Goal: Task Accomplishment & Management: Use online tool/utility

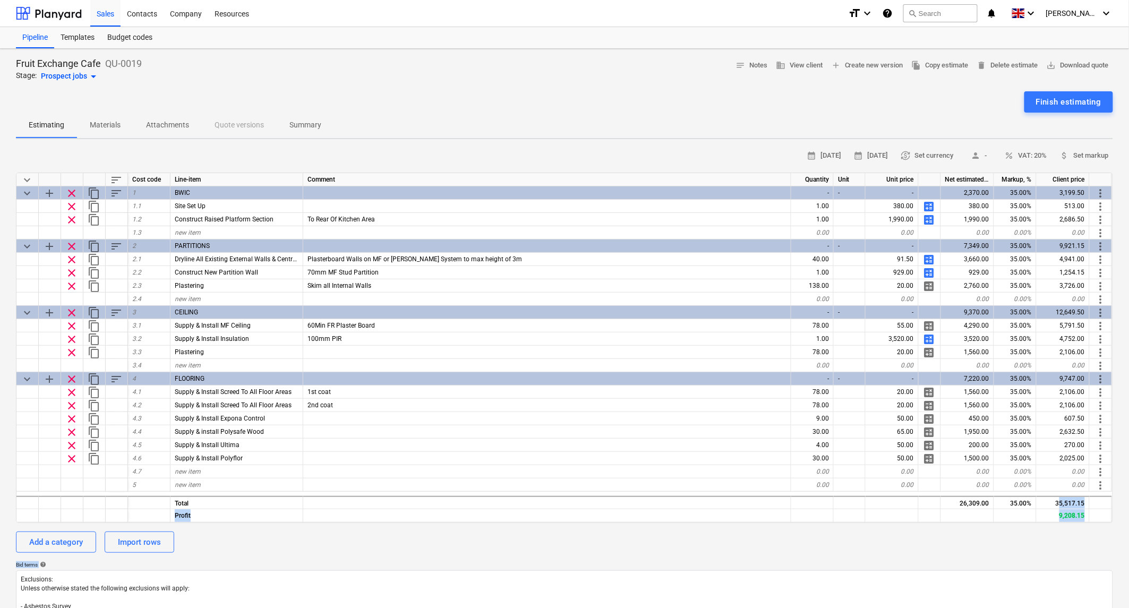
click at [1129, 608] on html "Sales Contacts Company Resources format_size keyboard_arrow_down help search Se…" at bounding box center [564, 304] width 1129 height 608
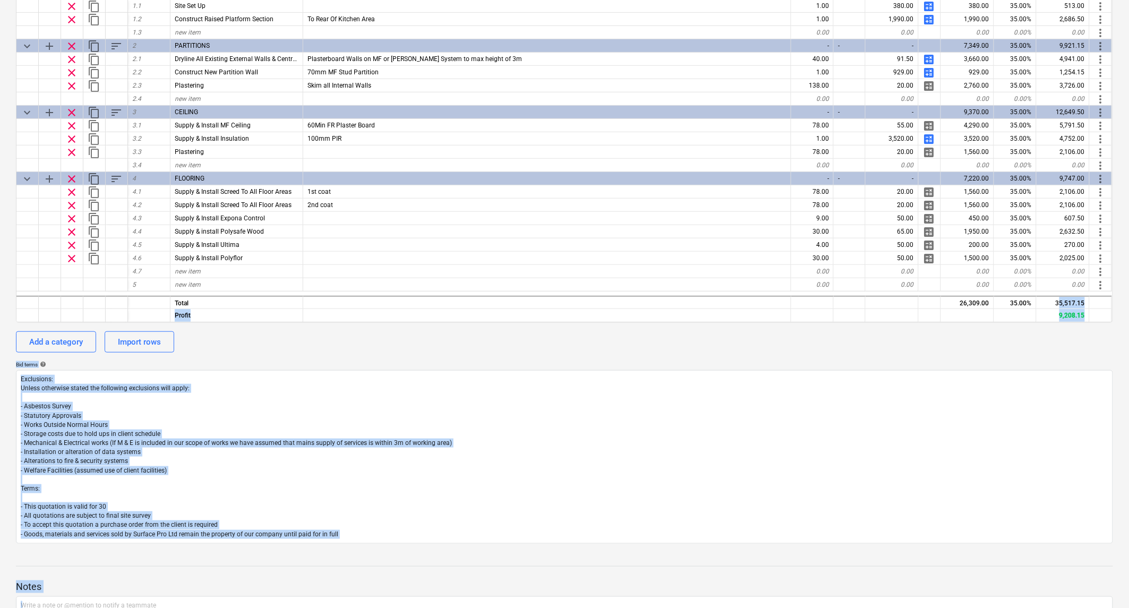
click at [859, 347] on div "Add a category Import rows" at bounding box center [564, 341] width 1097 height 21
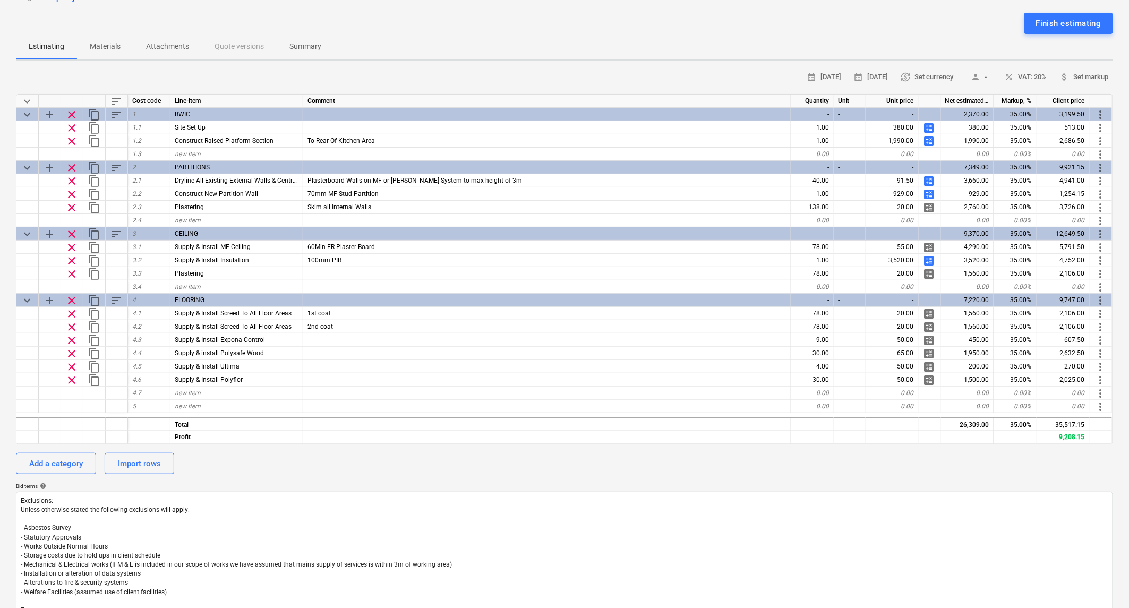
scroll to position [0, 0]
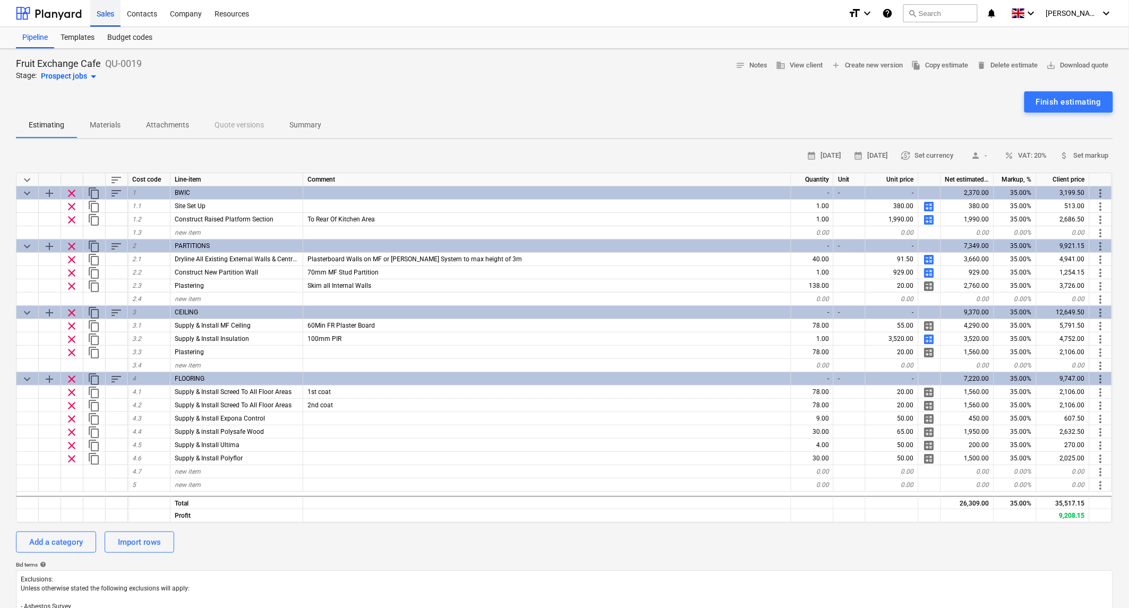
click at [104, 13] on div "Sales" at bounding box center [105, 12] width 30 height 27
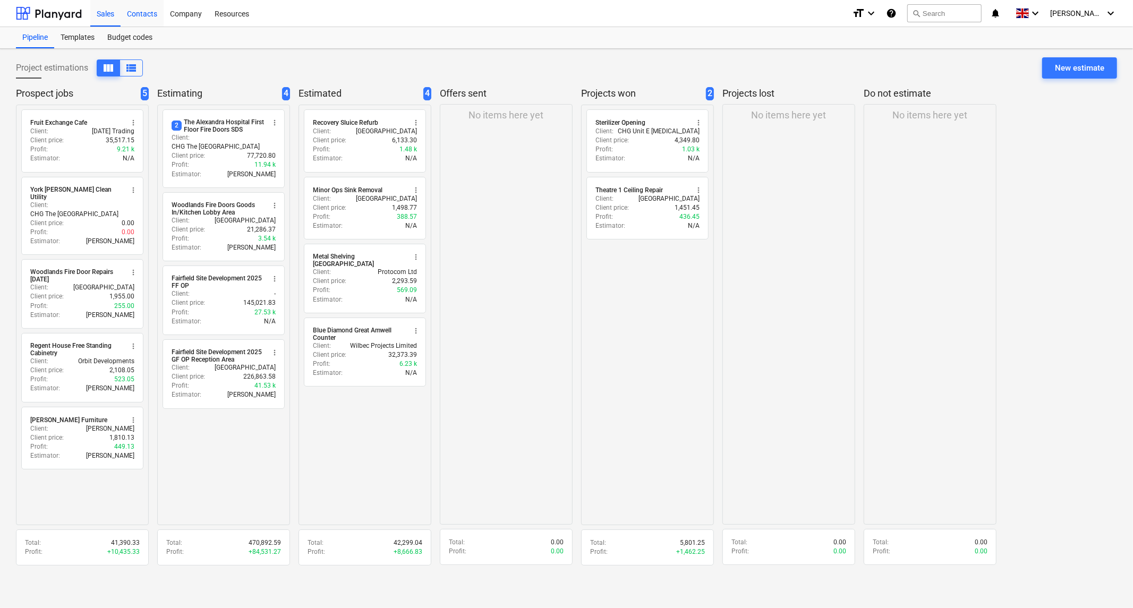
click at [147, 13] on div "Contacts" at bounding box center [142, 12] width 43 height 27
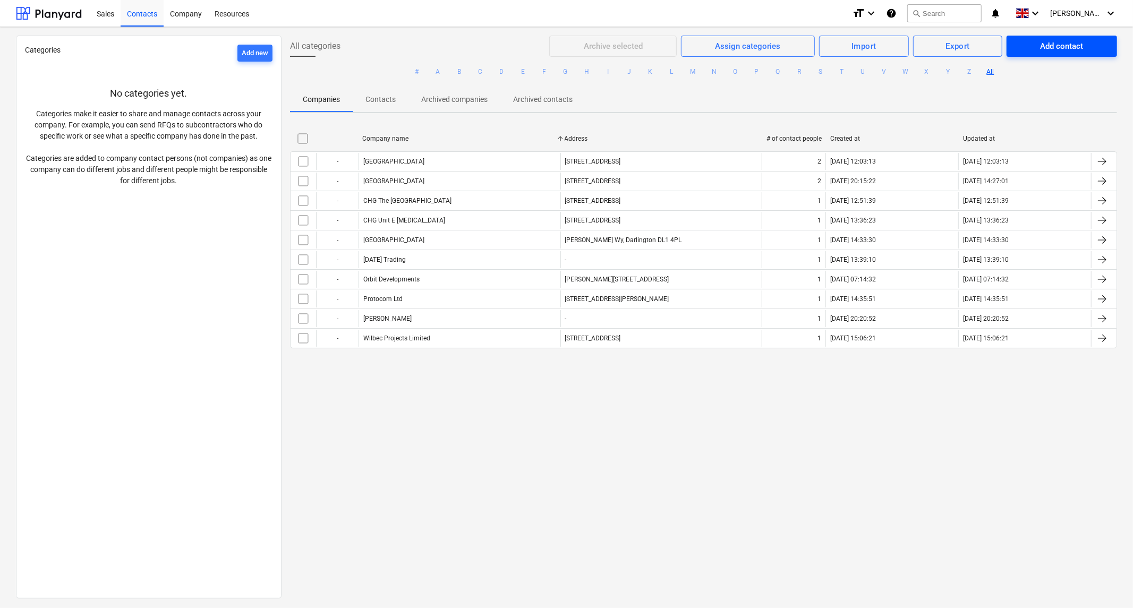
click at [1080, 44] on span "Add contact" at bounding box center [1061, 46] width 85 height 14
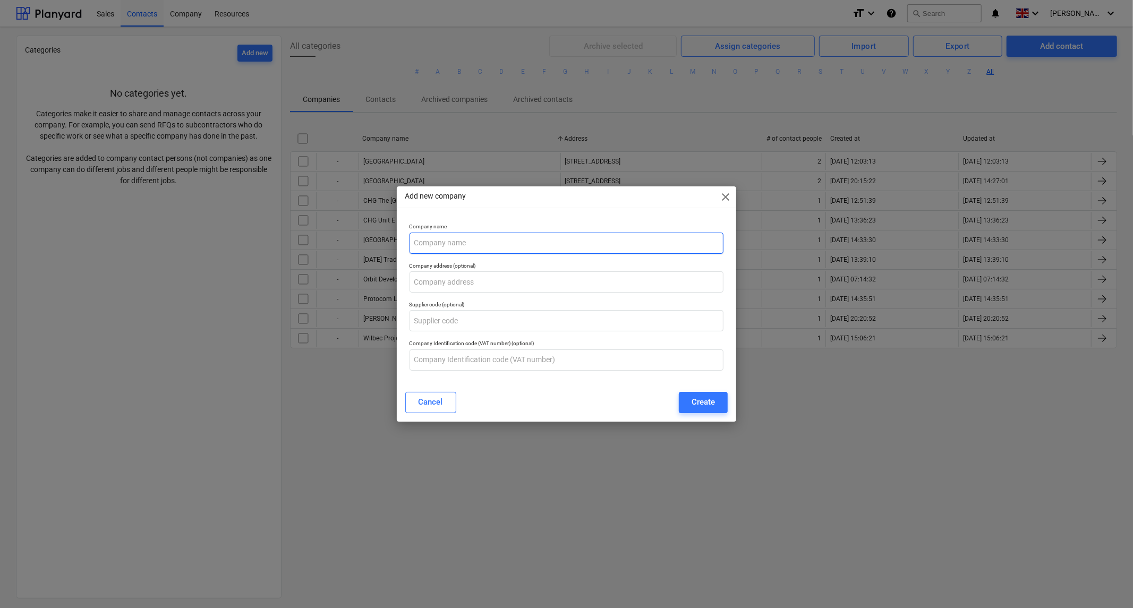
click at [519, 242] on input "text" at bounding box center [567, 243] width 314 height 21
type input "[GEOGRAPHIC_DATA][PERSON_NAME]"
click at [459, 284] on input "text" at bounding box center [567, 281] width 314 height 21
paste input "[PERSON_NAME][STREET_ADDRESS]"
type input "[PERSON_NAME][STREET_ADDRESS]"
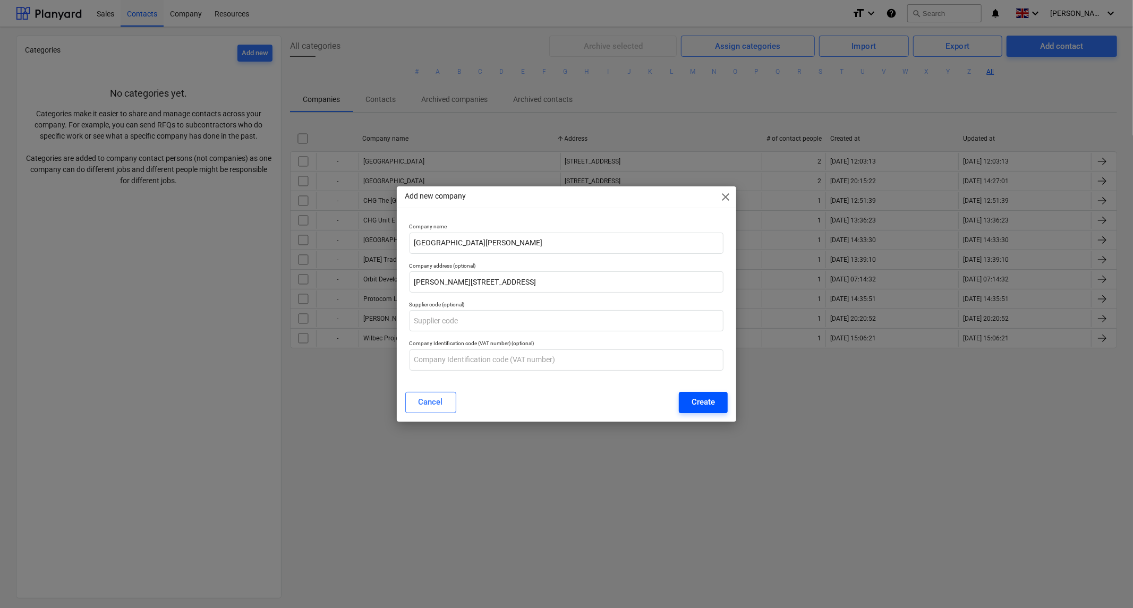
click at [699, 405] on div "Create" at bounding box center [703, 402] width 23 height 14
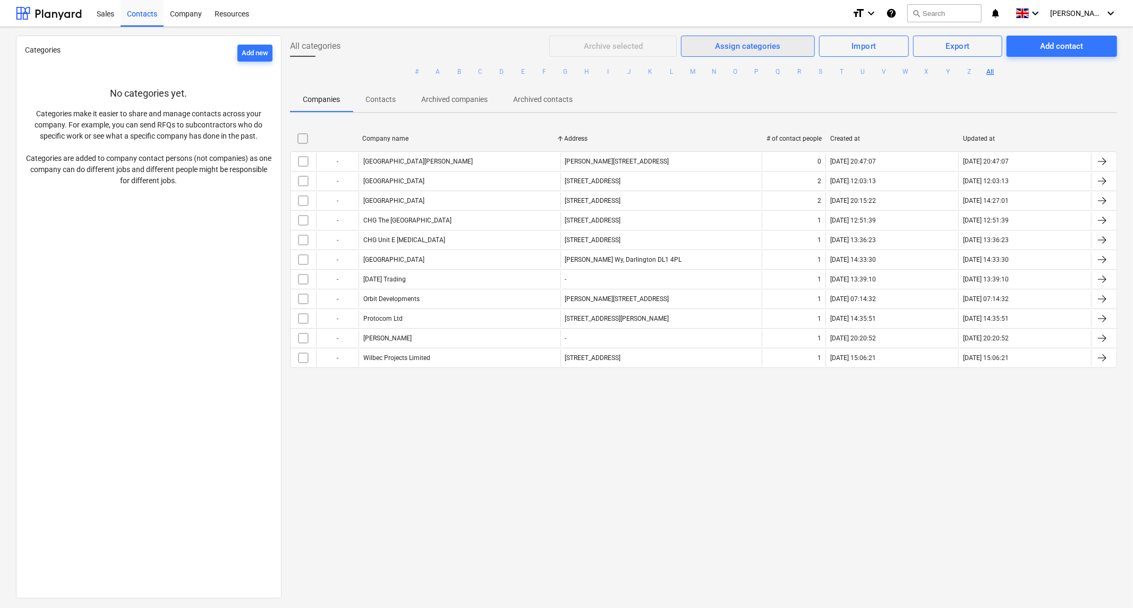
click at [767, 47] on div "Assign categories" at bounding box center [747, 46] width 65 height 14
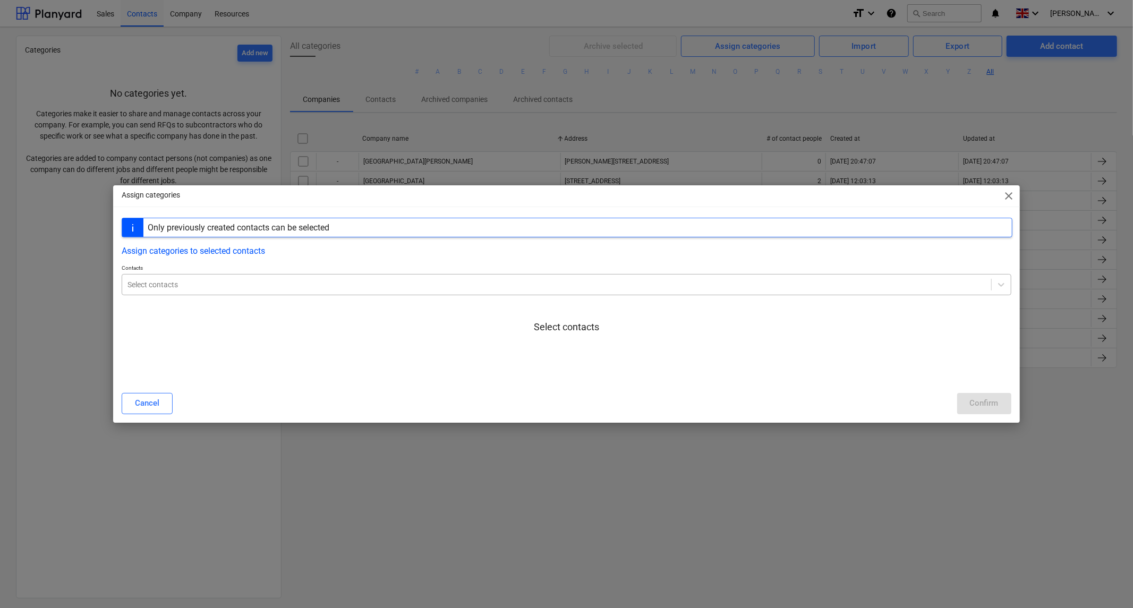
click at [604, 288] on div at bounding box center [556, 284] width 858 height 11
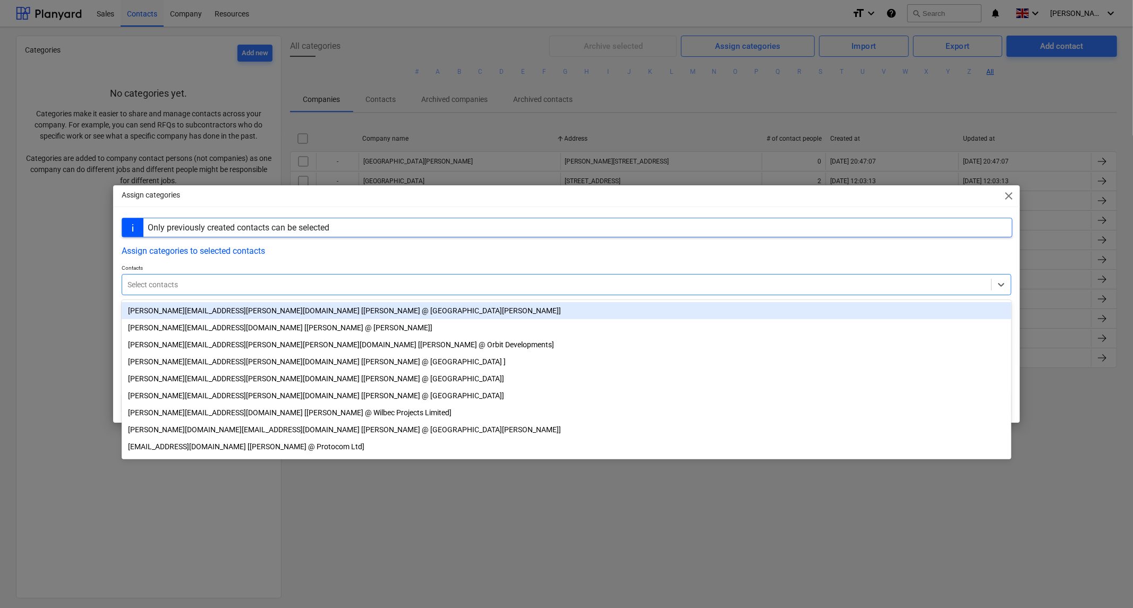
click at [440, 309] on div "[PERSON_NAME][EMAIL_ADDRESS][PERSON_NAME][DOMAIN_NAME] [[PERSON_NAME] @ [GEOGRA…" at bounding box center [567, 310] width 890 height 17
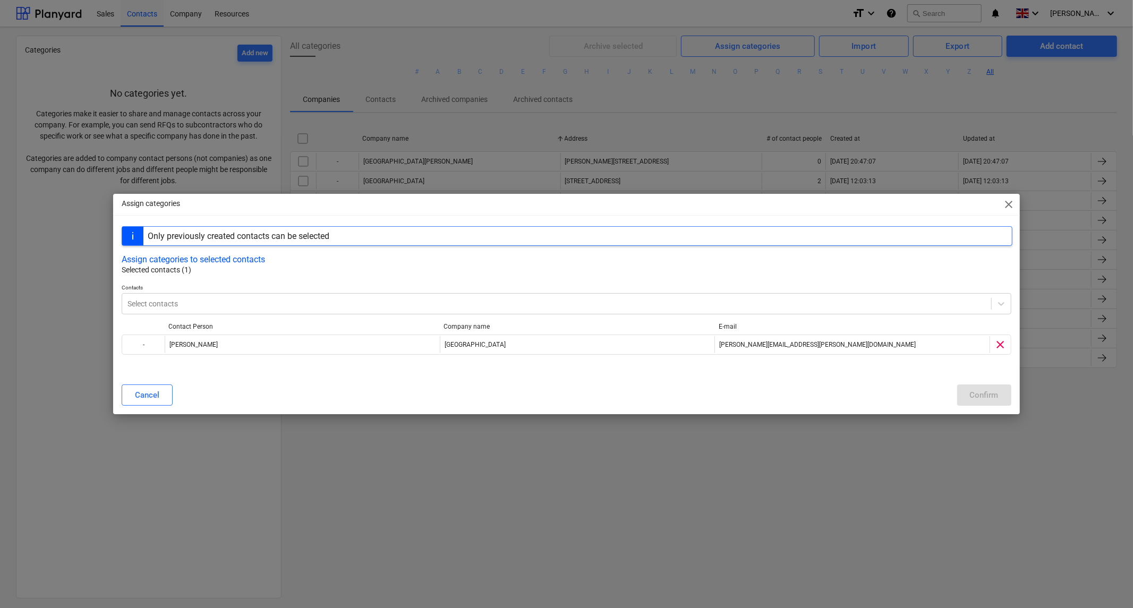
click at [474, 262] on div "Assign categories to selected contacts" at bounding box center [566, 259] width 889 height 10
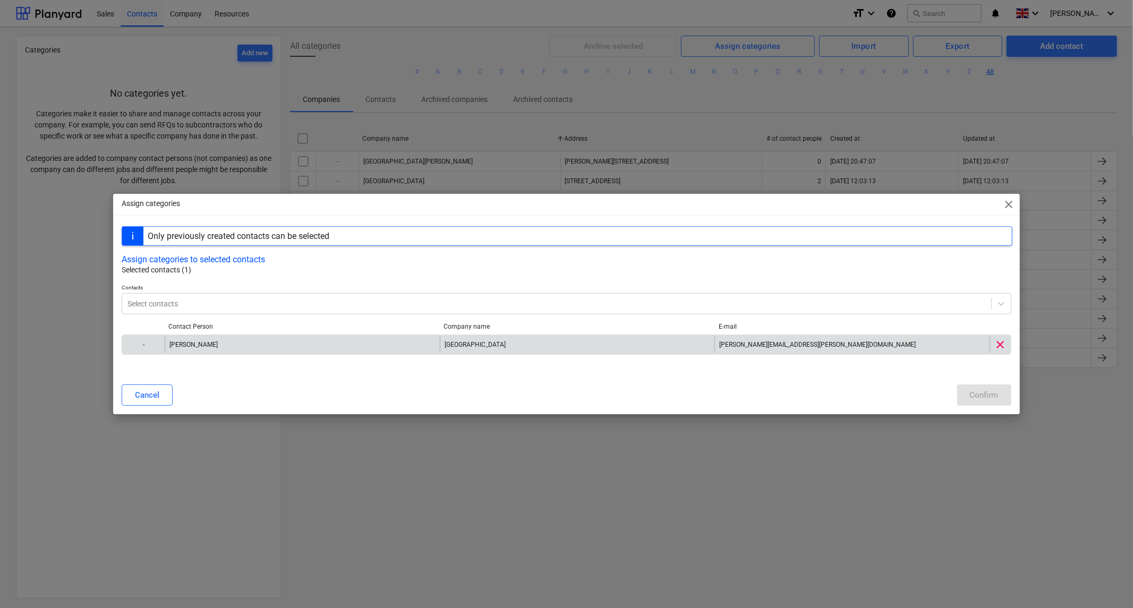
click at [398, 346] on div "[PERSON_NAME]" at bounding box center [302, 344] width 275 height 17
click at [241, 346] on div "[PERSON_NAME]" at bounding box center [302, 344] width 275 height 17
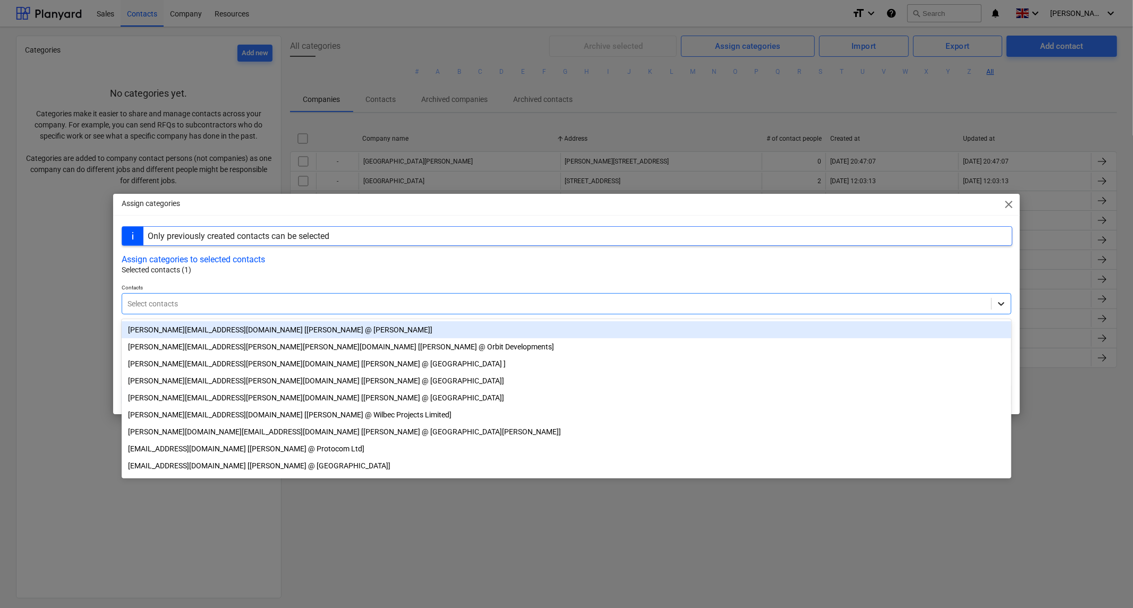
click at [1001, 306] on icon at bounding box center [1001, 304] width 6 height 4
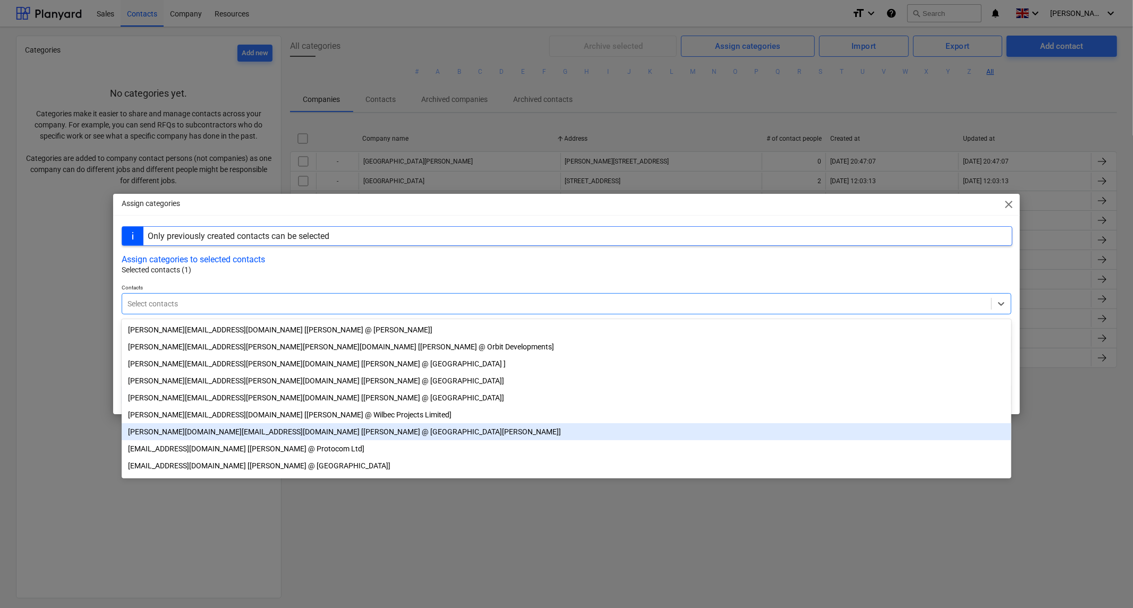
click at [204, 437] on div "[PERSON_NAME][DOMAIN_NAME][EMAIL_ADDRESS][DOMAIN_NAME] [[PERSON_NAME] @ [GEOGRA…" at bounding box center [567, 431] width 890 height 17
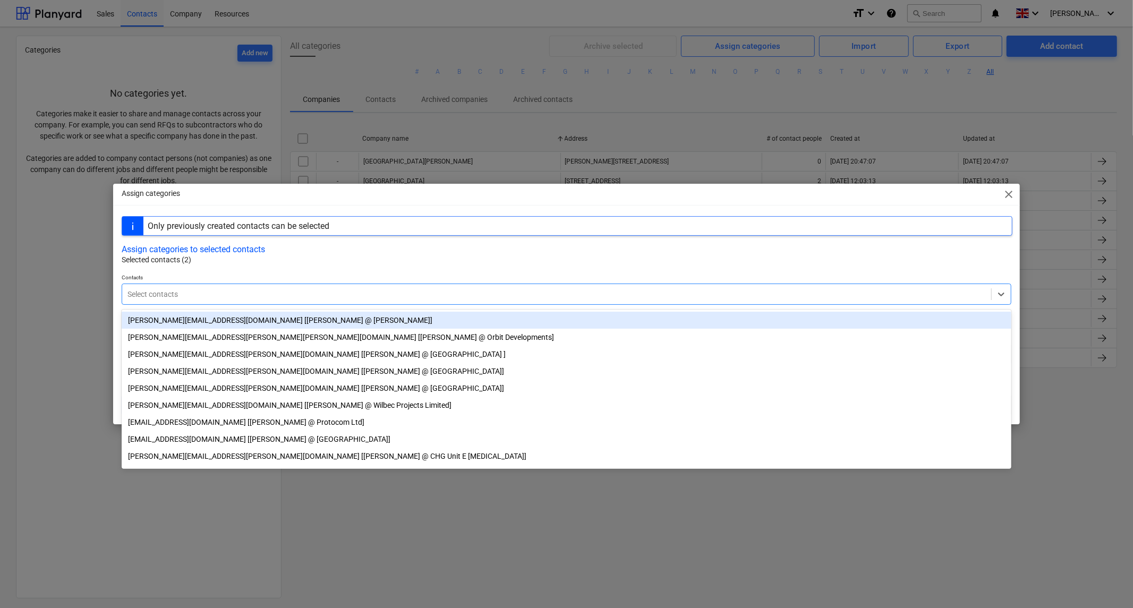
click at [360, 255] on p "Selected contacts (2)" at bounding box center [567, 259] width 890 height 11
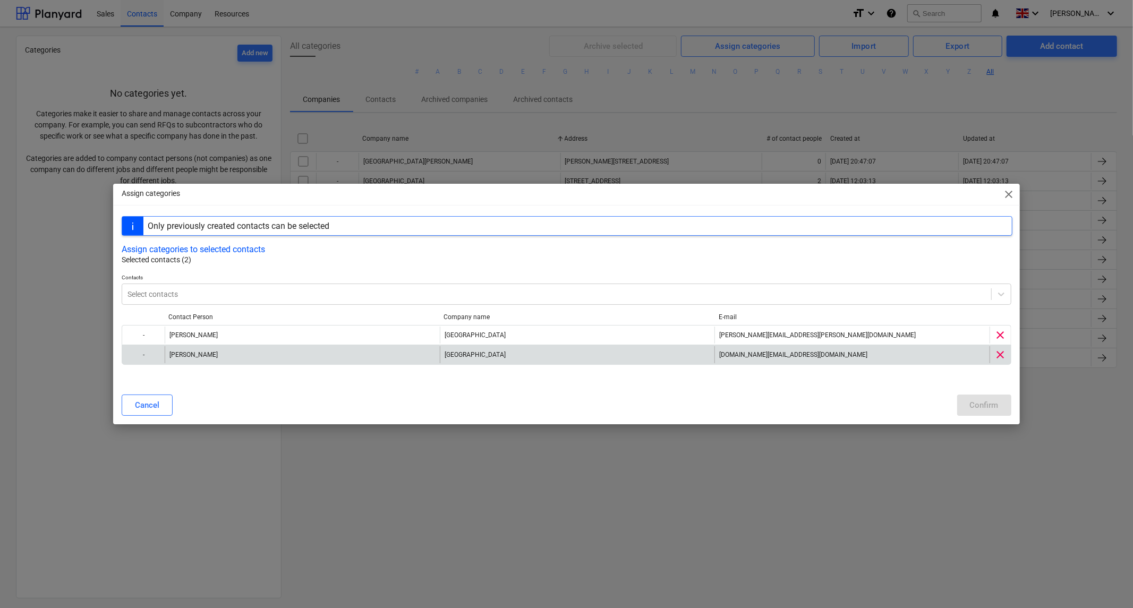
click at [139, 357] on div "-" at bounding box center [143, 354] width 42 height 17
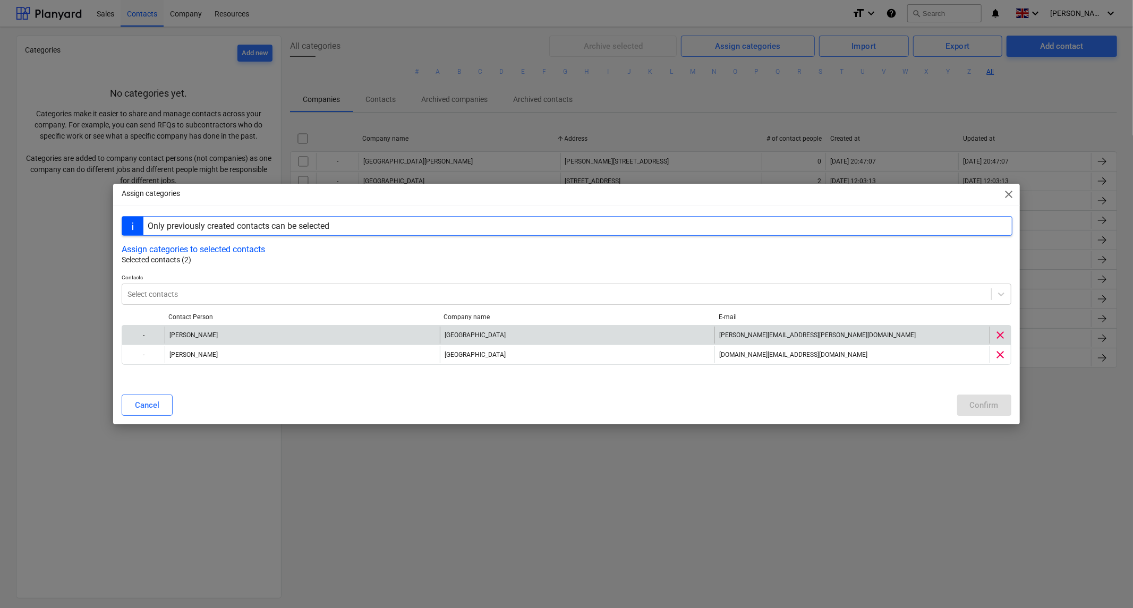
click at [139, 334] on div "-" at bounding box center [143, 335] width 42 height 17
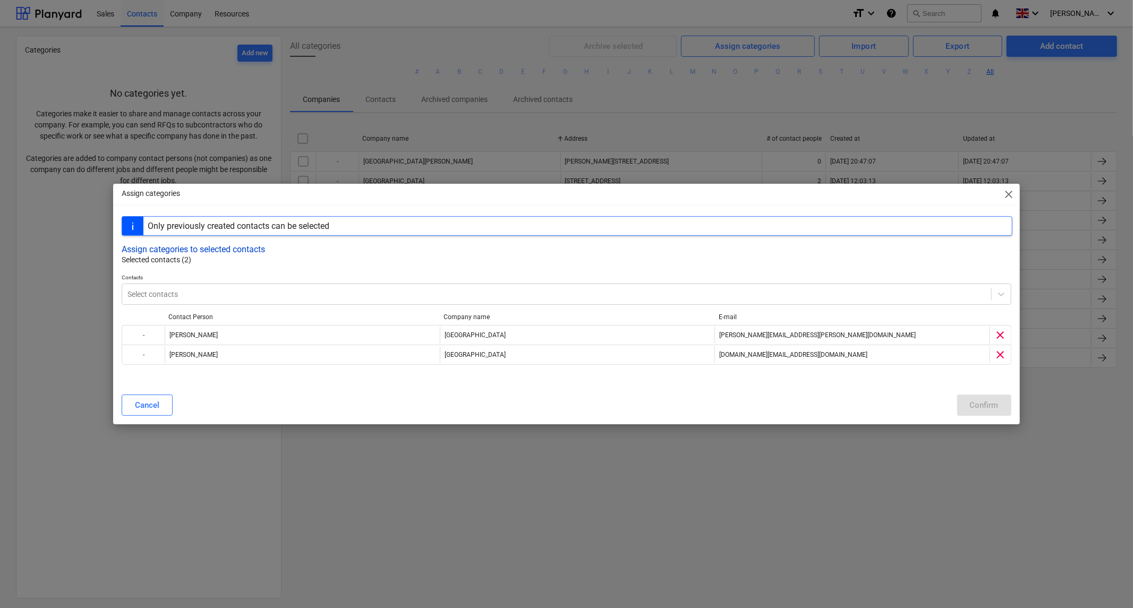
click at [209, 251] on button "Assign categories to selected contacts" at bounding box center [193, 249] width 143 height 10
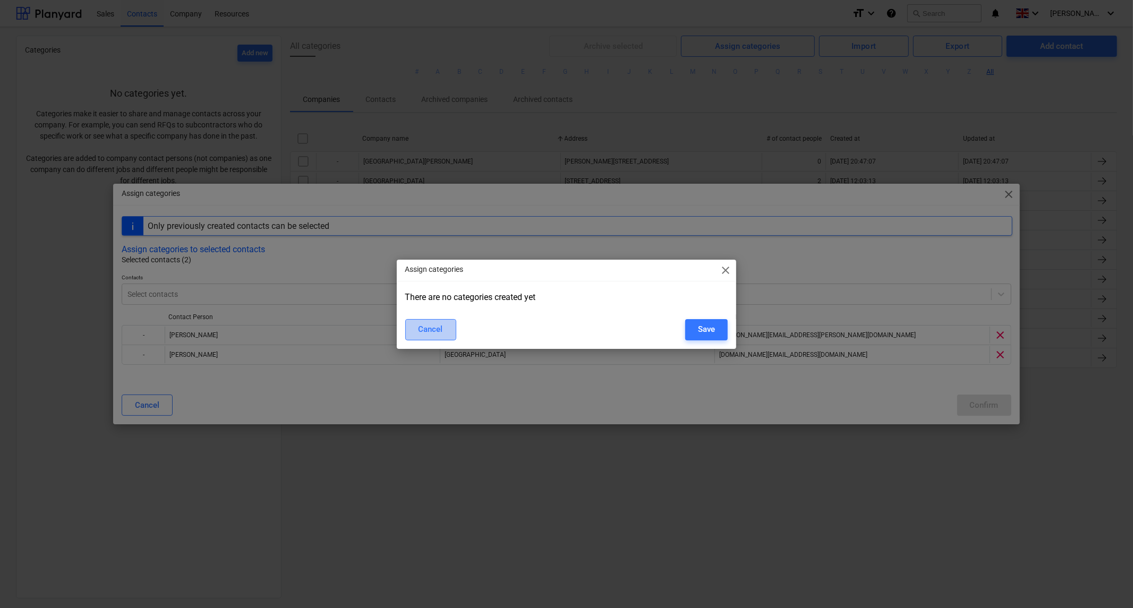
click at [446, 333] on button "Cancel" at bounding box center [430, 329] width 51 height 21
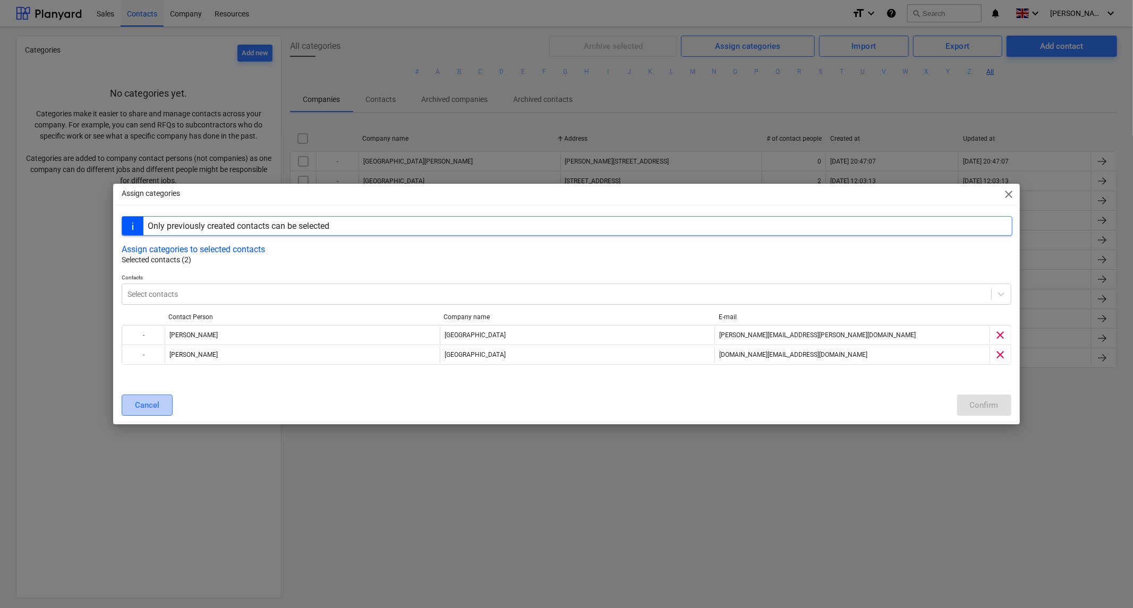
click at [157, 403] on div "Cancel" at bounding box center [147, 405] width 24 height 14
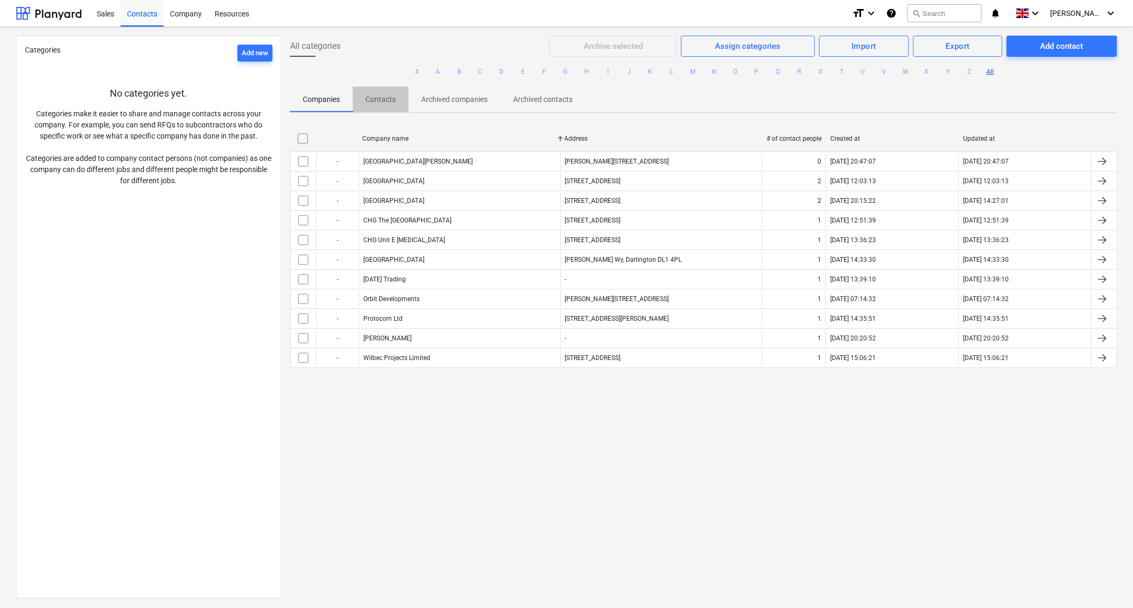
click at [384, 98] on p "Contacts" at bounding box center [380, 99] width 30 height 11
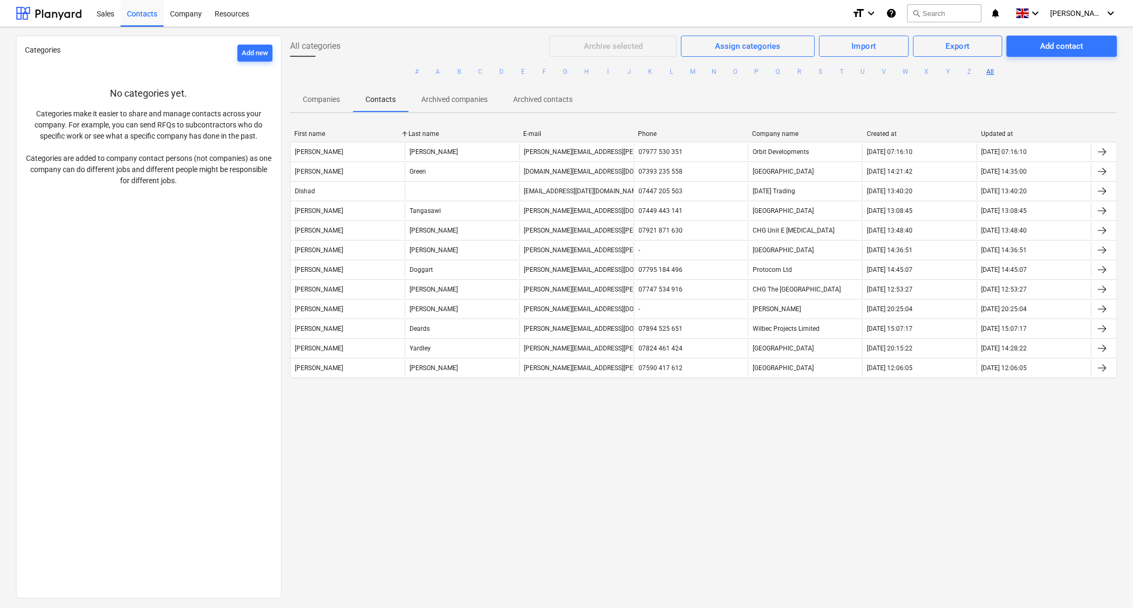
click at [319, 104] on p "Companies" at bounding box center [321, 99] width 37 height 11
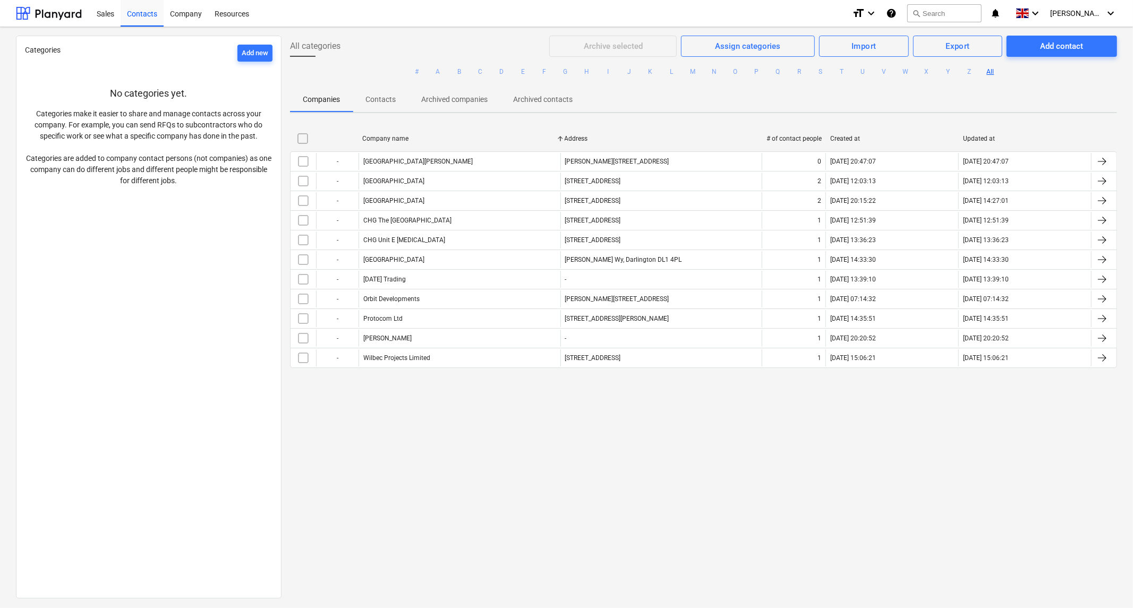
click at [309, 43] on span "All categories" at bounding box center [315, 46] width 50 height 13
click at [437, 71] on button "A" at bounding box center [438, 71] width 13 height 13
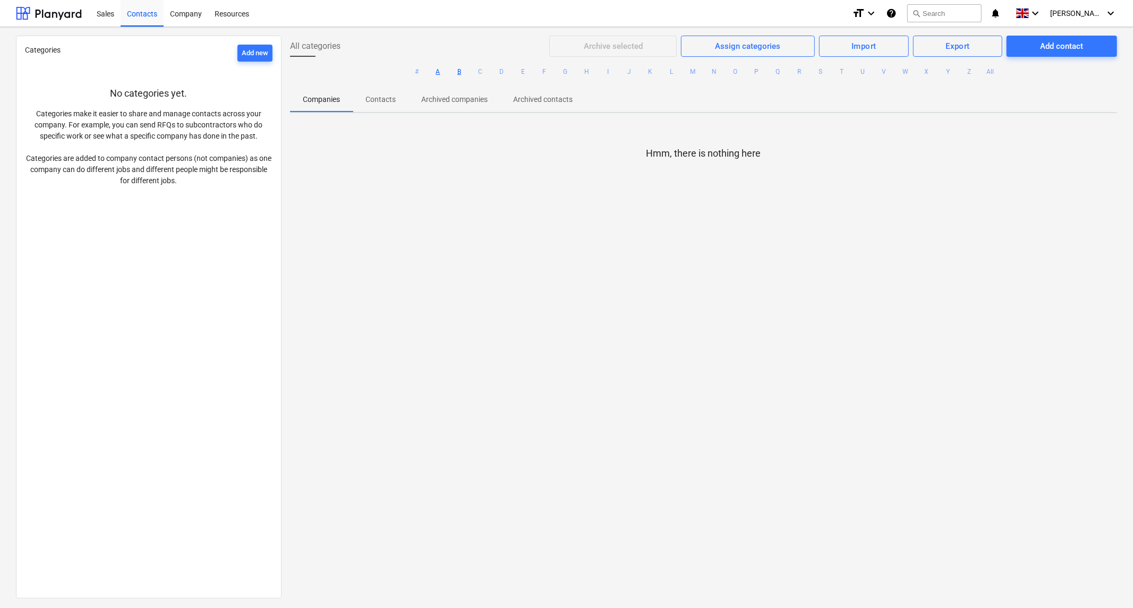
click at [455, 71] on button "B" at bounding box center [459, 71] width 13 height 13
click at [433, 71] on button "A" at bounding box center [438, 71] width 13 height 13
click at [415, 71] on button "#" at bounding box center [417, 71] width 13 height 13
click at [984, 72] on button "All" at bounding box center [990, 71] width 13 height 13
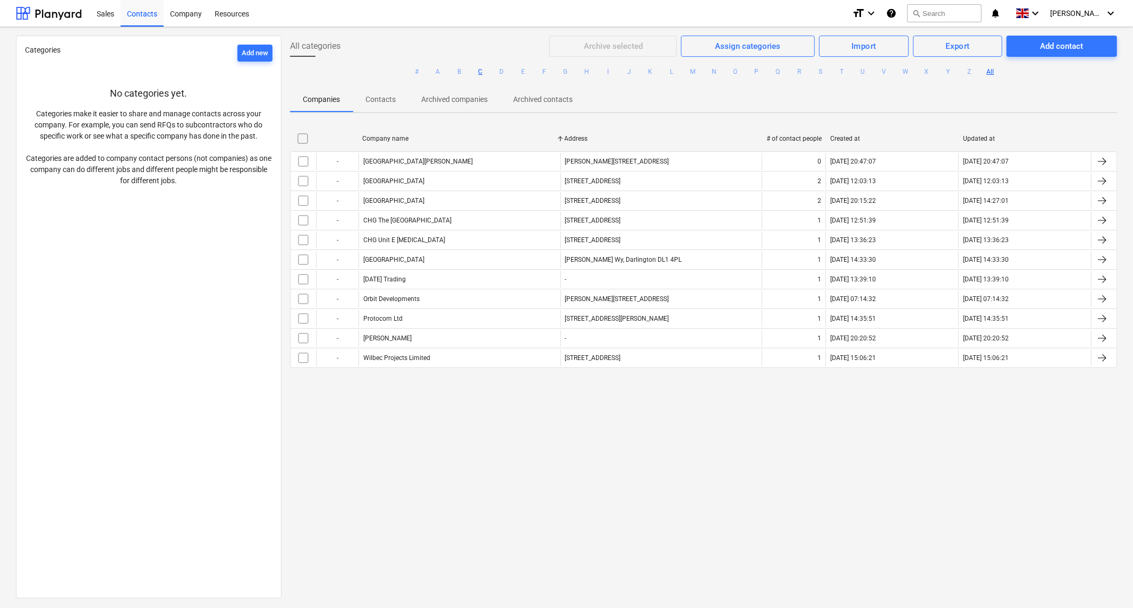
click at [478, 71] on button "C" at bounding box center [480, 71] width 13 height 13
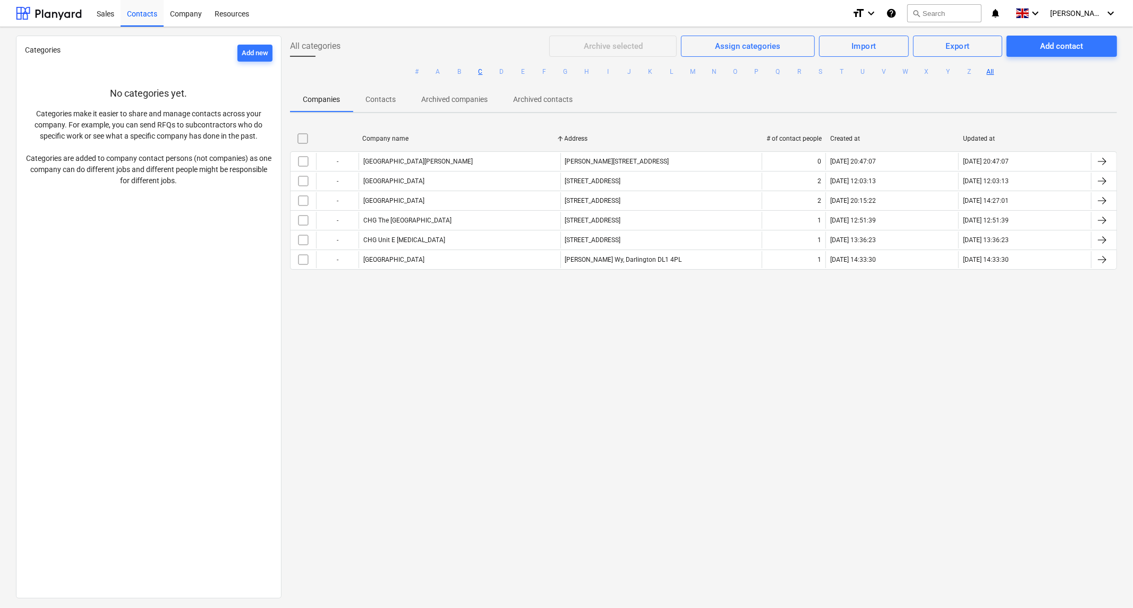
click at [986, 71] on button "All" at bounding box center [990, 71] width 13 height 13
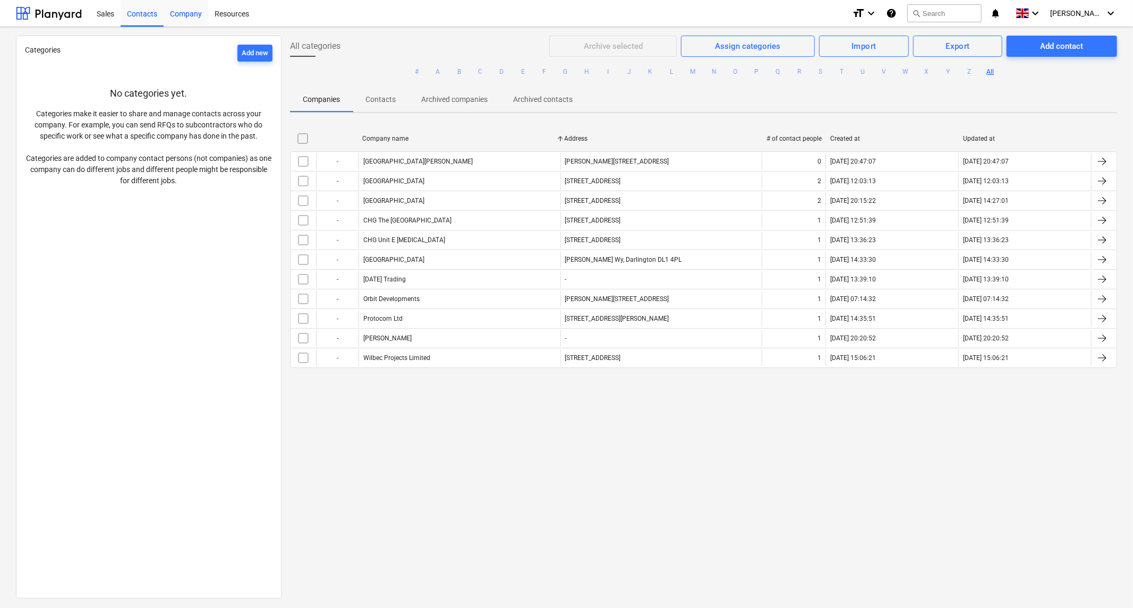
click at [184, 16] on div "Company" at bounding box center [186, 12] width 45 height 27
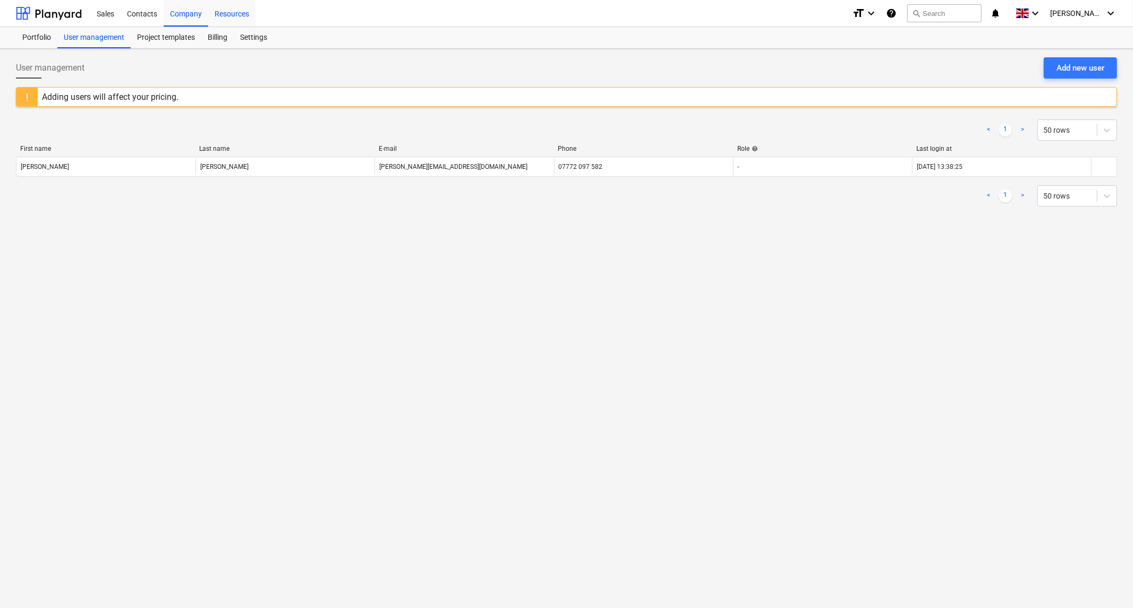
click at [233, 17] on div "Resources" at bounding box center [231, 12] width 47 height 27
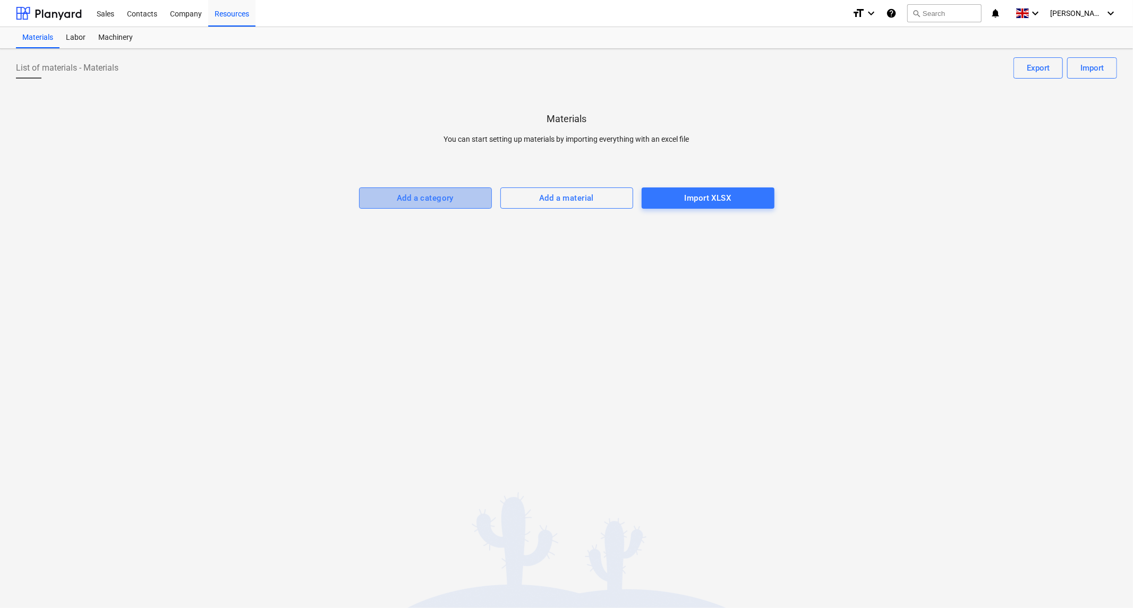
click at [418, 202] on div "Add a category" at bounding box center [425, 198] width 57 height 14
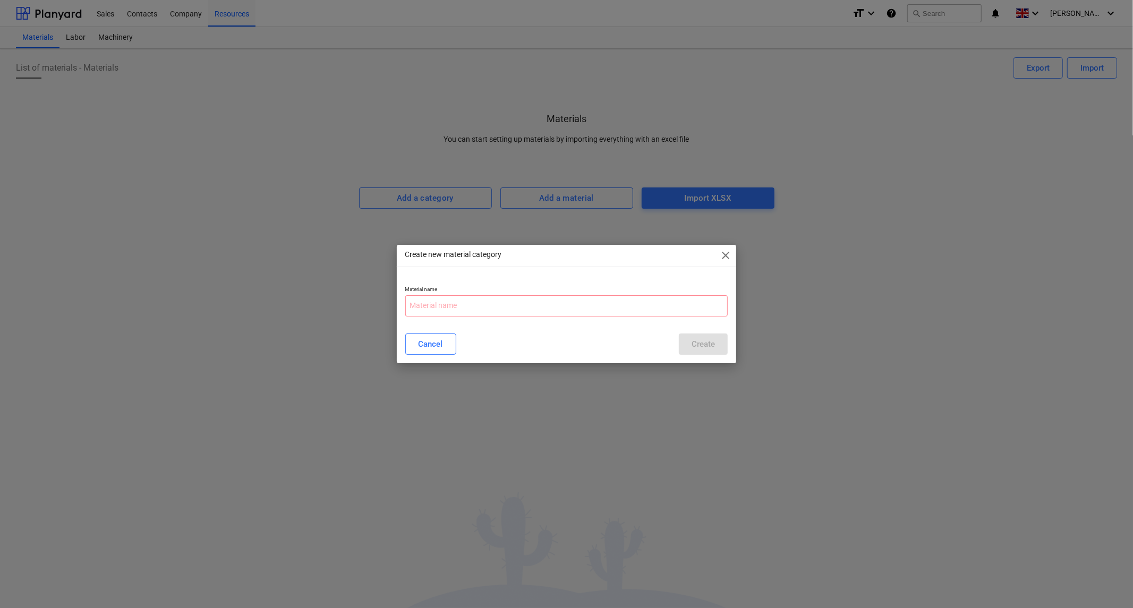
click at [729, 257] on span "close" at bounding box center [725, 255] width 13 height 13
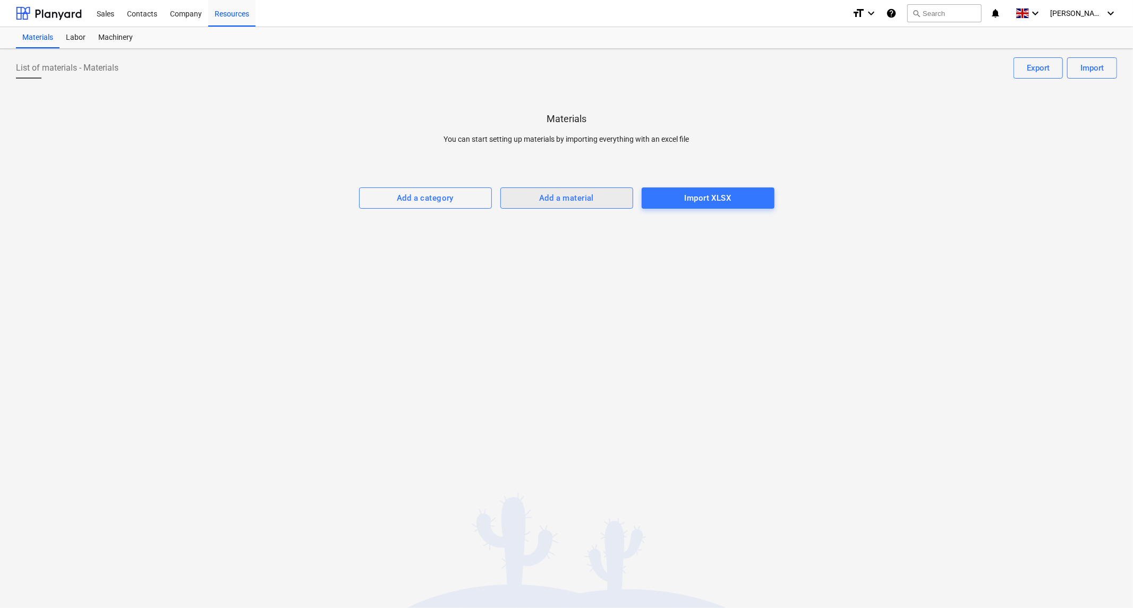
click at [583, 202] on div "Add a material" at bounding box center [566, 198] width 55 height 14
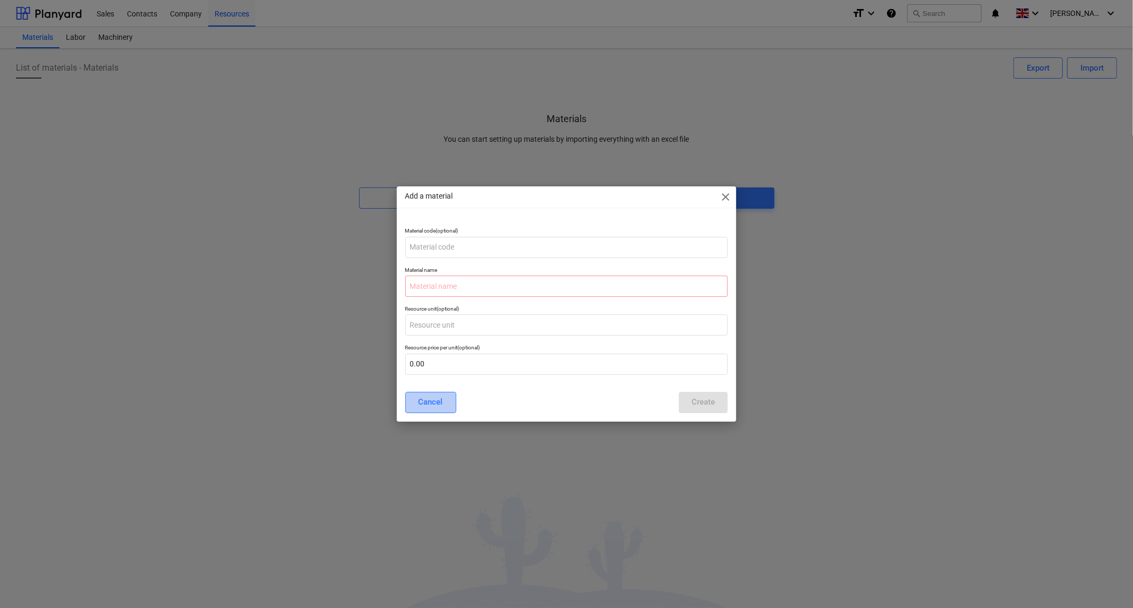
click at [442, 399] on div "Cancel" at bounding box center [431, 402] width 24 height 14
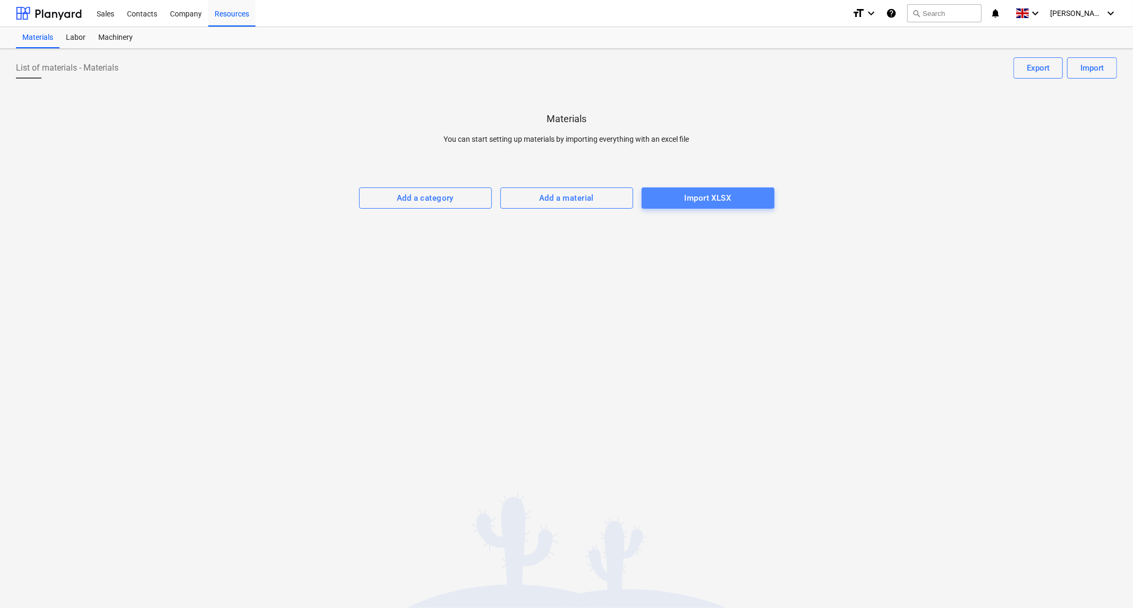
click at [704, 195] on div "Import XLSX" at bounding box center [708, 198] width 47 height 14
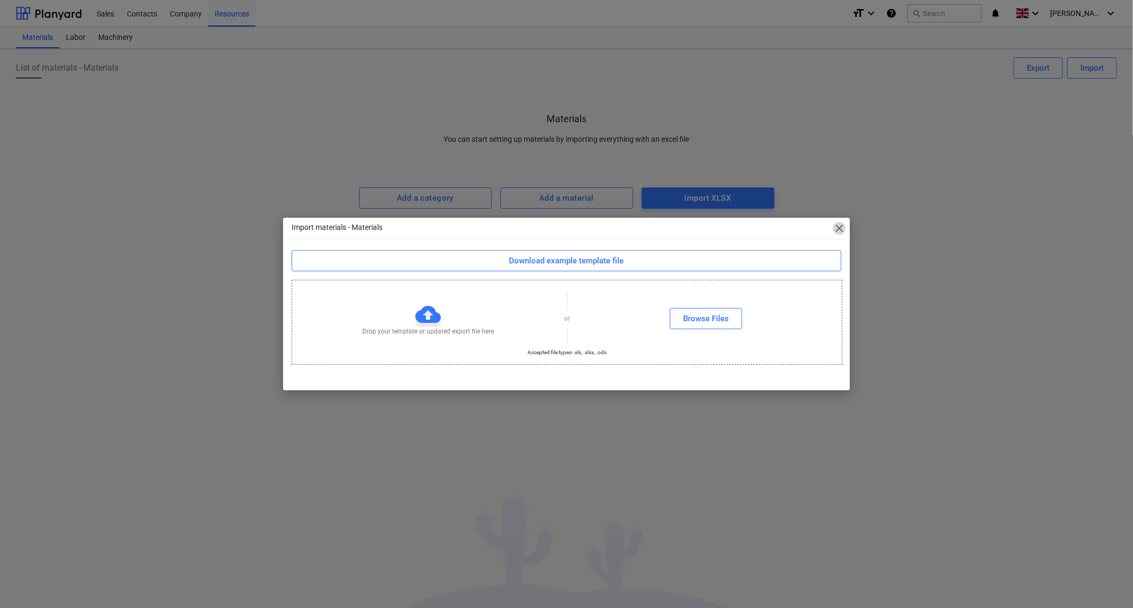
click at [838, 229] on span "close" at bounding box center [839, 228] width 13 height 13
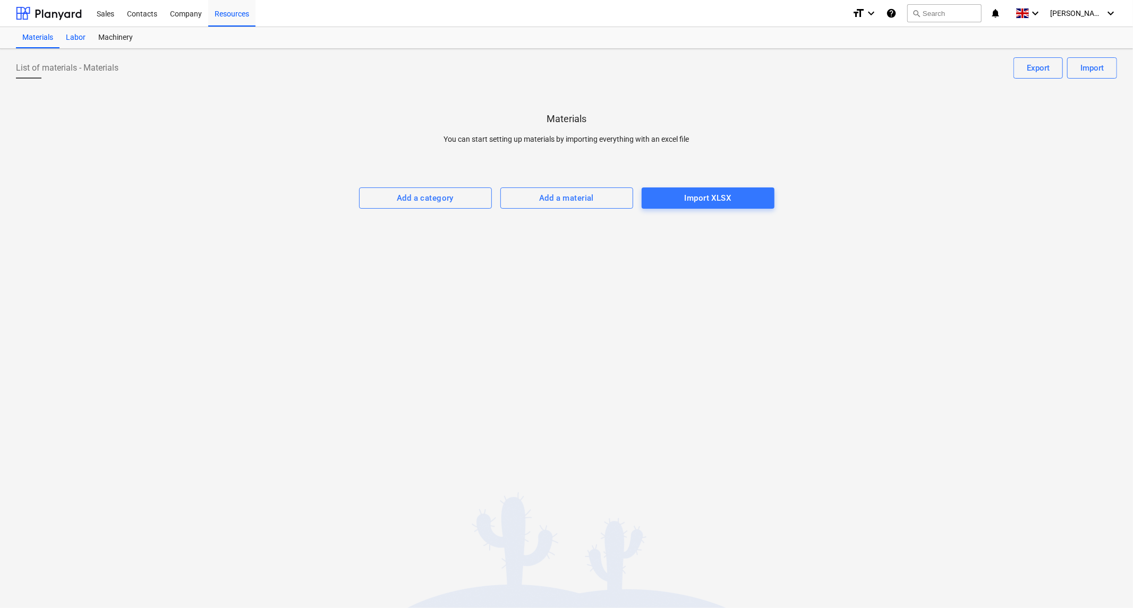
click at [73, 38] on div "Labor" at bounding box center [75, 37] width 32 height 21
click at [121, 37] on div "Machinery" at bounding box center [115, 37] width 47 height 21
click at [42, 37] on div "Materials" at bounding box center [38, 37] width 44 height 21
click at [173, 10] on div "Company" at bounding box center [186, 12] width 45 height 27
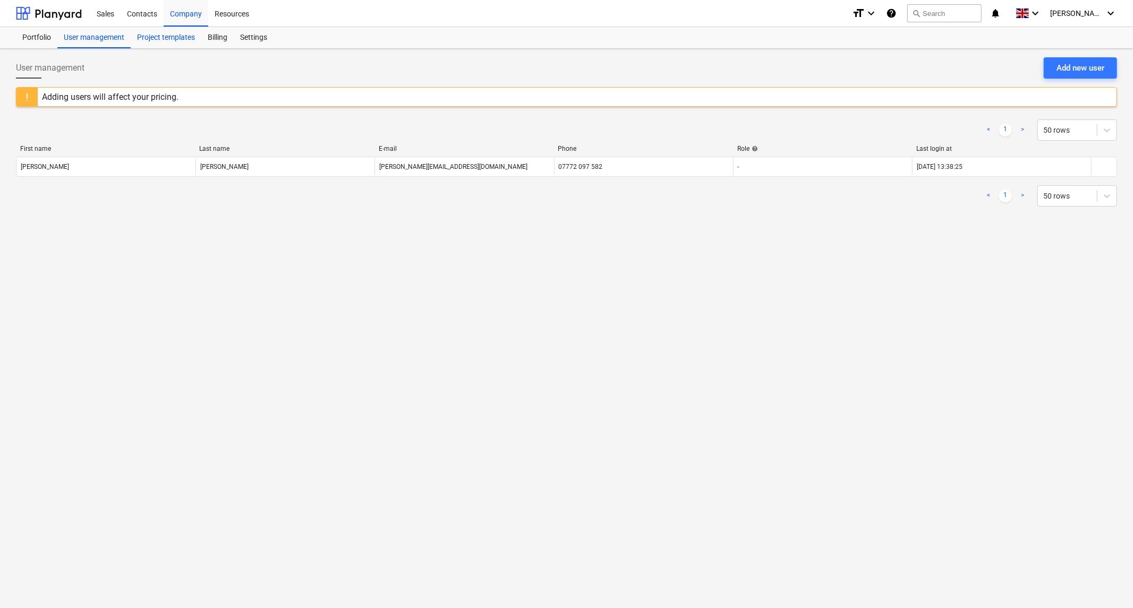
click at [177, 32] on div "Project templates" at bounding box center [166, 37] width 71 height 21
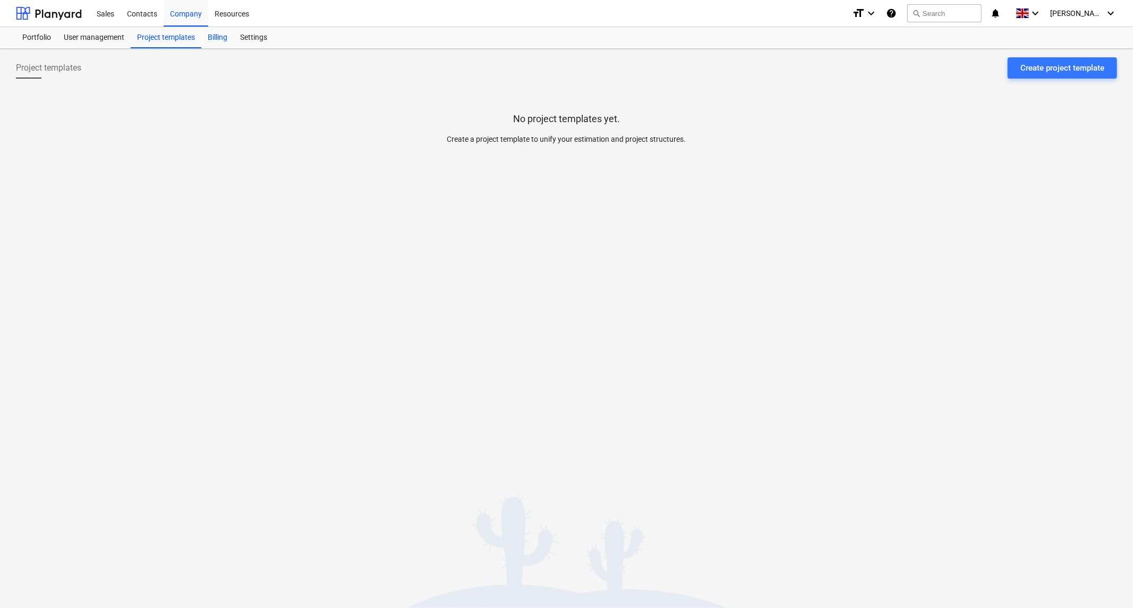
click at [218, 34] on div "Billing" at bounding box center [217, 37] width 32 height 21
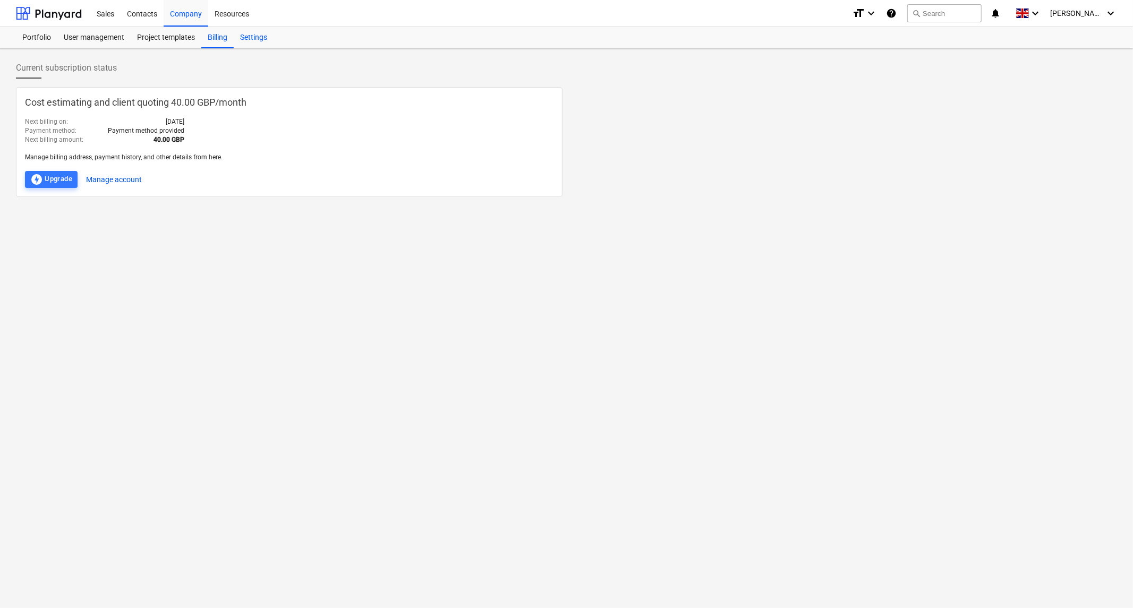
click at [255, 37] on div "Settings" at bounding box center [254, 37] width 40 height 21
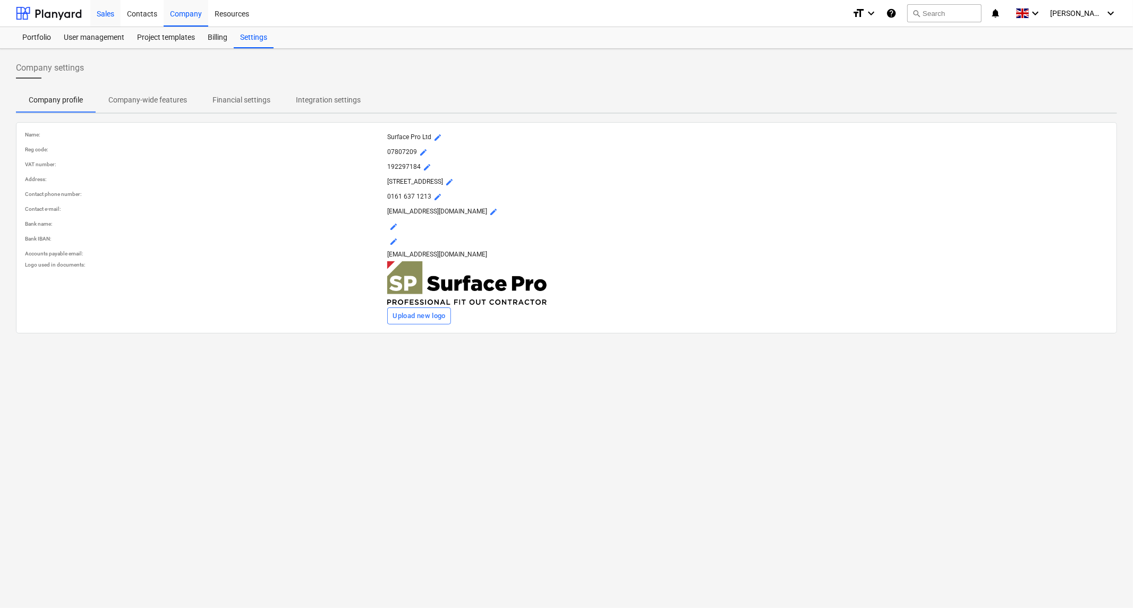
click at [101, 14] on div "Sales" at bounding box center [105, 12] width 30 height 27
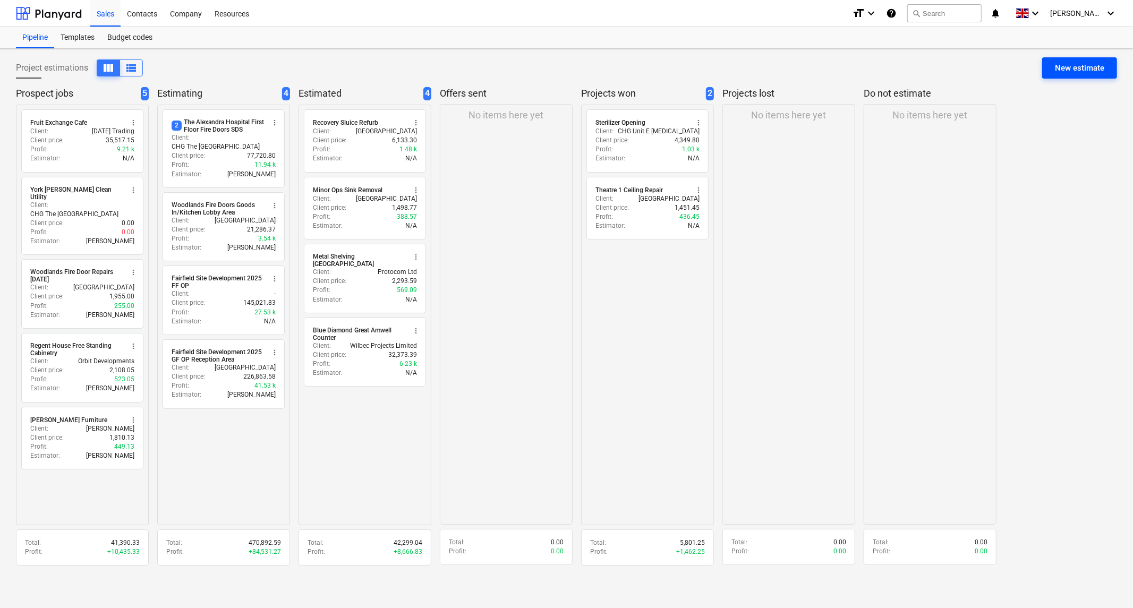
click at [1083, 64] on div "New estimate" at bounding box center [1079, 68] width 49 height 14
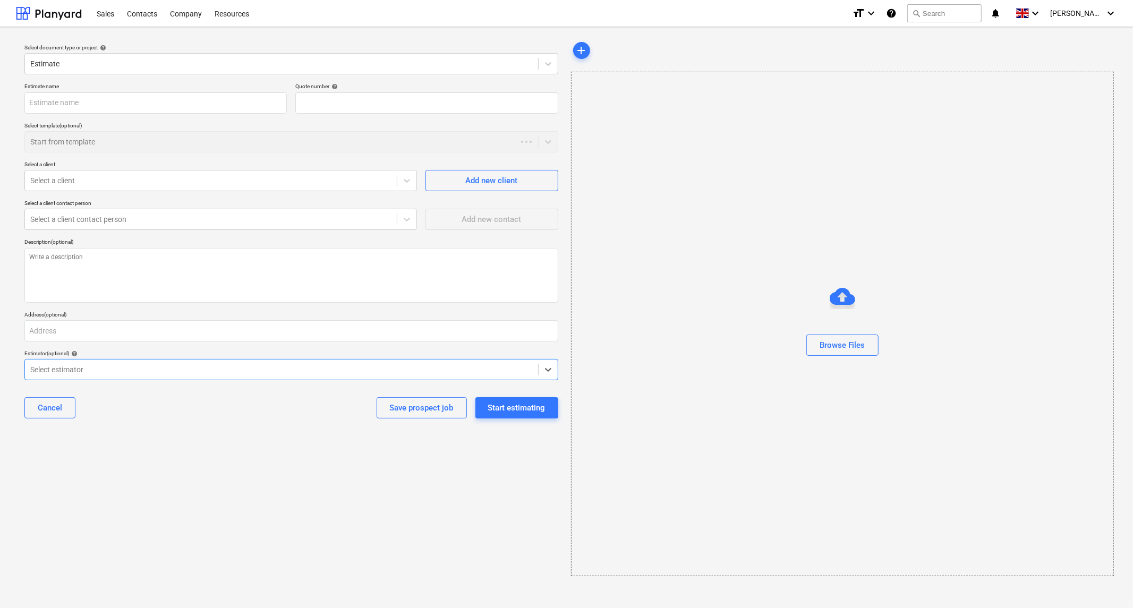
type input "QU-0020"
click at [242, 103] on input "text" at bounding box center [155, 102] width 262 height 21
click at [0, 203] on div "Select document type or project help Estimate Estimate name Quote number help Q…" at bounding box center [566, 317] width 1133 height 581
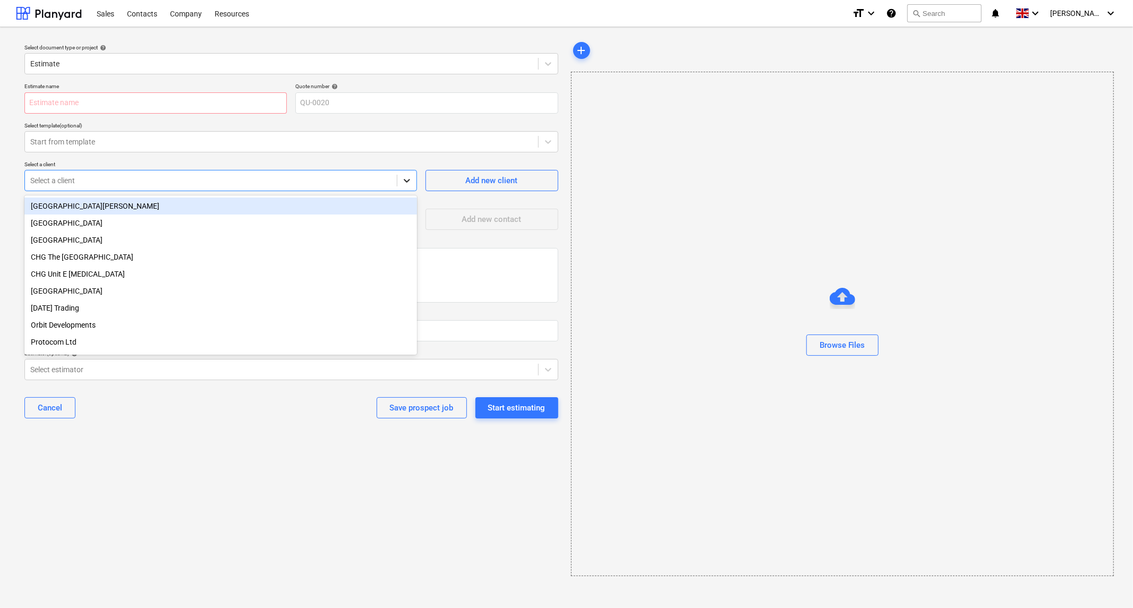
click at [413, 182] on div at bounding box center [406, 180] width 19 height 19
click at [215, 208] on div "[GEOGRAPHIC_DATA][PERSON_NAME]" at bounding box center [220, 206] width 393 height 17
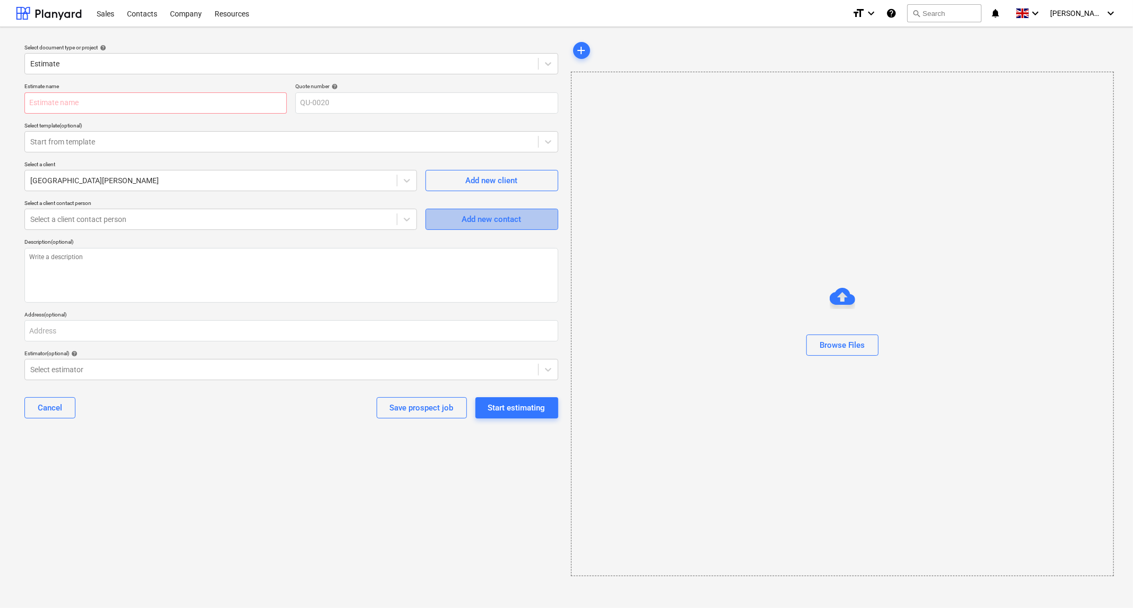
click at [471, 220] on div "Add new contact" at bounding box center [491, 219] width 59 height 14
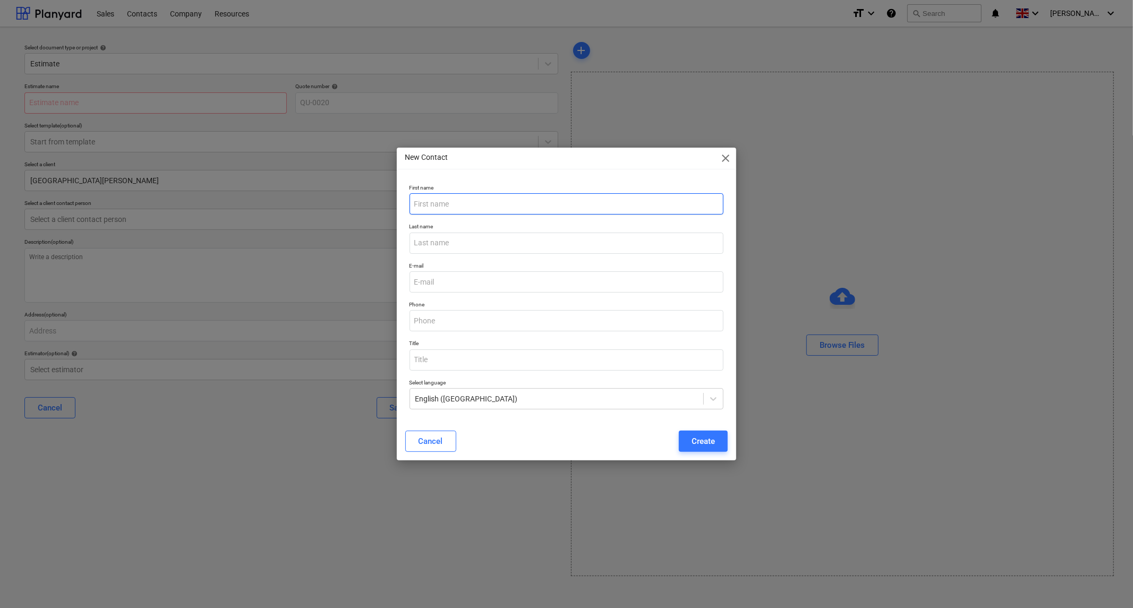
click at [450, 202] on input "text" at bounding box center [567, 203] width 314 height 21
type input "[PERSON_NAME]"
type input "S"
type input "[PERSON_NAME][EMAIL_ADDRESS][PERSON_NAME][DOMAIN_NAME]"
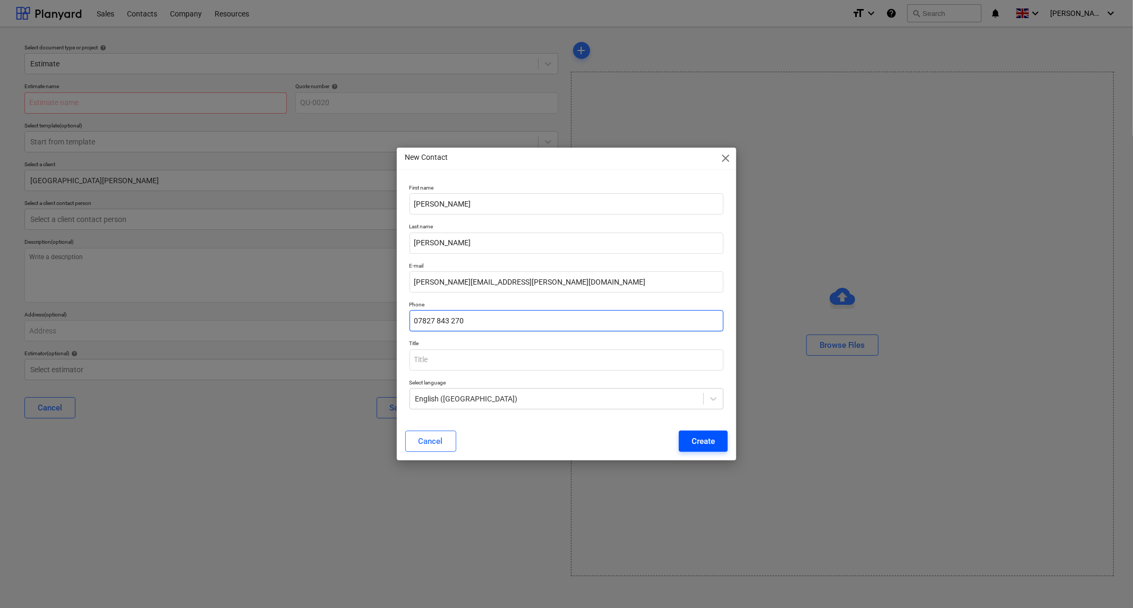
type input "07827 843 270"
click at [700, 443] on div "Create" at bounding box center [703, 442] width 23 height 14
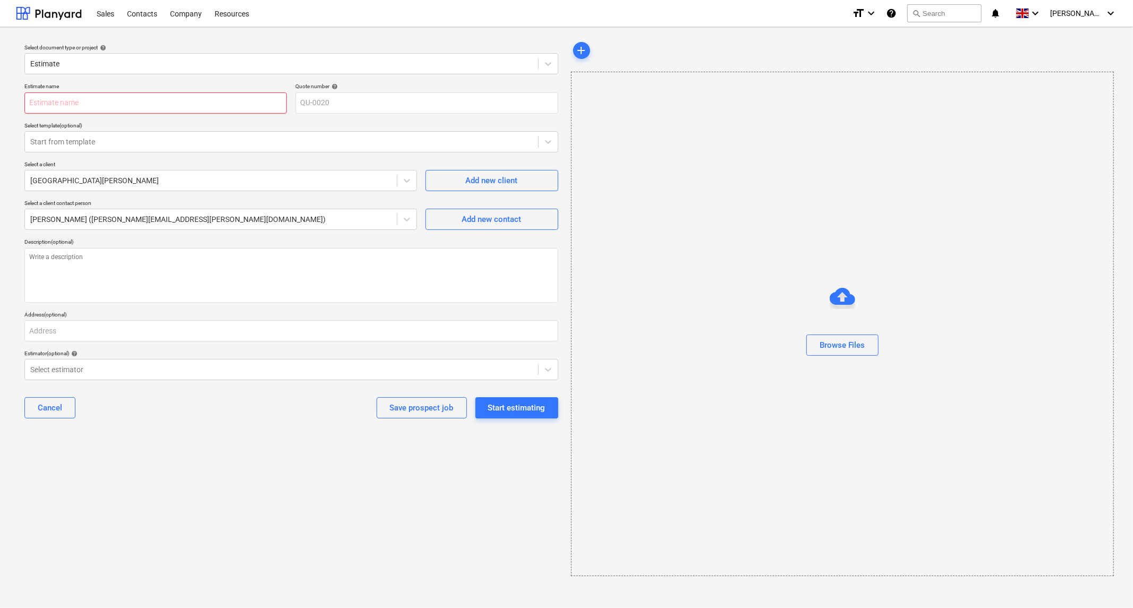
click at [97, 105] on input "text" at bounding box center [155, 102] width 262 height 21
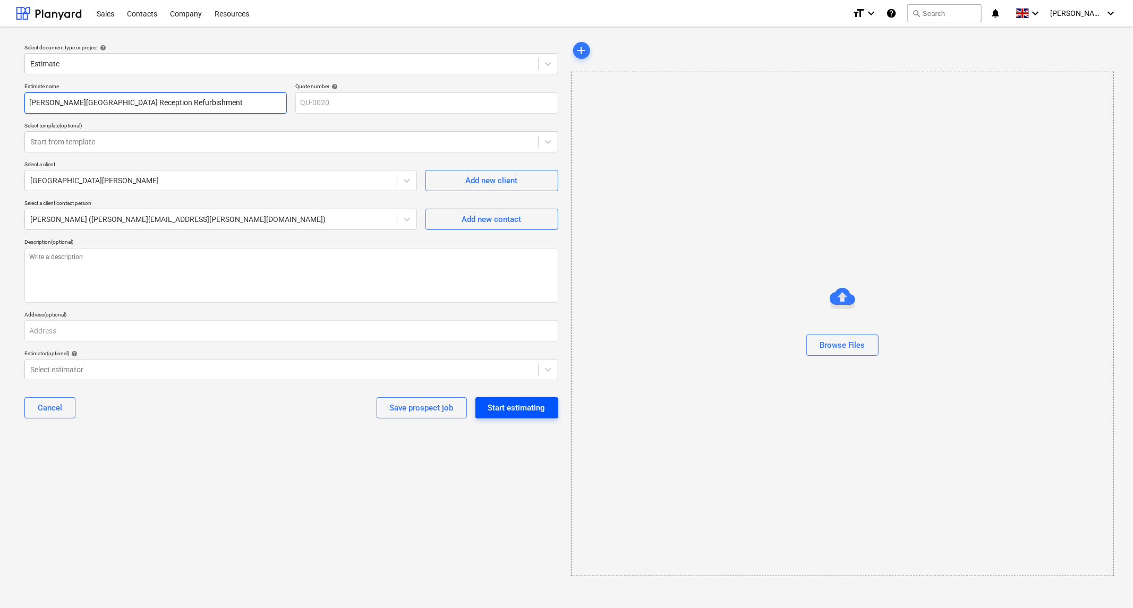
type input "[PERSON_NAME][GEOGRAPHIC_DATA] Reception Refurbishment"
click at [524, 409] on div "Start estimating" at bounding box center [516, 408] width 57 height 14
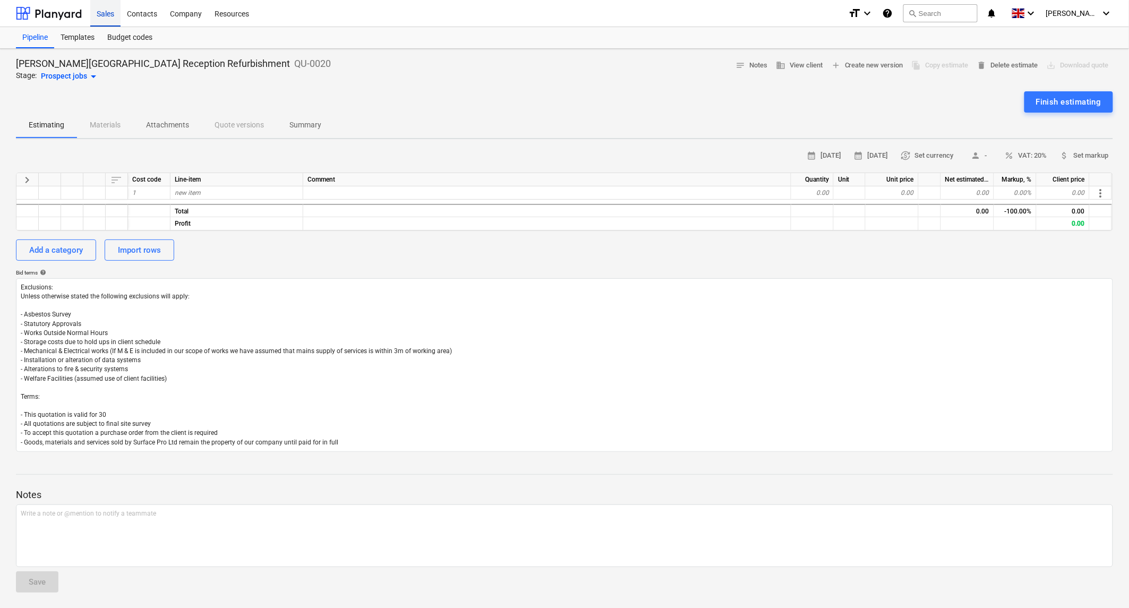
click at [104, 13] on div "Sales" at bounding box center [105, 12] width 30 height 27
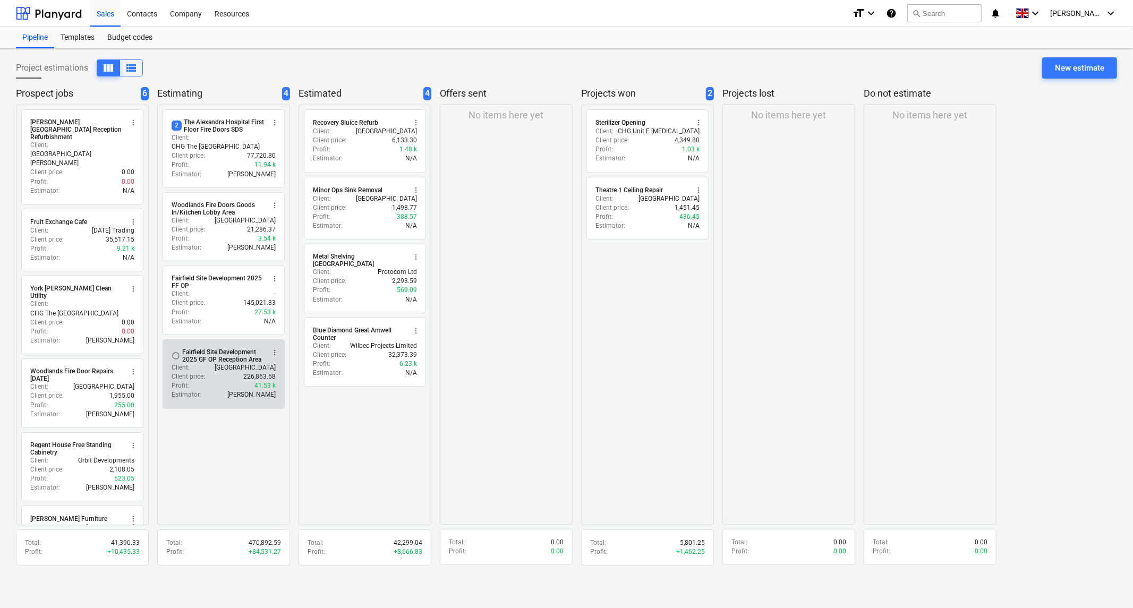
click at [218, 348] on div "Fairfield Site Development 2025 GF OP Reception Area" at bounding box center [223, 355] width 82 height 15
click at [275, 348] on span "more_vert" at bounding box center [274, 352] width 8 height 8
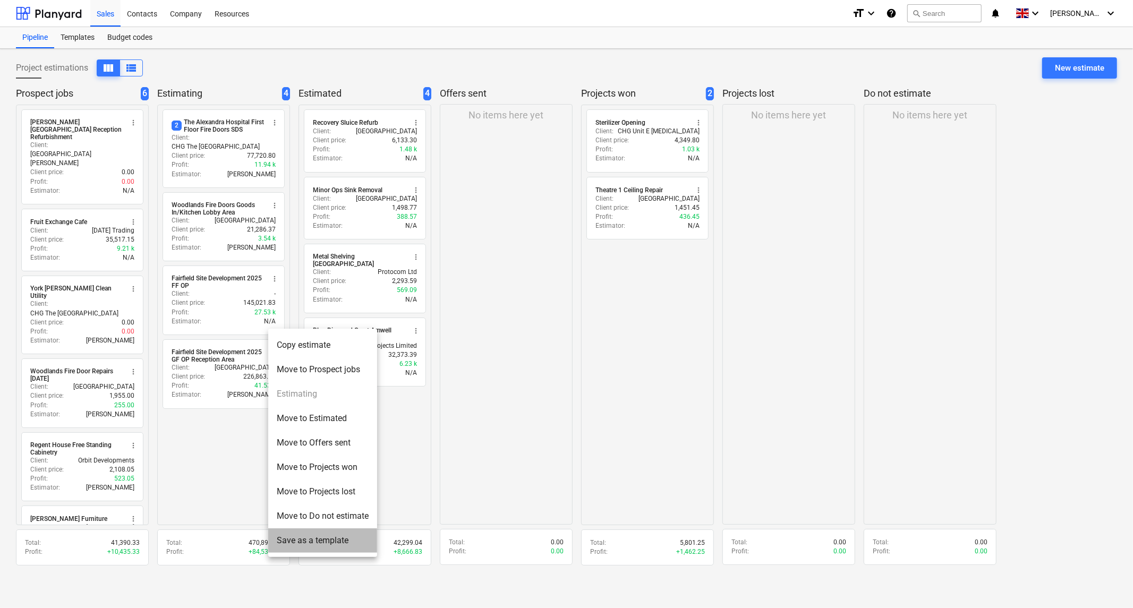
click at [309, 538] on li "Save as a template" at bounding box center [322, 541] width 109 height 24
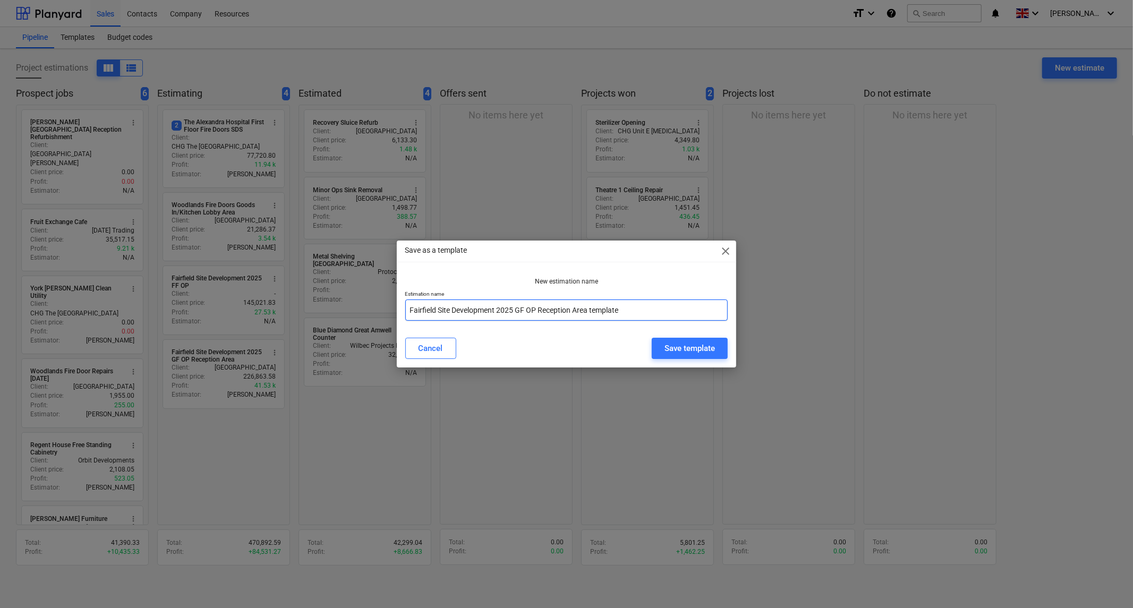
click at [537, 310] on input "Fairfield Site Development 2025 GF OP Reception Area template" at bounding box center [566, 310] width 323 height 21
drag, startPoint x: 537, startPoint y: 310, endPoint x: 118, endPoint y: 310, distance: 419.1
click at [118, 310] on div "Save as a template close New estimation name Estimation name Fairfield Site Dev…" at bounding box center [566, 304] width 1133 height 608
type input "CHG Reception Area template"
click at [687, 347] on div "Save template" at bounding box center [690, 349] width 50 height 14
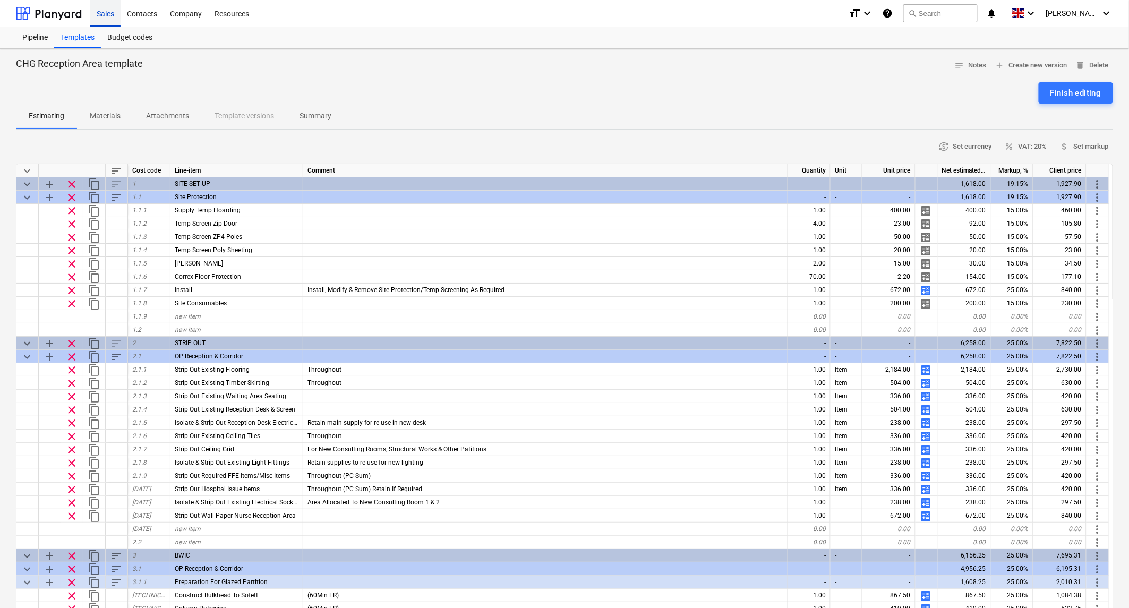
click at [113, 14] on div "Sales" at bounding box center [105, 12] width 30 height 27
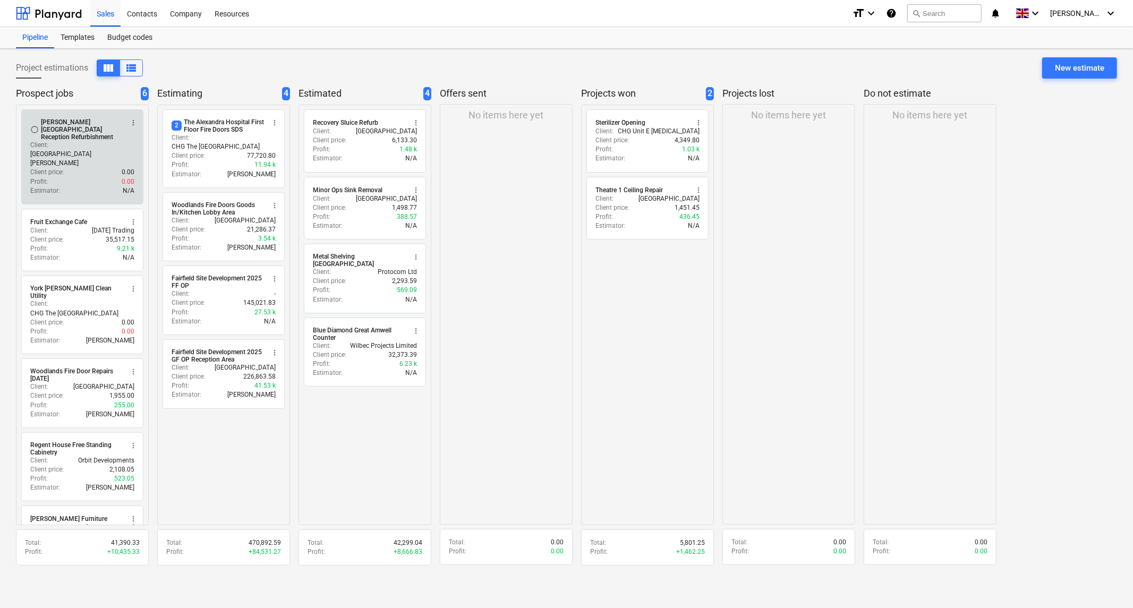
click at [81, 130] on div "[PERSON_NAME][GEOGRAPHIC_DATA] Reception Refurbishment" at bounding box center [82, 129] width 82 height 22
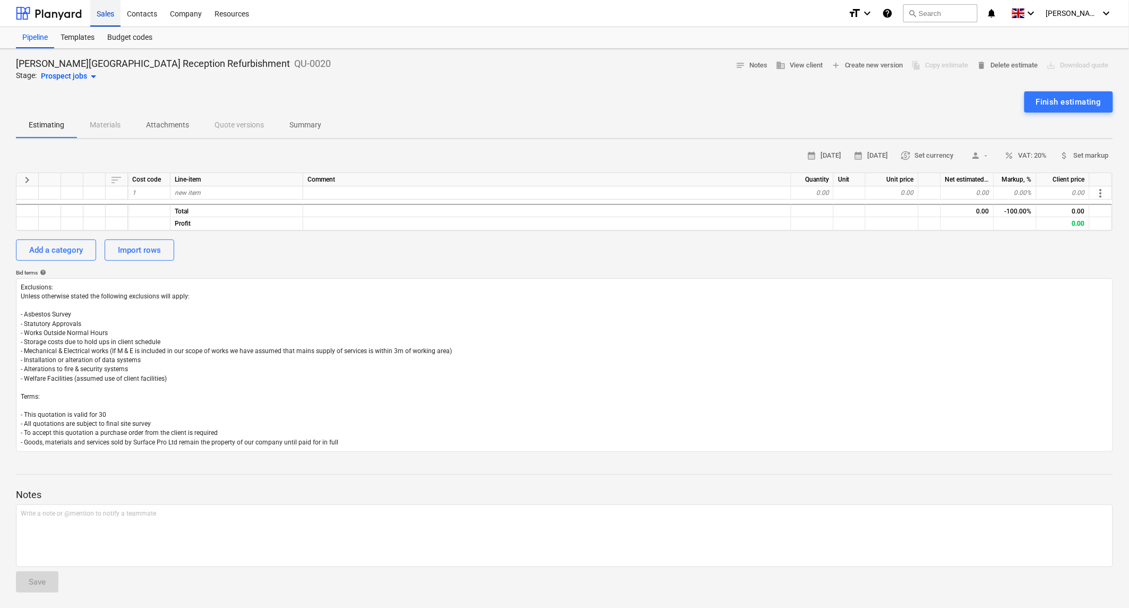
click at [106, 13] on div "Sales" at bounding box center [105, 12] width 30 height 27
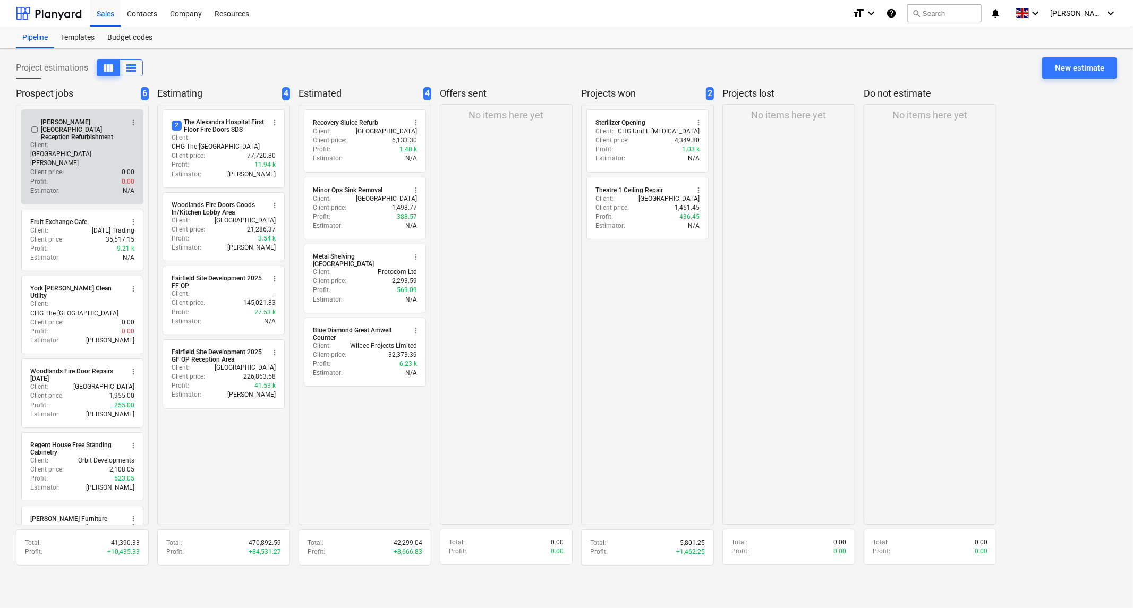
click at [65, 141] on div "Client : [GEOGRAPHIC_DATA][PERSON_NAME]" at bounding box center [82, 154] width 104 height 27
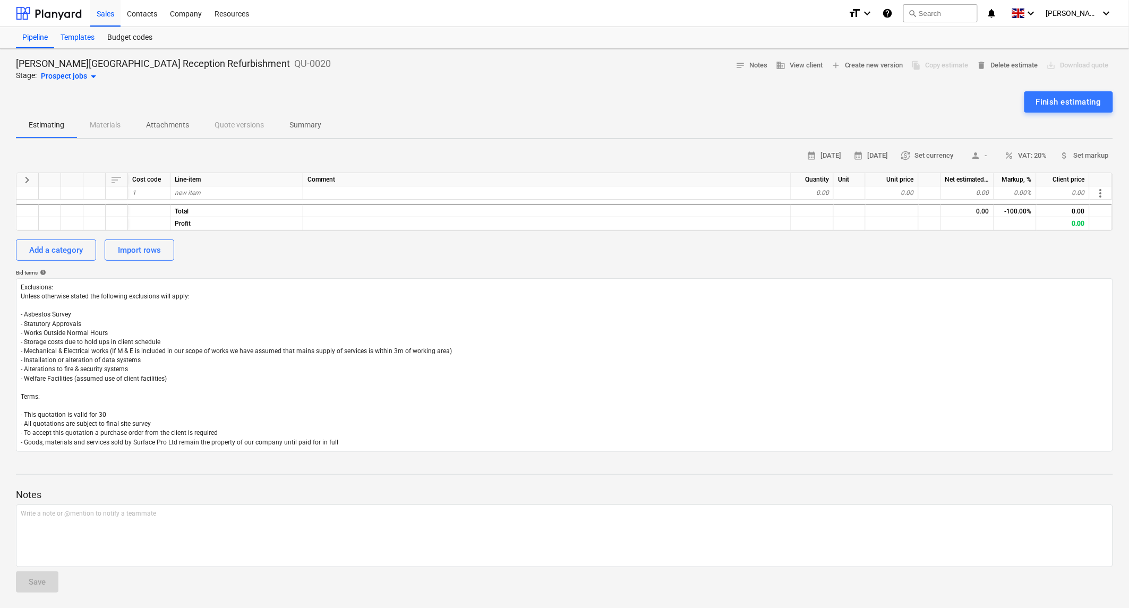
click at [75, 36] on div "Templates" at bounding box center [77, 37] width 47 height 21
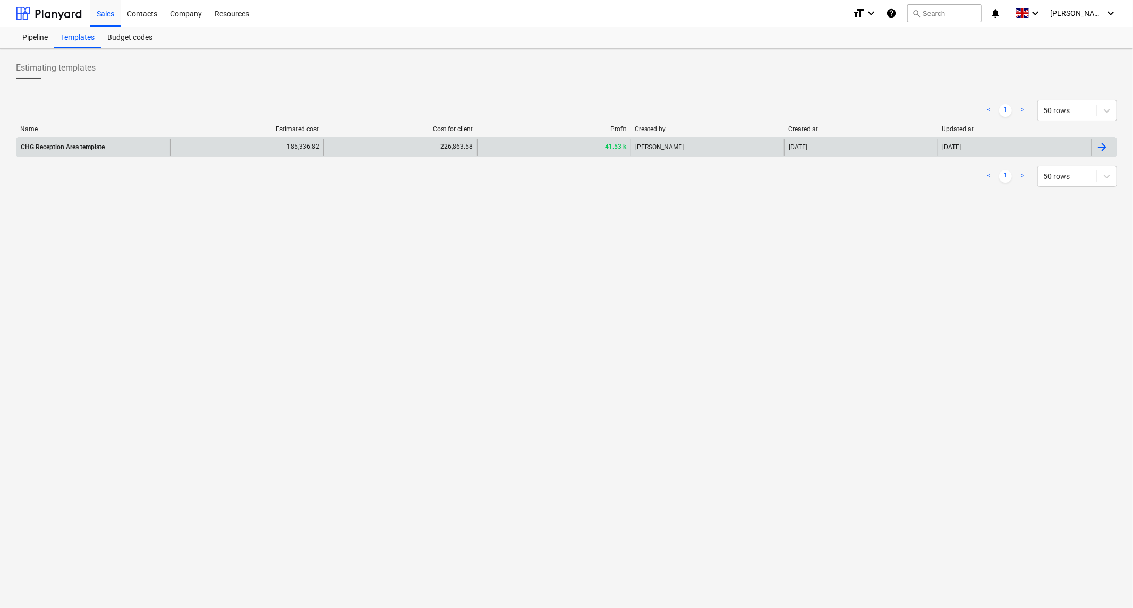
click at [1102, 147] on div at bounding box center [1102, 147] width 13 height 13
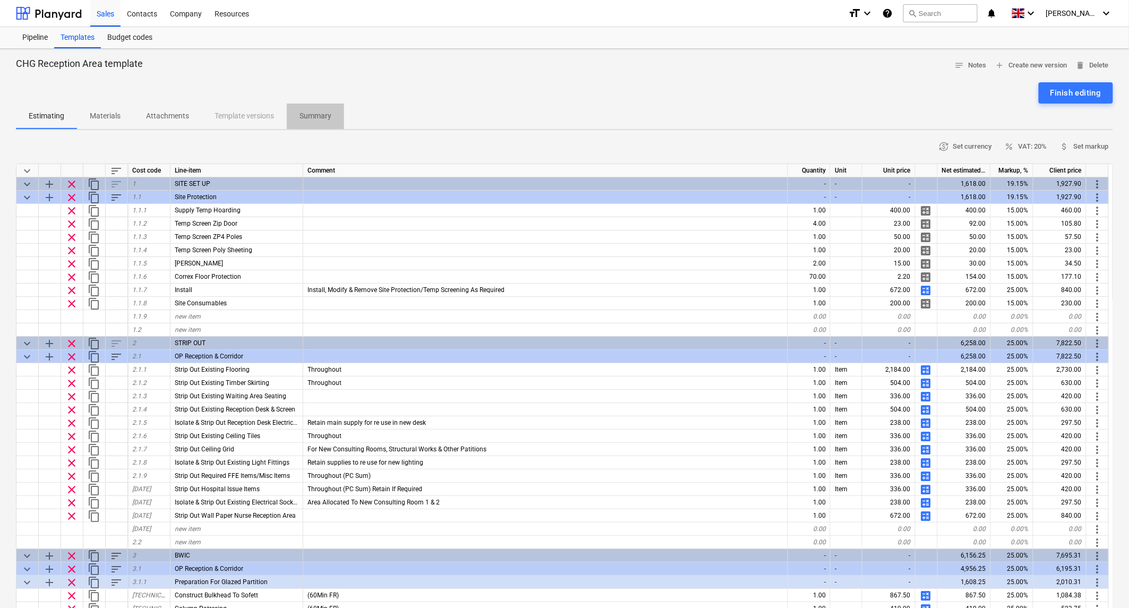
click at [322, 115] on p "Summary" at bounding box center [316, 115] width 32 height 11
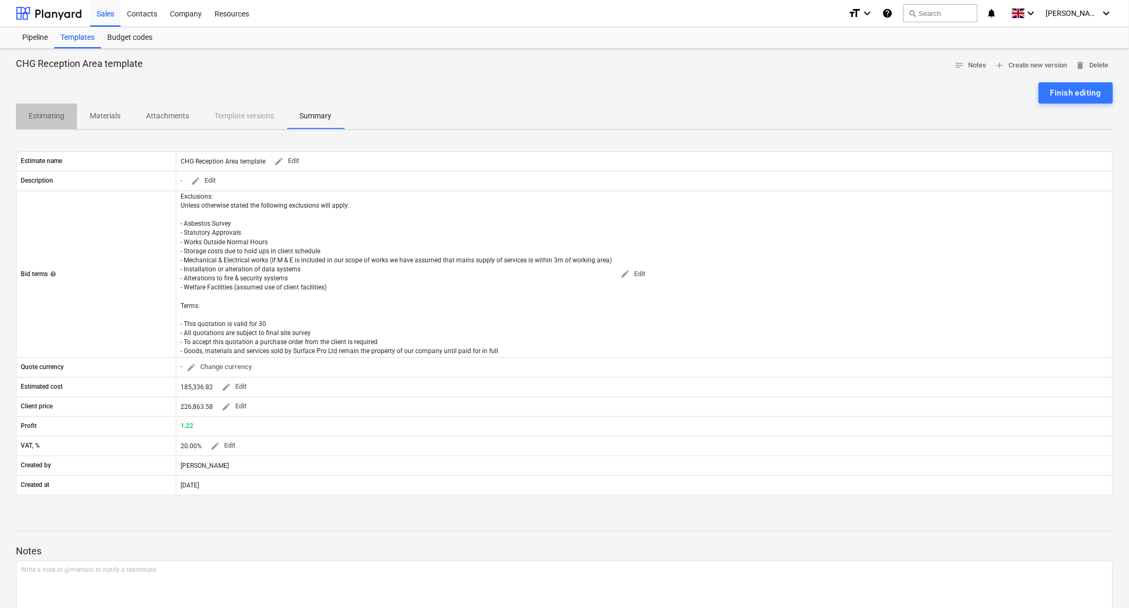
click at [47, 113] on p "Estimating" at bounding box center [47, 115] width 36 height 11
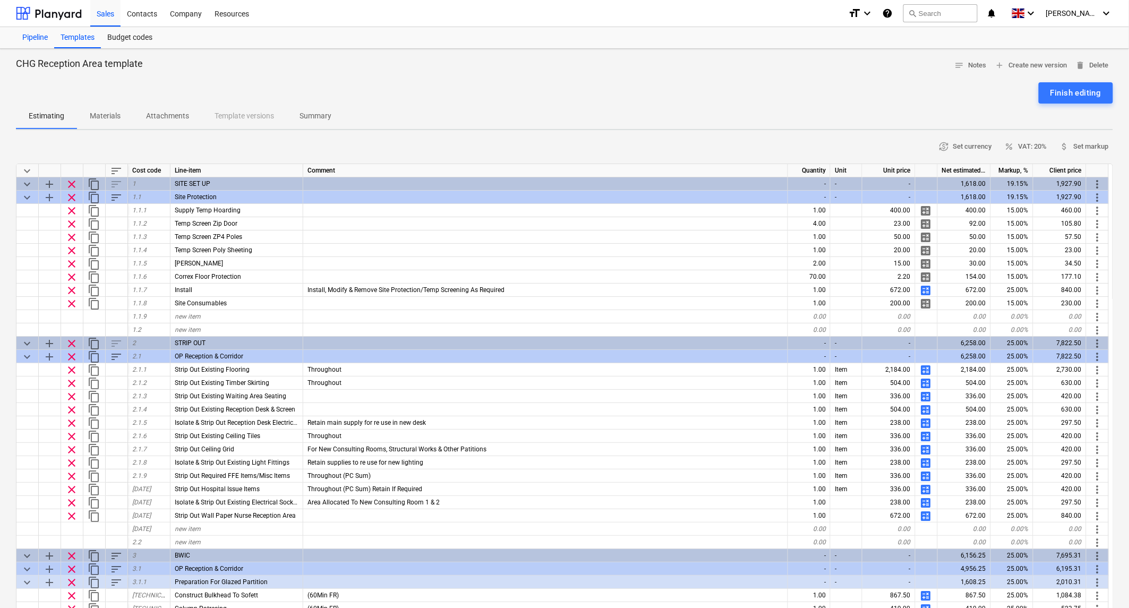
click at [32, 35] on div "Pipeline" at bounding box center [35, 37] width 38 height 21
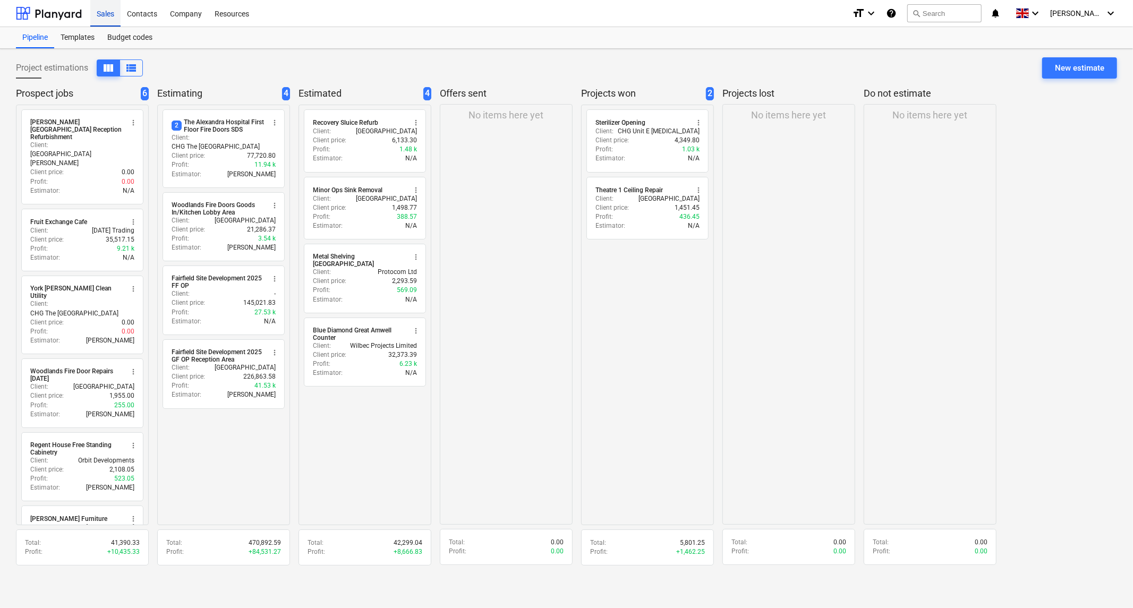
click at [114, 14] on div "Sales" at bounding box center [105, 12] width 30 height 27
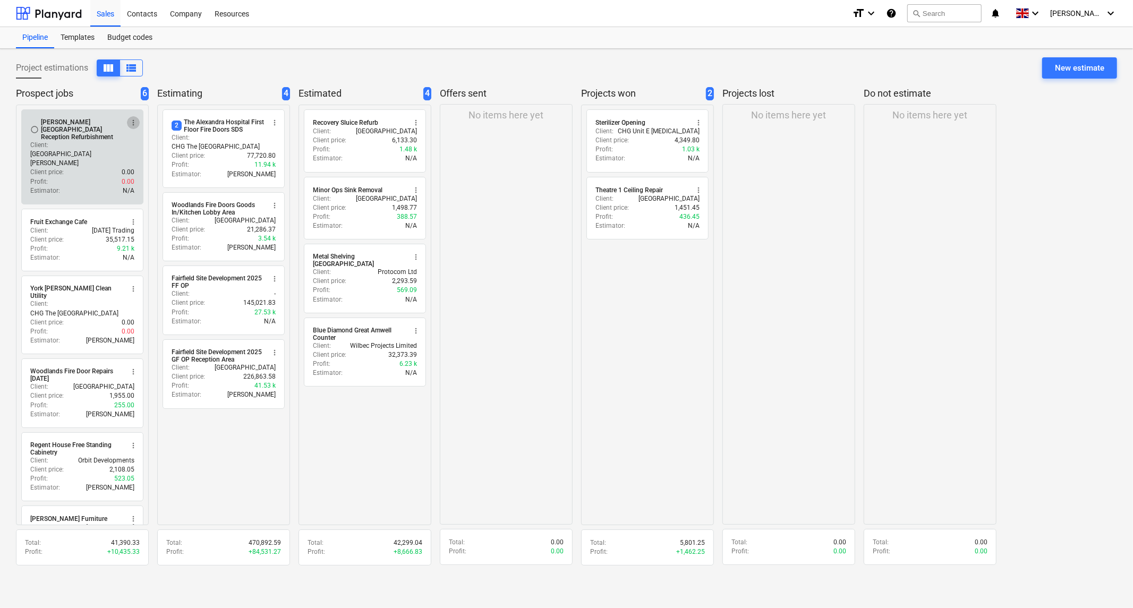
click at [132, 123] on span "more_vert" at bounding box center [133, 122] width 8 height 8
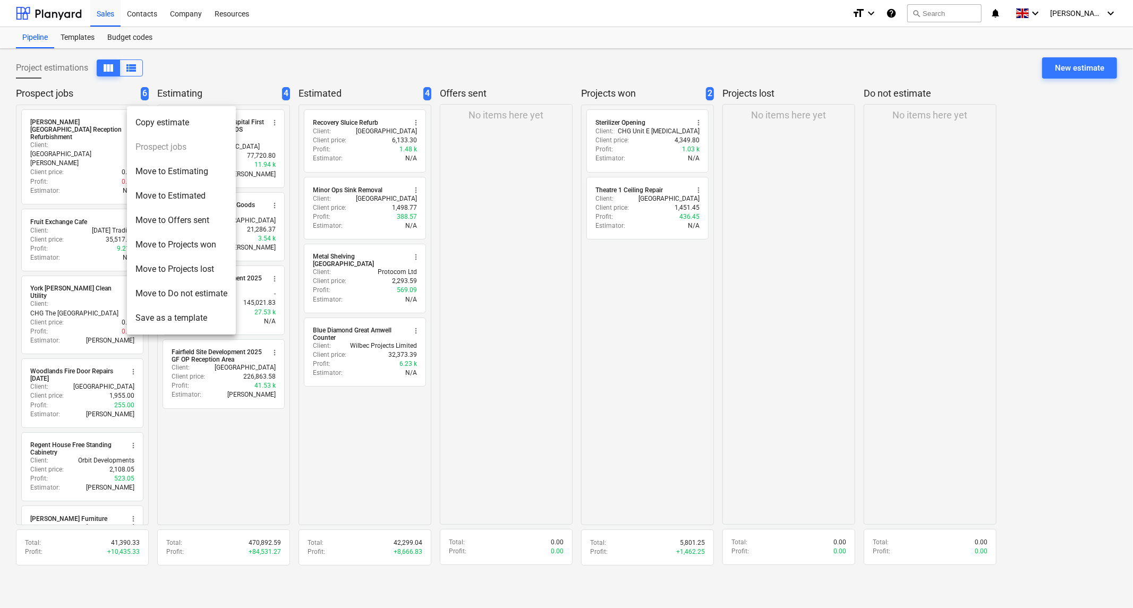
click at [67, 126] on div at bounding box center [566, 304] width 1133 height 608
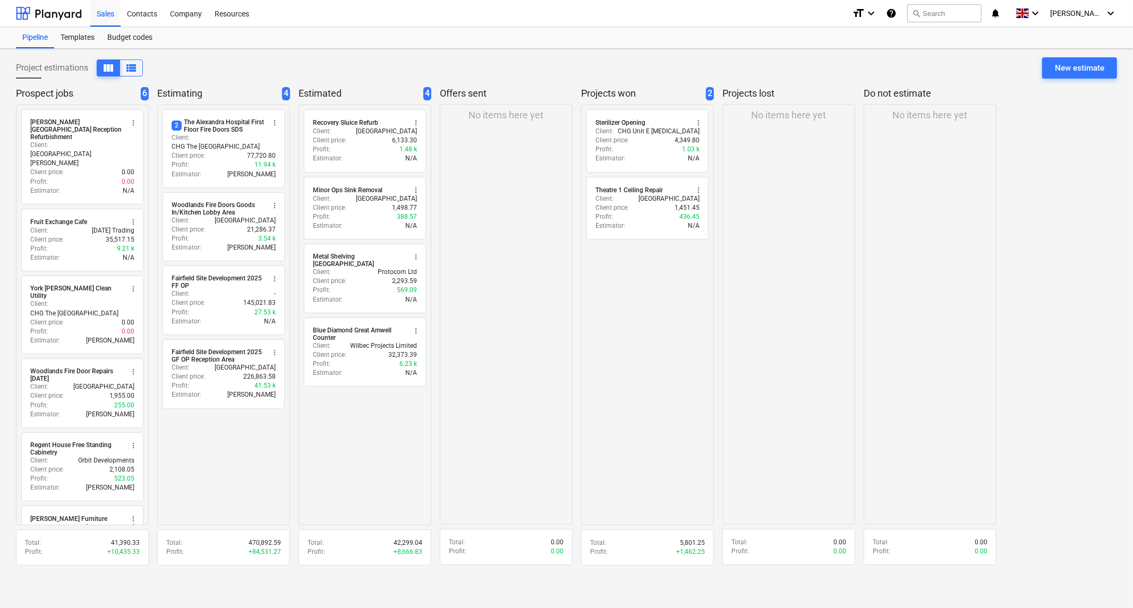
click at [84, 97] on p "Prospect jobs" at bounding box center [76, 93] width 121 height 13
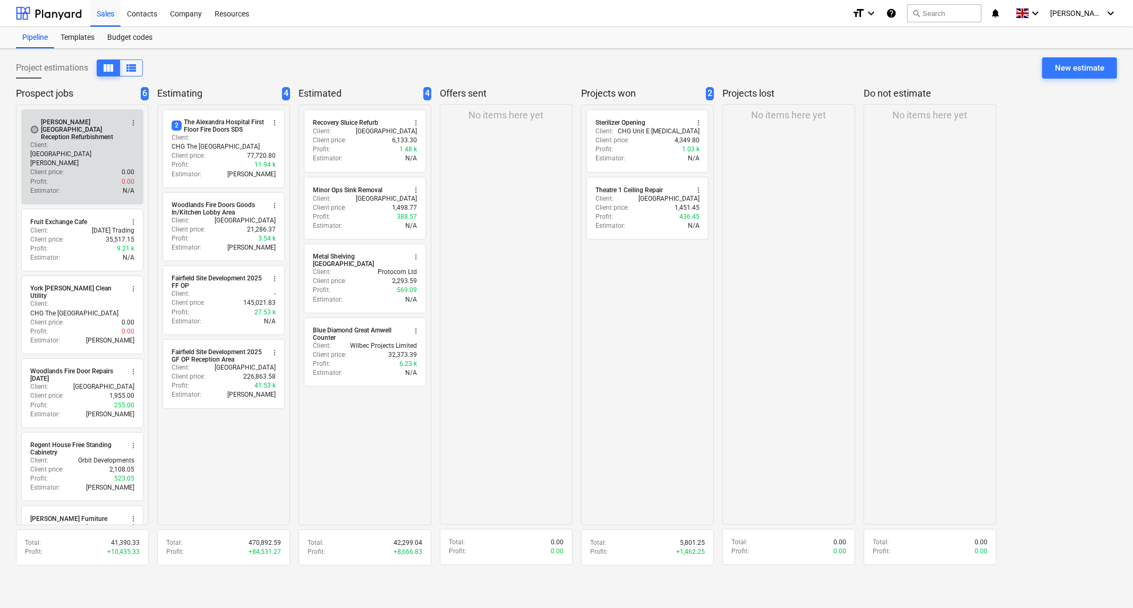
click at [31, 127] on span "radio_button_unchecked" at bounding box center [34, 129] width 8 height 8
click at [34, 125] on span "check_circle" at bounding box center [34, 129] width 8 height 8
click at [91, 121] on div "[PERSON_NAME][GEOGRAPHIC_DATA] Reception Refurbishment" at bounding box center [82, 129] width 82 height 22
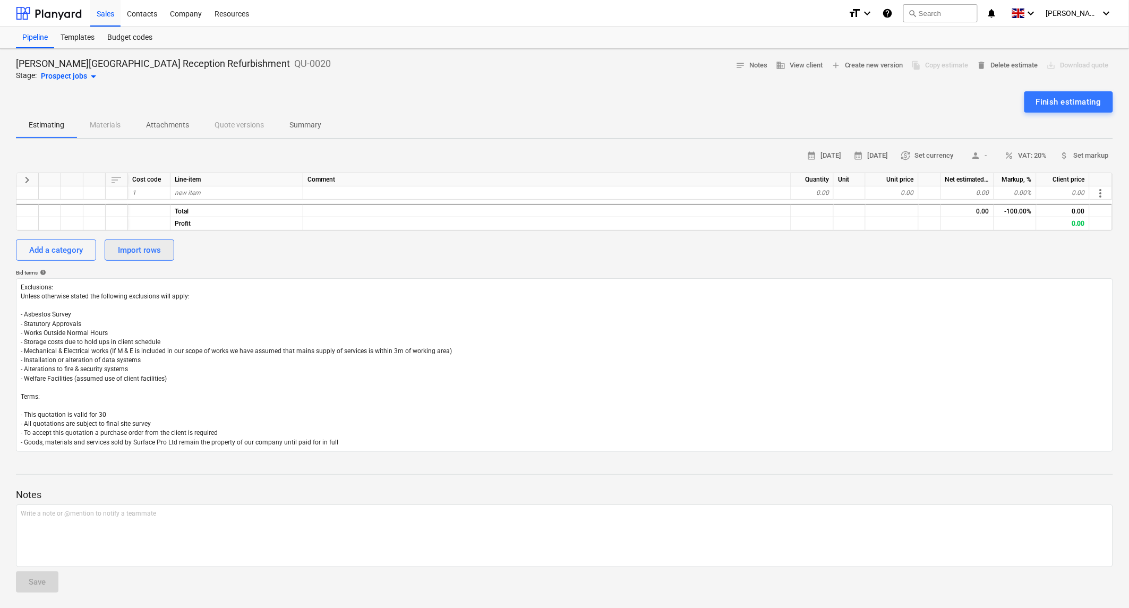
click at [134, 247] on div "Import rows" at bounding box center [139, 250] width 43 height 14
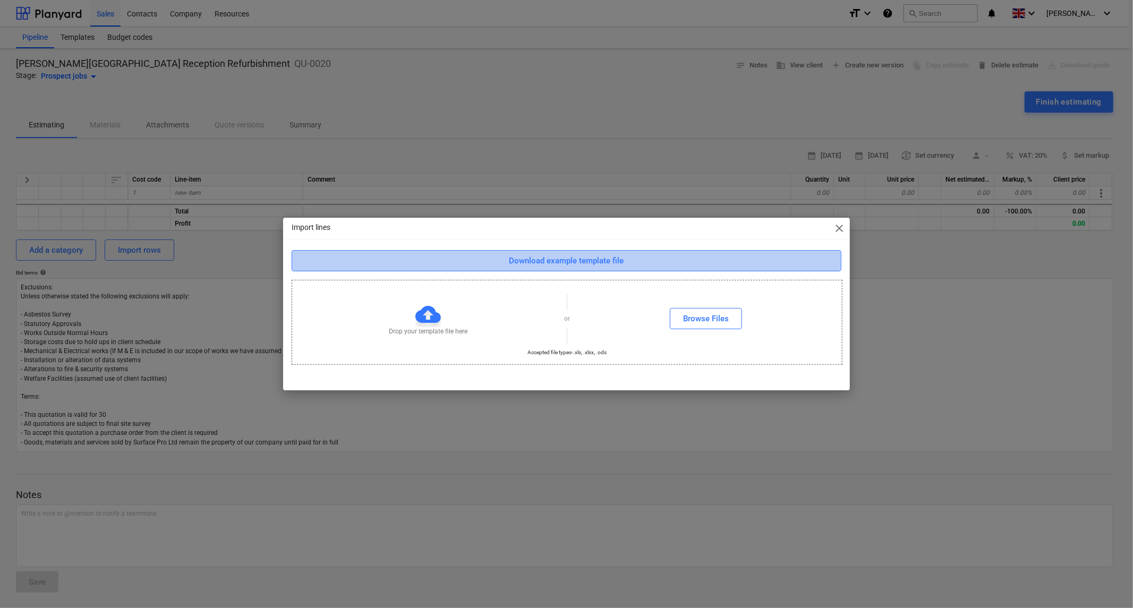
click at [595, 262] on div "Download example template file" at bounding box center [566, 261] width 115 height 14
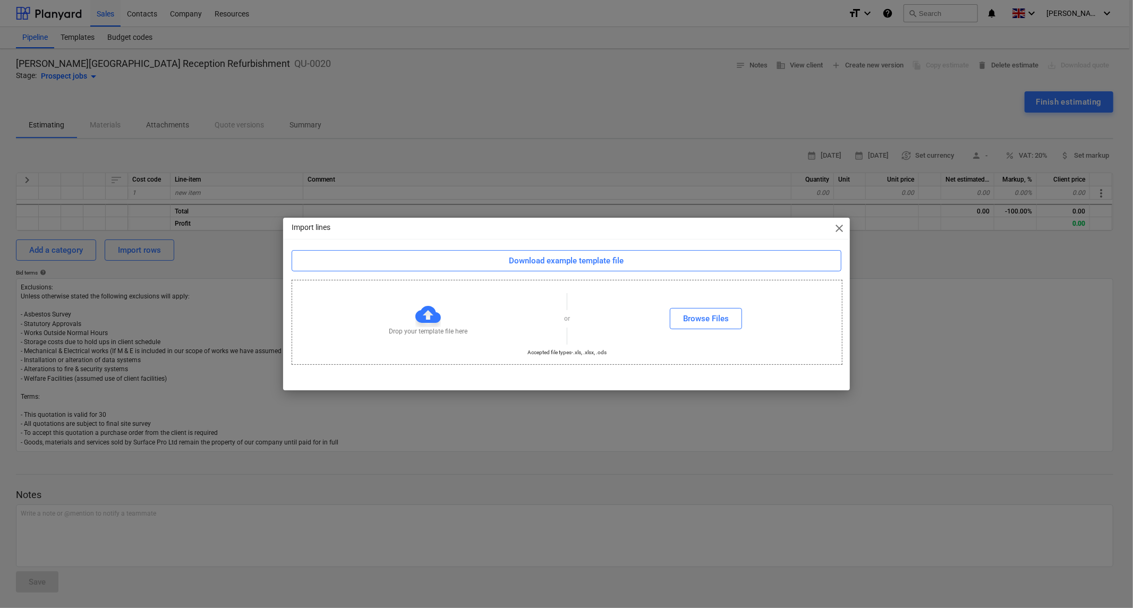
click at [836, 227] on span "close" at bounding box center [839, 228] width 13 height 13
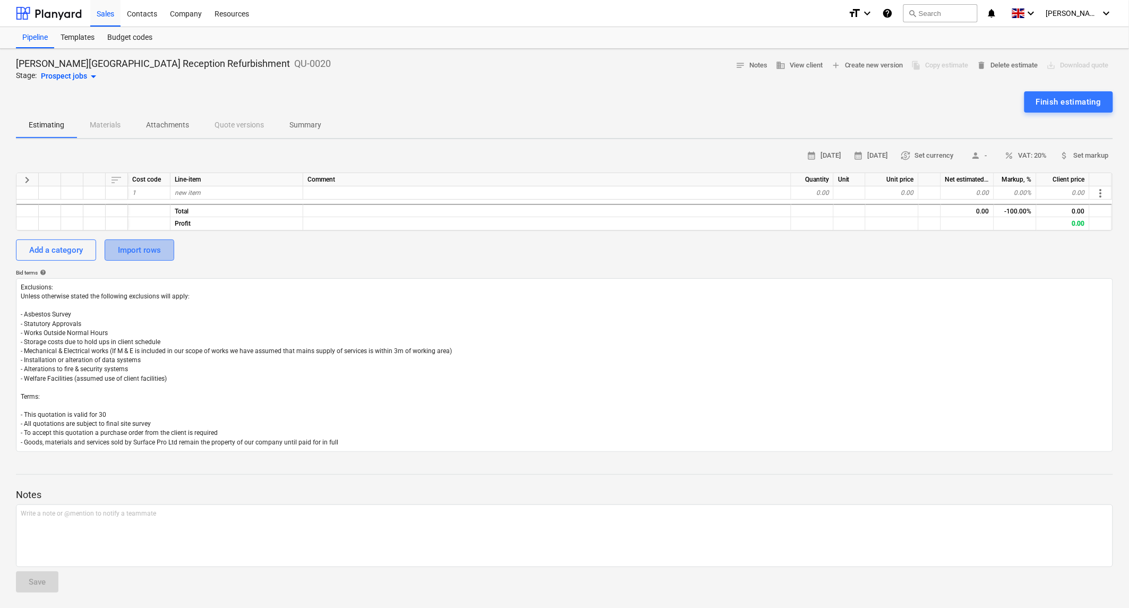
click at [134, 245] on div "Import rows" at bounding box center [139, 250] width 43 height 14
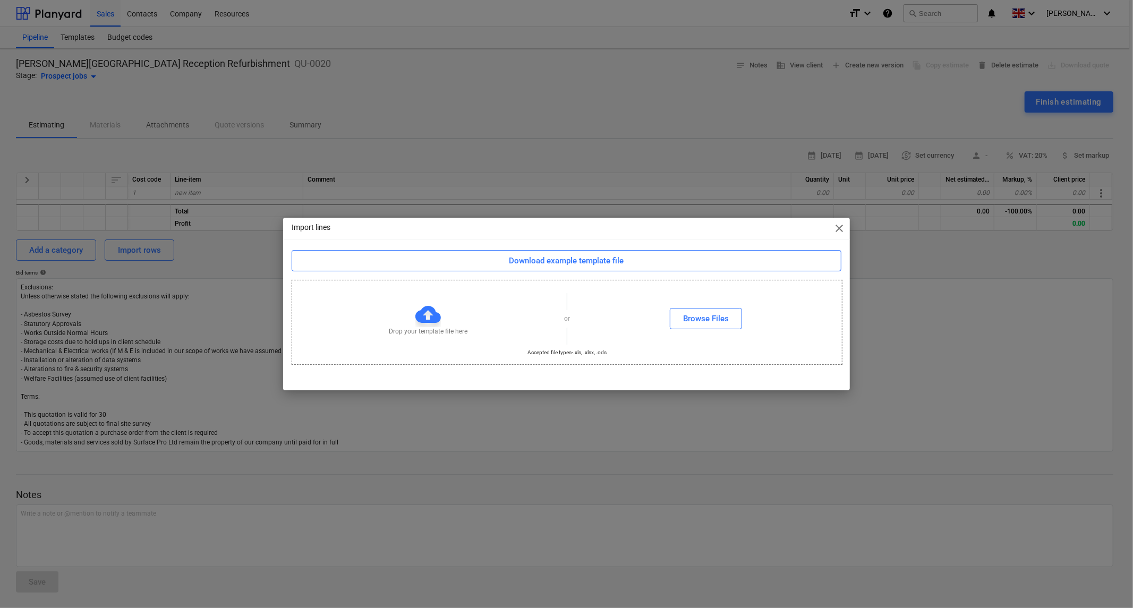
click at [209, 250] on div "Import lines close Download example template file Drop your template file here …" at bounding box center [566, 304] width 1133 height 608
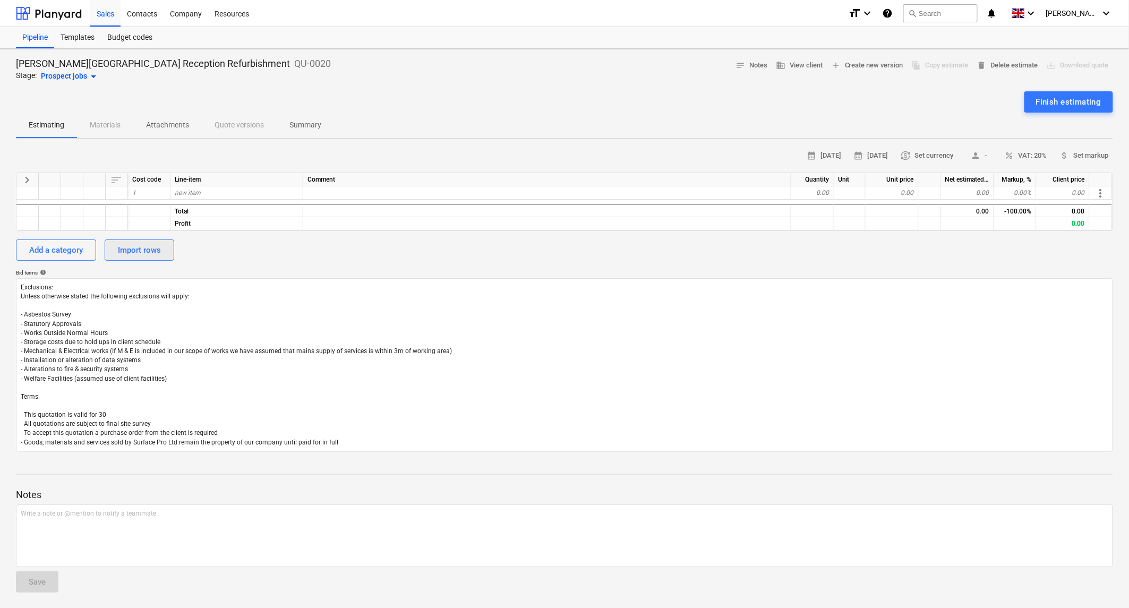
click at [144, 248] on div "Import rows" at bounding box center [139, 250] width 43 height 14
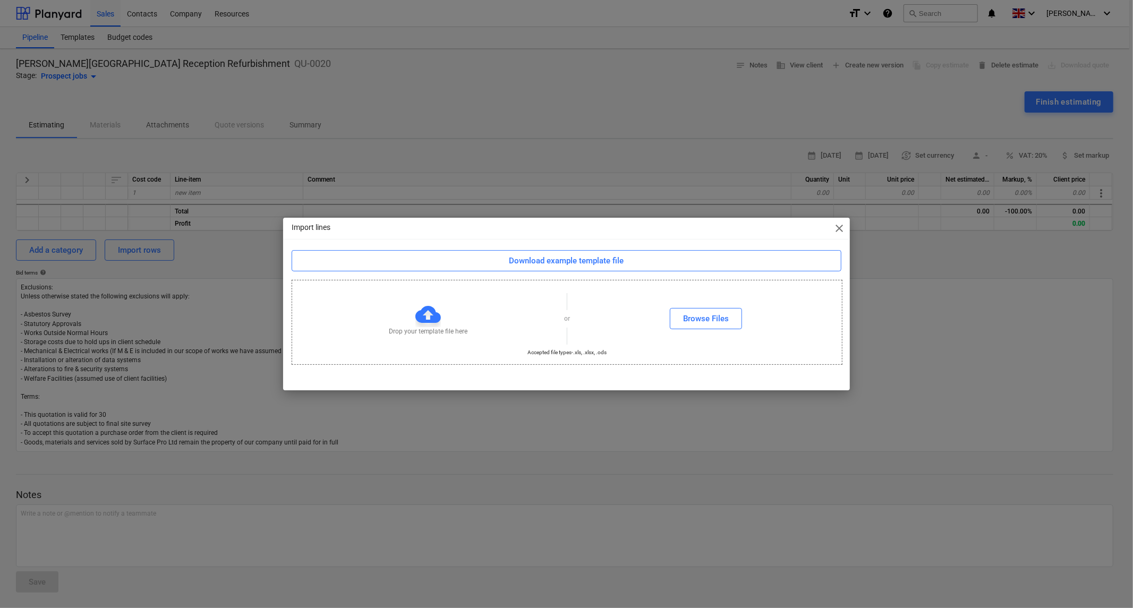
click at [261, 270] on div "Import lines close Download example template file Drop your template file here …" at bounding box center [566, 304] width 1133 height 608
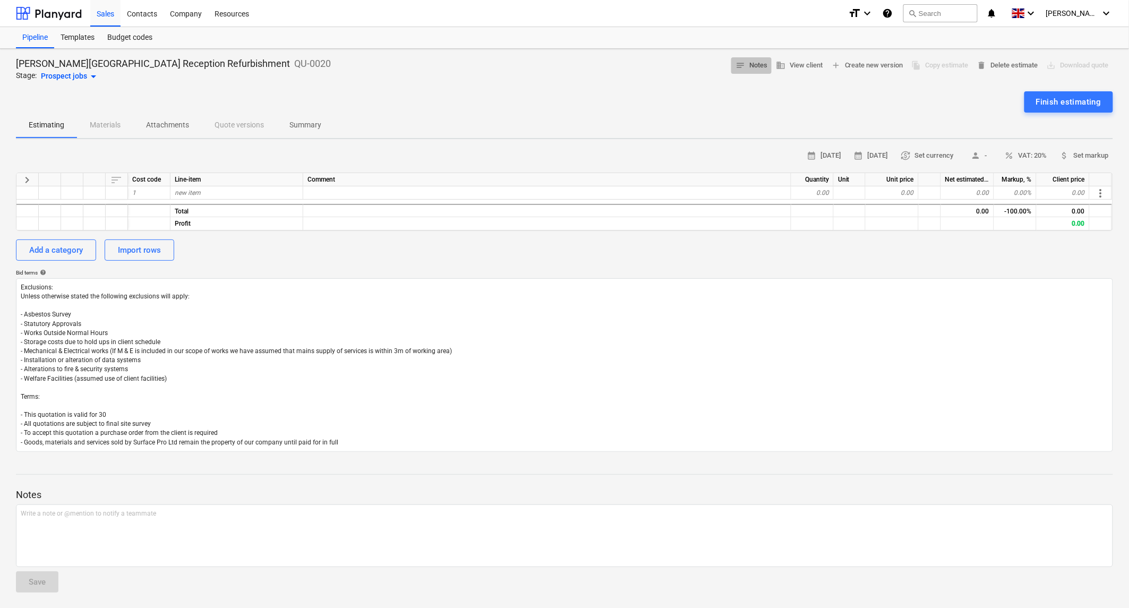
click at [752, 66] on span "notes Notes" at bounding box center [752, 65] width 32 height 12
click at [737, 65] on span "notes" at bounding box center [741, 65] width 10 height 10
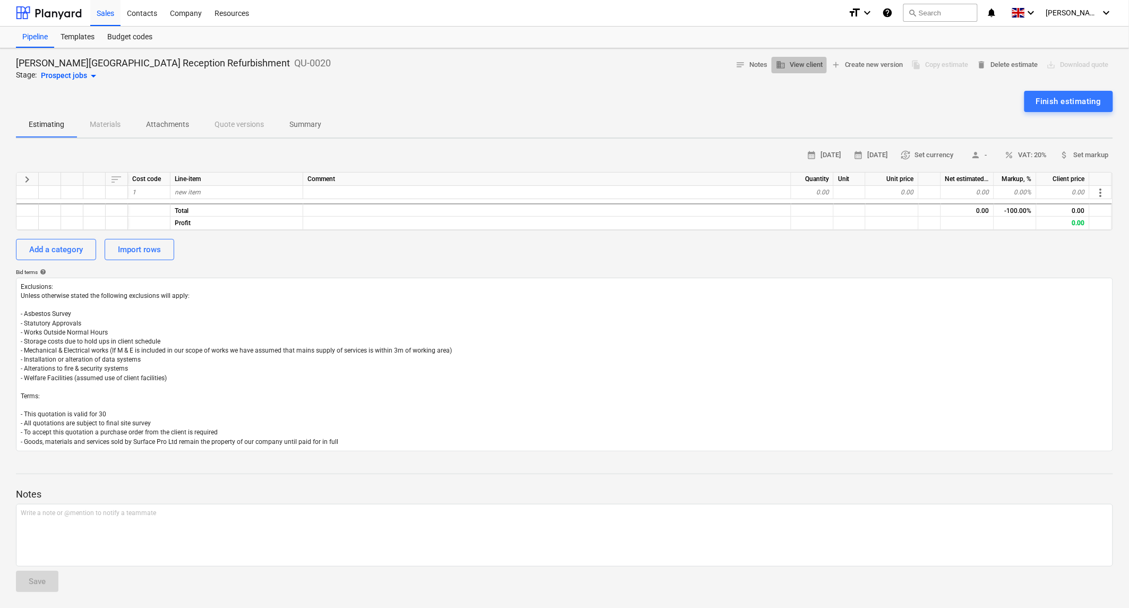
click at [786, 66] on span "business View client" at bounding box center [799, 65] width 47 height 12
click at [1010, 62] on span "delete Delete estimate" at bounding box center [1007, 65] width 61 height 12
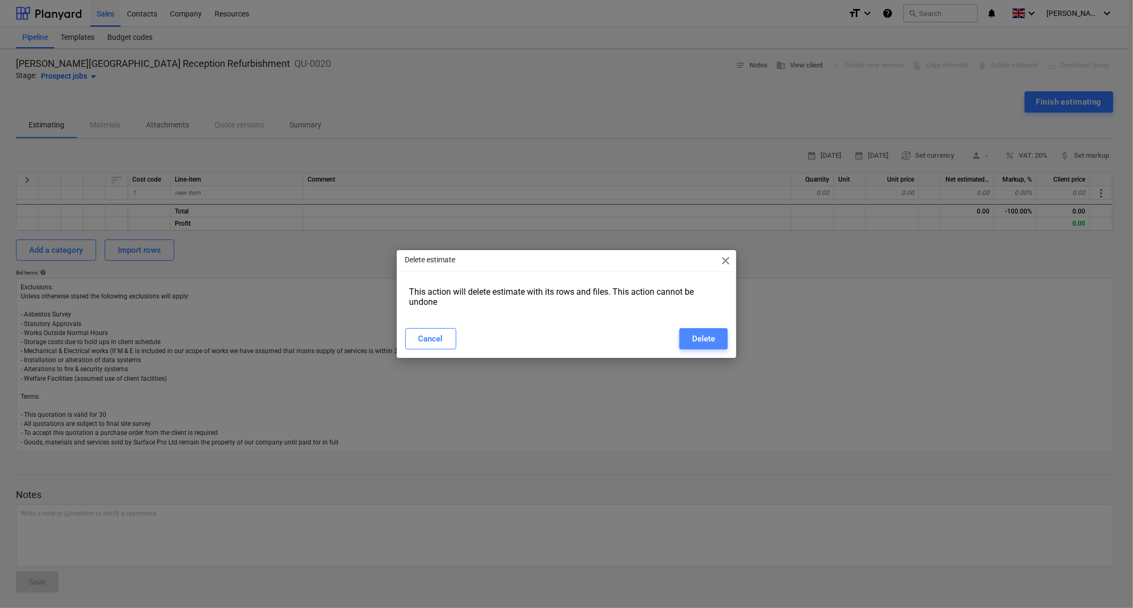
click at [713, 343] on div "Delete" at bounding box center [703, 339] width 23 height 14
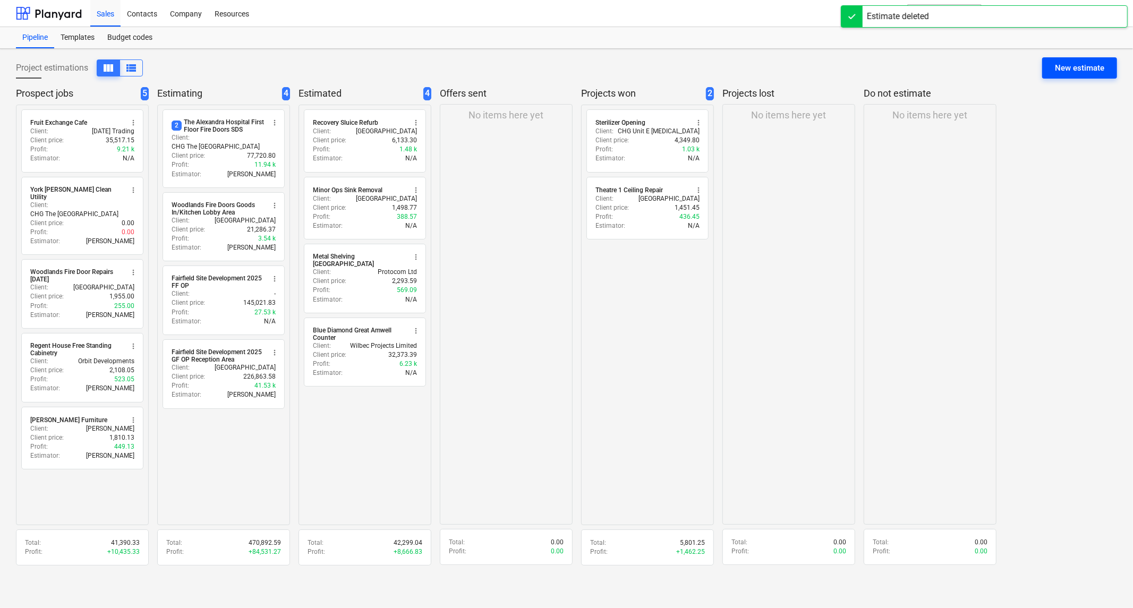
click at [1070, 70] on div "New estimate" at bounding box center [1079, 68] width 49 height 14
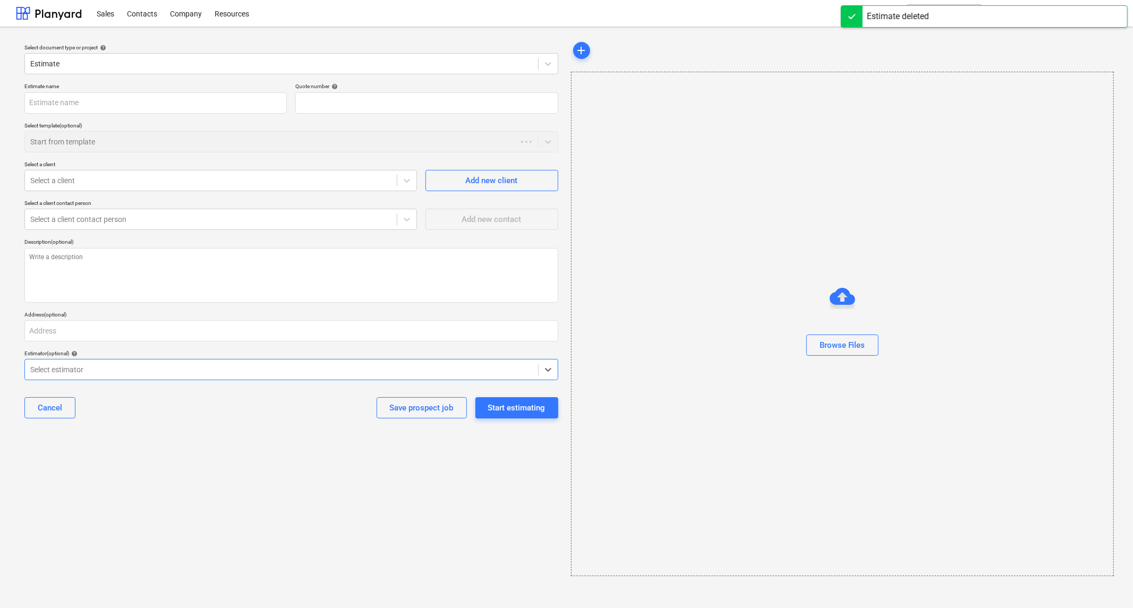
type input "QU-0021"
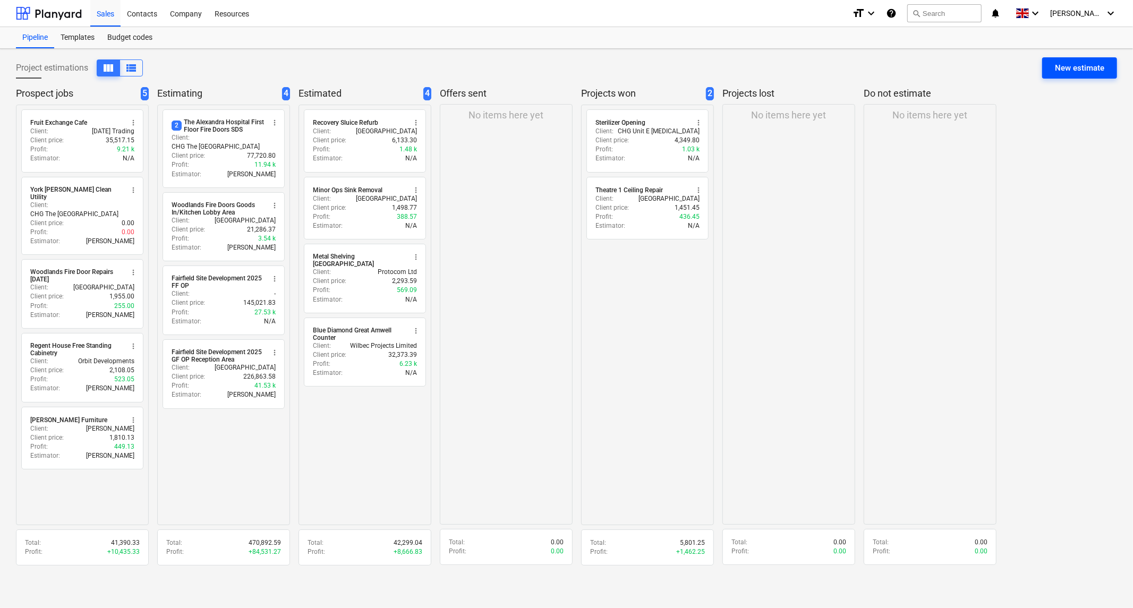
click at [1066, 71] on div "New estimate" at bounding box center [1079, 68] width 49 height 14
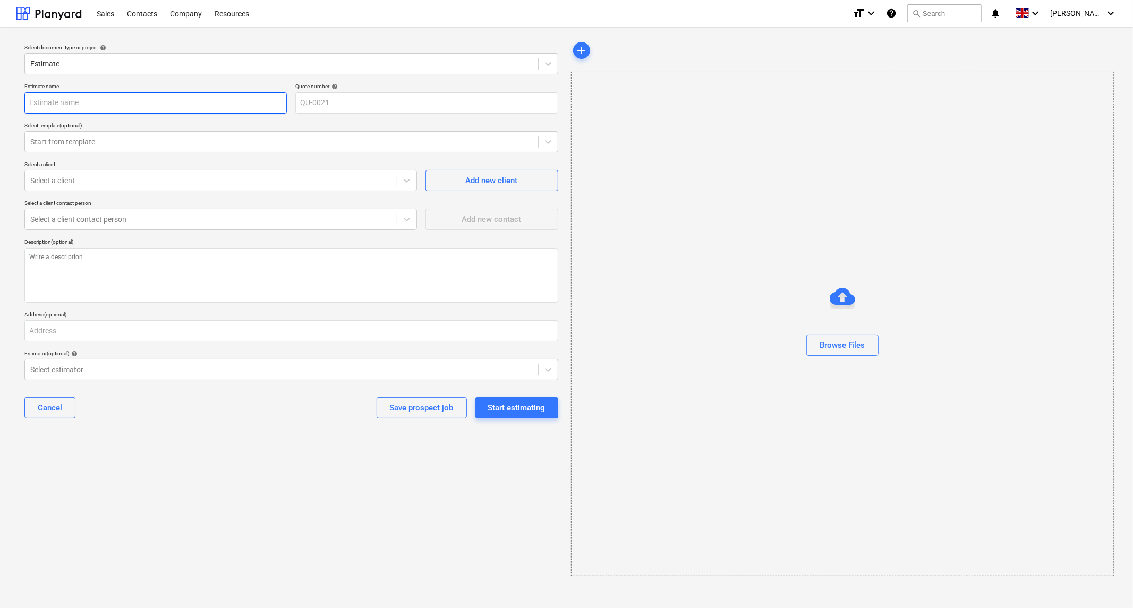
click at [115, 103] on input "text" at bounding box center [155, 102] width 262 height 21
type input "[PERSON_NAME][GEOGRAPHIC_DATA] Main Reception Refurb"
click at [544, 141] on icon at bounding box center [548, 142] width 11 height 11
click at [394, 187] on div "Select a client" at bounding box center [211, 180] width 372 height 15
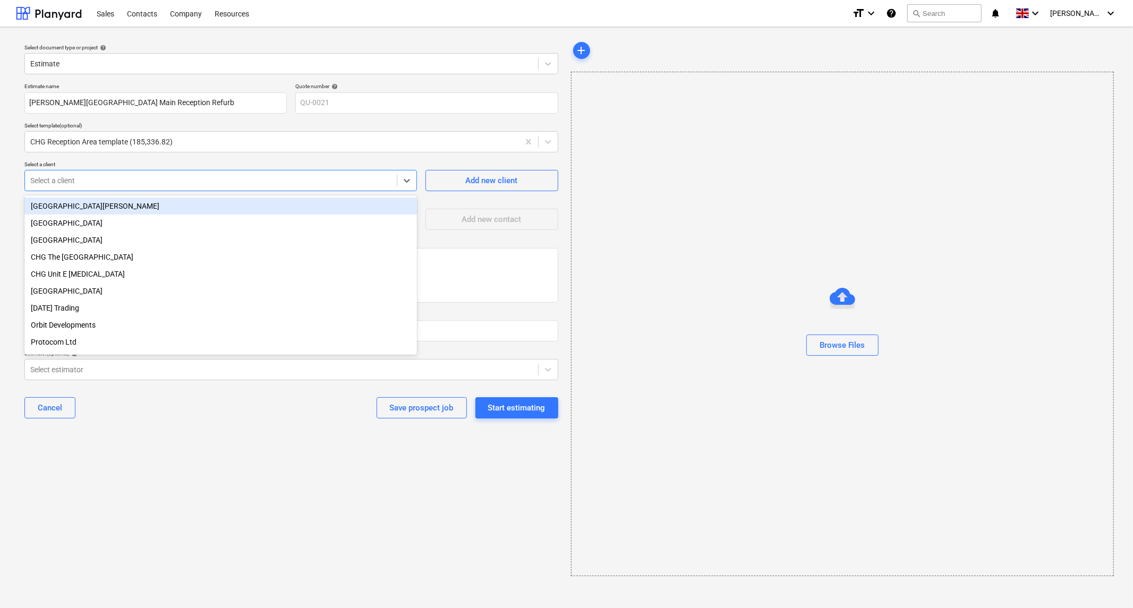
click at [176, 208] on div "[GEOGRAPHIC_DATA][PERSON_NAME]" at bounding box center [220, 206] width 393 height 17
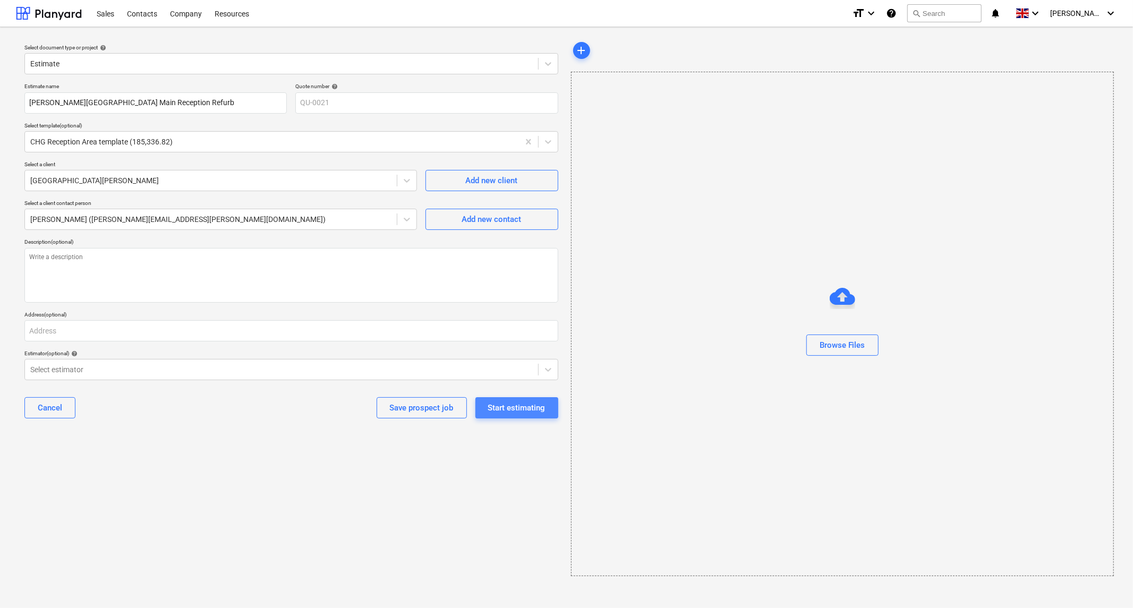
click at [522, 411] on div "Start estimating" at bounding box center [516, 408] width 57 height 14
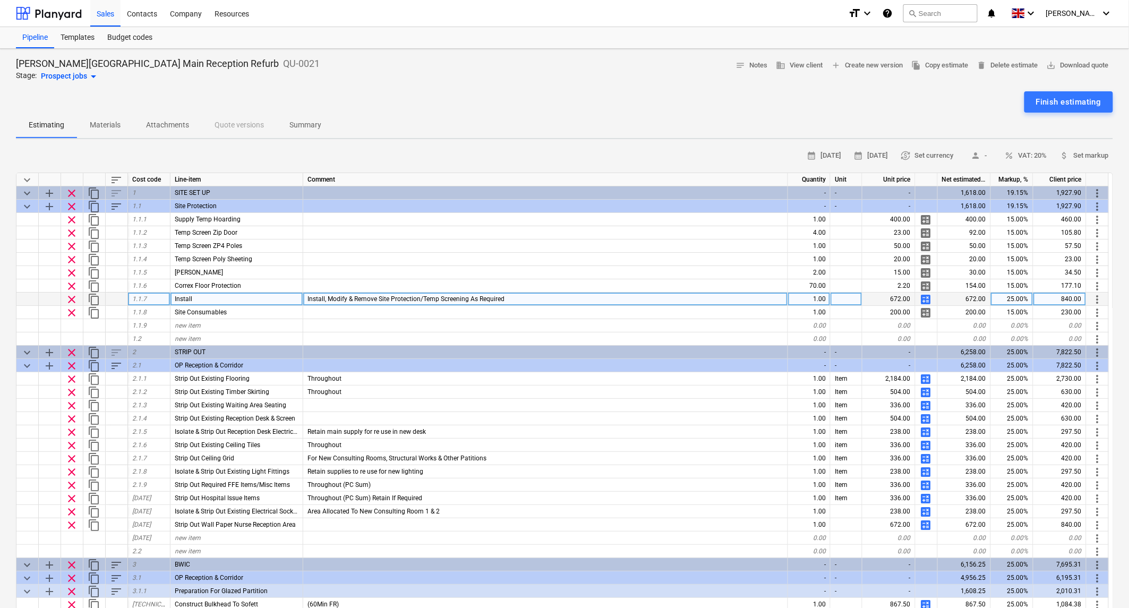
click at [926, 297] on span "calculate" at bounding box center [926, 299] width 13 height 13
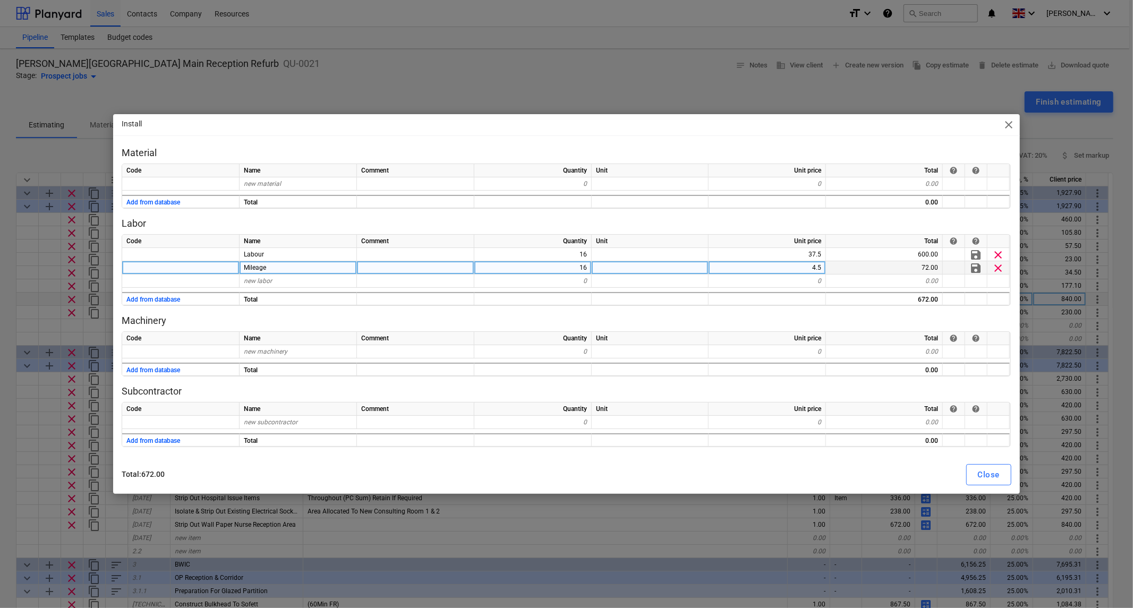
click at [804, 268] on div "4.5" at bounding box center [767, 267] width 117 height 13
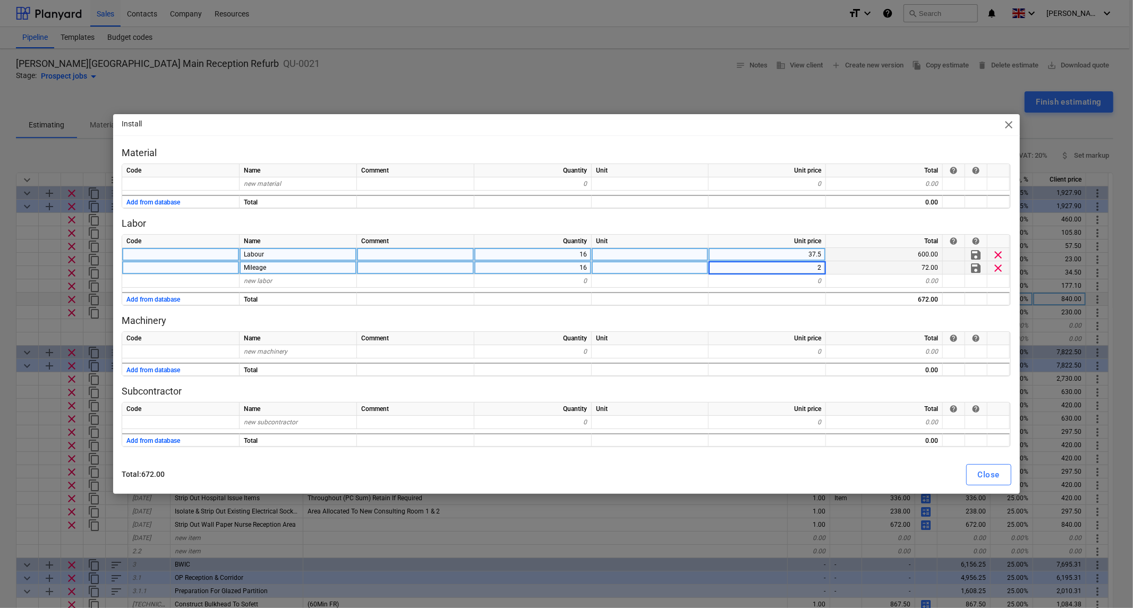
type input "20"
type input "24"
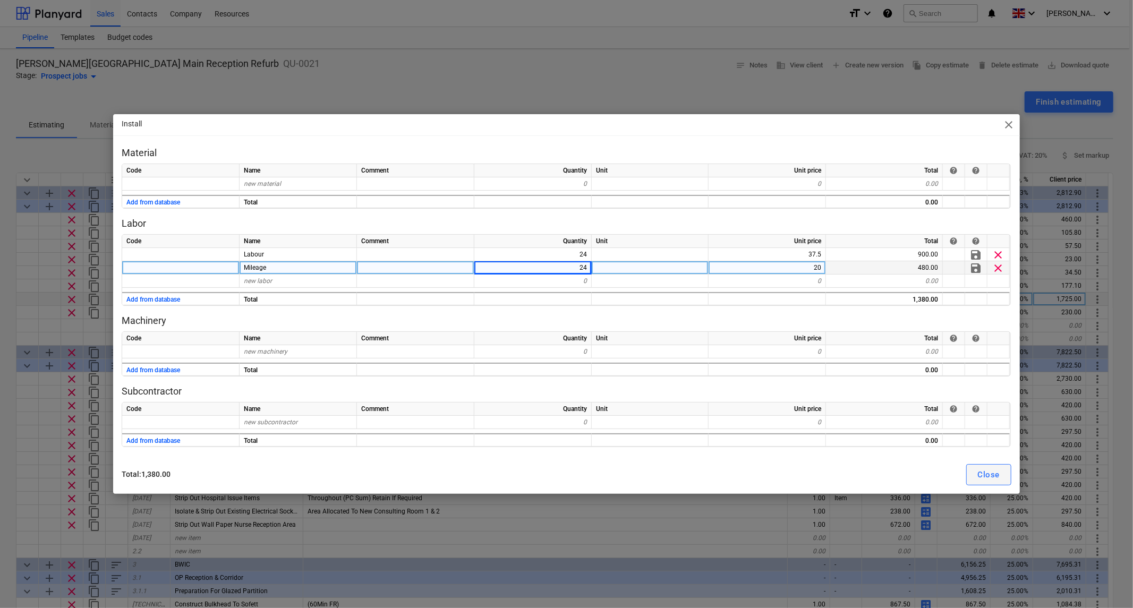
click at [988, 474] on div "Close" at bounding box center [989, 475] width 22 height 14
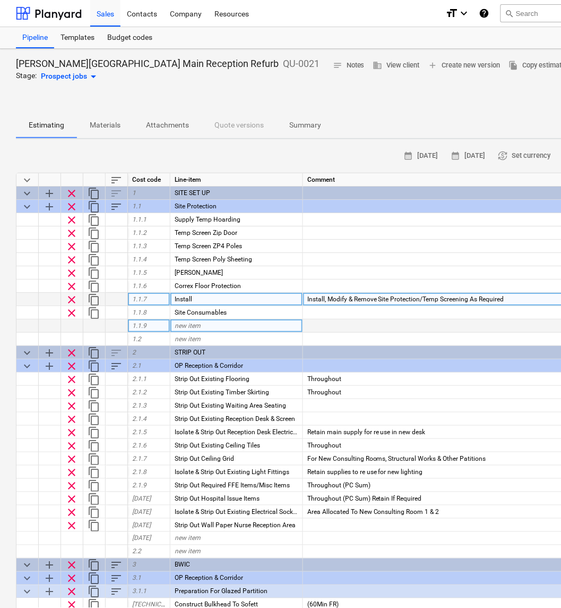
click at [444, 319] on div at bounding box center [545, 325] width 485 height 13
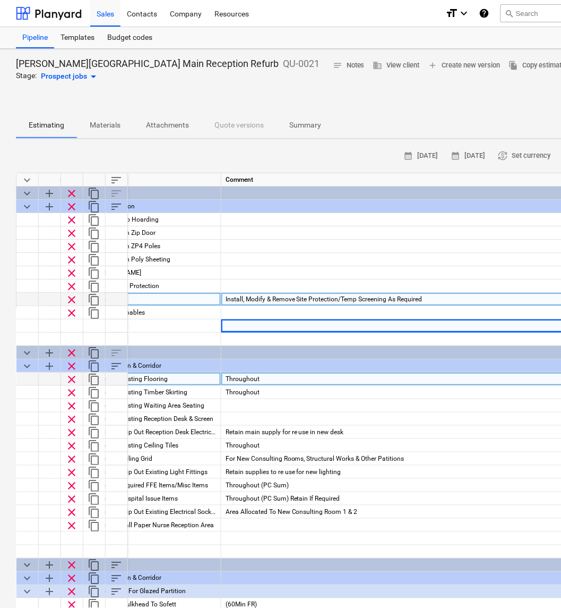
click at [172, 378] on div "Strip Out Existing Flooring" at bounding box center [155, 378] width 133 height 13
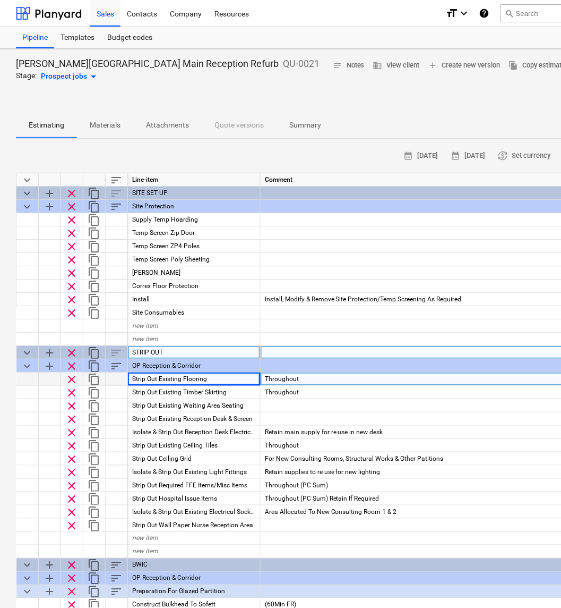
click at [189, 354] on div "STRIP OUT" at bounding box center [194, 352] width 133 height 13
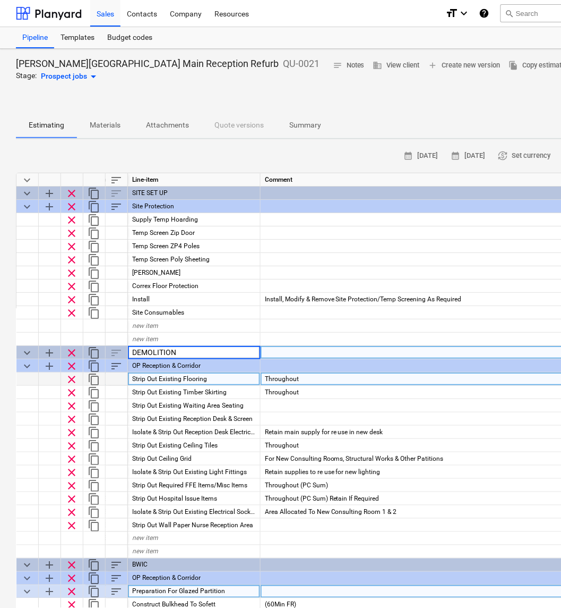
type input "DEMOLITIONS"
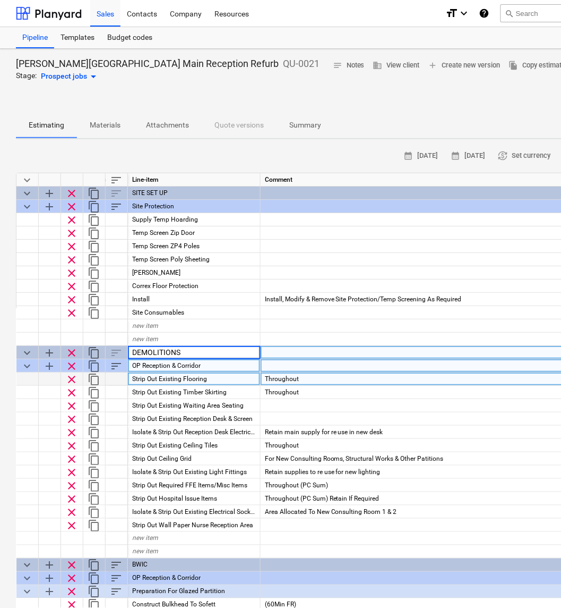
click at [231, 365] on div "OP Reception & Corridor" at bounding box center [194, 365] width 133 height 13
click at [209, 365] on div "OP Reception & Corridor" at bounding box center [194, 365] width 133 height 13
click at [144, 363] on input "OP Reception & Corridor" at bounding box center [194, 365] width 132 height 13
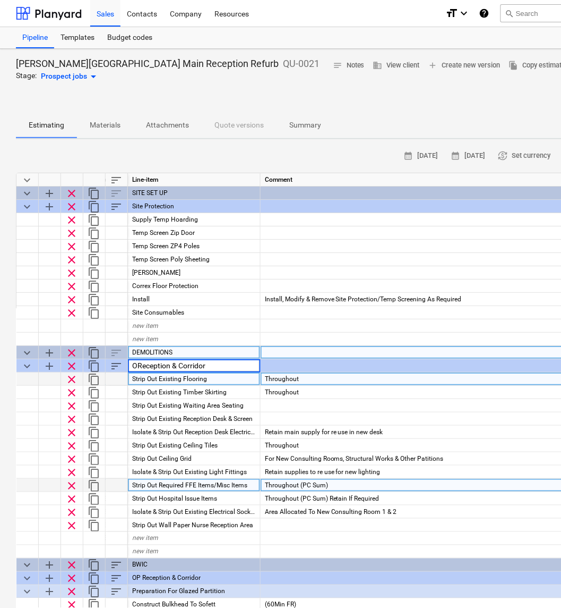
type input "Reception & Corridor"
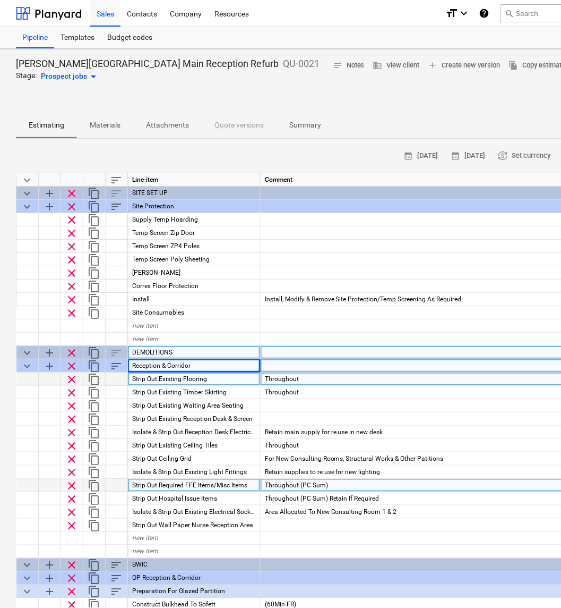
click at [133, 364] on span "Reception & Corridor" at bounding box center [161, 365] width 58 height 7
click at [133, 365] on input "Reception & Corridor" at bounding box center [194, 365] width 132 height 13
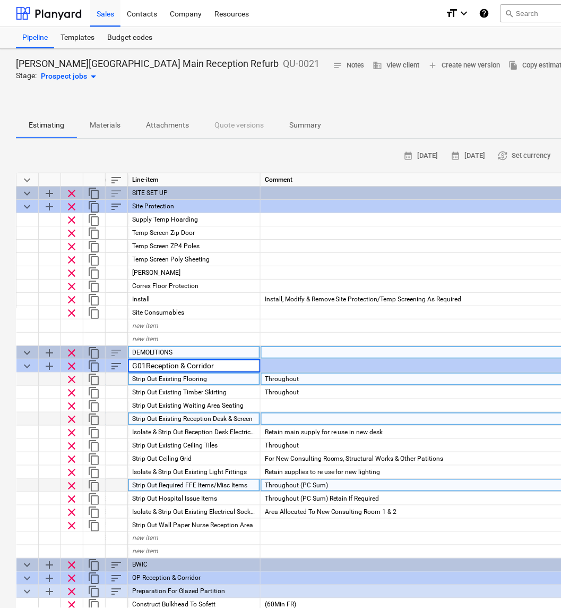
type input "G01 Reception & Corridor"
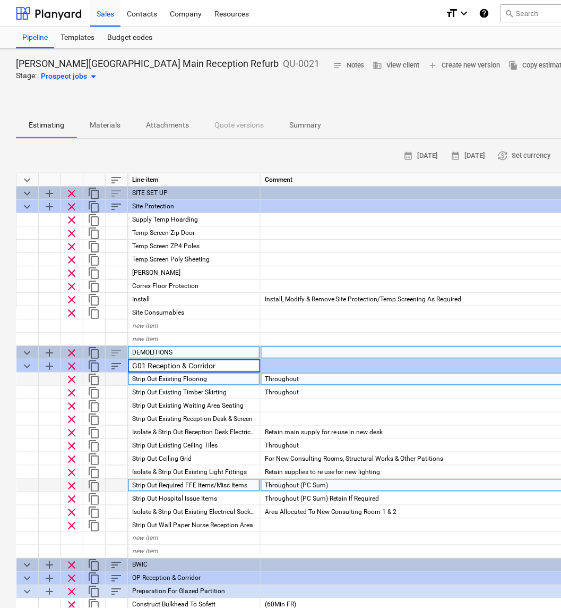
click at [359, 376] on div "Throughout" at bounding box center [503, 378] width 485 height 13
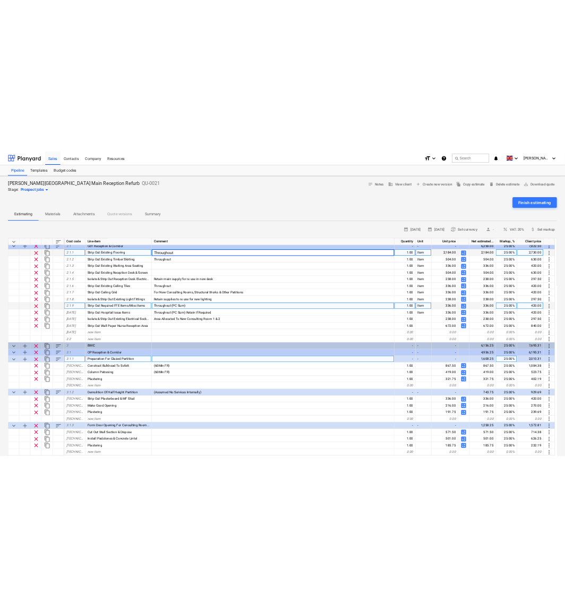
scroll to position [0, 0]
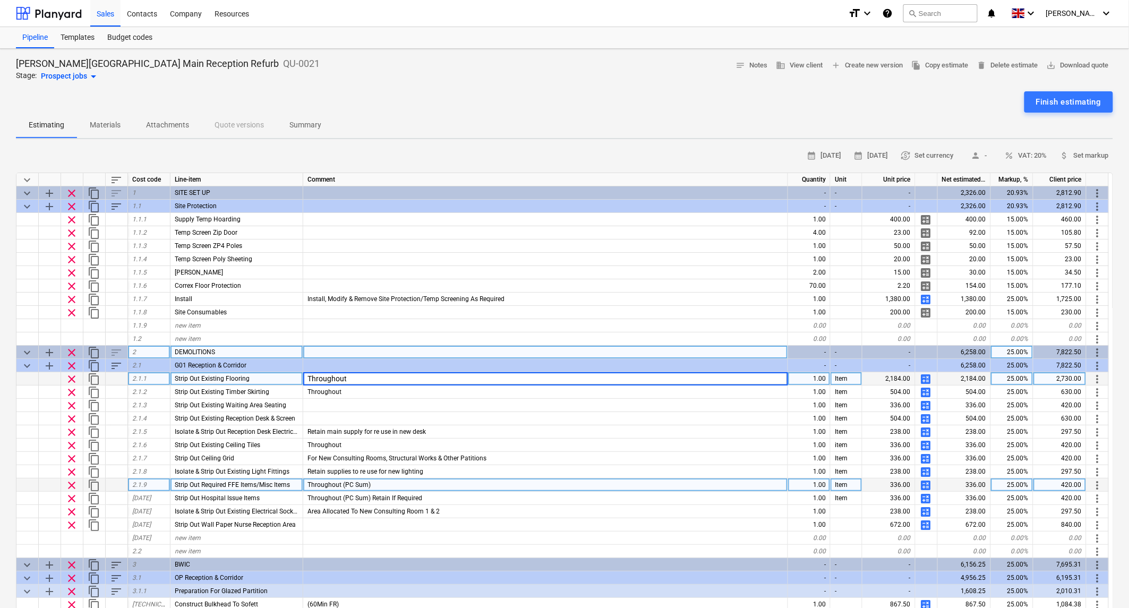
click at [928, 374] on span "calculate" at bounding box center [926, 379] width 13 height 13
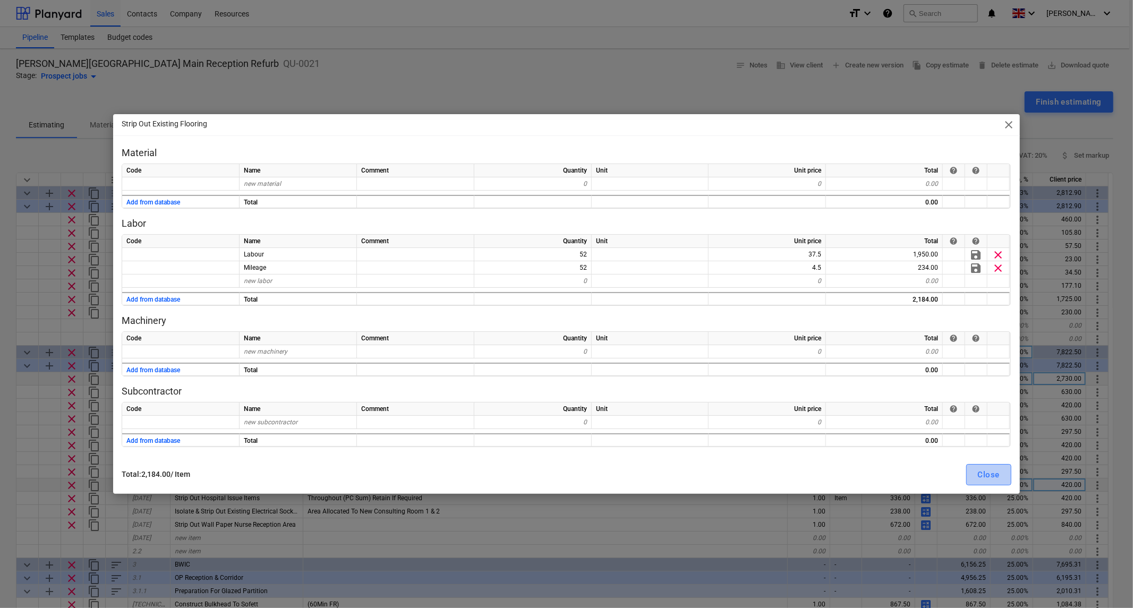
click at [985, 475] on div "Close" at bounding box center [989, 475] width 22 height 14
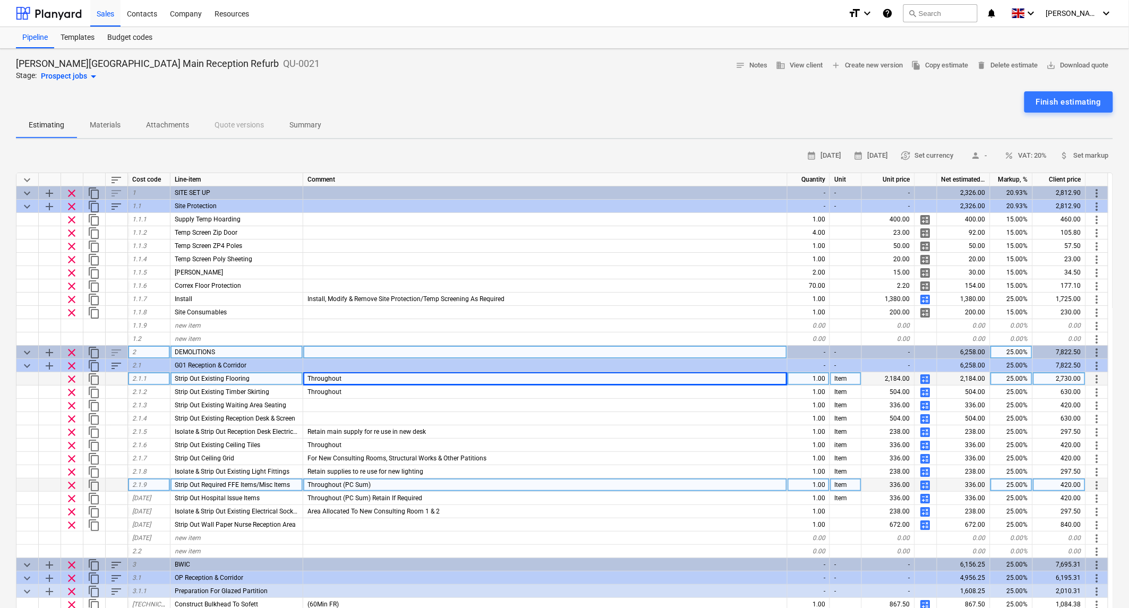
click at [362, 376] on div "Throughout" at bounding box center [545, 378] width 484 height 13
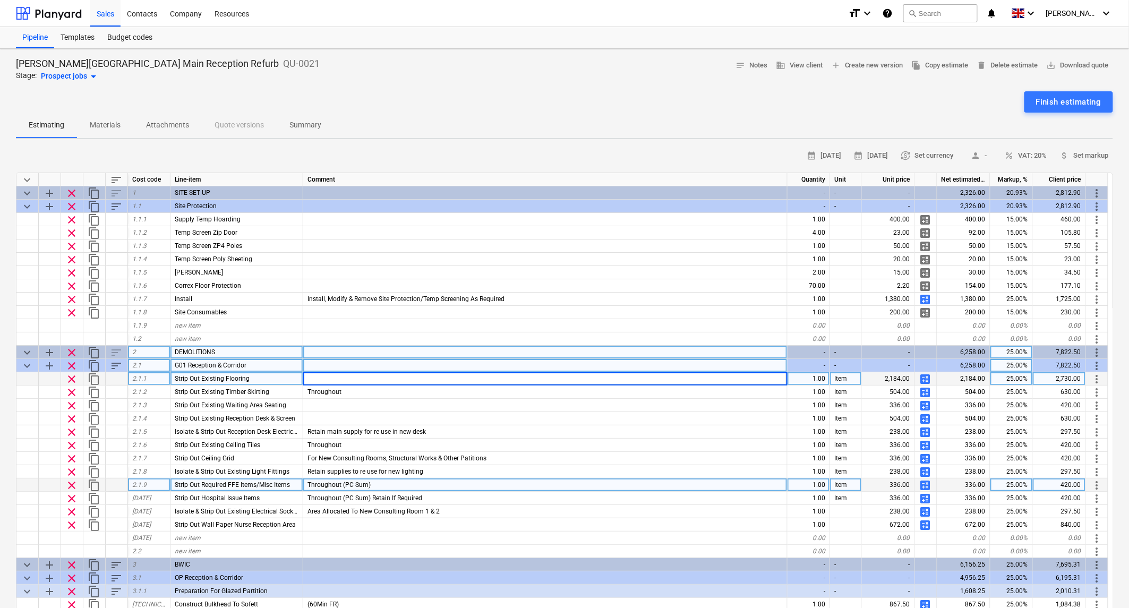
click at [257, 363] on div "G01 Reception & Corridor" at bounding box center [237, 365] width 133 height 13
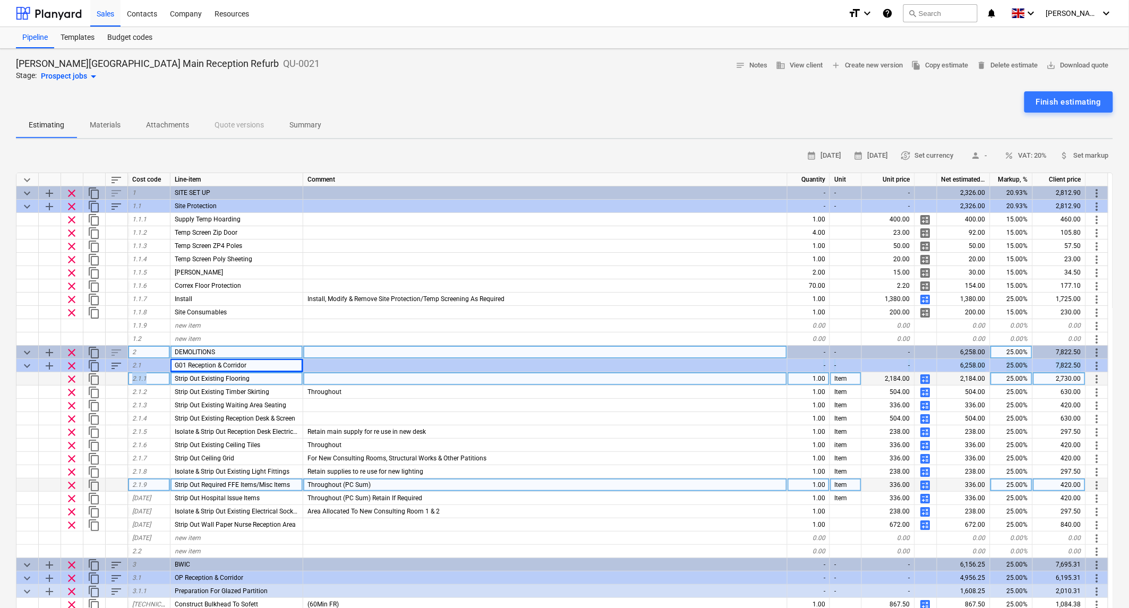
drag, startPoint x: 274, startPoint y: 360, endPoint x: 149, endPoint y: 374, distance: 125.6
click at [150, 373] on div "keyboard_arrow_down sort Cost code Line-item Comment Quantity Unit Unit price N…" at bounding box center [564, 416] width 1097 height 487
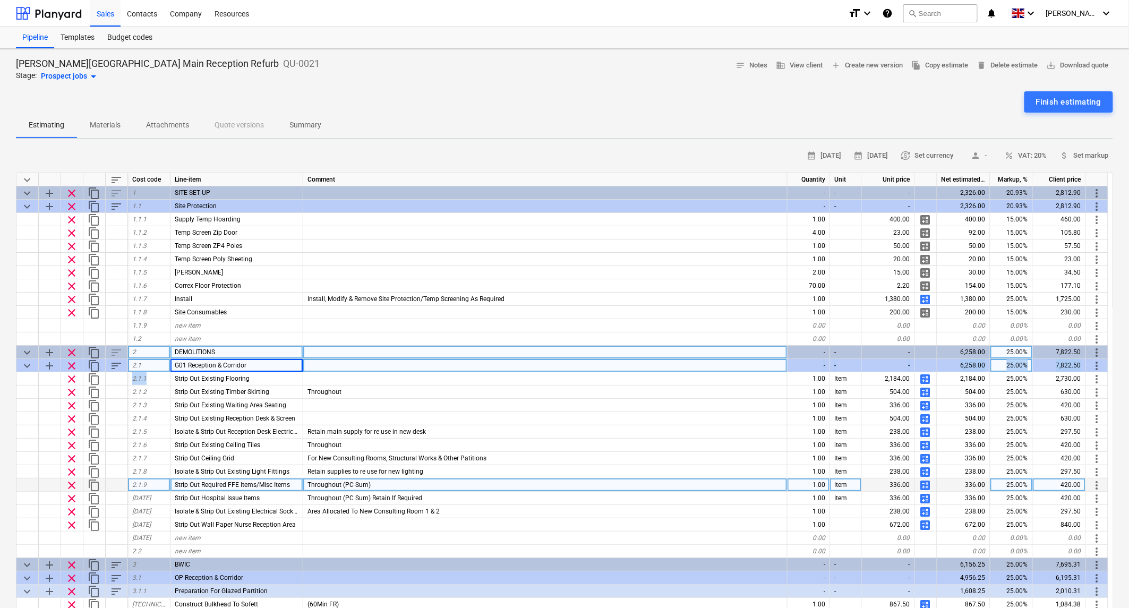
click at [270, 362] on div "G01 Reception & Corridor" at bounding box center [237, 365] width 133 height 13
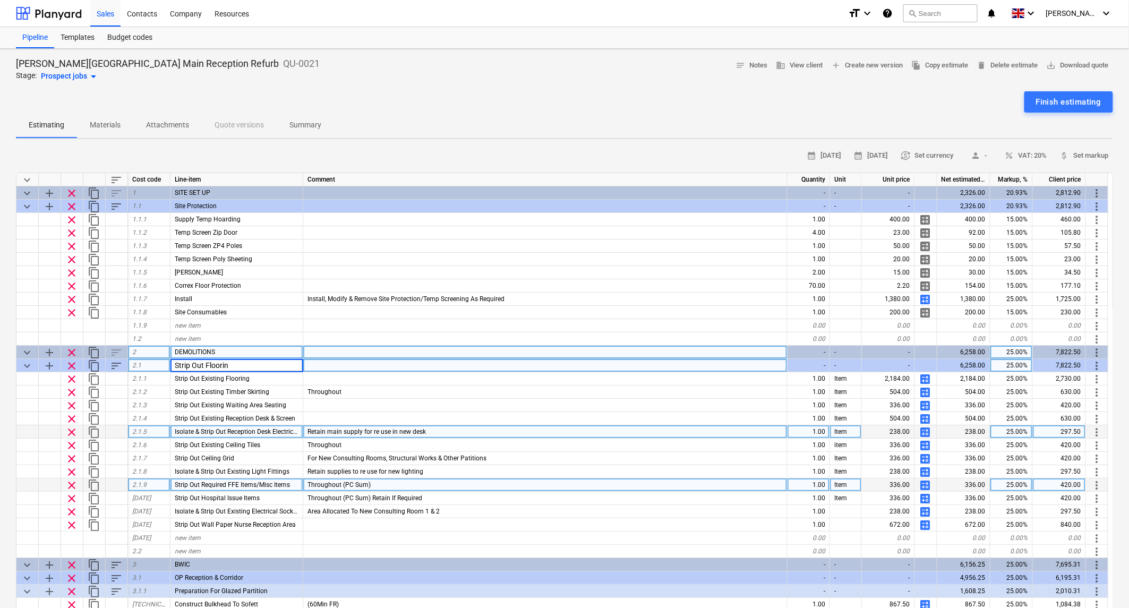
type input "Strip Out Flooring"
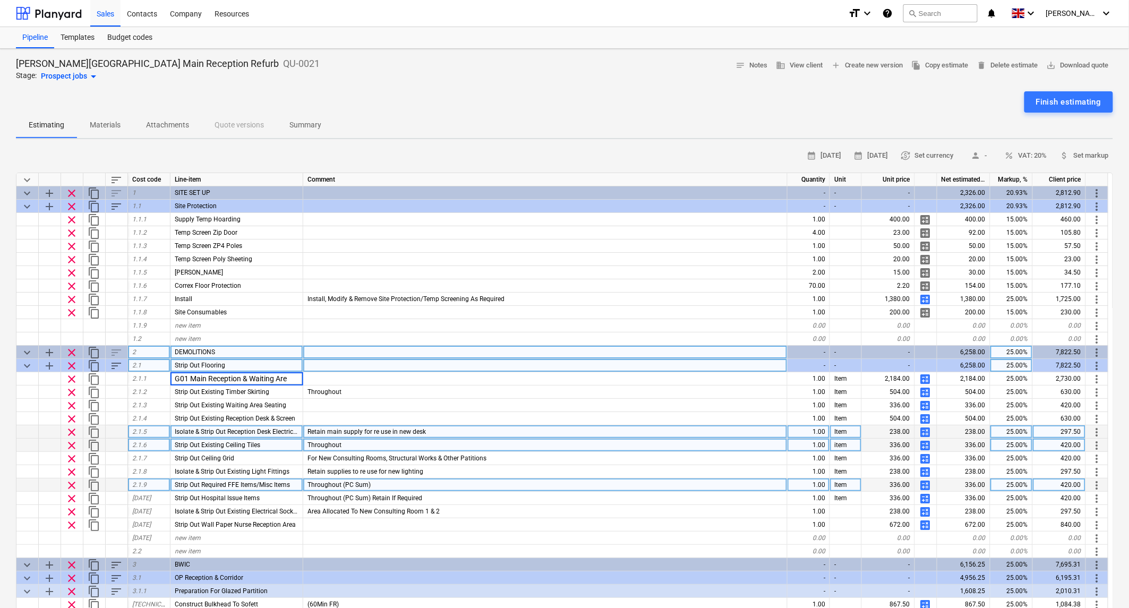
type input "G01 Main Reception & Waiting Area"
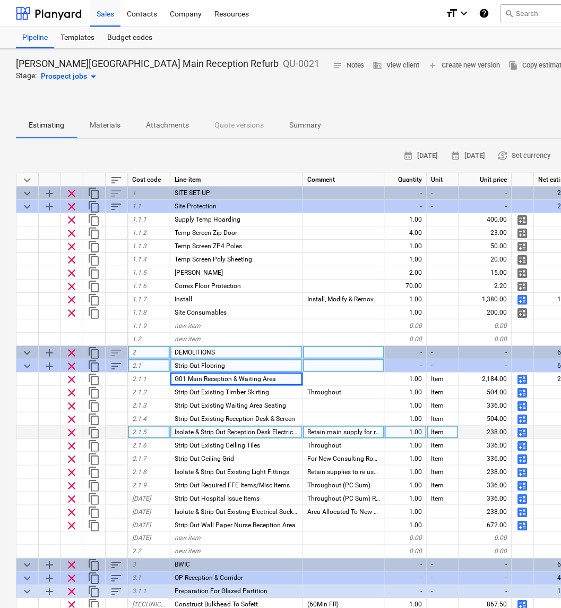
click at [521, 376] on span "calculate" at bounding box center [523, 379] width 13 height 13
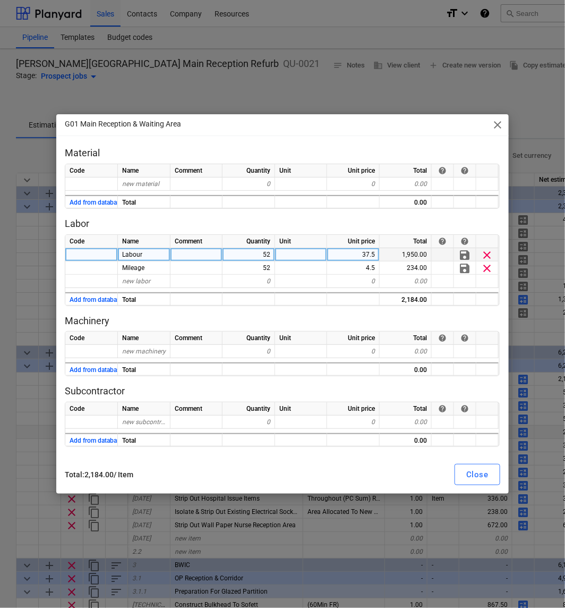
click at [263, 253] on div "52" at bounding box center [249, 254] width 53 height 13
type input "26"
type input "20"
type input "25"
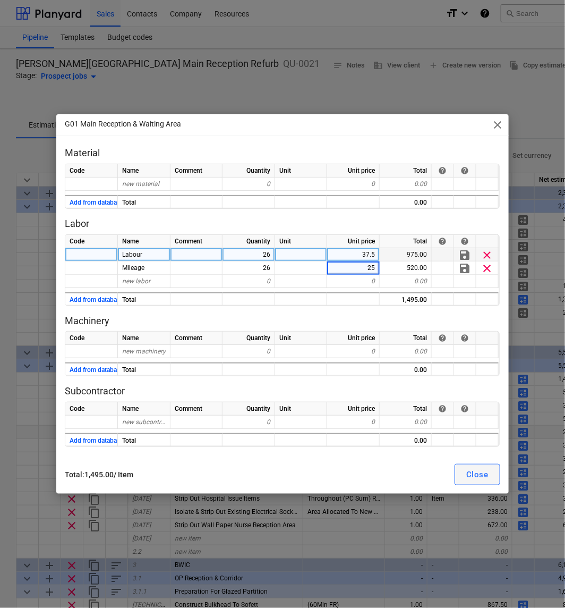
click at [482, 480] on div "Close" at bounding box center [477, 474] width 22 height 14
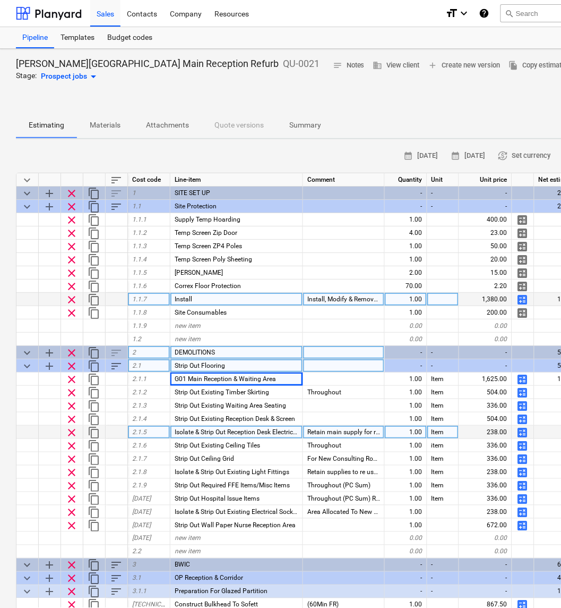
click at [524, 299] on span "calculate" at bounding box center [523, 299] width 13 height 13
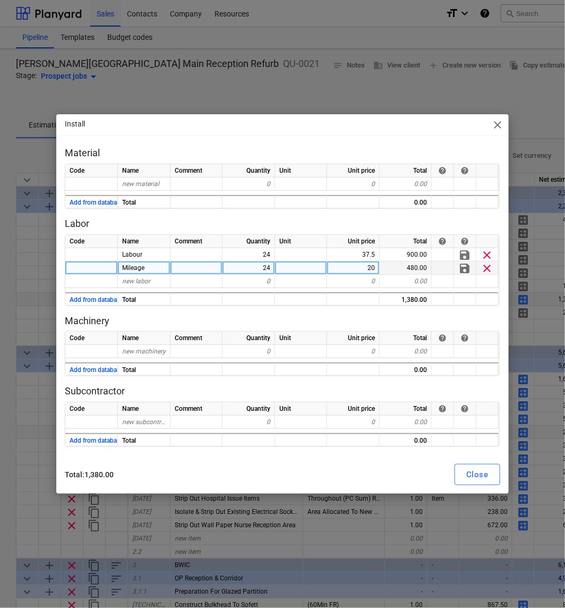
click at [375, 268] on div "20" at bounding box center [353, 267] width 53 height 13
type input "25"
click at [493, 472] on button "Close" at bounding box center [477, 474] width 45 height 21
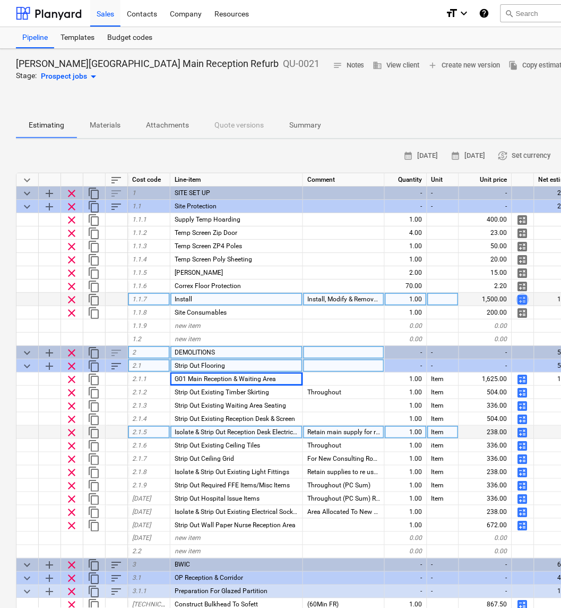
click at [519, 297] on span "calculate" at bounding box center [523, 299] width 13 height 13
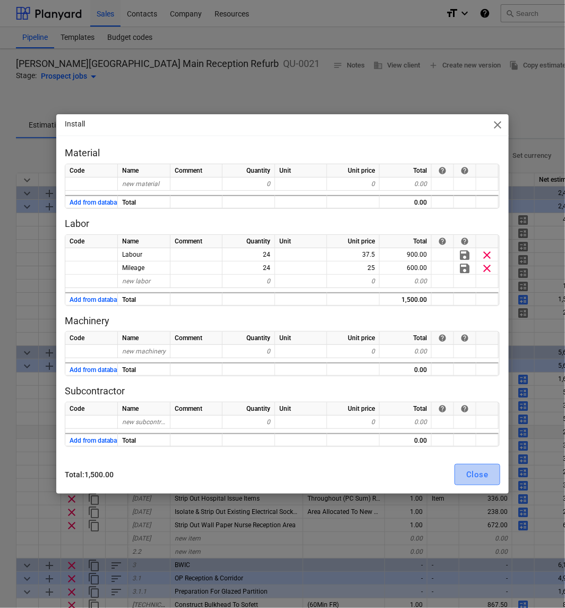
click at [483, 471] on div "Close" at bounding box center [477, 474] width 22 height 14
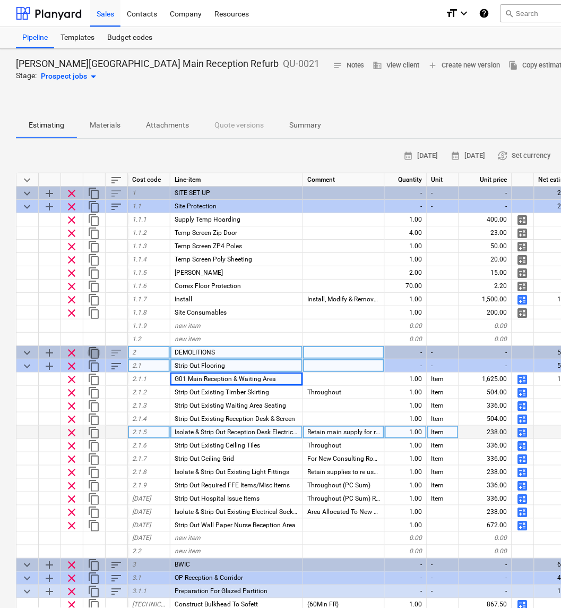
click at [95, 348] on span "content_copy" at bounding box center [94, 352] width 13 height 13
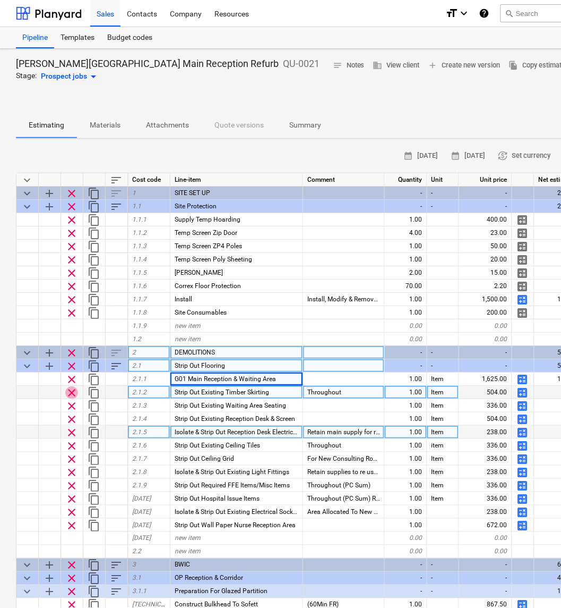
click at [71, 391] on span "clear" at bounding box center [71, 392] width 13 height 13
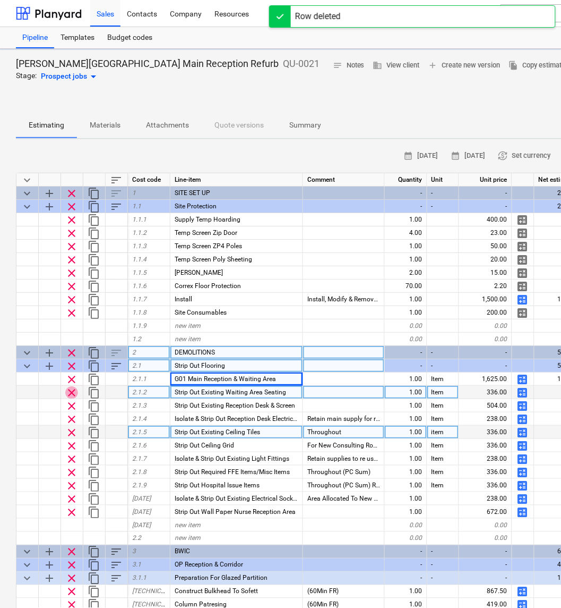
click at [71, 391] on span "clear" at bounding box center [71, 392] width 13 height 13
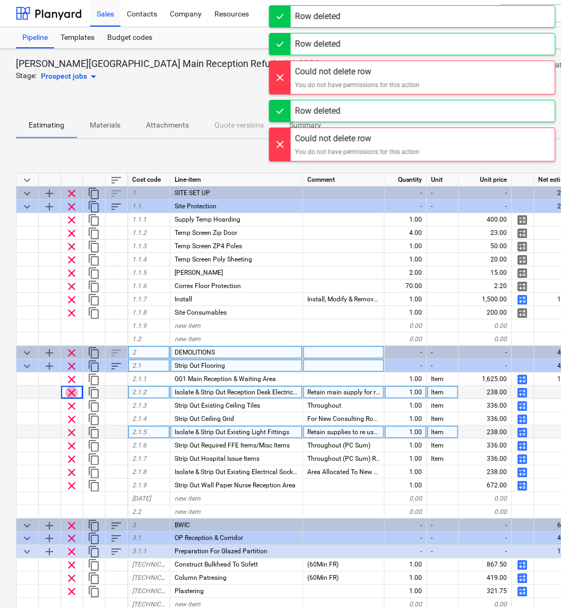
click at [71, 391] on span "clear" at bounding box center [71, 392] width 13 height 13
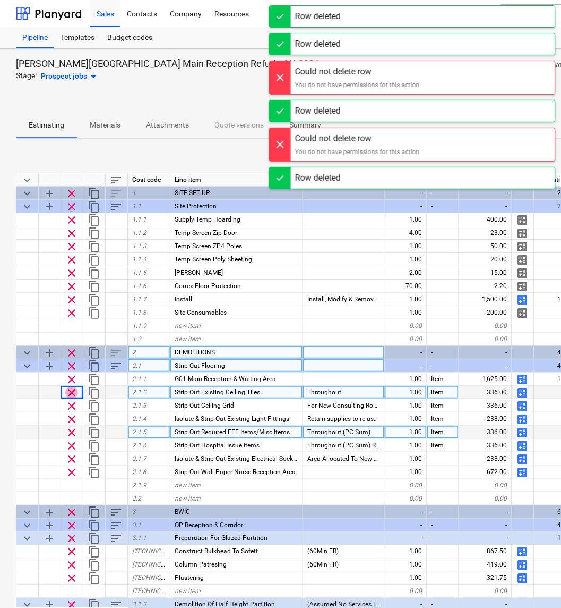
click at [71, 391] on span "clear" at bounding box center [71, 392] width 13 height 13
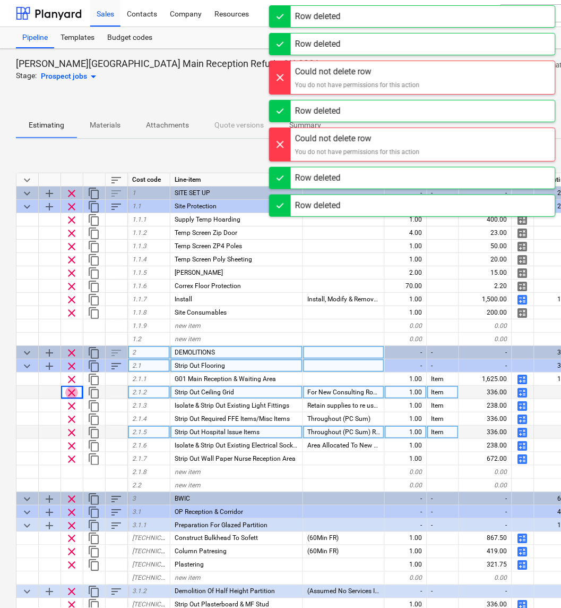
click at [71, 391] on span "clear" at bounding box center [71, 392] width 13 height 13
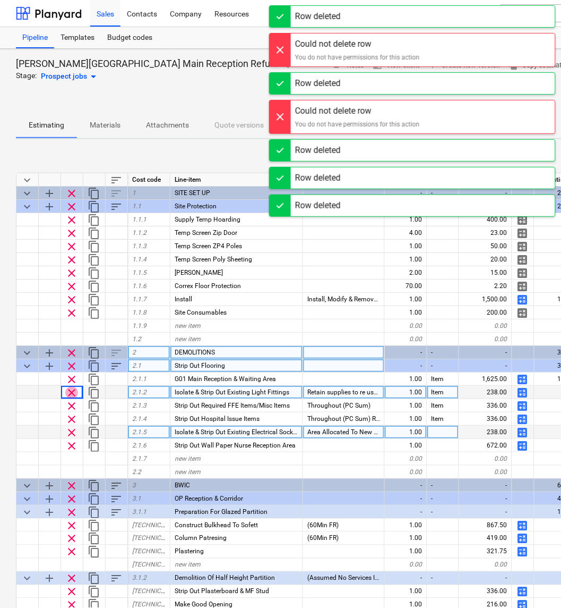
click at [71, 391] on span "clear" at bounding box center [71, 392] width 13 height 13
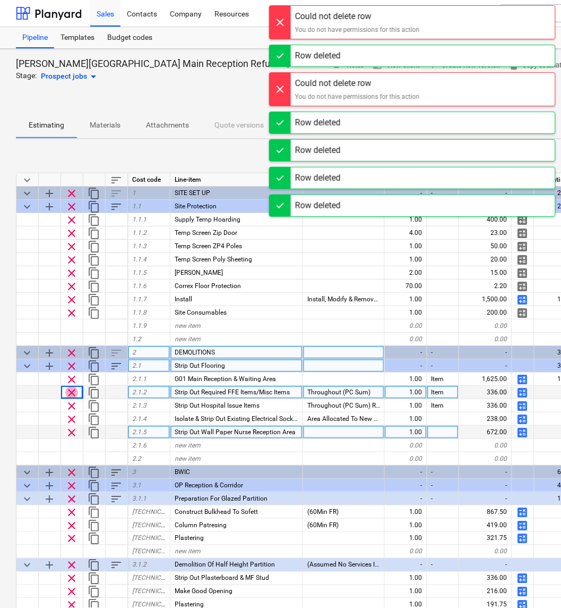
click at [71, 391] on span "clear" at bounding box center [71, 392] width 13 height 13
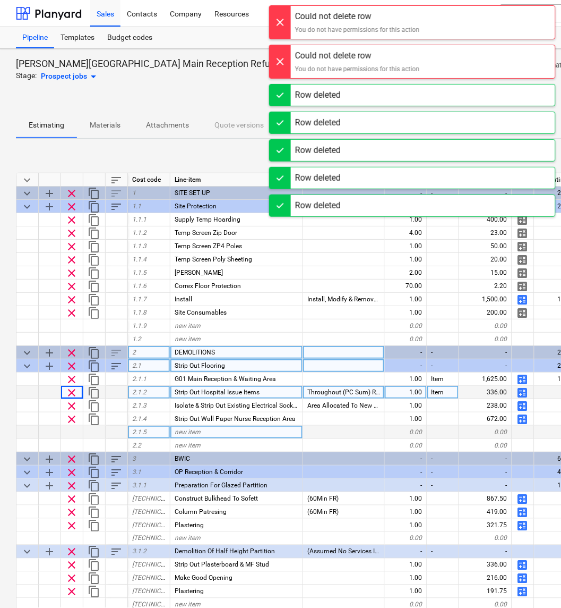
click at [71, 391] on span "clear" at bounding box center [71, 392] width 13 height 13
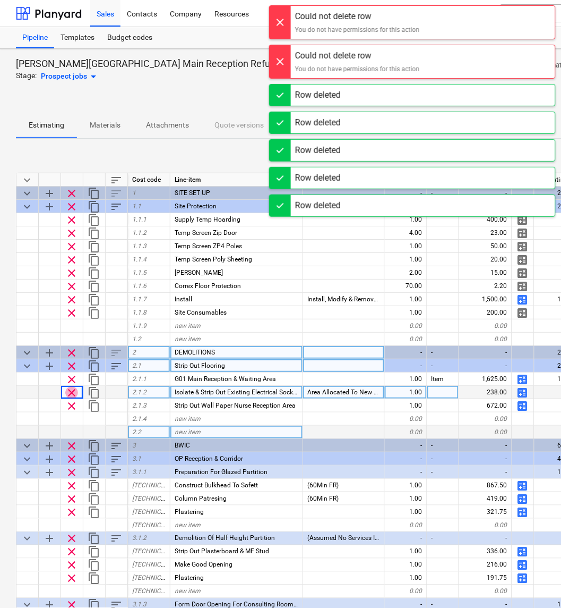
click at [71, 391] on span "clear" at bounding box center [71, 392] width 13 height 13
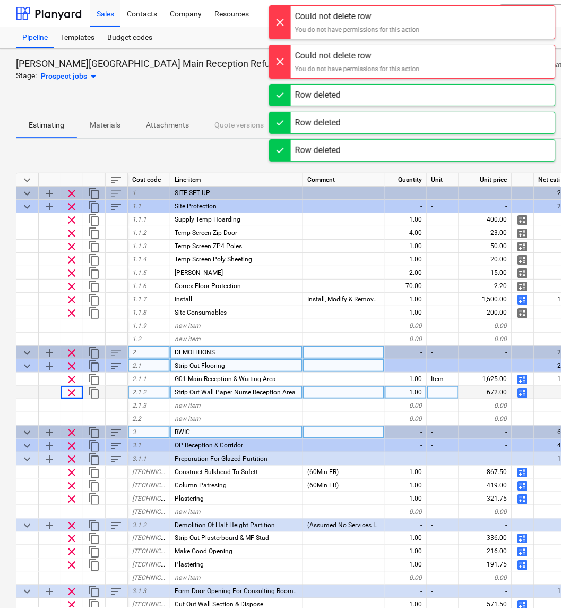
click at [71, 391] on span "clear" at bounding box center [71, 392] width 13 height 13
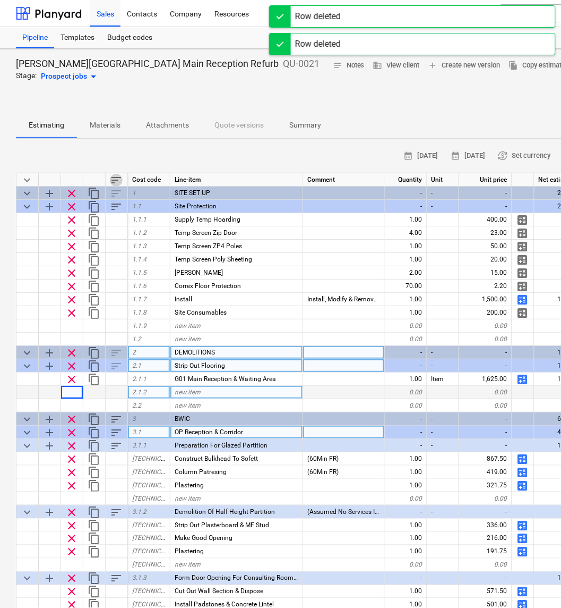
click at [114, 177] on span "sort" at bounding box center [116, 180] width 13 height 13
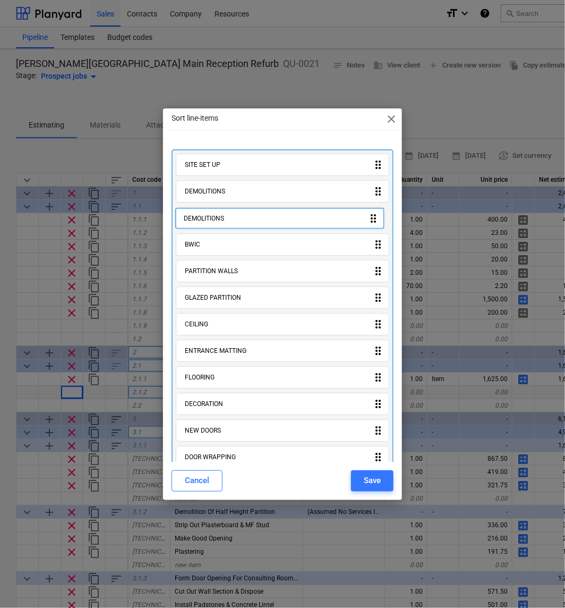
drag, startPoint x: 231, startPoint y: 449, endPoint x: 231, endPoint y: 220, distance: 228.4
click at [231, 220] on div "SITE SET UP drag_indicator DEMOLITIONS drag_indicator BWIC drag_indicator PARTI…" at bounding box center [283, 485] width 222 height 672
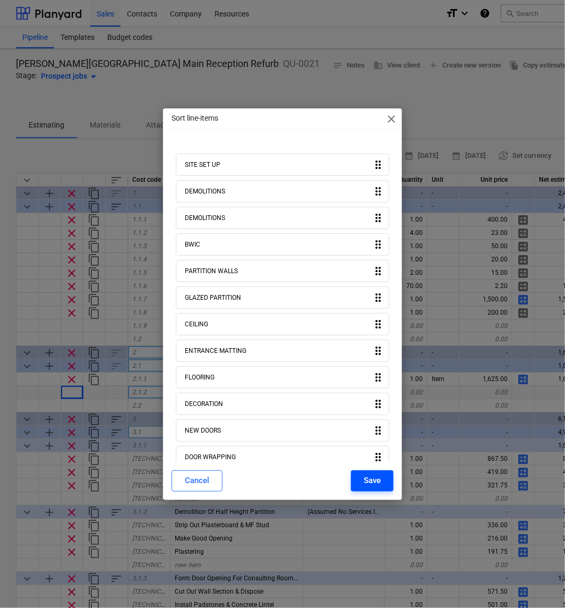
click at [368, 480] on div "Save" at bounding box center [372, 480] width 17 height 14
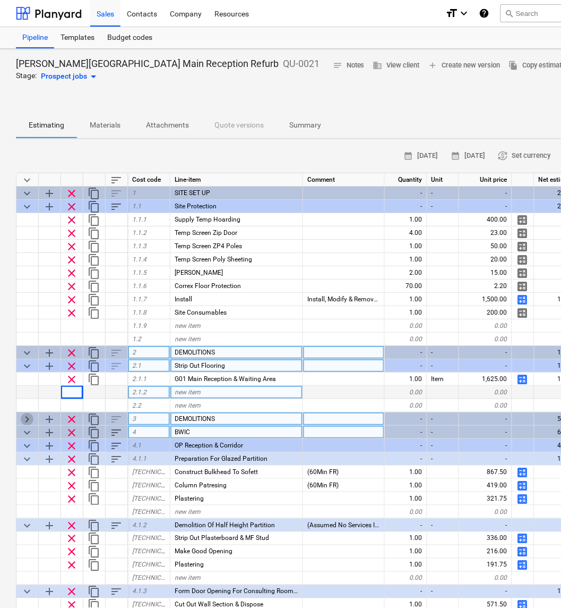
click at [21, 416] on span "keyboard_arrow_right" at bounding box center [27, 419] width 13 height 13
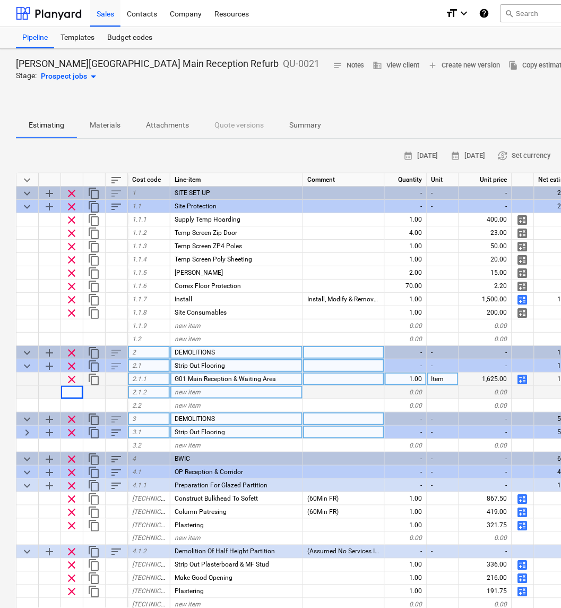
click at [233, 377] on span "G01 Main Reception & Waiting Area" at bounding box center [225, 378] width 101 height 7
click at [233, 377] on input "G01 Main Reception & Waiting Area" at bounding box center [237, 378] width 132 height 13
click at [241, 376] on input "G01 Main Reception & Waiting Area" at bounding box center [237, 378] width 132 height 13
click at [251, 379] on input "G01 Main Reception & Waiting Area" at bounding box center [237, 378] width 132 height 13
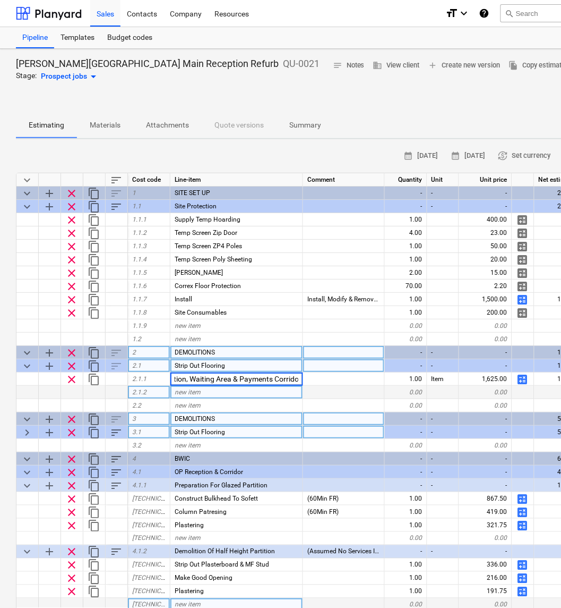
type input "G01 Main Reception, Waiting Area & Payments Corridor"
type input "G02 Nurse Base Corridor & Subwait"
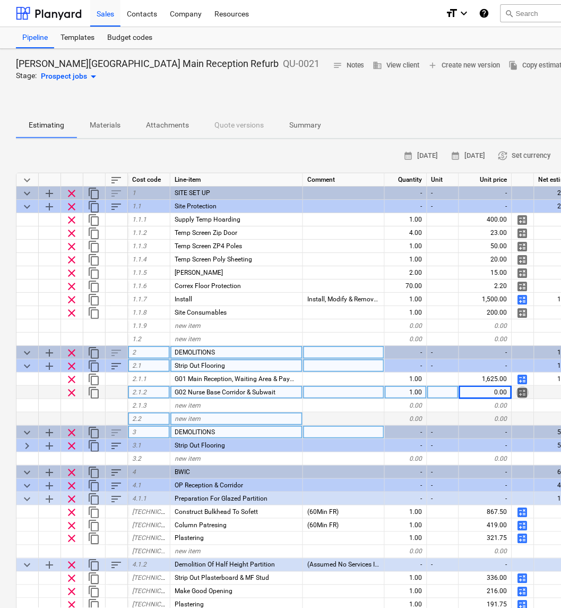
click at [525, 391] on span "calculate" at bounding box center [523, 392] width 13 height 13
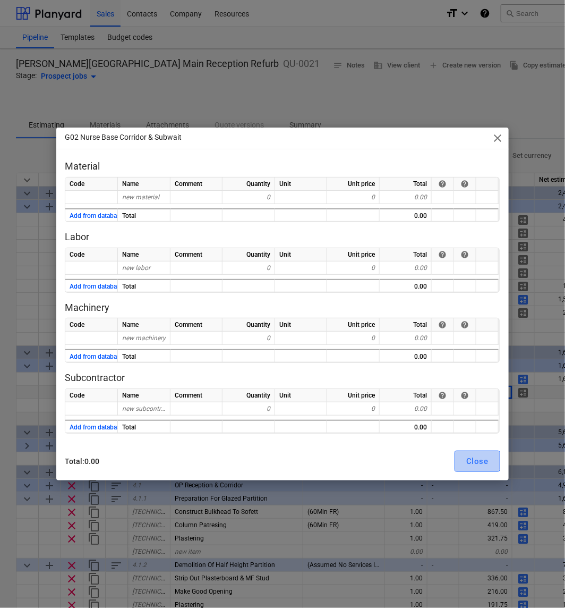
click at [482, 464] on div "Close" at bounding box center [477, 461] width 22 height 14
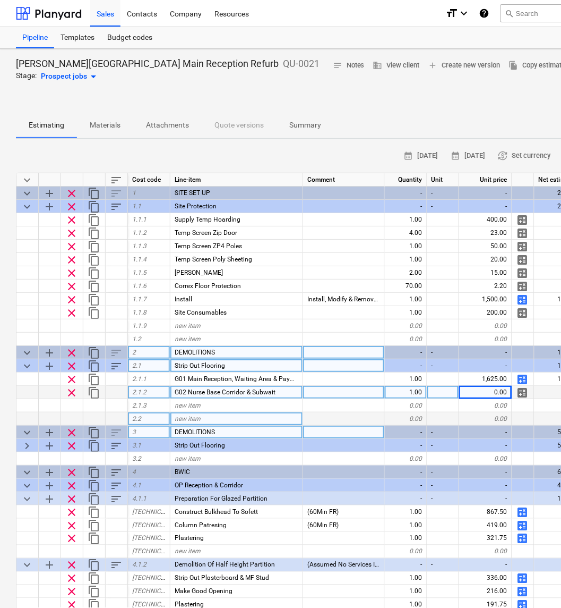
click at [286, 390] on div "G02 Nurse Base Corridor & Subwait" at bounding box center [237, 392] width 133 height 13
click at [73, 390] on span "clear" at bounding box center [71, 392] width 13 height 13
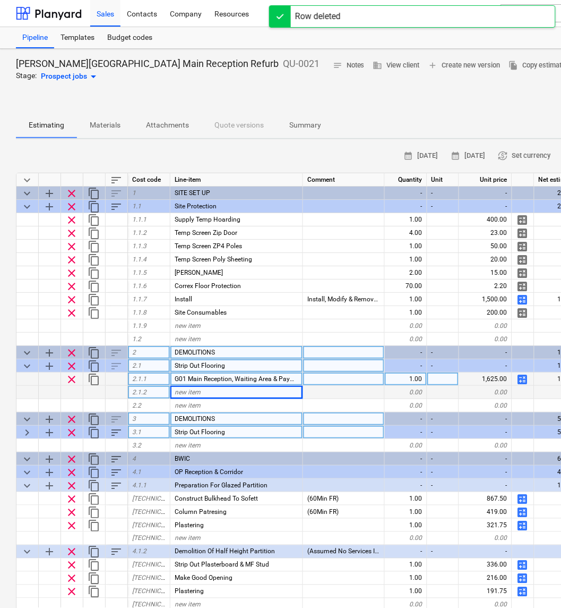
click at [91, 378] on span "content_copy" at bounding box center [94, 379] width 13 height 13
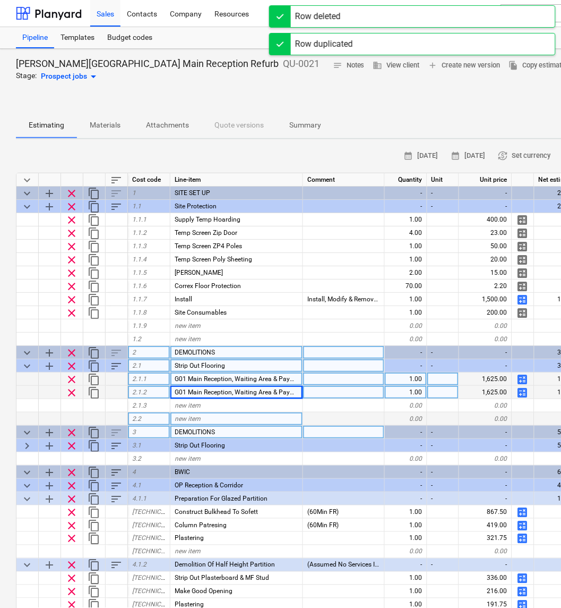
click at [226, 391] on span "G01 Main Reception, Waiting Area & Payments Corridor" at bounding box center [254, 391] width 158 height 7
type input "G02 Nurse Base Corridor & Subwait"
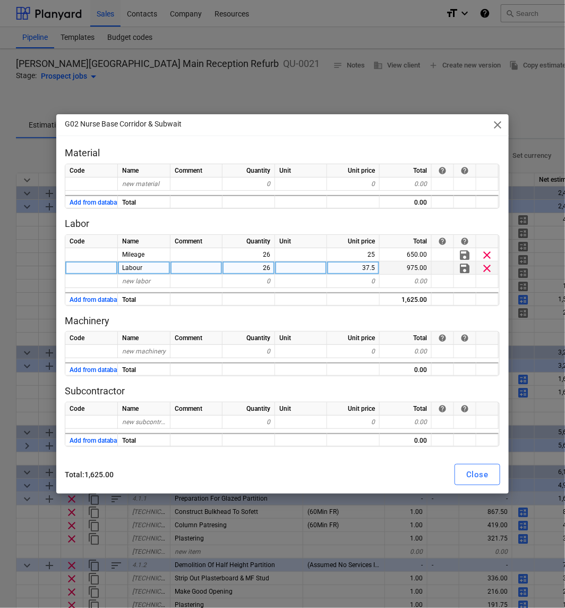
click at [259, 268] on div "26" at bounding box center [249, 267] width 53 height 13
type input "16"
type textarea "x"
type input "12"
type textarea "x"
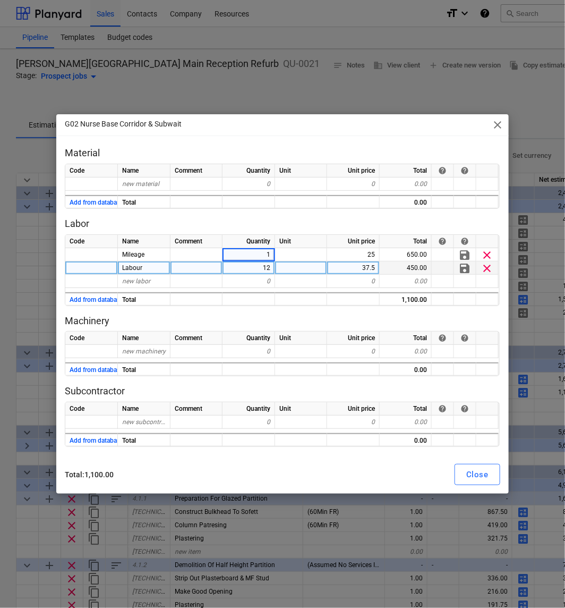
type input "12"
click at [476, 474] on div "Close" at bounding box center [477, 474] width 22 height 14
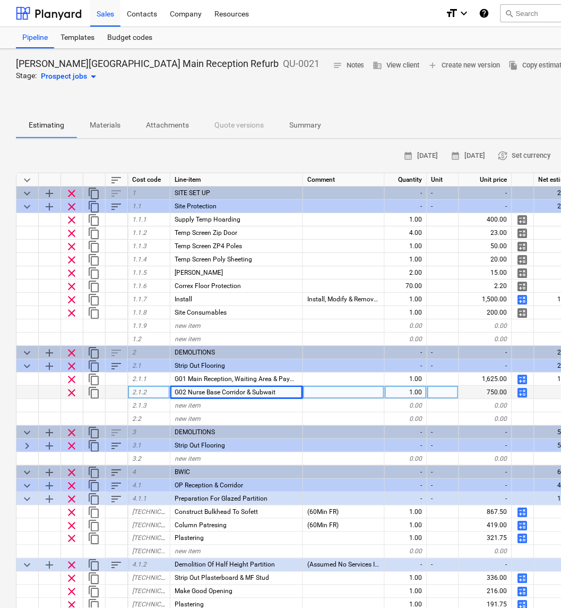
click at [89, 388] on span "content_copy" at bounding box center [94, 392] width 13 height 13
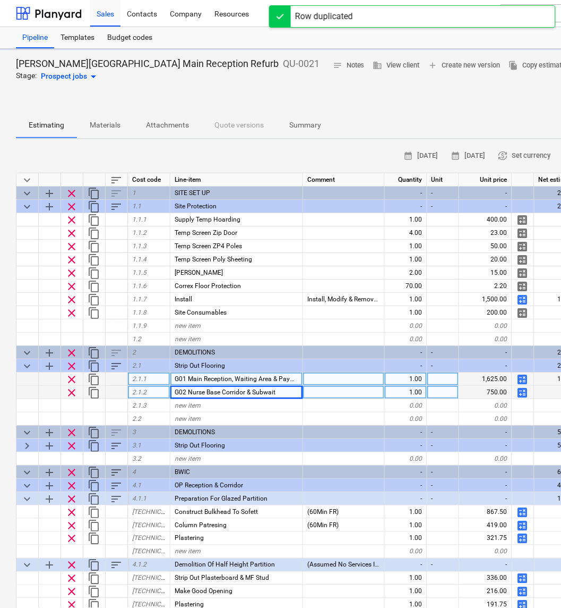
type textarea "x"
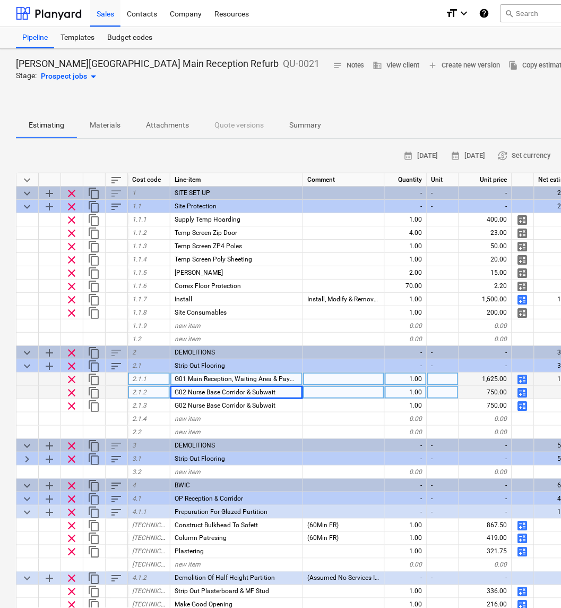
click at [336, 378] on div at bounding box center [344, 378] width 82 height 13
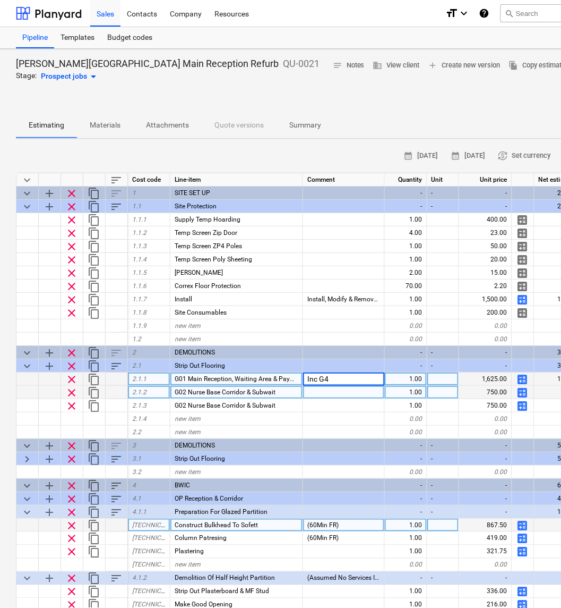
type input "Inc G43"
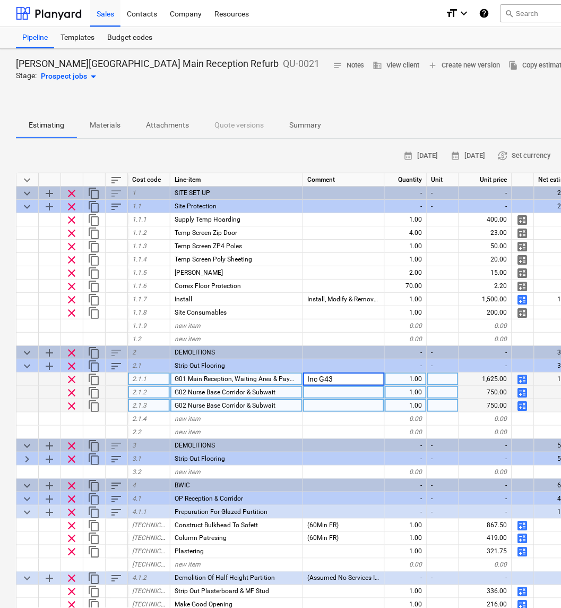
type textarea "x"
click at [258, 402] on span "G02 Nurse Base Corridor & Subwait" at bounding box center [225, 405] width 101 height 7
click at [186, 404] on span "G02 Nurse Base Corridor & Subwait" at bounding box center [225, 405] width 101 height 7
click at [187, 403] on input "G02 Nurse Base Corridor & Subwait" at bounding box center [237, 405] width 132 height 13
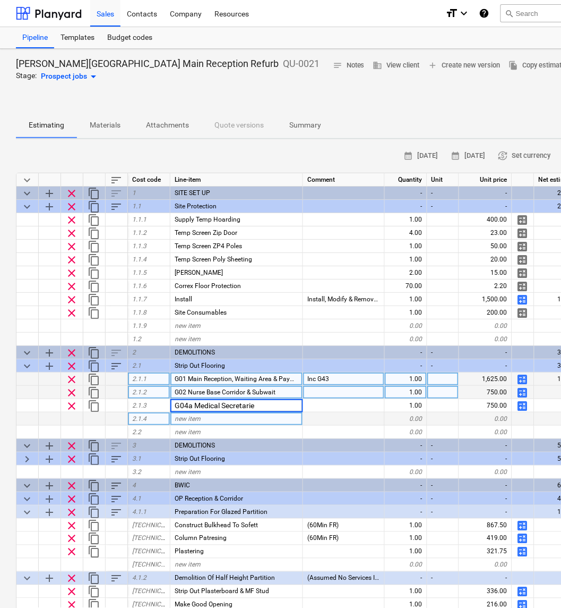
type input "G04a Medical Secretaries"
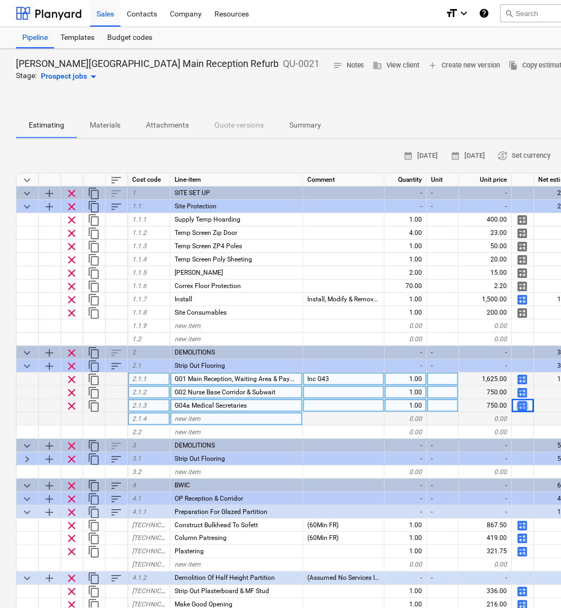
click at [527, 402] on span "calculate" at bounding box center [523, 405] width 13 height 13
type textarea "x"
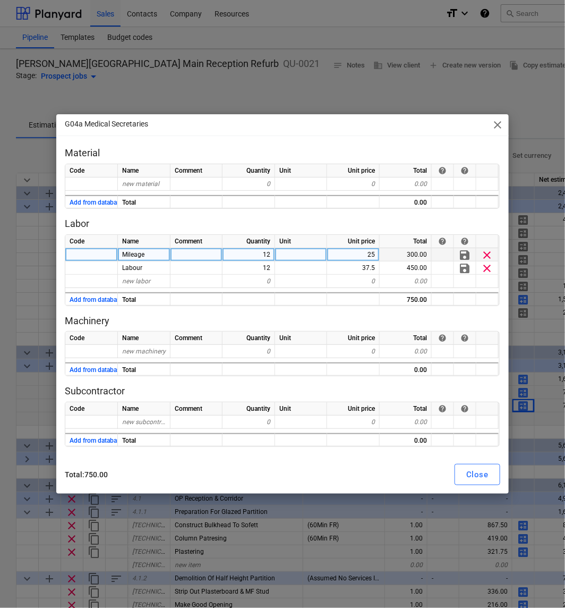
click at [269, 250] on div "12" at bounding box center [249, 254] width 53 height 13
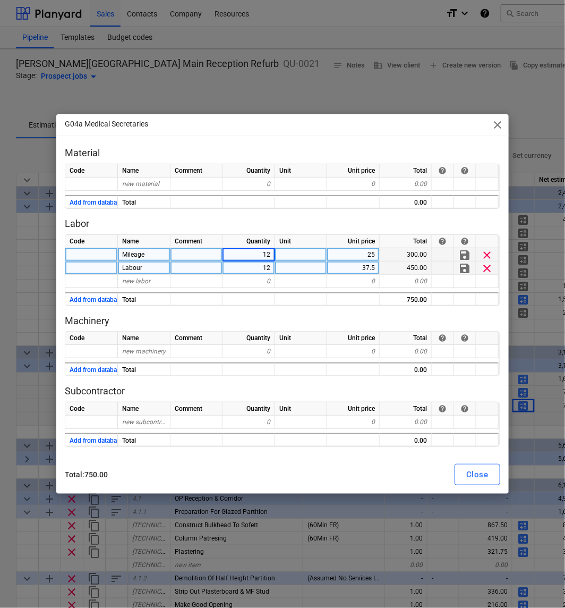
type input "8"
click at [272, 268] on div "12" at bounding box center [249, 267] width 53 height 13
type textarea "x"
type input "8"
click at [300, 297] on div at bounding box center [301, 298] width 52 height 13
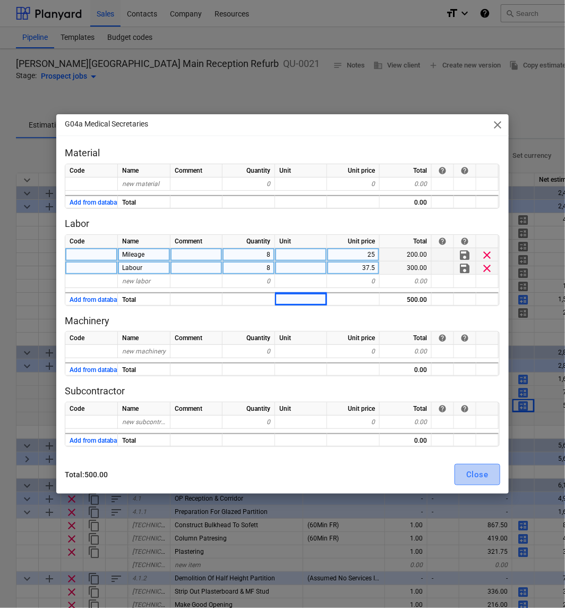
click at [480, 471] on div "Close" at bounding box center [477, 474] width 22 height 14
type textarea "x"
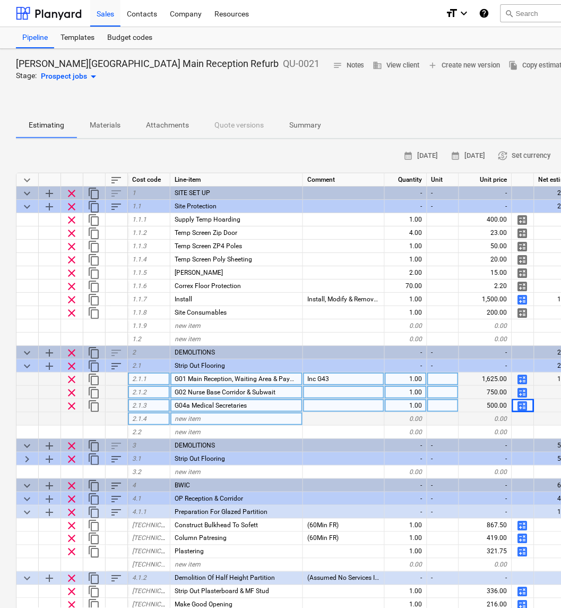
click at [206, 417] on div "new item" at bounding box center [237, 418] width 133 height 13
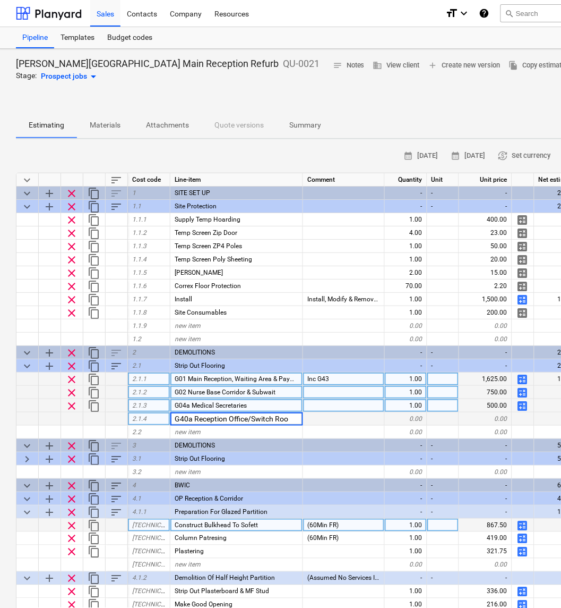
type input "G40a Reception Office/Switch Room"
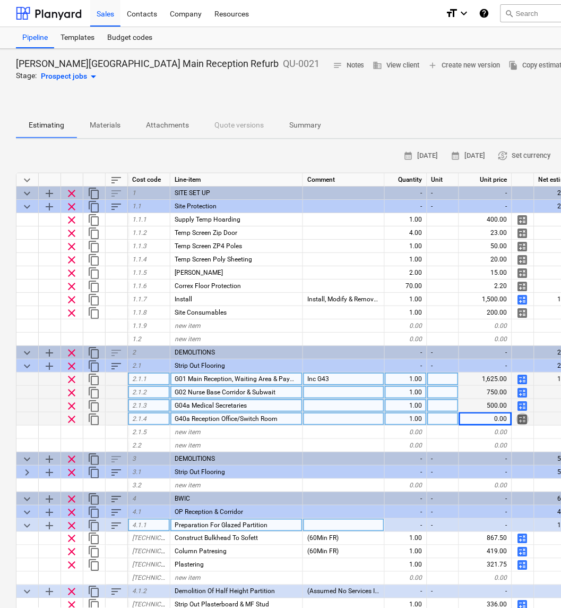
click at [522, 416] on span "calculate" at bounding box center [523, 419] width 13 height 13
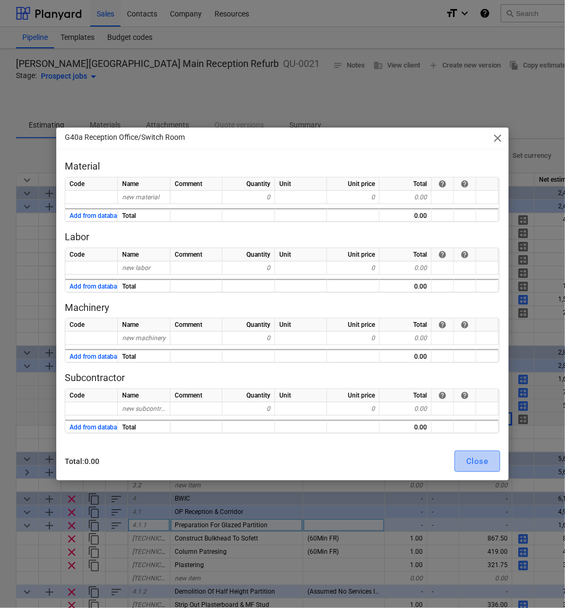
click at [470, 464] on div "Close" at bounding box center [477, 461] width 22 height 14
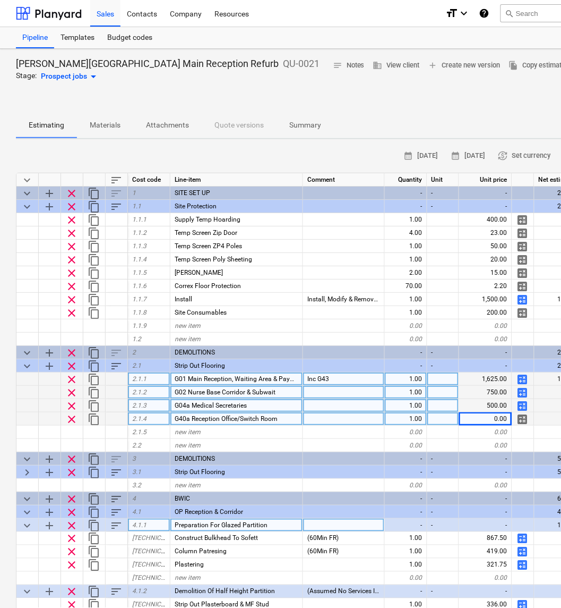
click at [240, 415] on span "G40a Reception Office/Switch Room" at bounding box center [226, 418] width 103 height 7
click at [96, 403] on span "content_copy" at bounding box center [94, 405] width 13 height 13
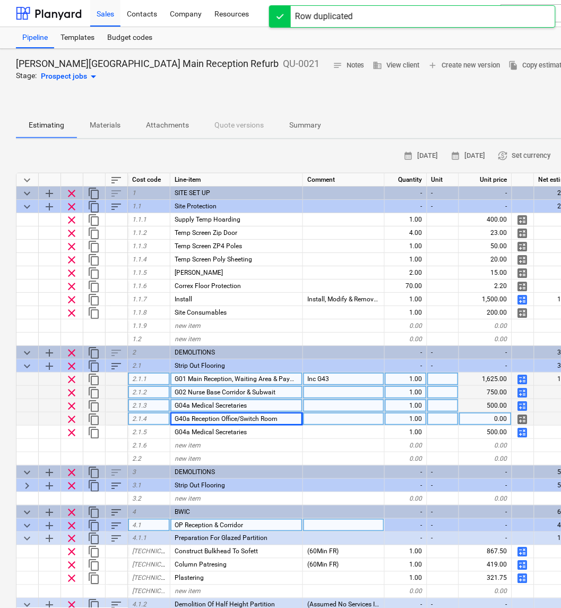
click at [69, 416] on span "clear" at bounding box center [71, 419] width 13 height 13
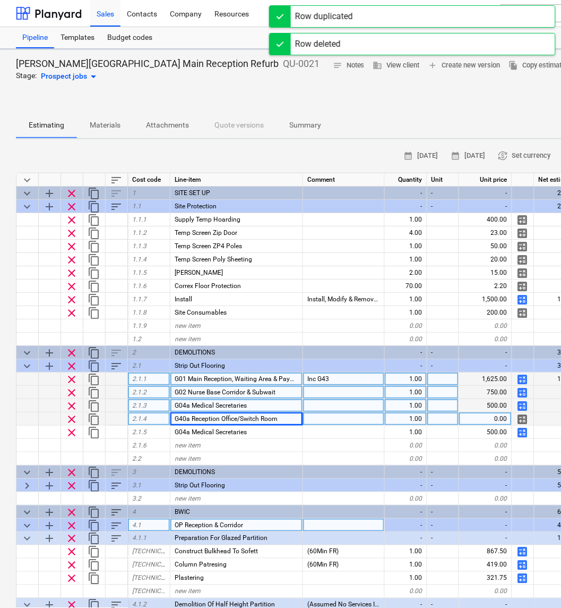
type textarea "x"
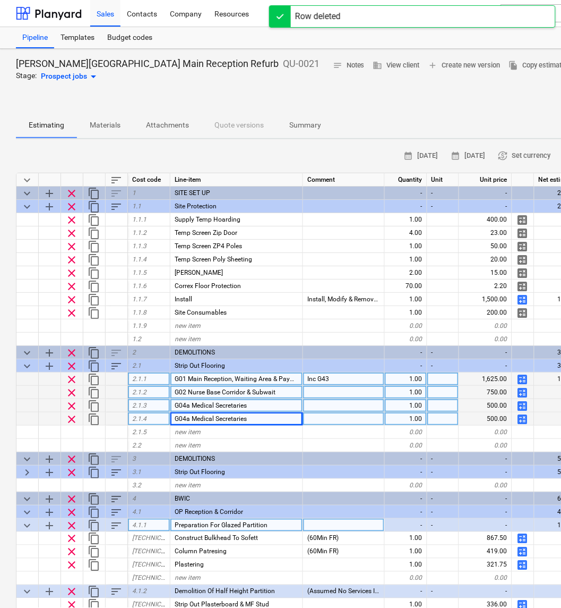
click at [227, 416] on span "G04a Medical Secretaries" at bounding box center [211, 418] width 72 height 7
type input "G40a Reception Office/Switch Room"
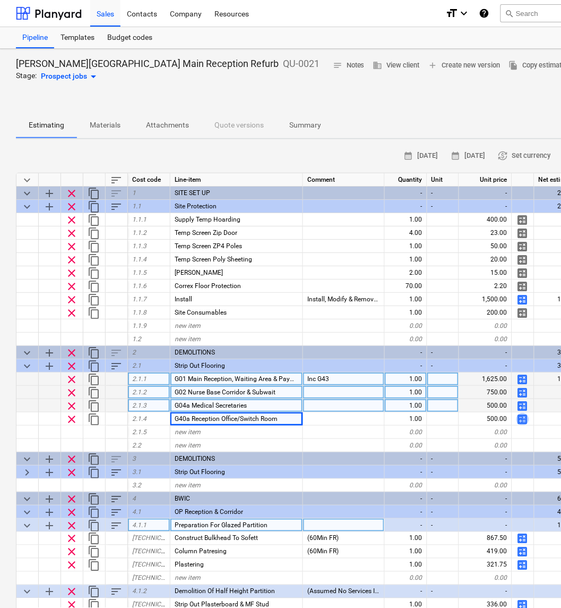
click at [519, 415] on span "calculate" at bounding box center [523, 419] width 13 height 13
type textarea "x"
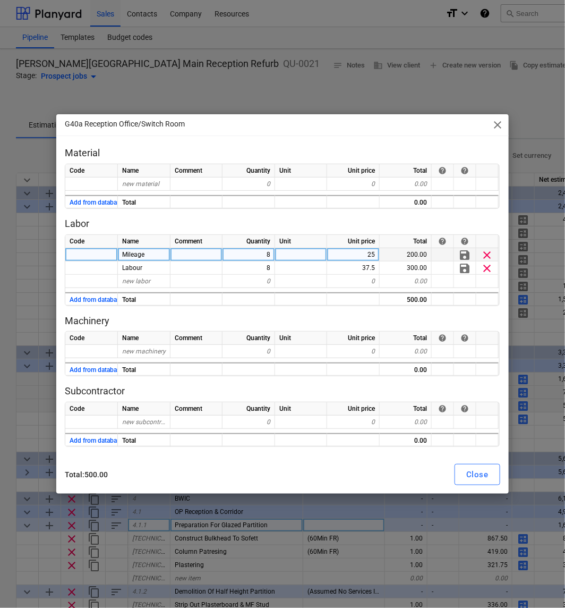
click at [259, 254] on div "8" at bounding box center [249, 254] width 53 height 13
type input "6"
click at [485, 469] on div "Close" at bounding box center [477, 474] width 22 height 14
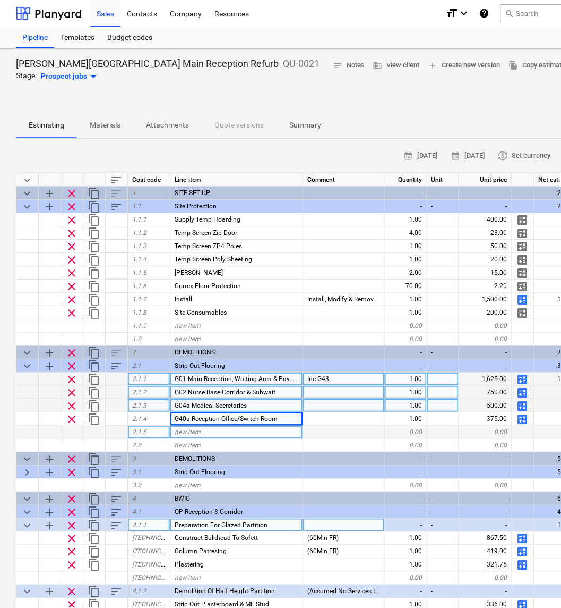
click at [197, 428] on span "new item" at bounding box center [188, 431] width 26 height 7
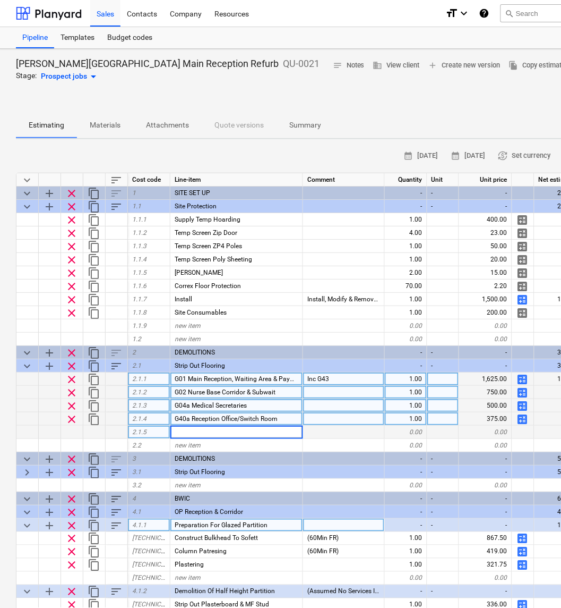
click at [95, 416] on span "content_copy" at bounding box center [94, 419] width 13 height 13
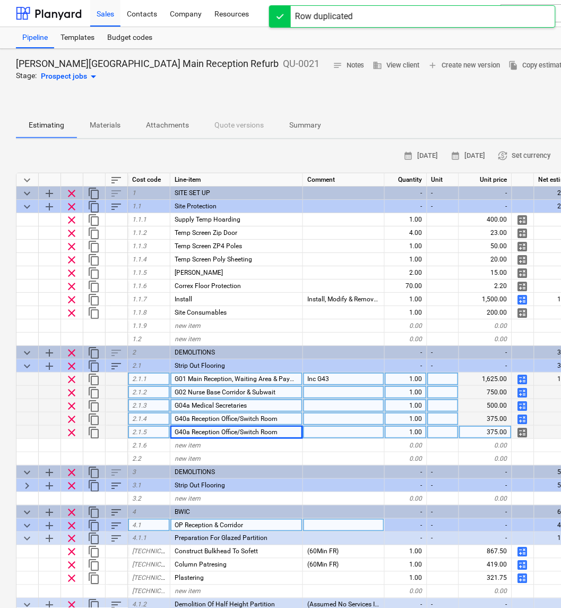
type textarea "x"
click at [185, 430] on span "G40a Reception Office/Switch Room" at bounding box center [226, 431] width 103 height 7
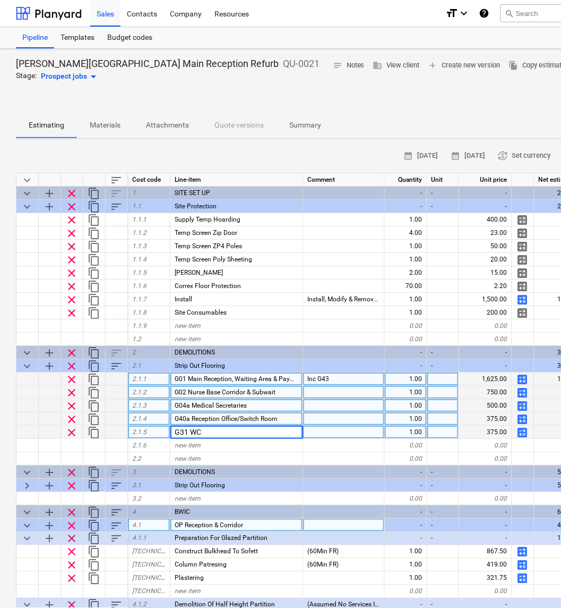
type input "G31 WC 1"
click at [522, 431] on span "calculate" at bounding box center [523, 432] width 13 height 13
type textarea "x"
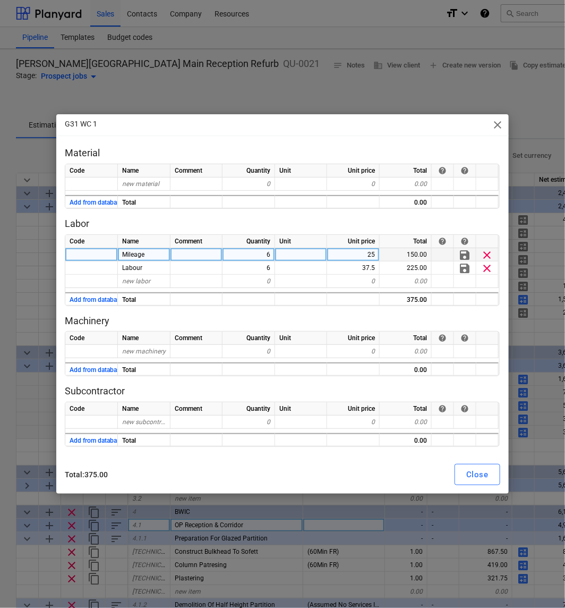
click at [263, 252] on div "6" at bounding box center [249, 254] width 53 height 13
type input "4"
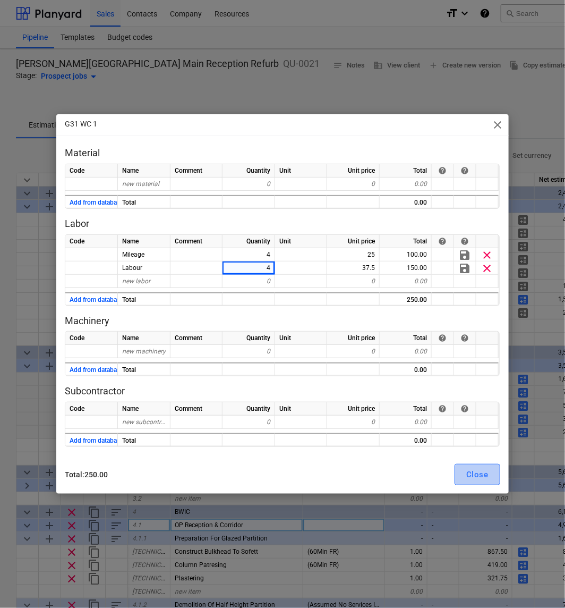
click at [471, 475] on div "Close" at bounding box center [477, 474] width 22 height 14
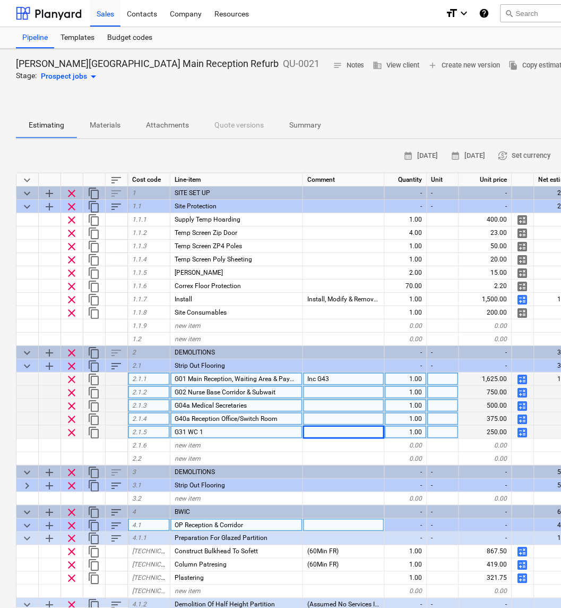
click at [95, 432] on span "content_copy" at bounding box center [94, 432] width 13 height 13
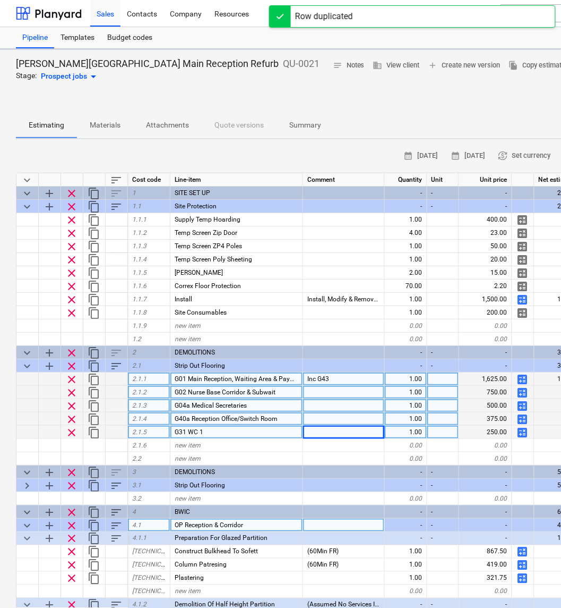
type textarea "x"
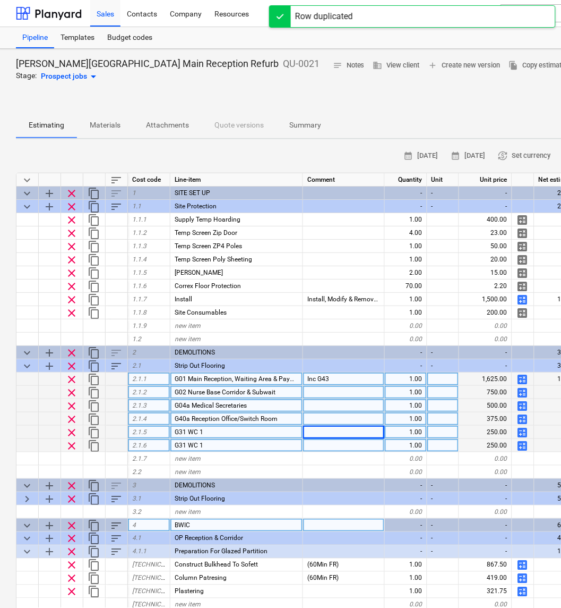
click at [211, 443] on div "G31 WC 1" at bounding box center [237, 445] width 133 height 13
click at [211, 443] on input "G31 WC 1" at bounding box center [237, 445] width 132 height 13
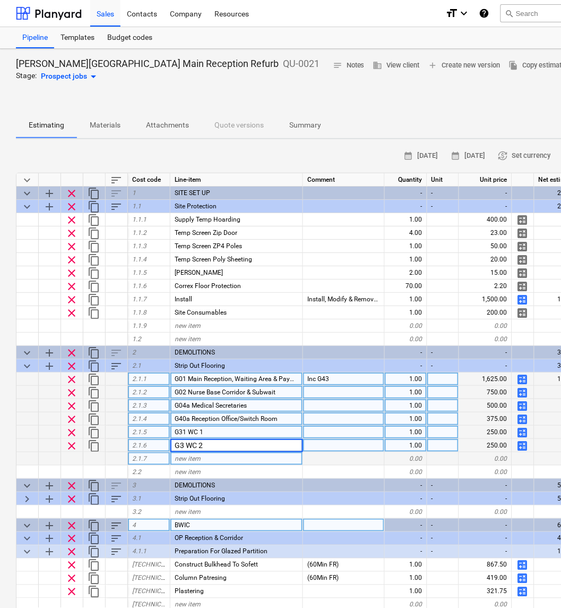
type input "G32 WC 2"
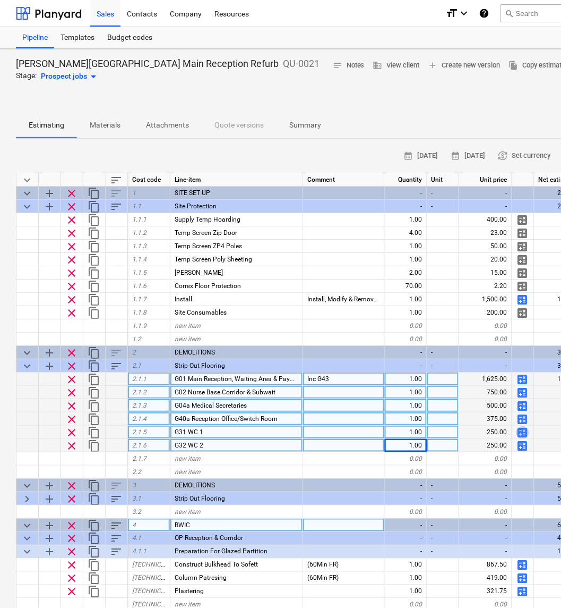
click at [522, 429] on span "calculate" at bounding box center [523, 432] width 13 height 13
type textarea "x"
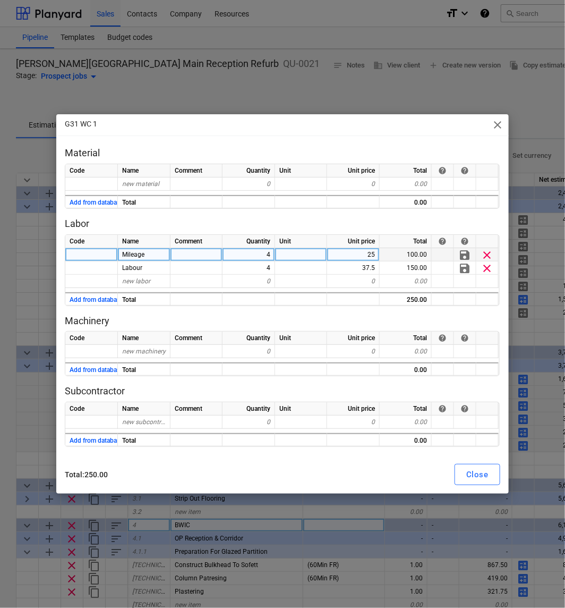
click at [264, 255] on div "4" at bounding box center [249, 254] width 53 height 13
type input "3"
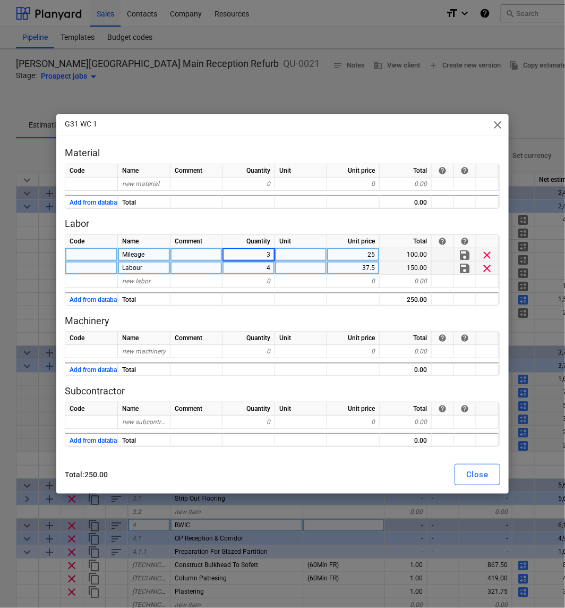
click at [269, 268] on div "4" at bounding box center [249, 267] width 53 height 13
type textarea "x"
type input "3"
click at [484, 479] on div "Close" at bounding box center [477, 474] width 22 height 14
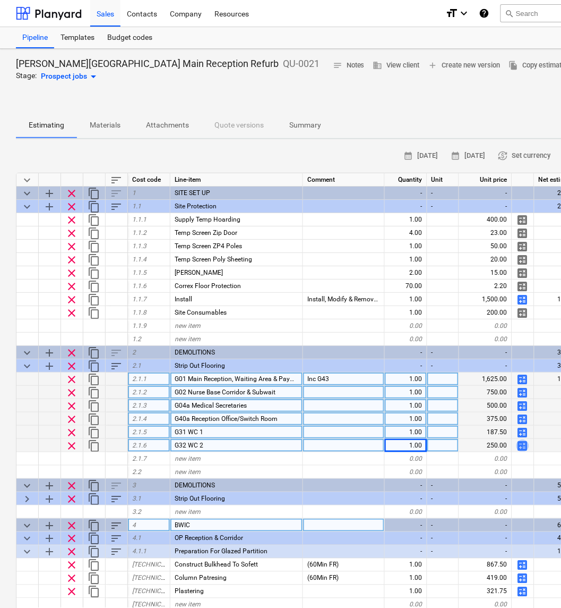
click at [524, 442] on span "calculate" at bounding box center [523, 445] width 13 height 13
type textarea "x"
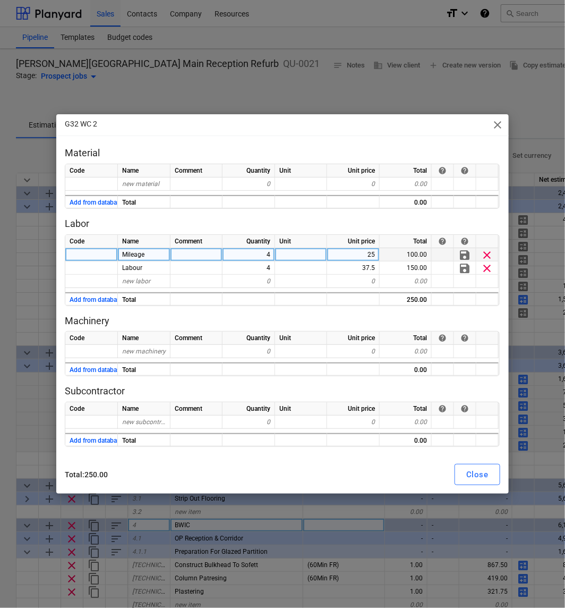
click at [263, 252] on div "4" at bounding box center [249, 254] width 53 height 13
type input "3"
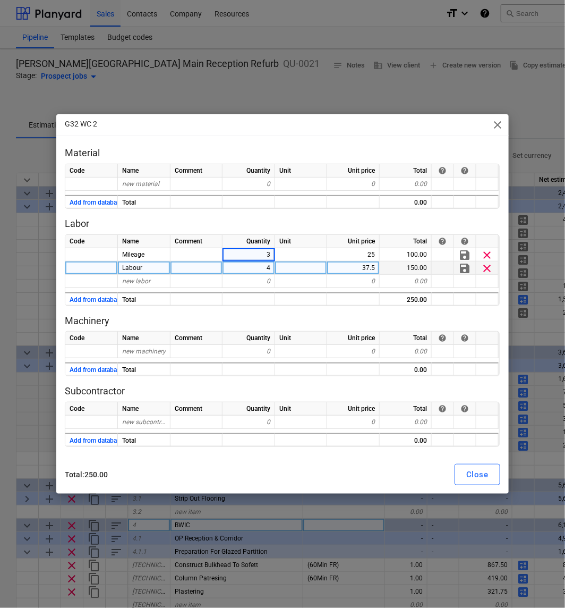
click at [266, 265] on div "4" at bounding box center [249, 267] width 53 height 13
type input "3"
click at [480, 474] on div "Close" at bounding box center [477, 474] width 22 height 14
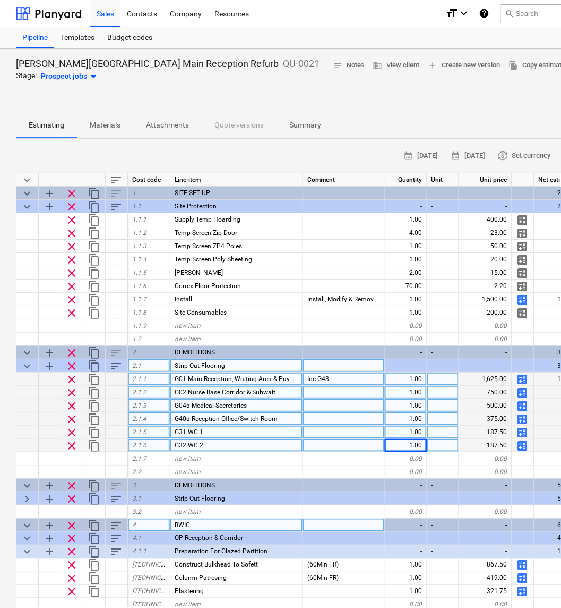
type textarea "x"
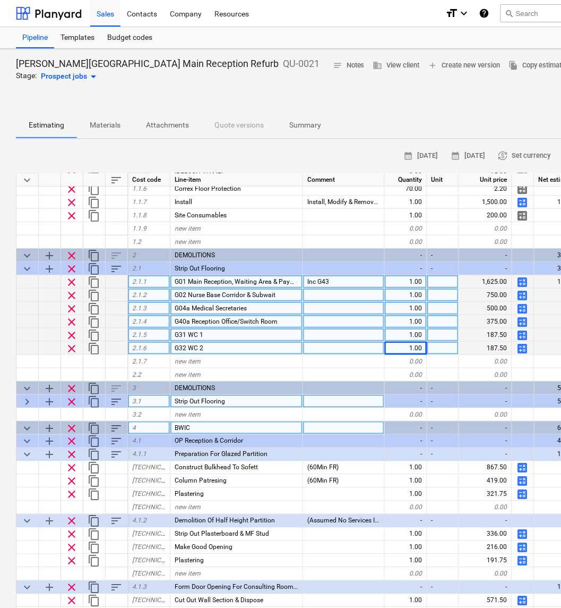
scroll to position [118, 0]
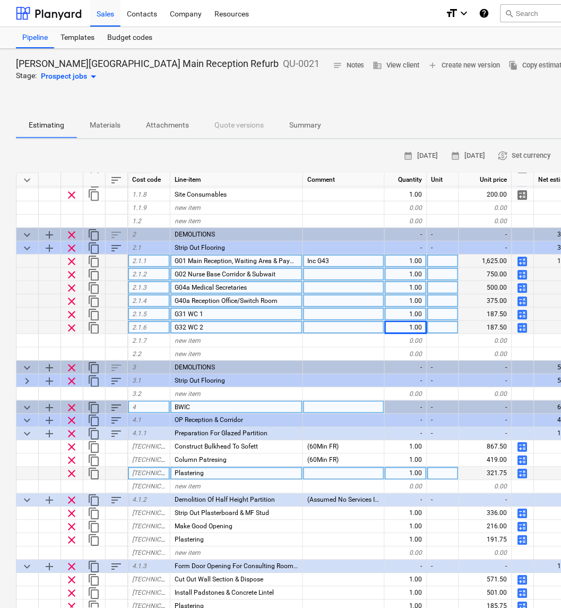
click at [294, 607] on html "Sales Contacts Company Resources format_size keyboard_arrow_down help search Se…" at bounding box center [280, 304] width 561 height 608
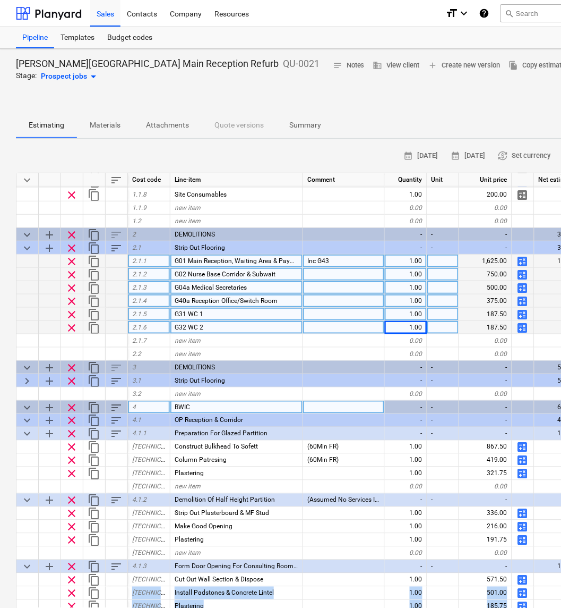
scroll to position [40, 0]
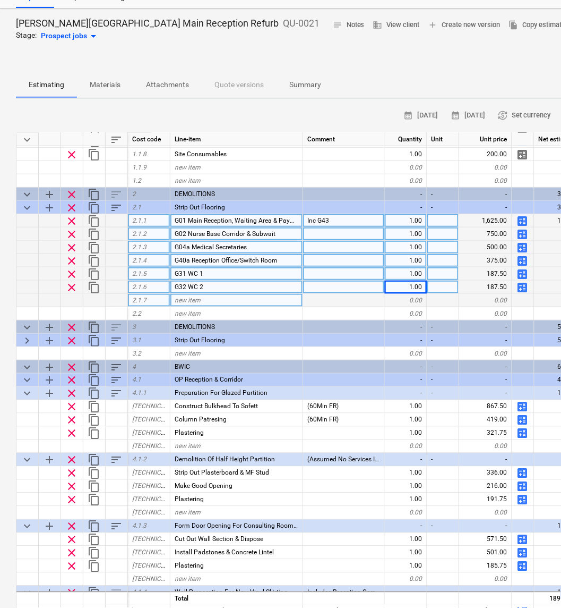
click at [320, 295] on div at bounding box center [344, 300] width 82 height 13
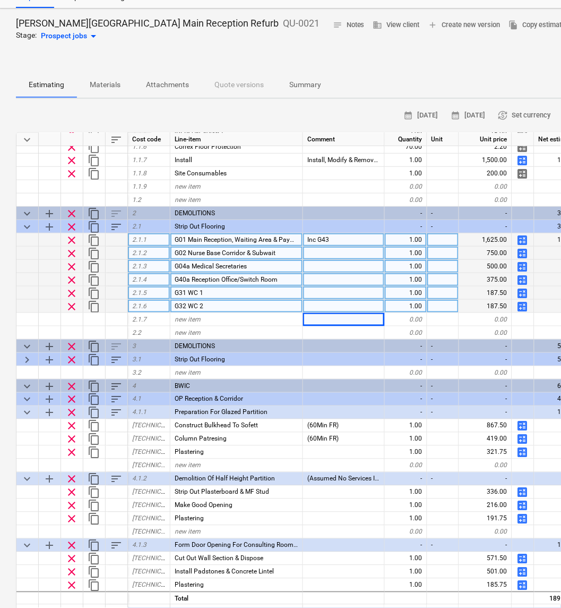
scroll to position [59, 0]
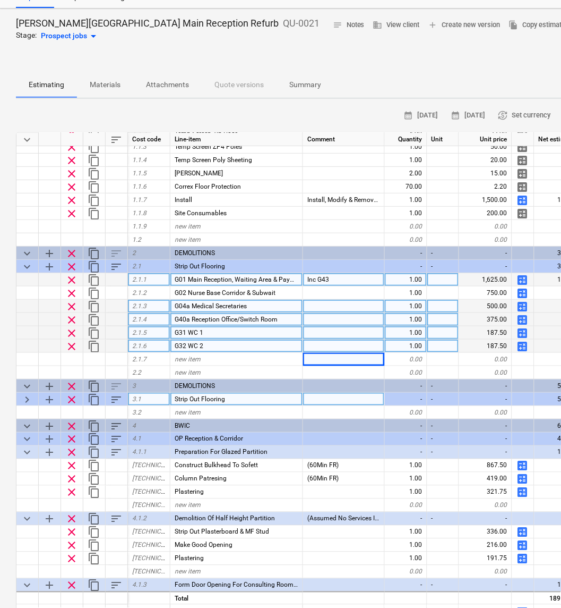
click at [27, 396] on span "keyboard_arrow_right" at bounding box center [27, 399] width 13 height 13
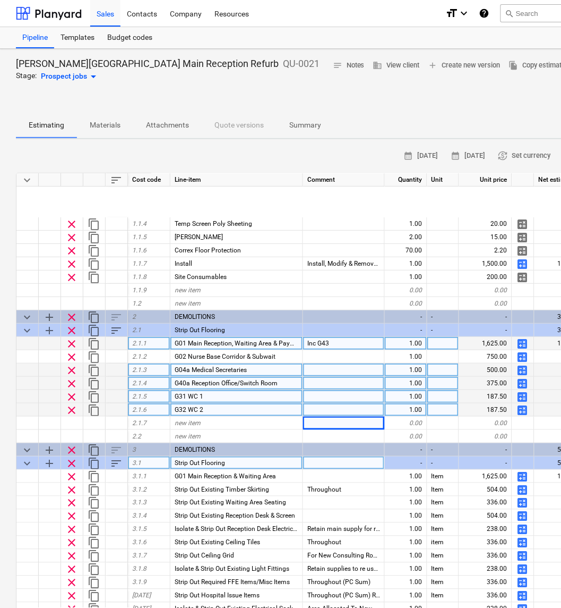
scroll to position [0, 0]
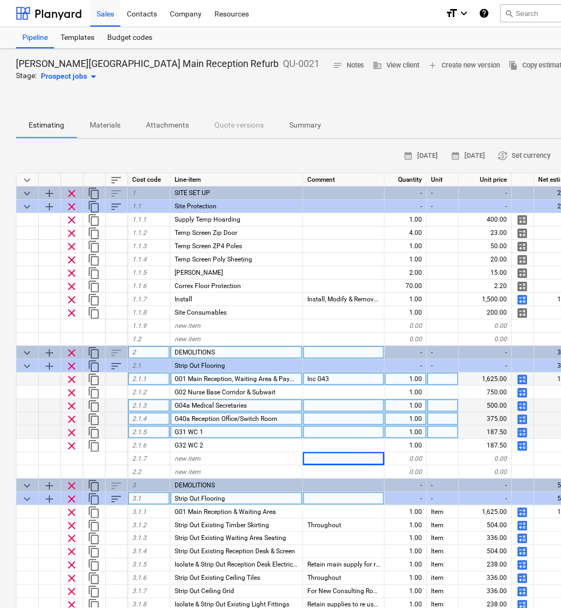
click at [50, 349] on span "add" at bounding box center [49, 352] width 13 height 13
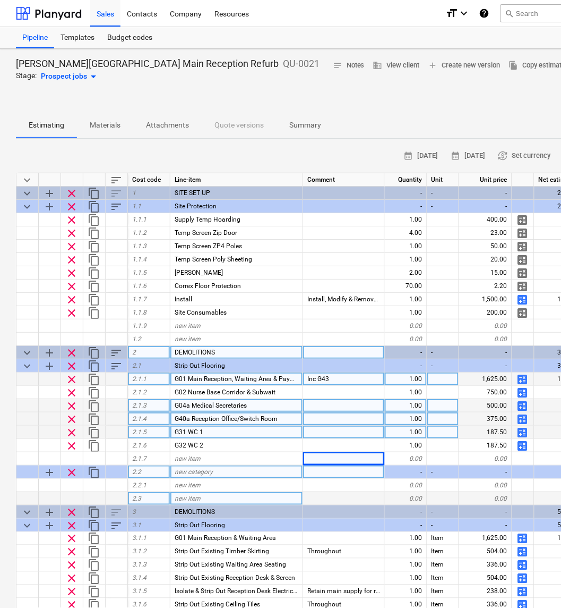
click at [187, 469] on span "new category" at bounding box center [194, 471] width 38 height 7
type input "Remove Existing Skirting"
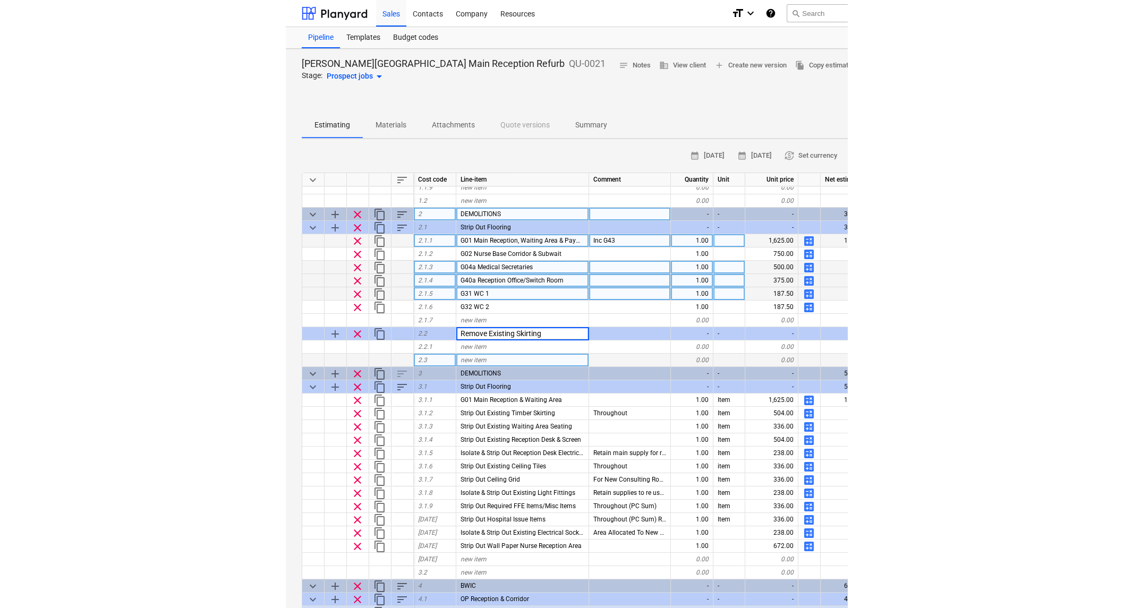
scroll to position [118, 0]
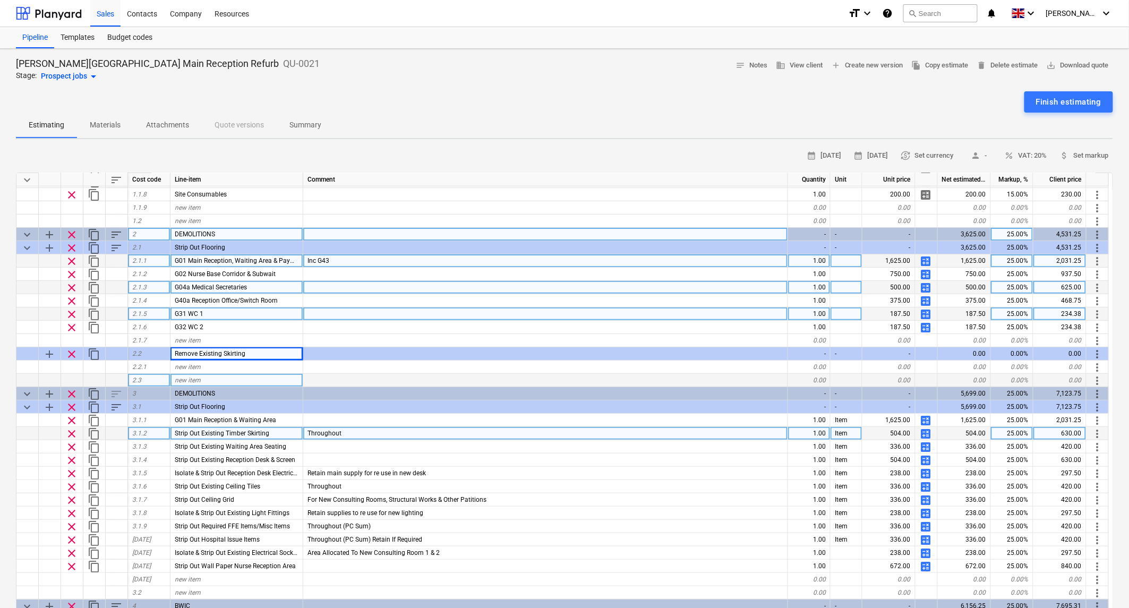
click at [561, 431] on span "more_vert" at bounding box center [1098, 434] width 13 height 13
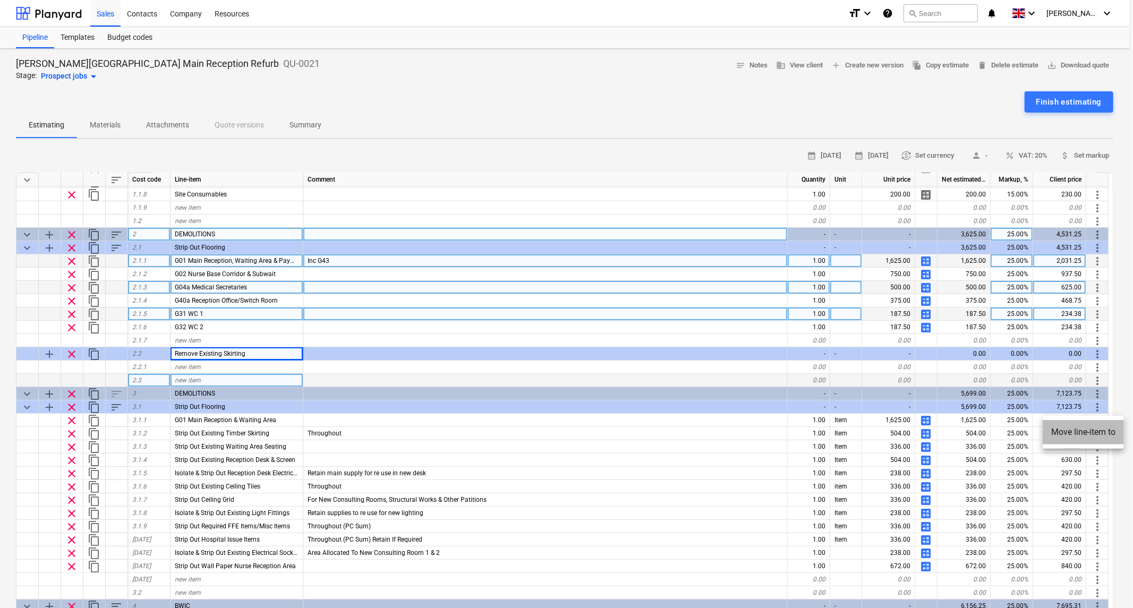
click at [561, 433] on li "Move line-item to" at bounding box center [1083, 432] width 81 height 24
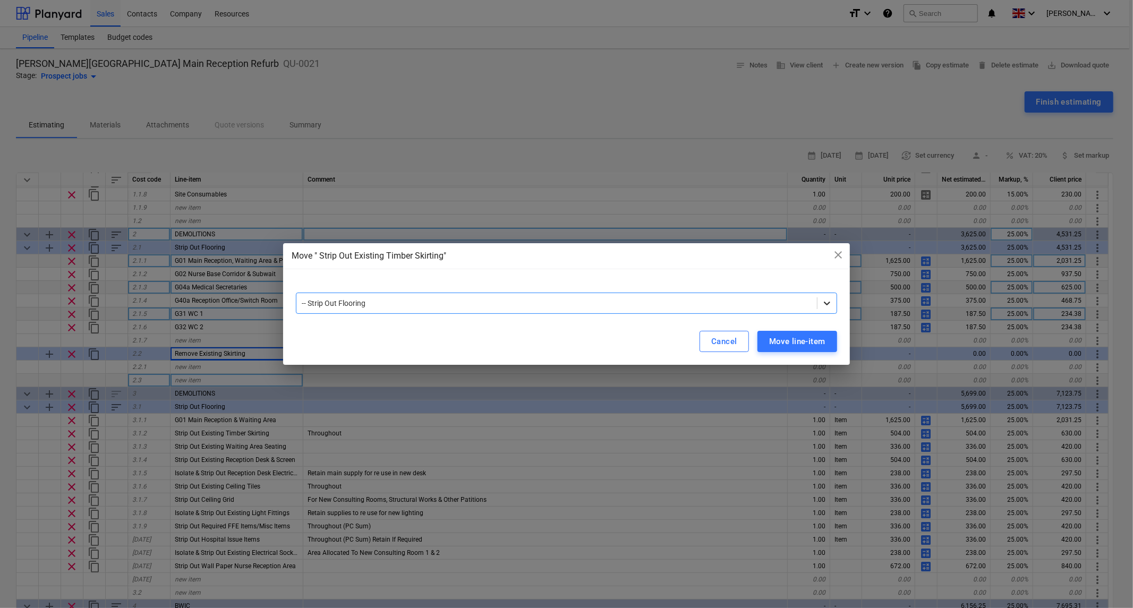
click at [561, 305] on icon at bounding box center [827, 303] width 11 height 11
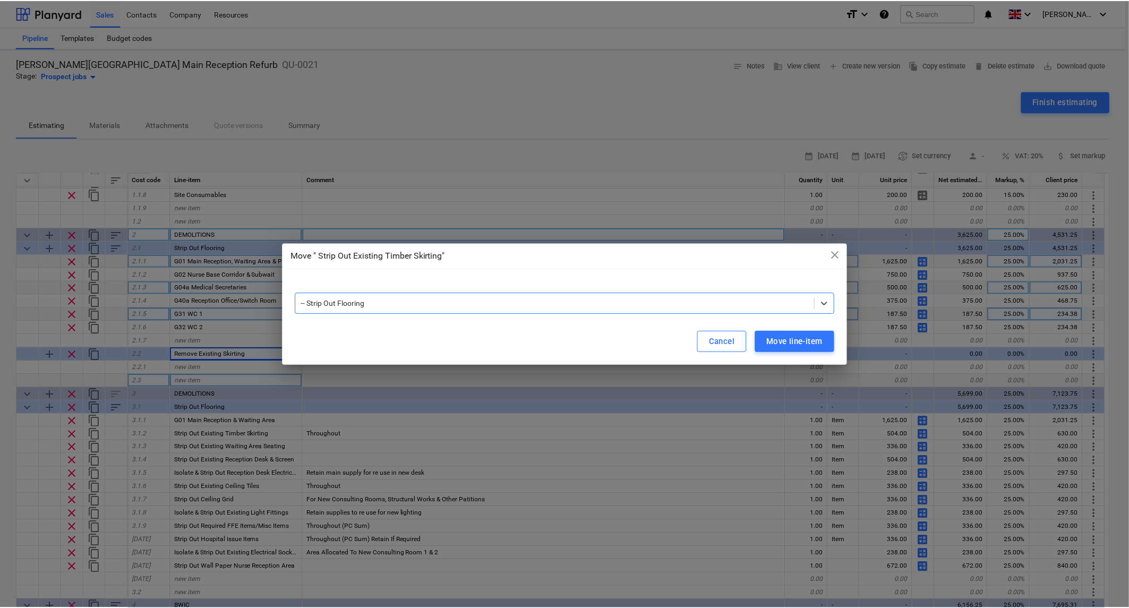
scroll to position [0, 0]
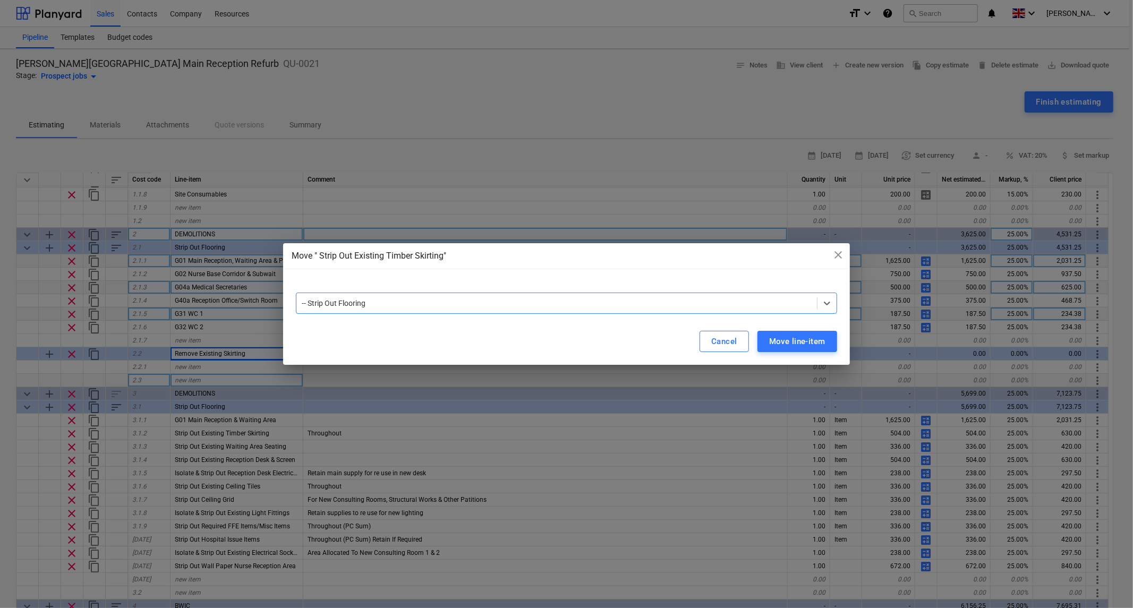
click at [561, 340] on div "Move line-item" at bounding box center [797, 342] width 56 height 14
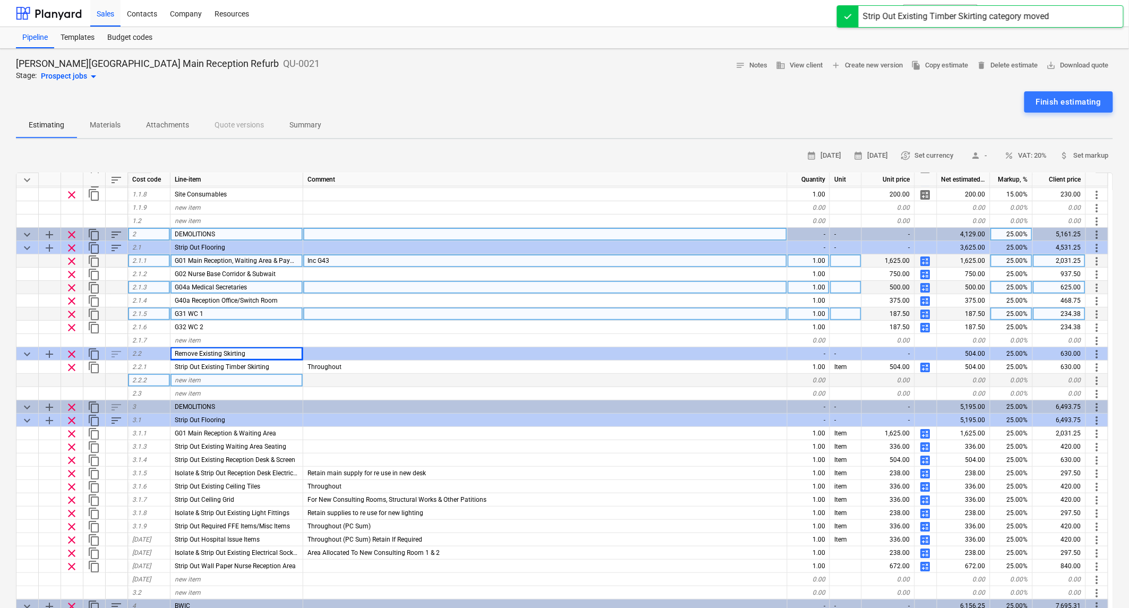
click at [262, 261] on span "G01 Main Reception, Waiting Area & Payments Corridor" at bounding box center [254, 260] width 158 height 7
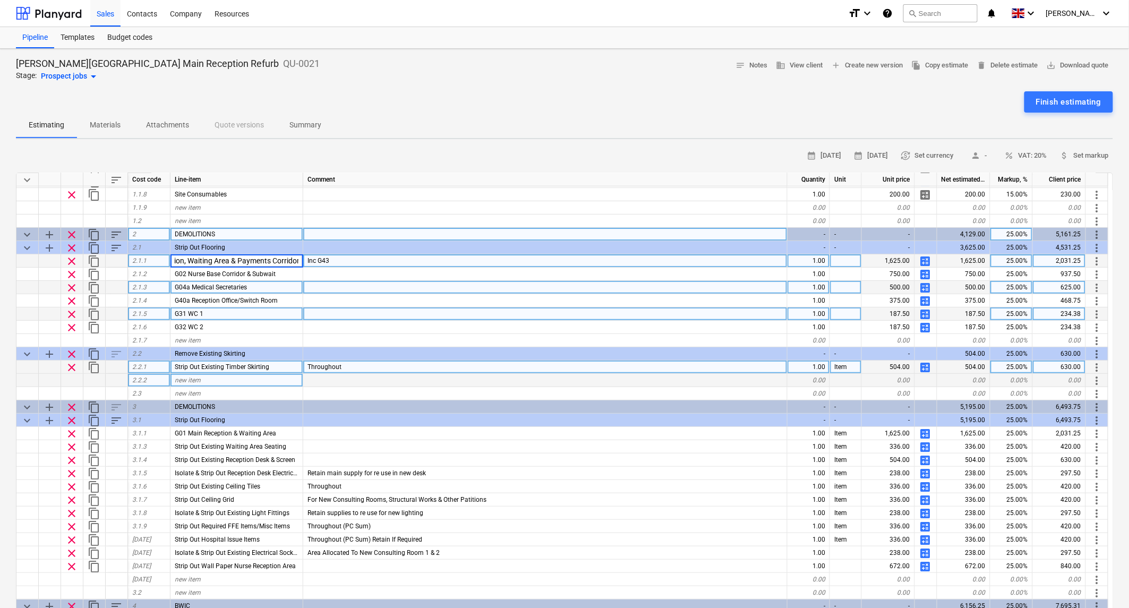
click at [235, 370] on div "Strip Out Existing Timber Skirting" at bounding box center [237, 367] width 133 height 13
type input "G01 Main Reception, Waiting Area & Payments Corridor"
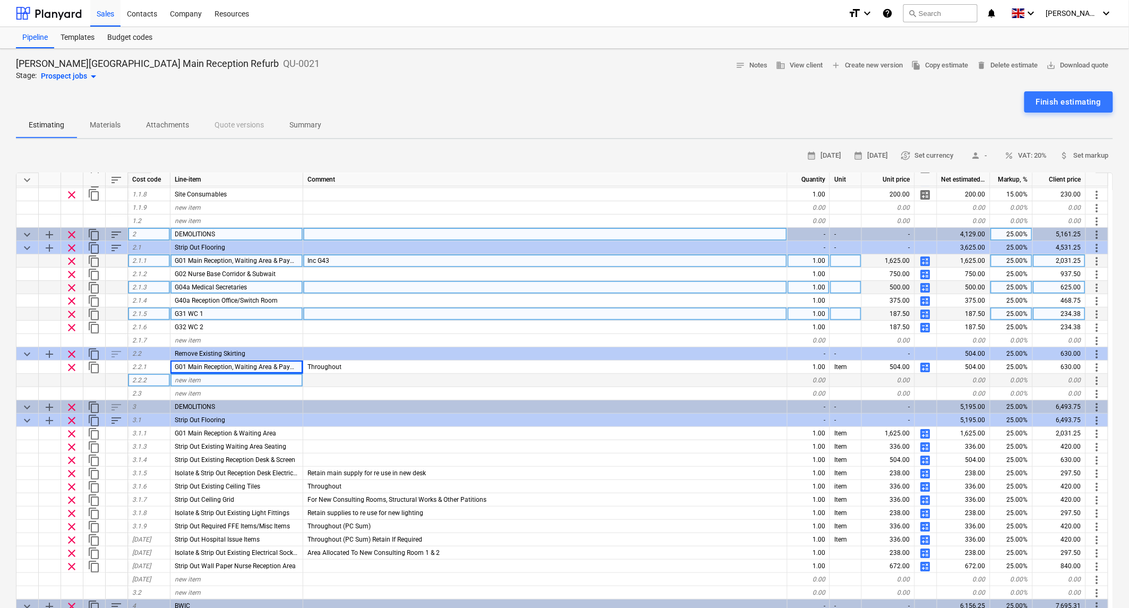
click at [353, 261] on div "Inc G43" at bounding box center [545, 260] width 484 height 13
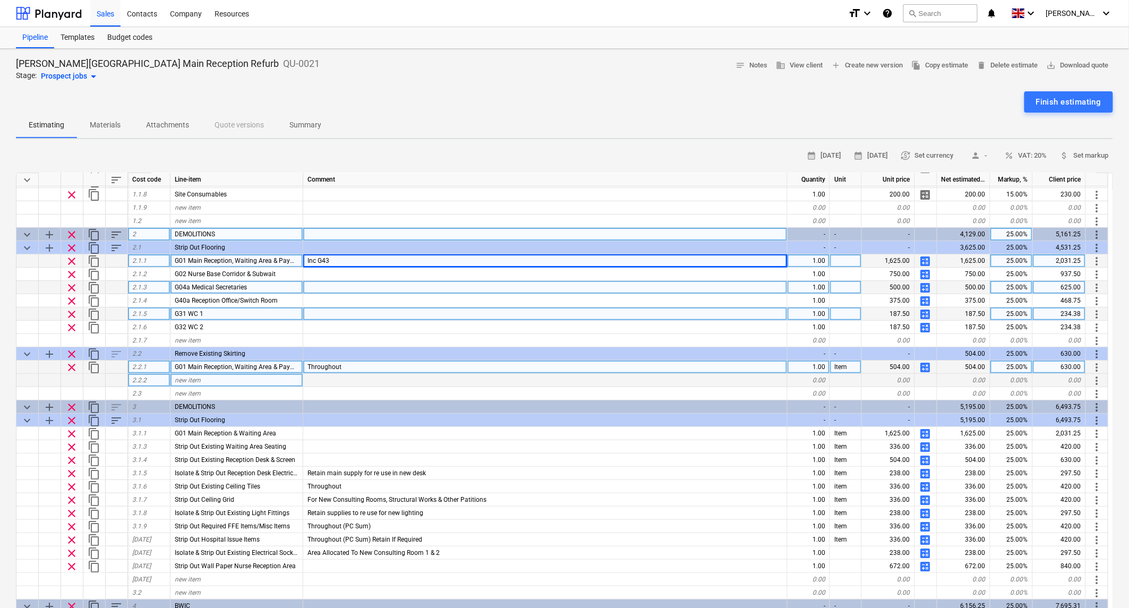
click at [352, 365] on div "Throughout" at bounding box center [545, 367] width 484 height 13
type input "Inc G43"
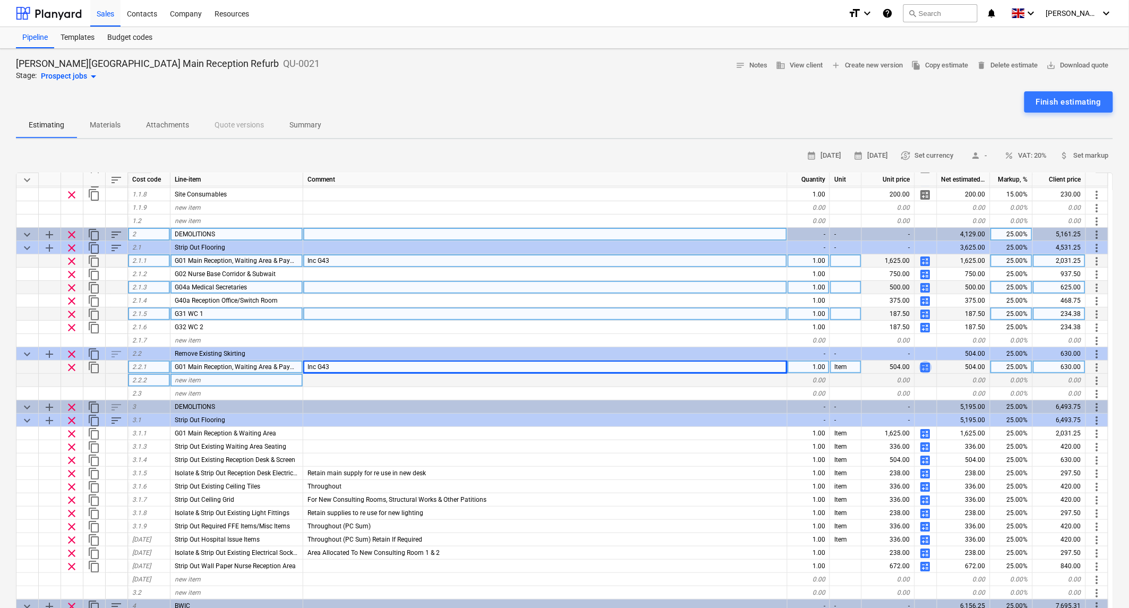
click at [561, 365] on span "calculate" at bounding box center [925, 367] width 13 height 13
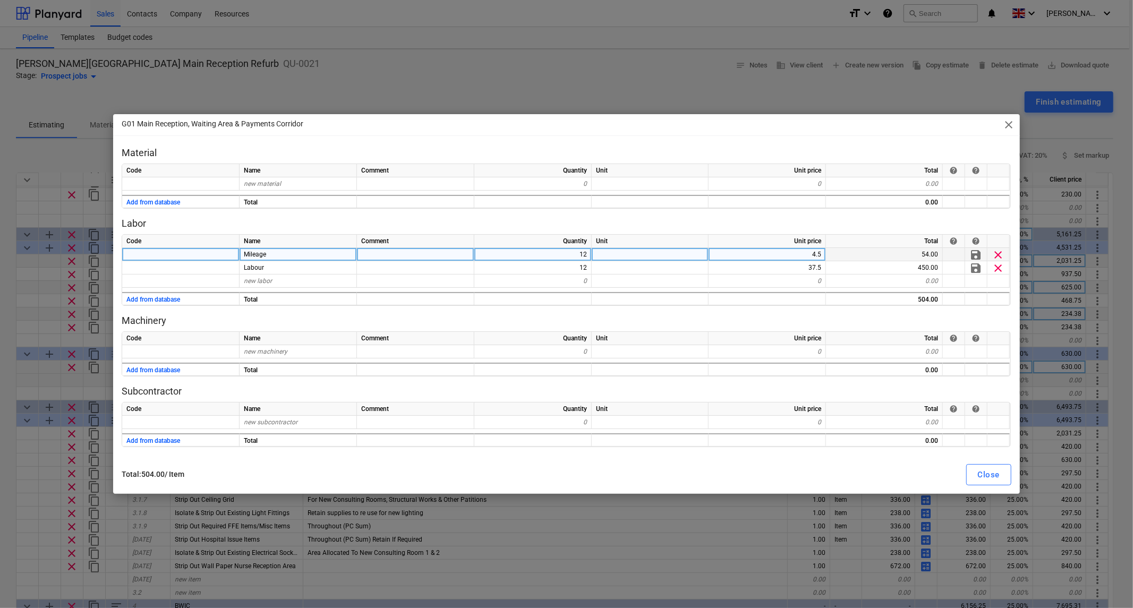
click at [561, 253] on div "12" at bounding box center [532, 254] width 117 height 13
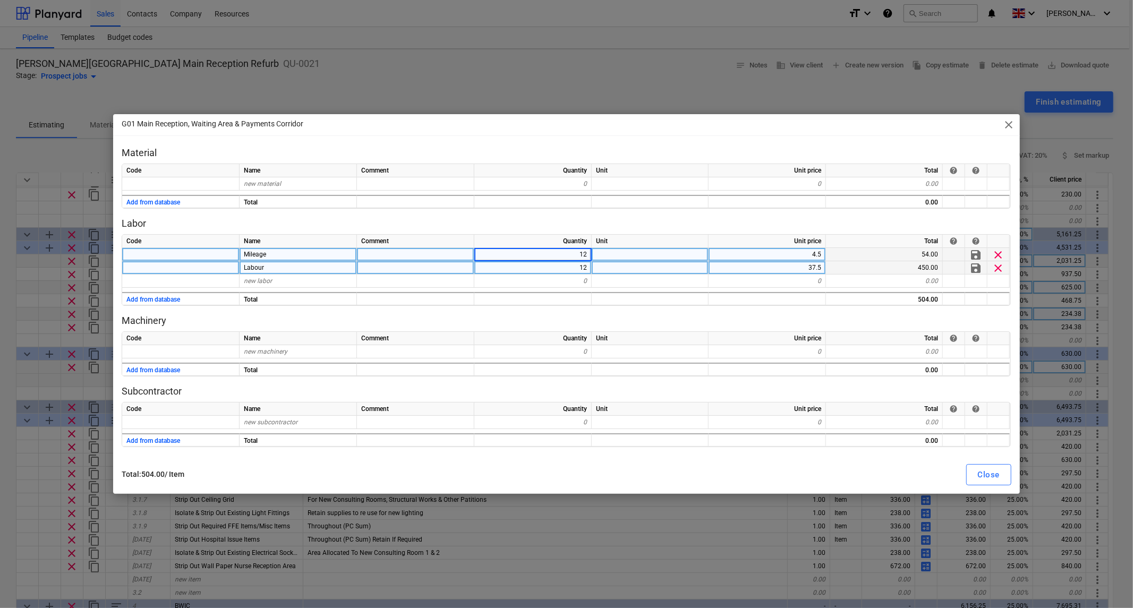
type input "8"
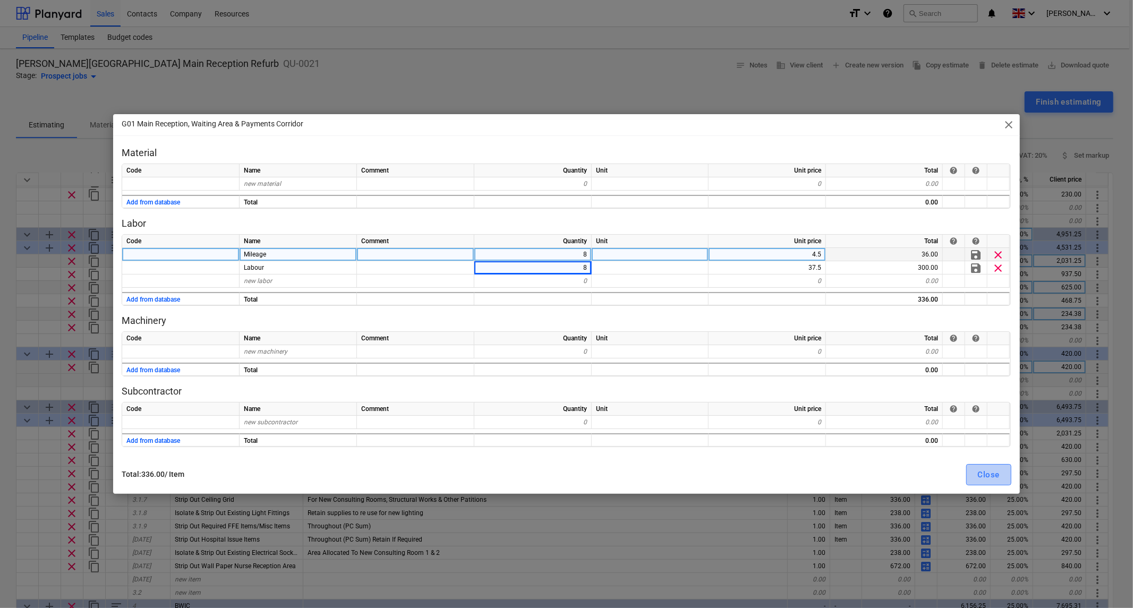
click at [561, 472] on div "Close" at bounding box center [989, 475] width 22 height 14
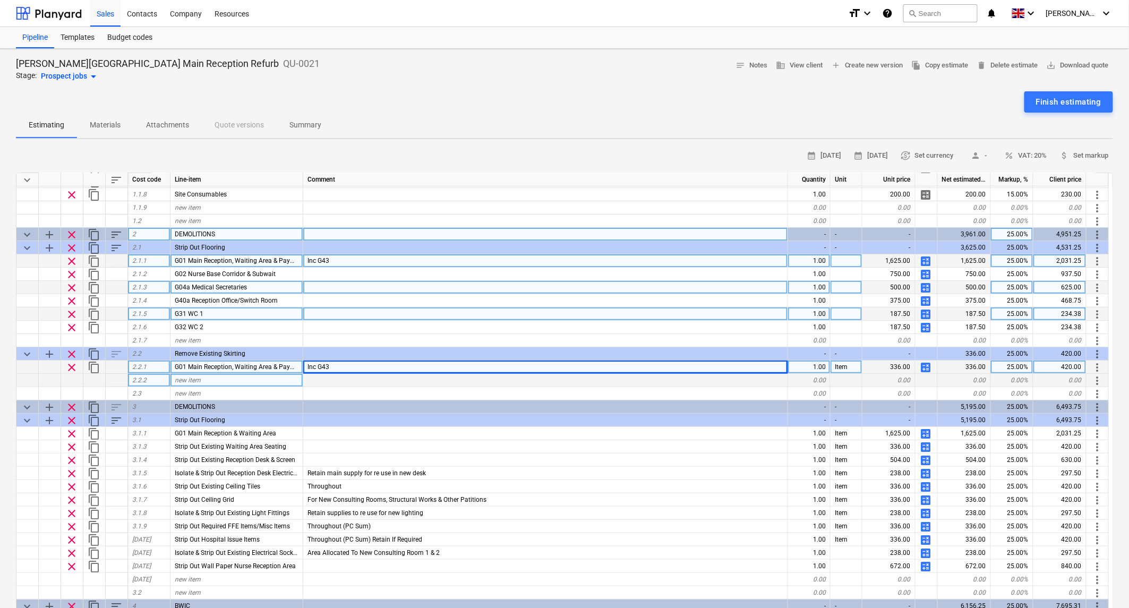
click at [94, 364] on span "content_copy" at bounding box center [94, 367] width 13 height 13
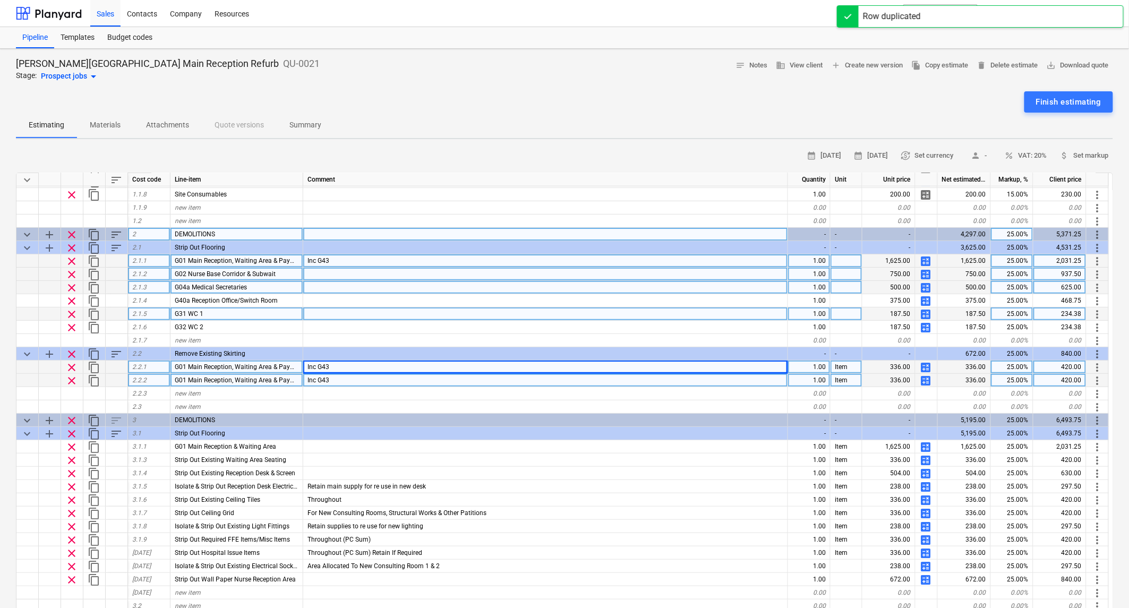
click at [262, 272] on span "G02 Nurse Base Corridor & Subwait" at bounding box center [225, 273] width 101 height 7
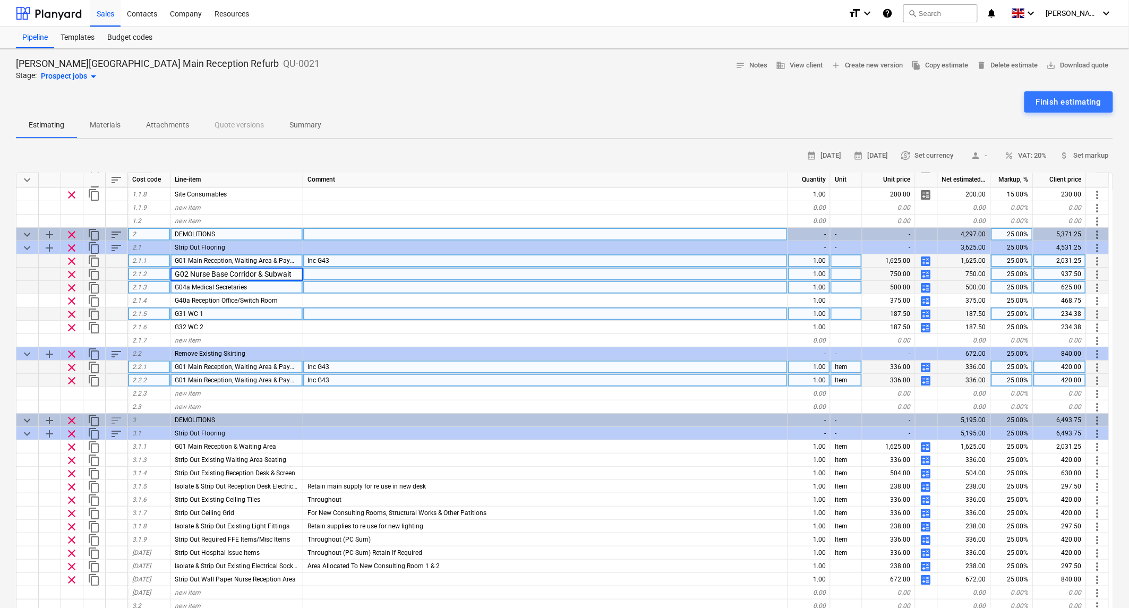
click at [272, 380] on span "G01 Main Reception, Waiting Area & Payments Corridor" at bounding box center [254, 380] width 158 height 7
type input "G02 Nurse Base Corridor & Subwait"
click at [346, 380] on div "Inc G43" at bounding box center [545, 380] width 485 height 13
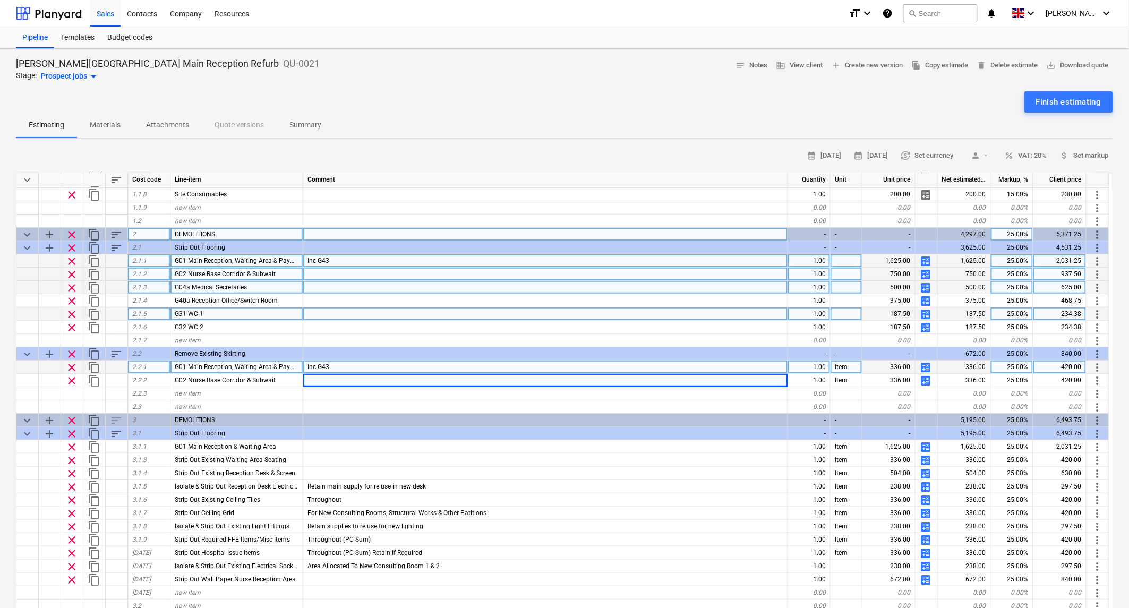
click at [561, 365] on span "calculate" at bounding box center [926, 367] width 13 height 13
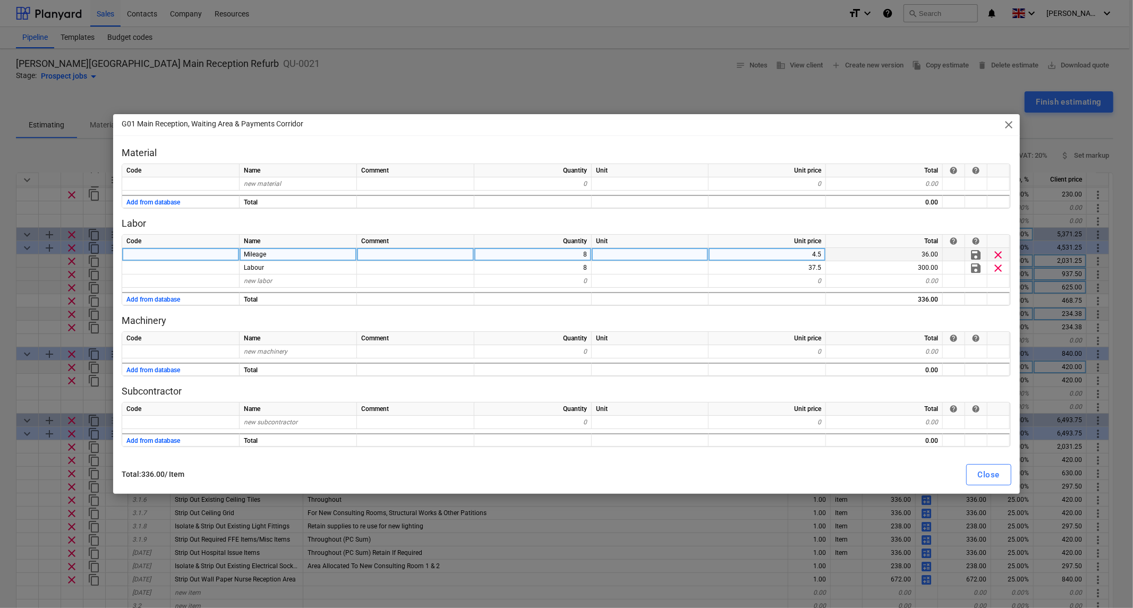
click at [561, 252] on div "4.5" at bounding box center [767, 254] width 117 height 13
type input "25"
click at [561, 478] on div "Close" at bounding box center [989, 475] width 22 height 14
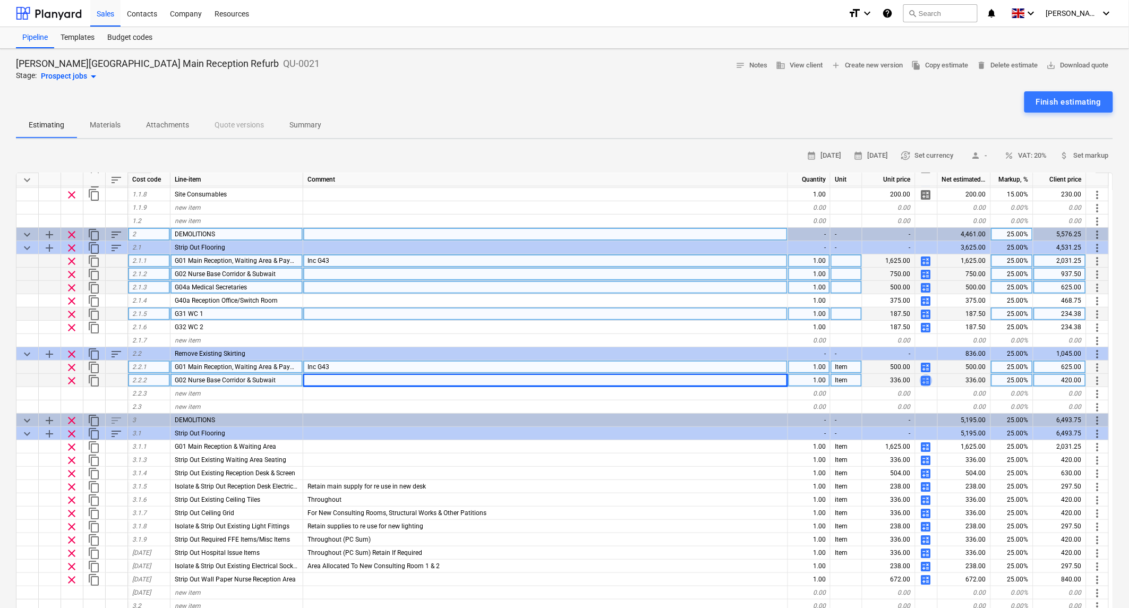
click at [561, 376] on span "calculate" at bounding box center [926, 380] width 13 height 13
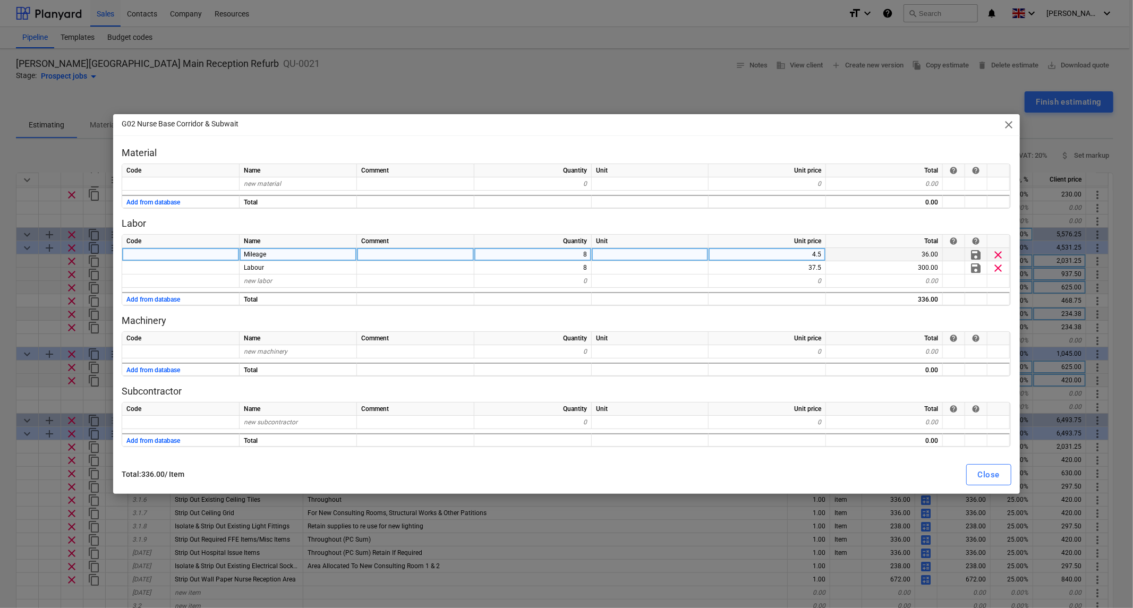
click at [561, 252] on div "8" at bounding box center [532, 254] width 117 height 13
type input "4"
type input "25"
type input "37.5"
type input "25"
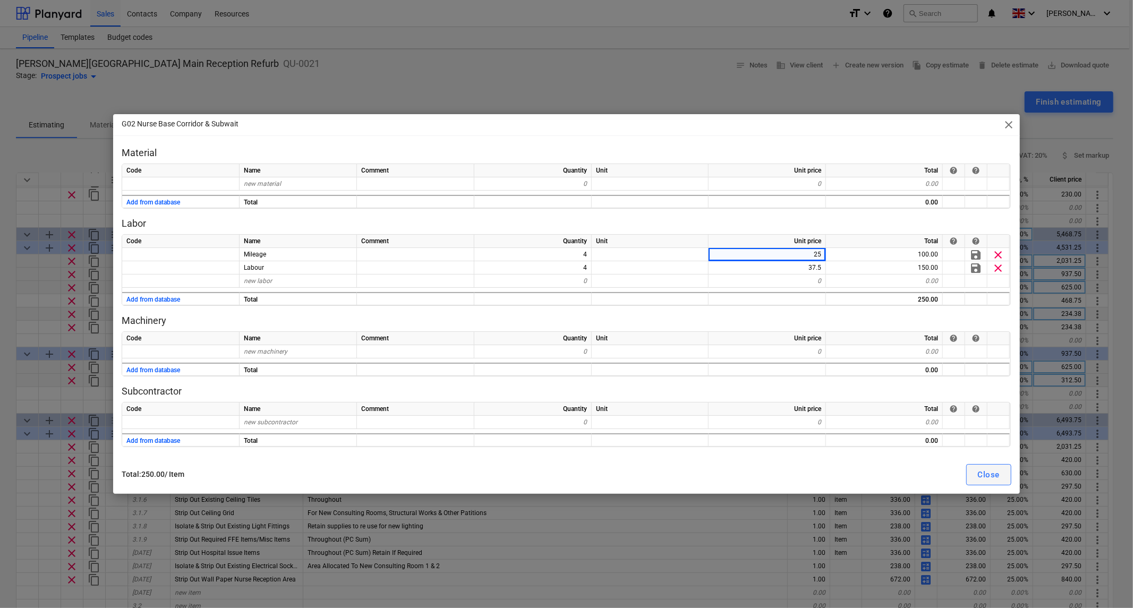
click at [561, 474] on div "Close" at bounding box center [989, 475] width 22 height 14
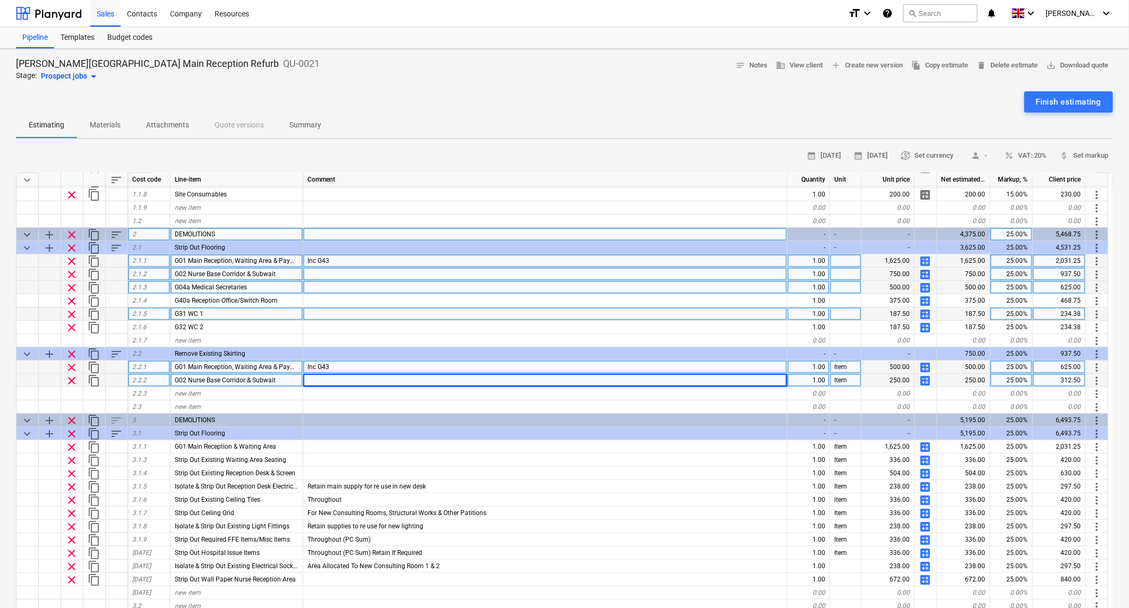
click at [93, 378] on span "content_copy" at bounding box center [94, 380] width 13 height 13
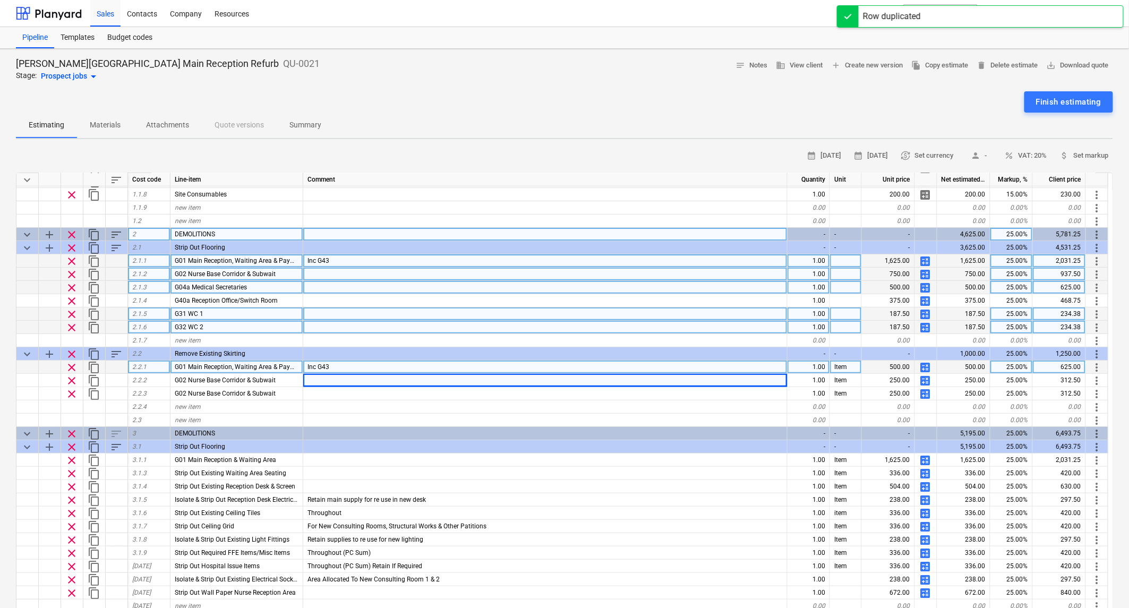
click at [240, 286] on span "G04a Medical Secretaries" at bounding box center [211, 287] width 72 height 7
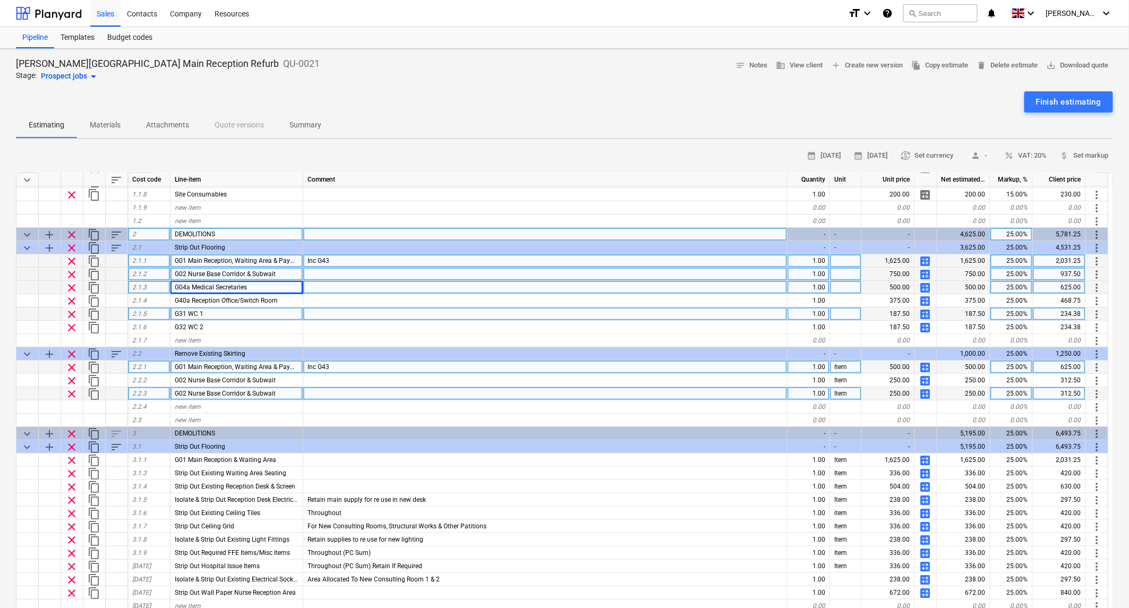
click at [224, 387] on div "G02 Nurse Base Corridor & Subwait" at bounding box center [237, 393] width 133 height 13
type input "G04a Medical Secretaries"
click at [561, 392] on span "calculate" at bounding box center [925, 394] width 13 height 13
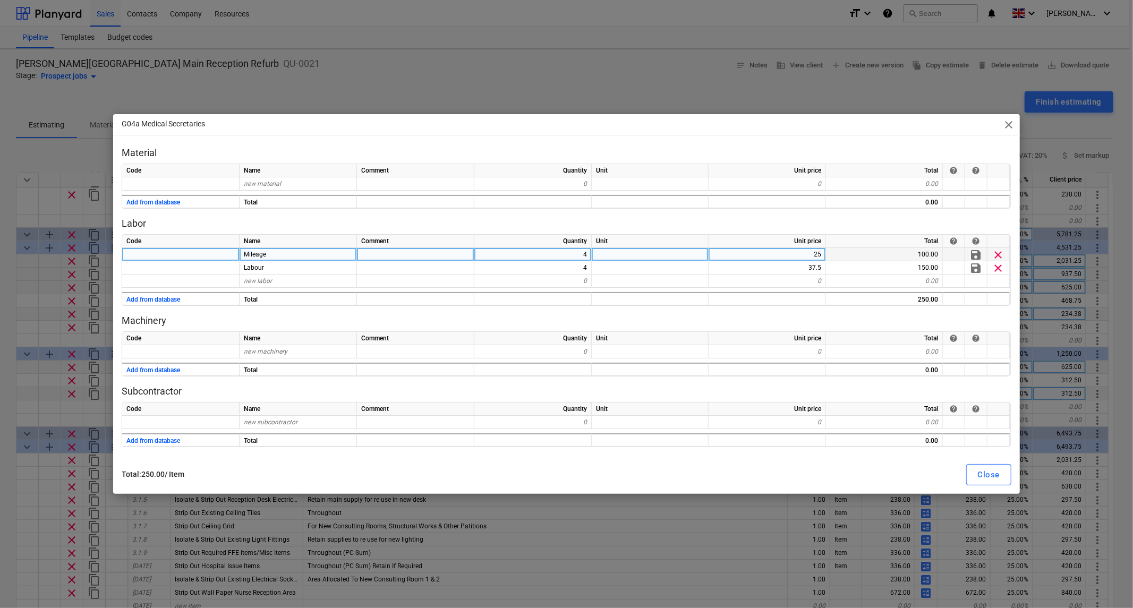
click at [561, 255] on div "4" at bounding box center [532, 254] width 117 height 13
type input "2"
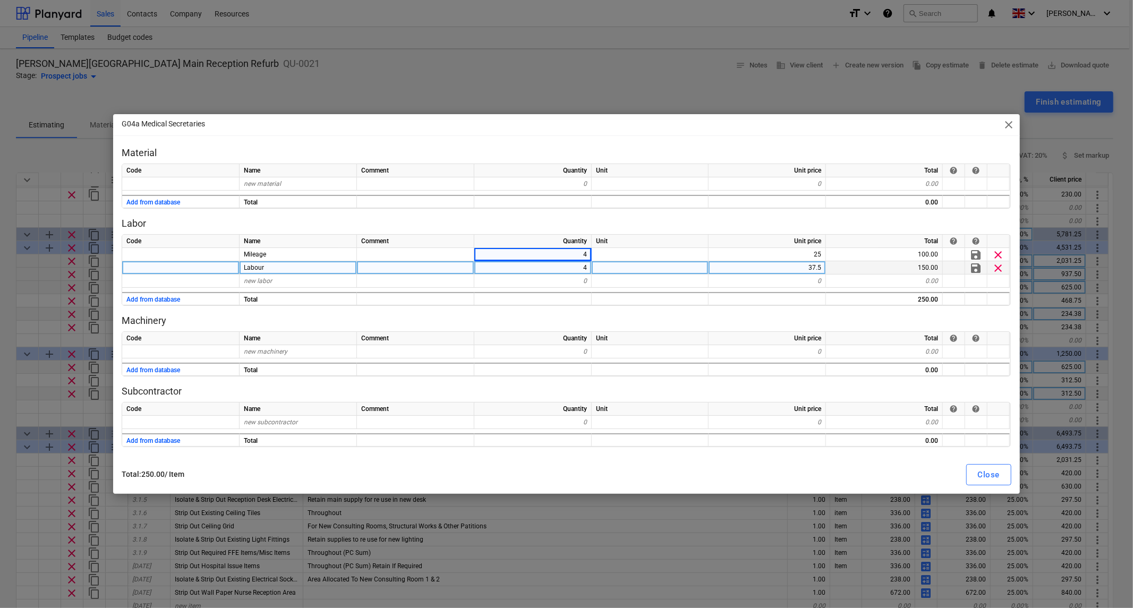
click at [561, 264] on div "4" at bounding box center [532, 267] width 117 height 13
type input "2"
click at [561, 284] on div at bounding box center [650, 281] width 117 height 13
click at [561, 470] on div "Close" at bounding box center [989, 475] width 22 height 14
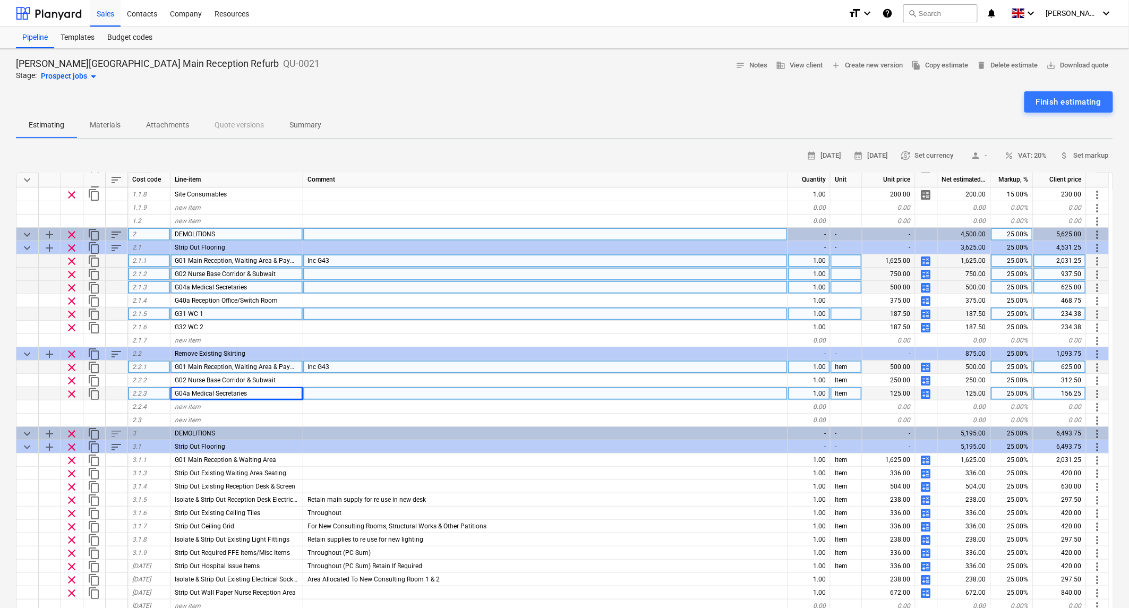
click at [95, 391] on span "content_copy" at bounding box center [94, 394] width 13 height 13
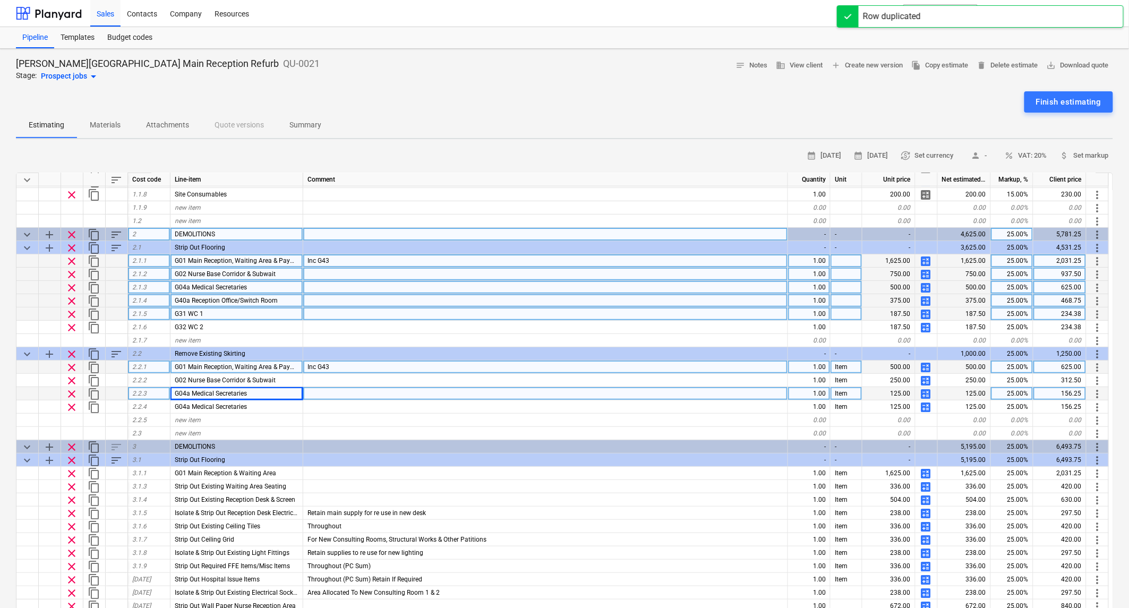
click at [283, 298] on div "G40a Reception Office/Switch Room" at bounding box center [237, 300] width 133 height 13
click at [228, 406] on span "G04a Medical Secretaries" at bounding box center [211, 406] width 72 height 7
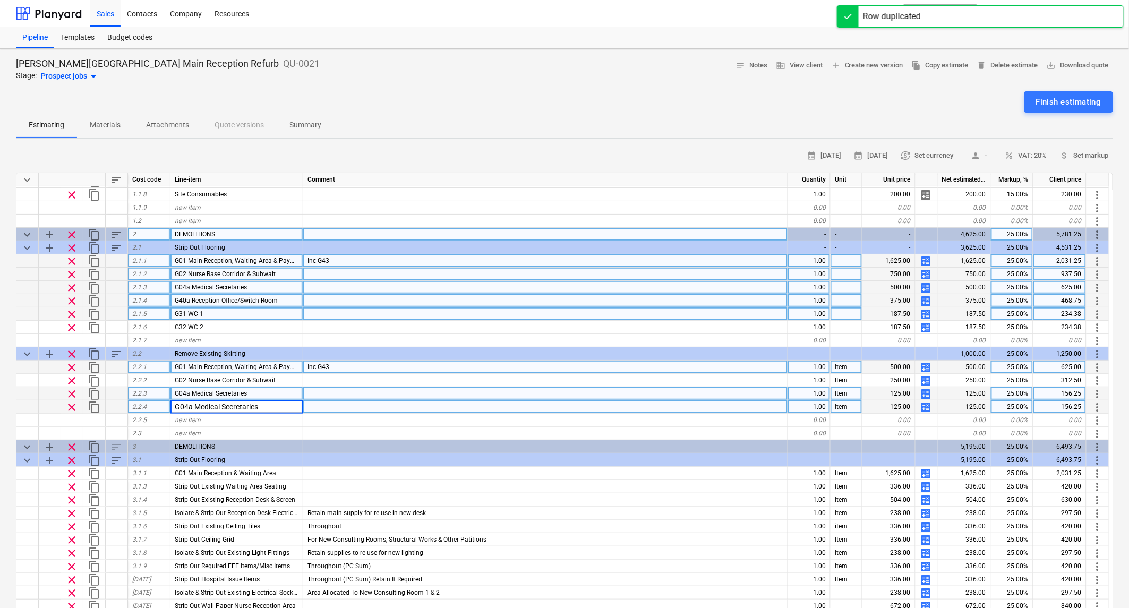
type input "G40a Reception Office/Switch Room"
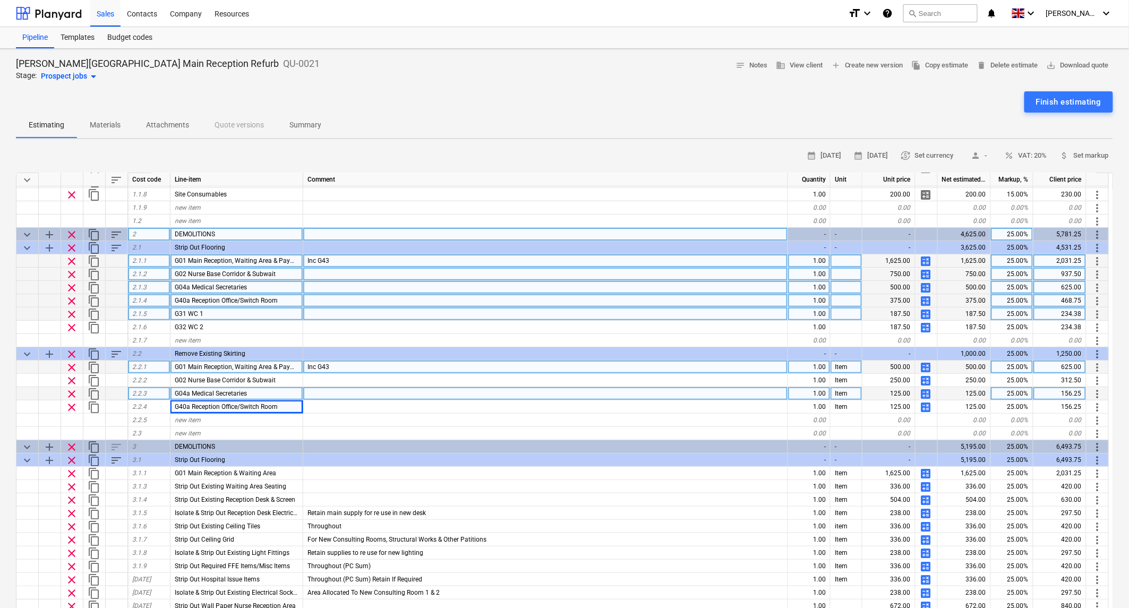
click at [561, 363] on span "calculate" at bounding box center [926, 367] width 13 height 13
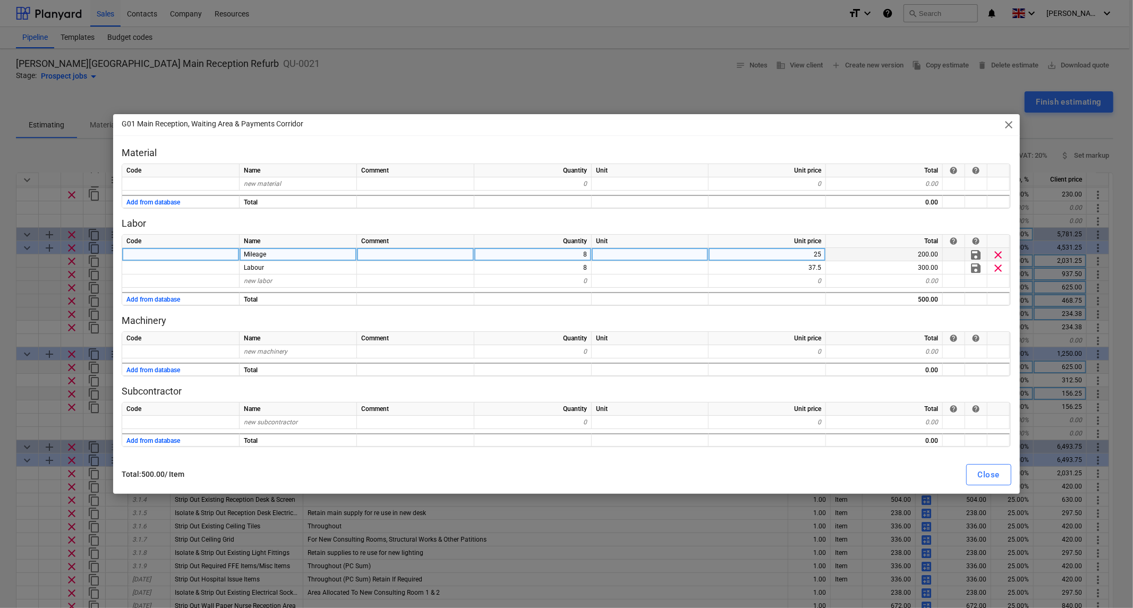
click at [561, 253] on div "8" at bounding box center [532, 254] width 117 height 13
type input "10"
click at [561, 470] on div "Close" at bounding box center [989, 475] width 22 height 14
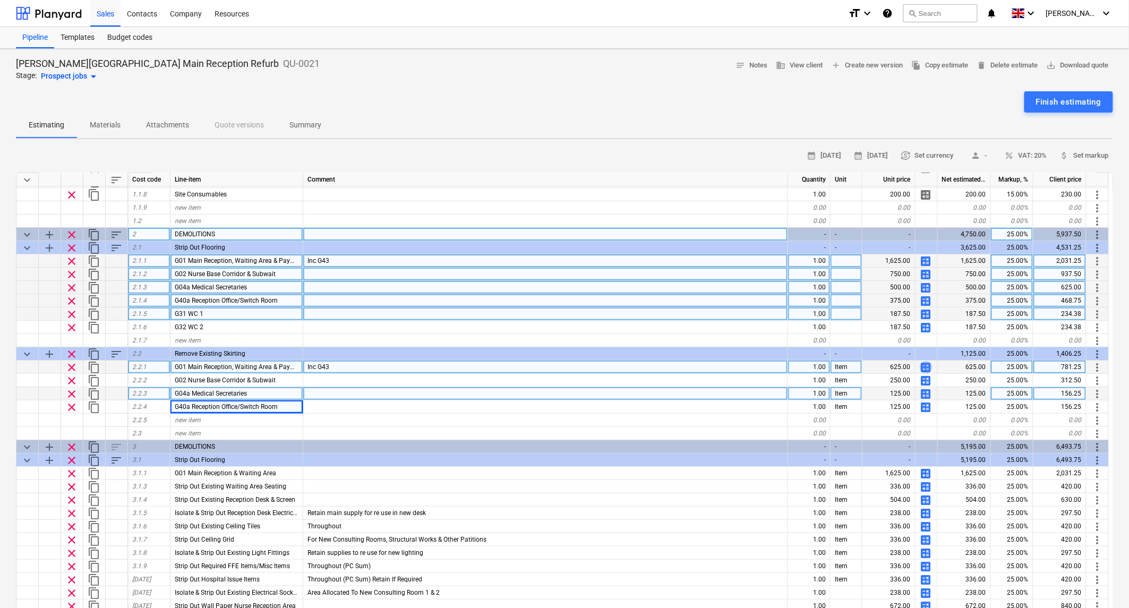
click at [561, 362] on span "calculate" at bounding box center [926, 367] width 13 height 13
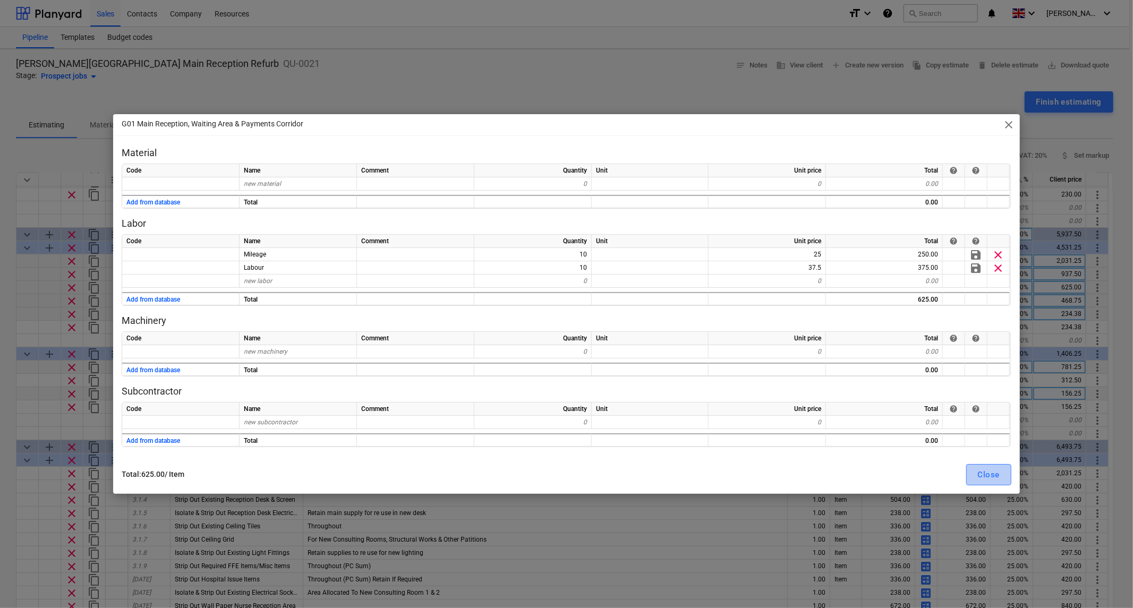
click at [561, 476] on div "Close" at bounding box center [989, 475] width 22 height 14
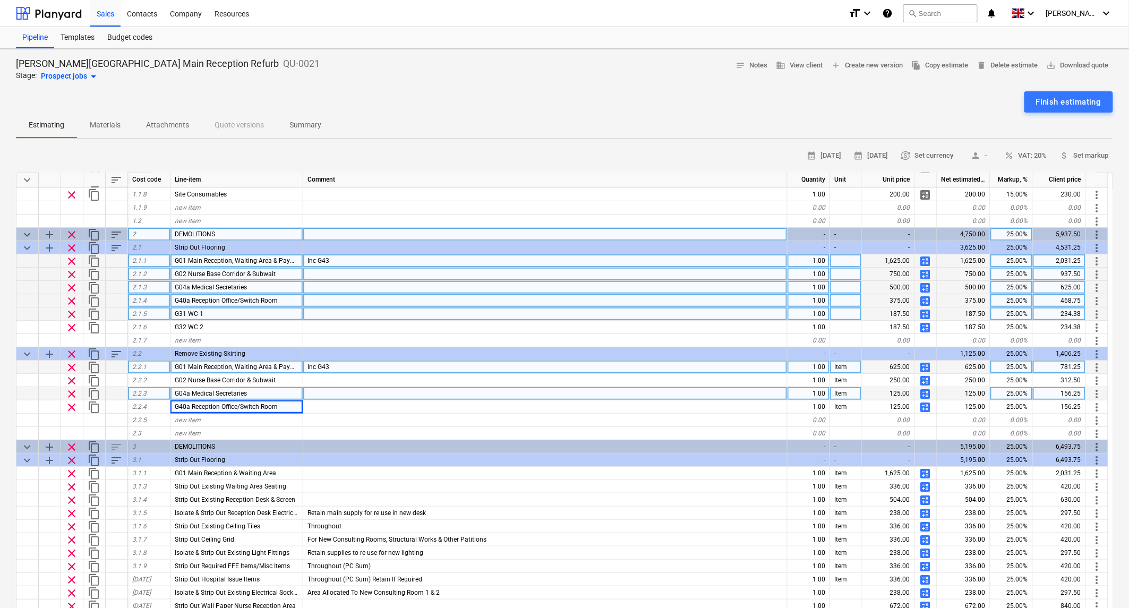
click at [561, 378] on span "calculate" at bounding box center [925, 380] width 13 height 13
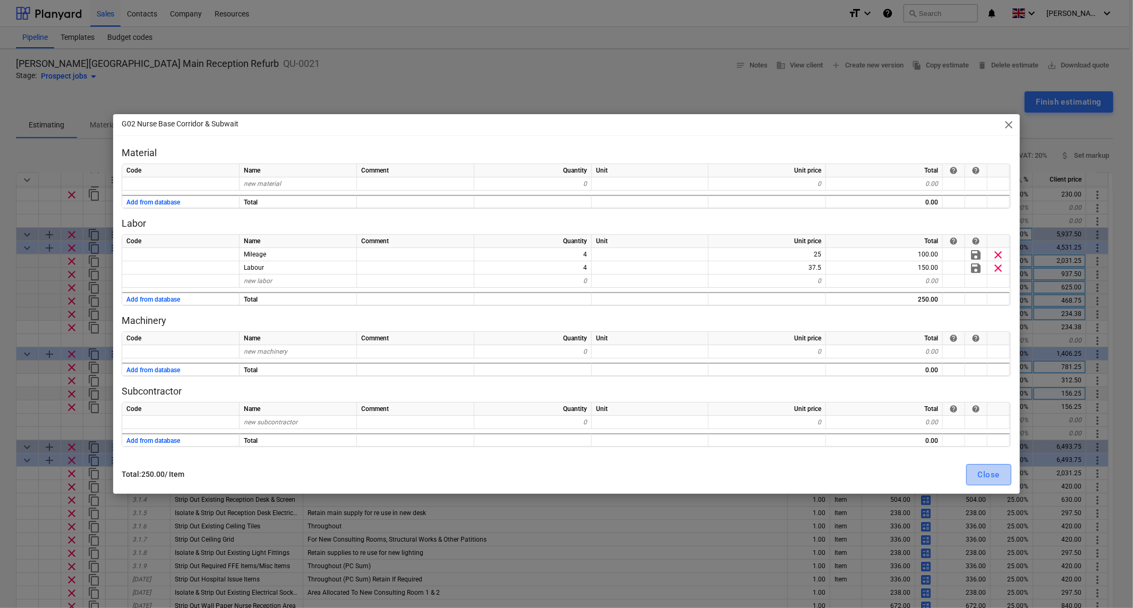
click at [561, 473] on div "Close" at bounding box center [989, 475] width 22 height 14
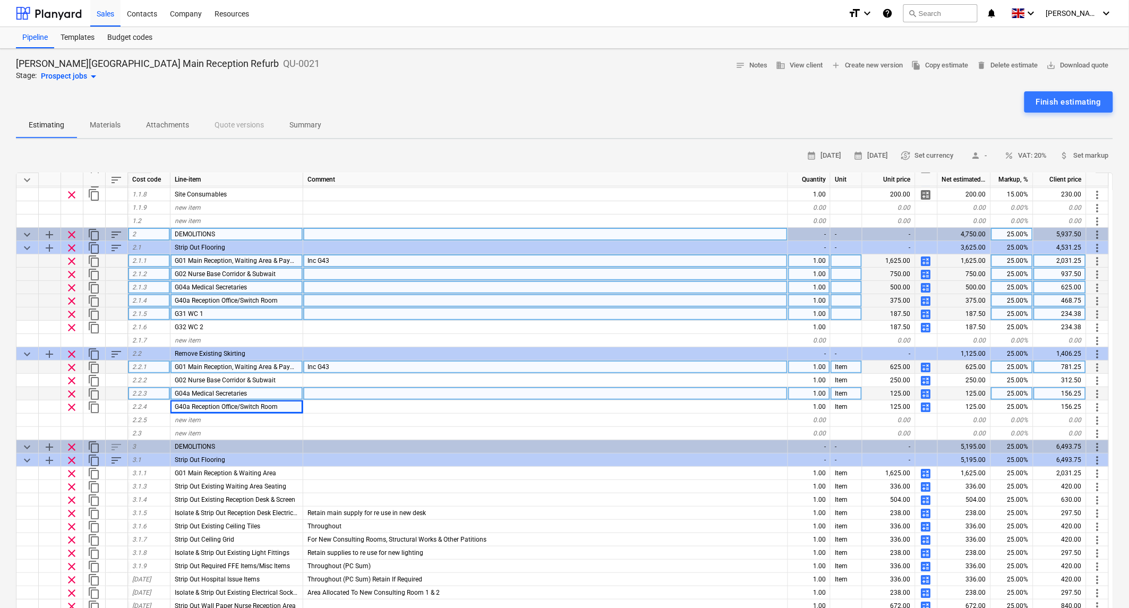
click at [561, 379] on span "calculate" at bounding box center [926, 380] width 13 height 13
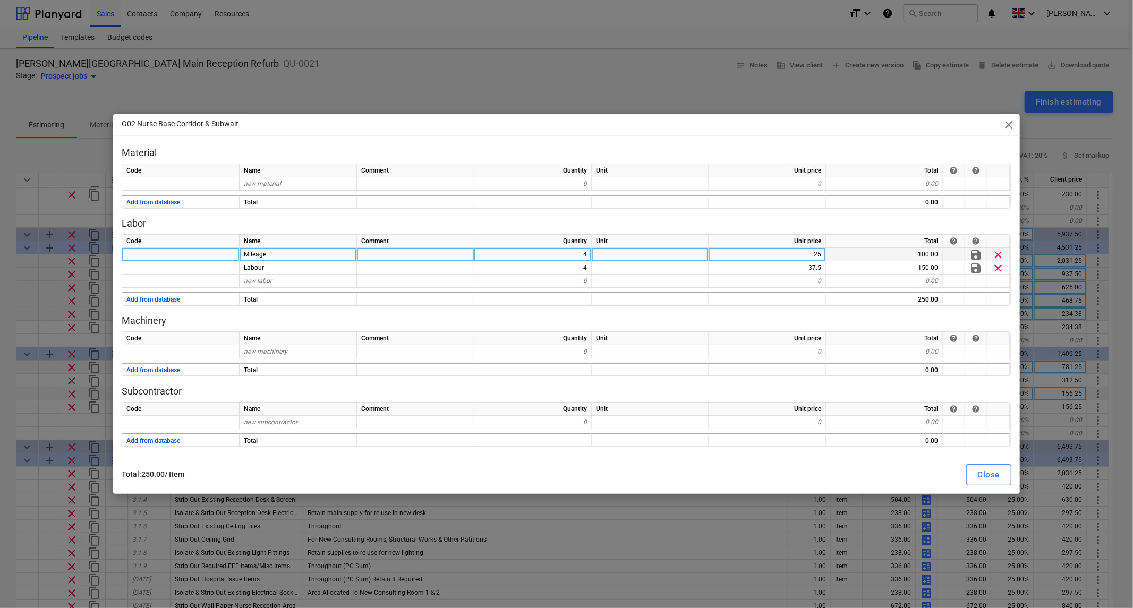
click at [561, 255] on div "4" at bounding box center [532, 254] width 117 height 13
type input "7"
type input "6"
click at [561, 472] on div "Close" at bounding box center [989, 475] width 22 height 14
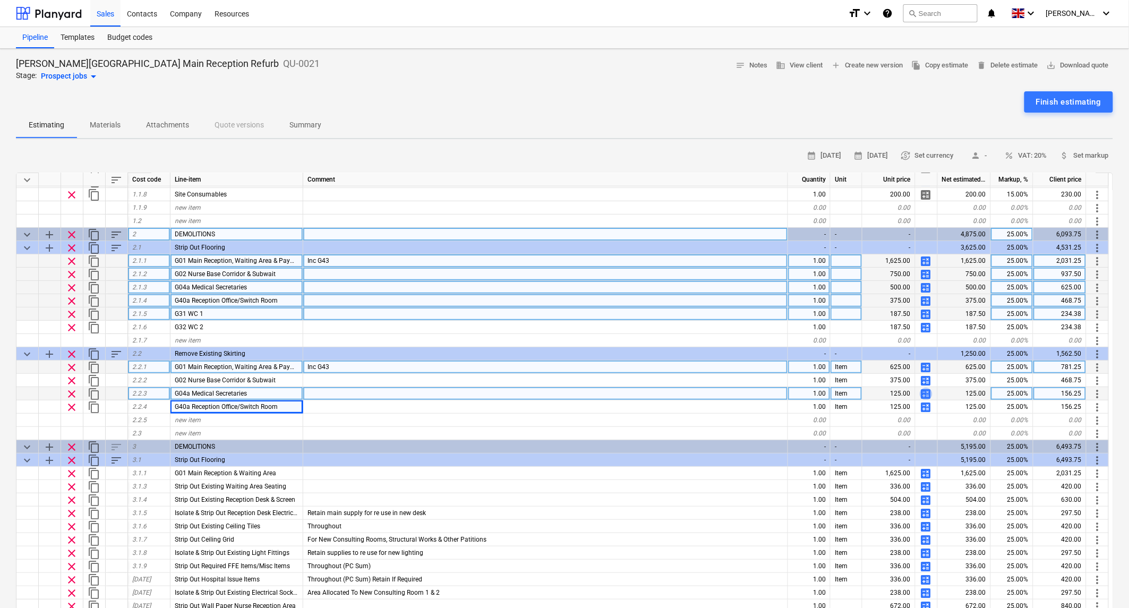
click at [561, 390] on span "calculate" at bounding box center [926, 394] width 13 height 13
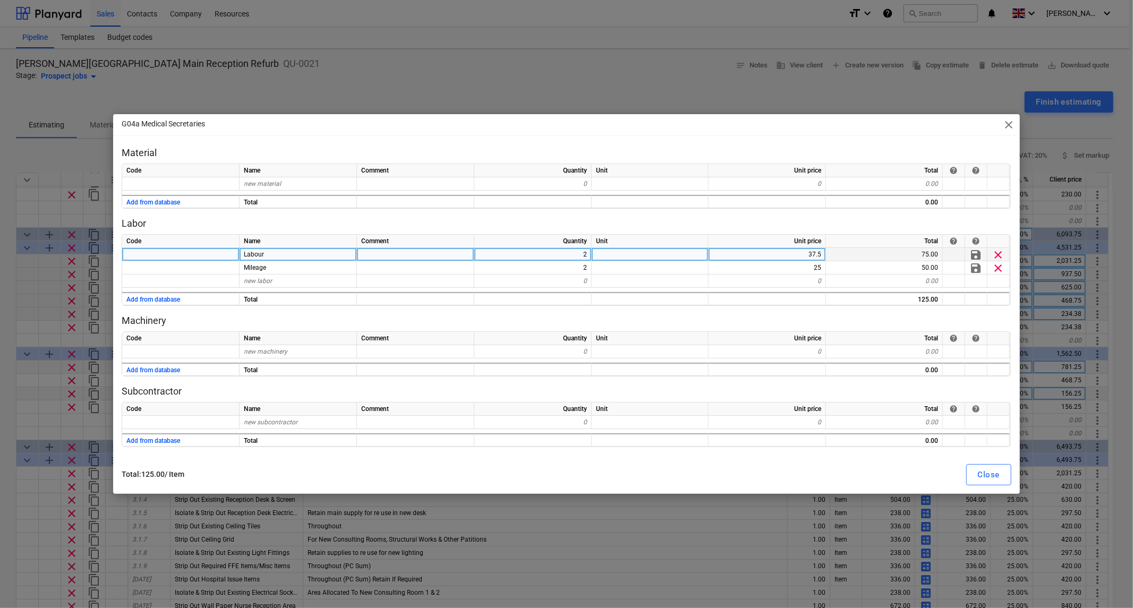
click at [561, 248] on div "2" at bounding box center [532, 254] width 117 height 13
type input "4"
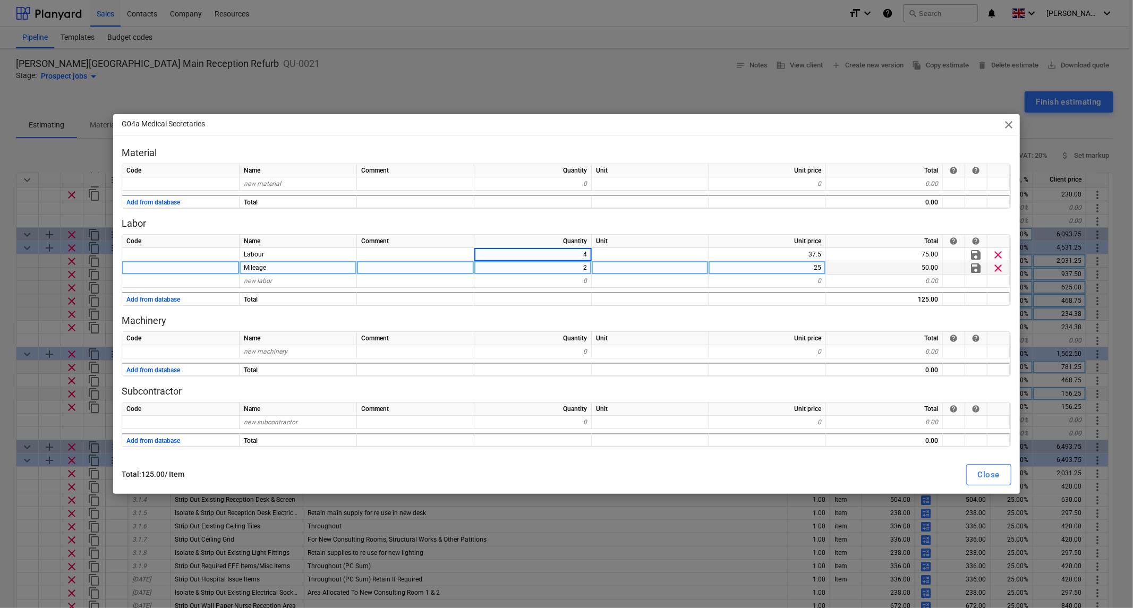
click at [561, 265] on div "2" at bounding box center [532, 267] width 117 height 13
type input "4"
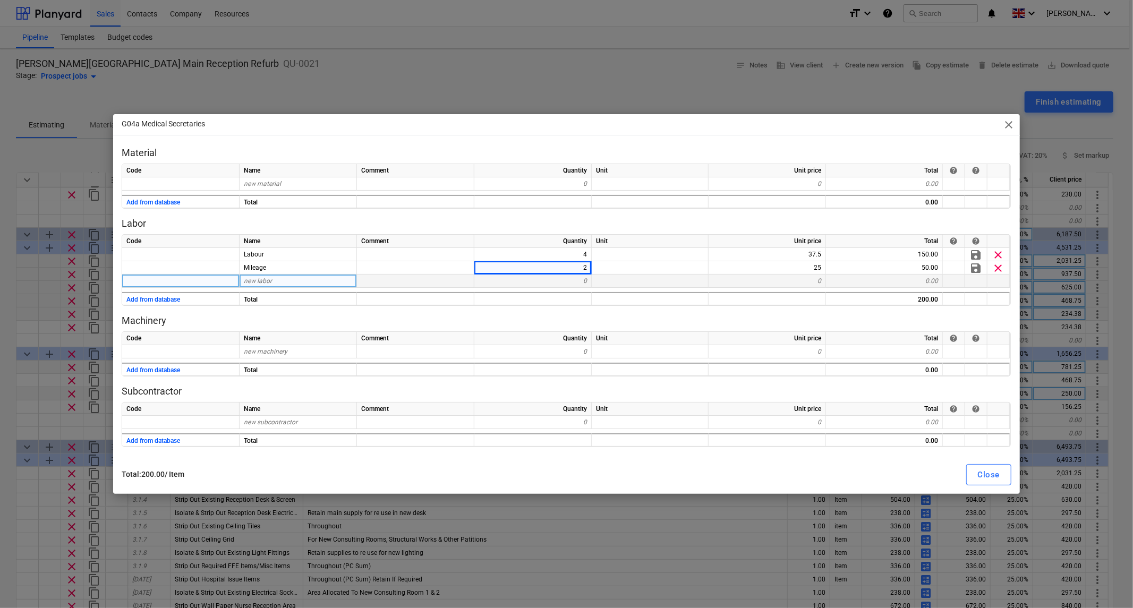
click at [561, 282] on div "0" at bounding box center [532, 281] width 117 height 13
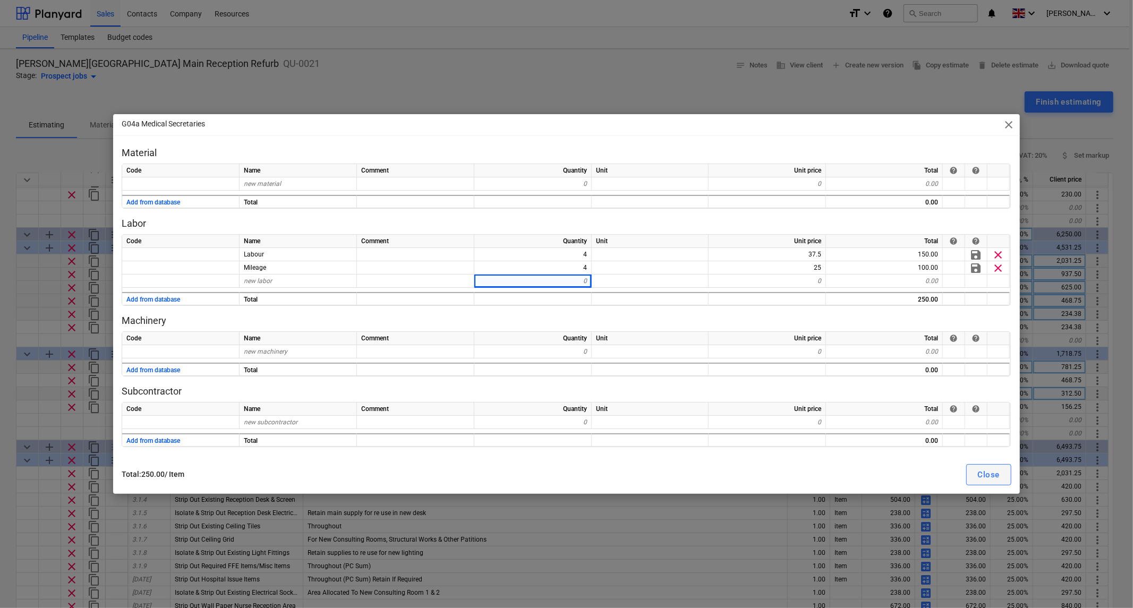
click at [561, 472] on div "Close" at bounding box center [989, 475] width 22 height 14
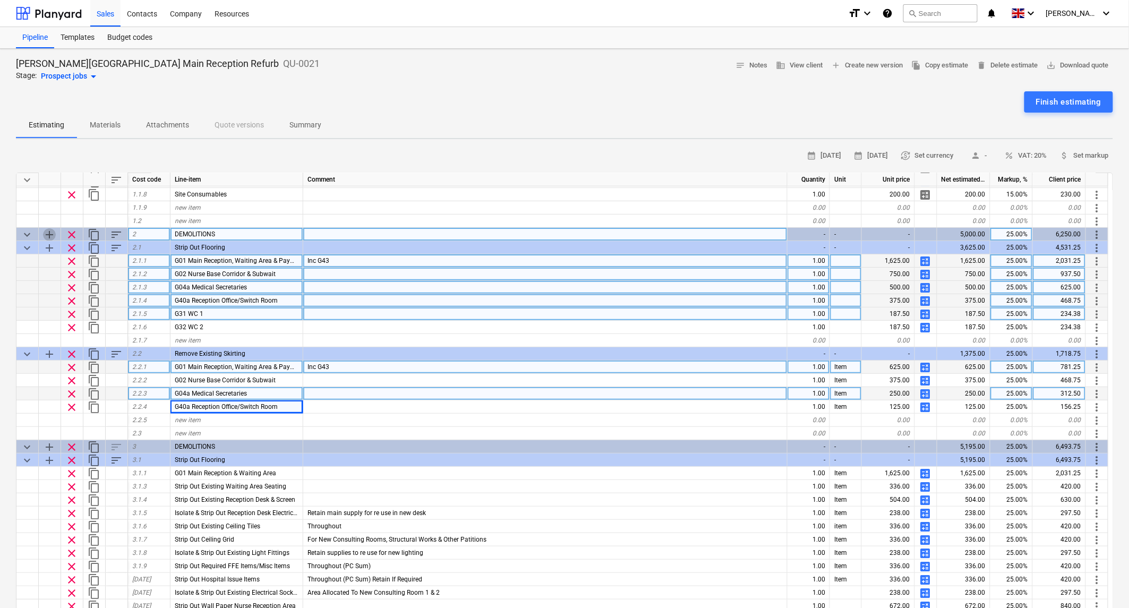
click at [52, 233] on span "add" at bounding box center [49, 234] width 13 height 13
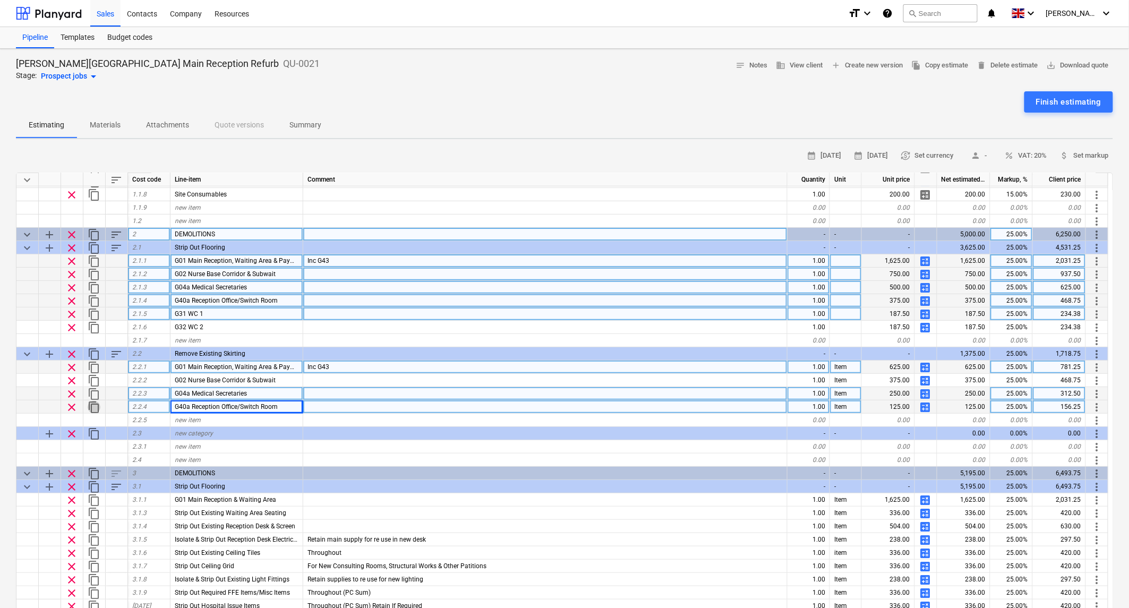
click at [91, 405] on span "content_copy" at bounding box center [94, 407] width 13 height 13
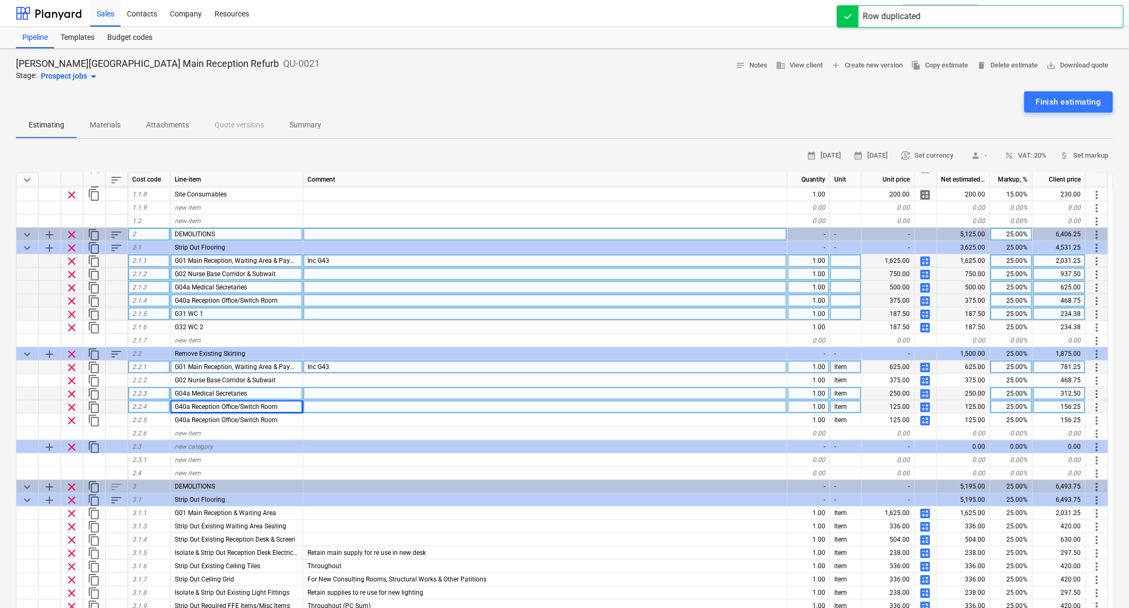
click at [207, 308] on div "G31 WC 1" at bounding box center [237, 314] width 133 height 13
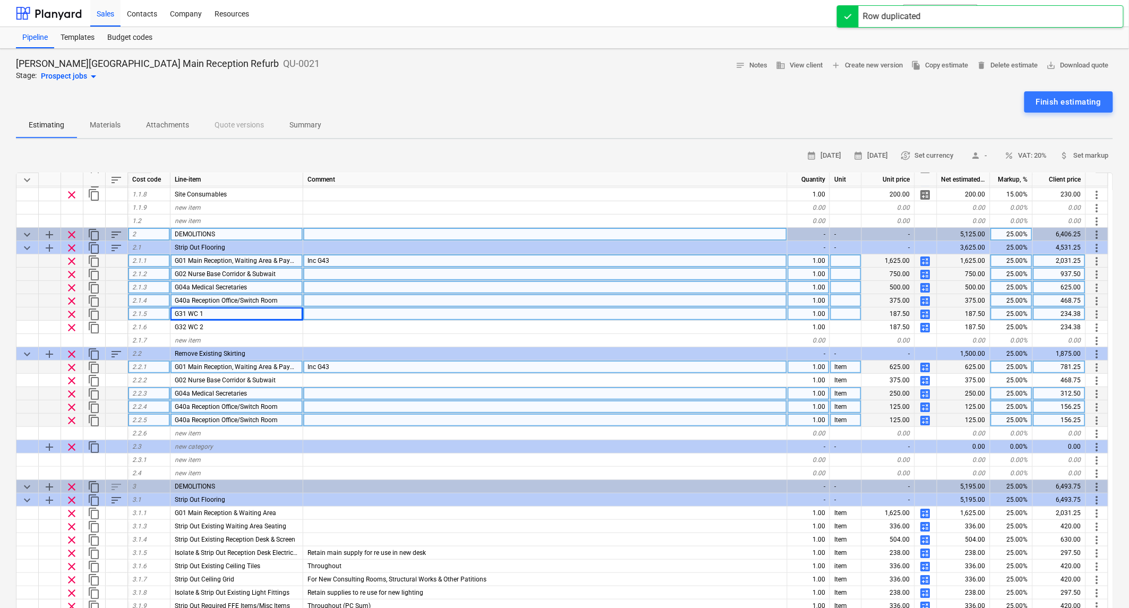
click at [226, 419] on span "G40a Reception Office/Switch Room" at bounding box center [226, 419] width 103 height 7
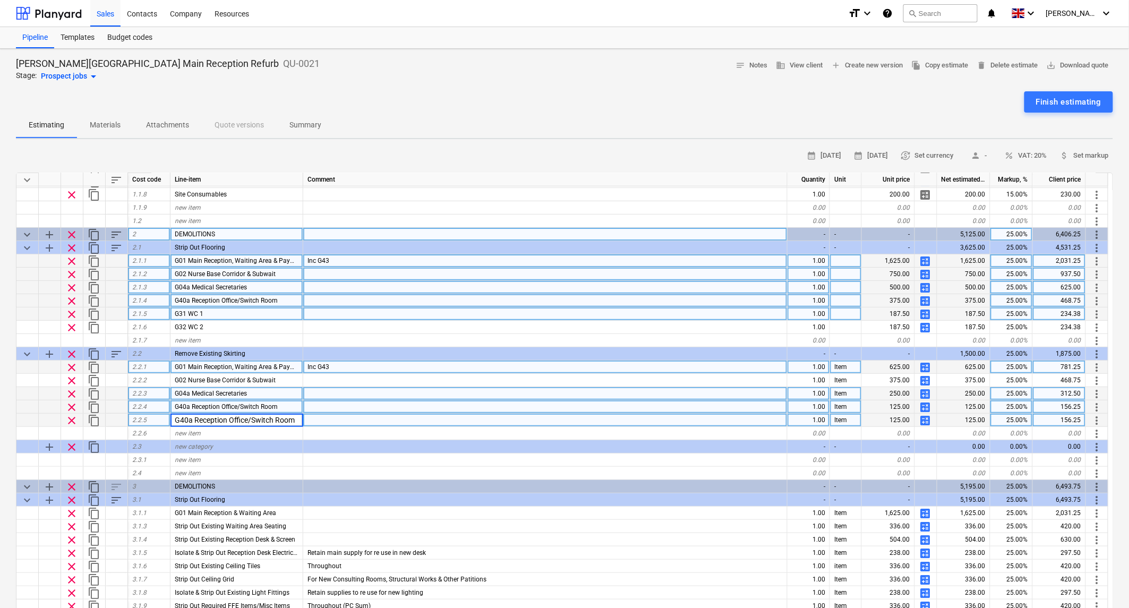
type input "G31 WC 1"
click at [561, 420] on span "calculate" at bounding box center [925, 420] width 13 height 13
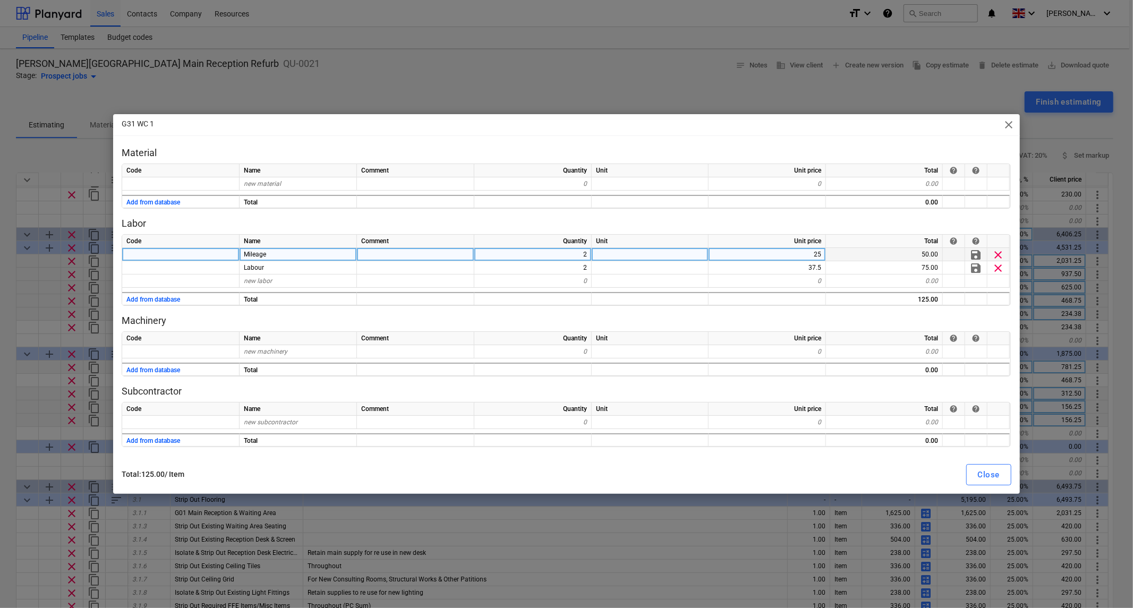
click at [561, 251] on div "2" at bounding box center [532, 254] width 117 height 13
type input "1"
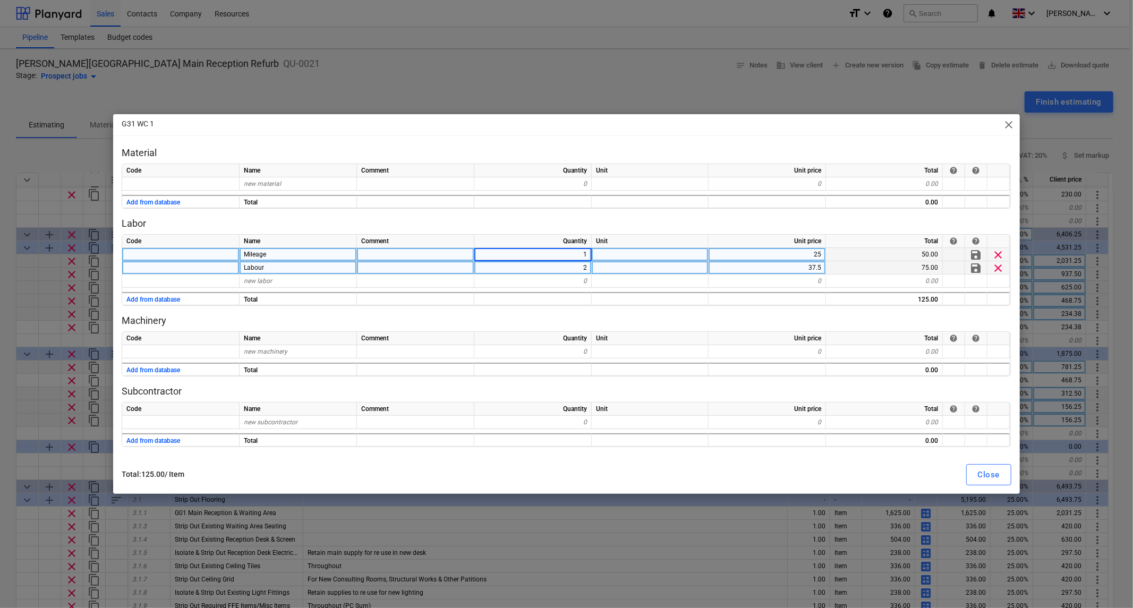
click at [561, 265] on div "2" at bounding box center [532, 267] width 117 height 13
type input "1"
click at [561, 255] on div "1" at bounding box center [532, 254] width 117 height 13
type input "2"
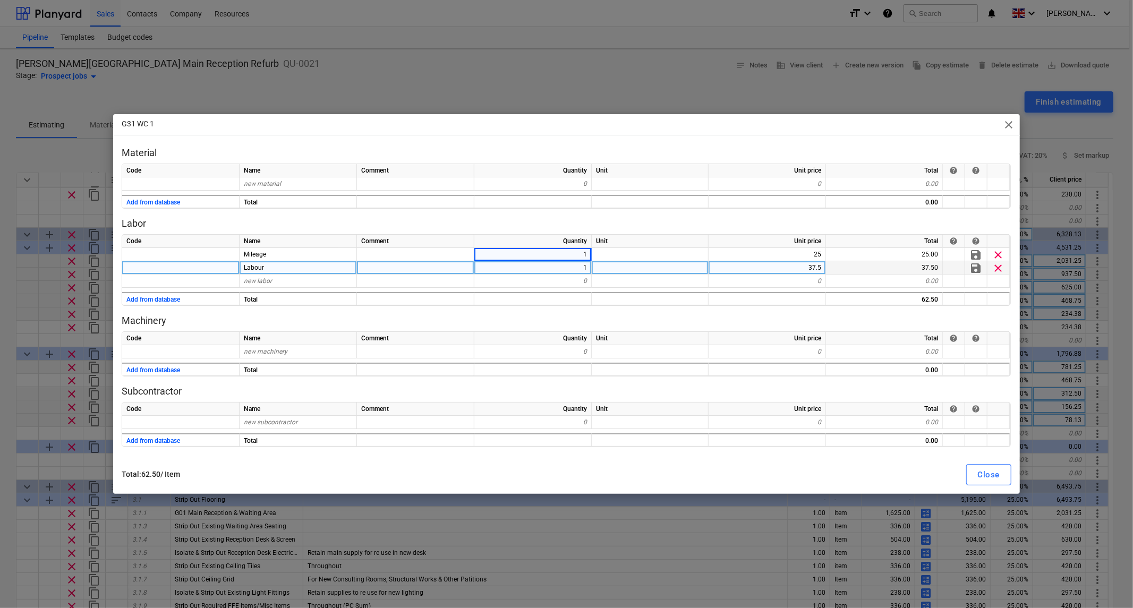
click at [561, 265] on div "1" at bounding box center [532, 267] width 117 height 13
type input "2"
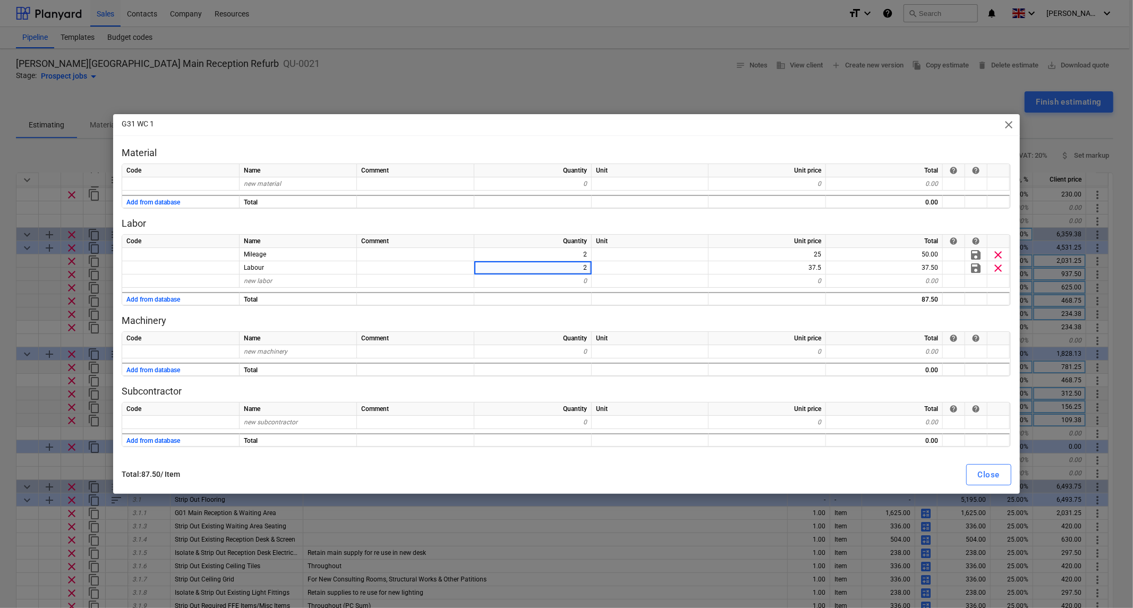
click at [561, 326] on p "Machinery" at bounding box center [566, 320] width 889 height 13
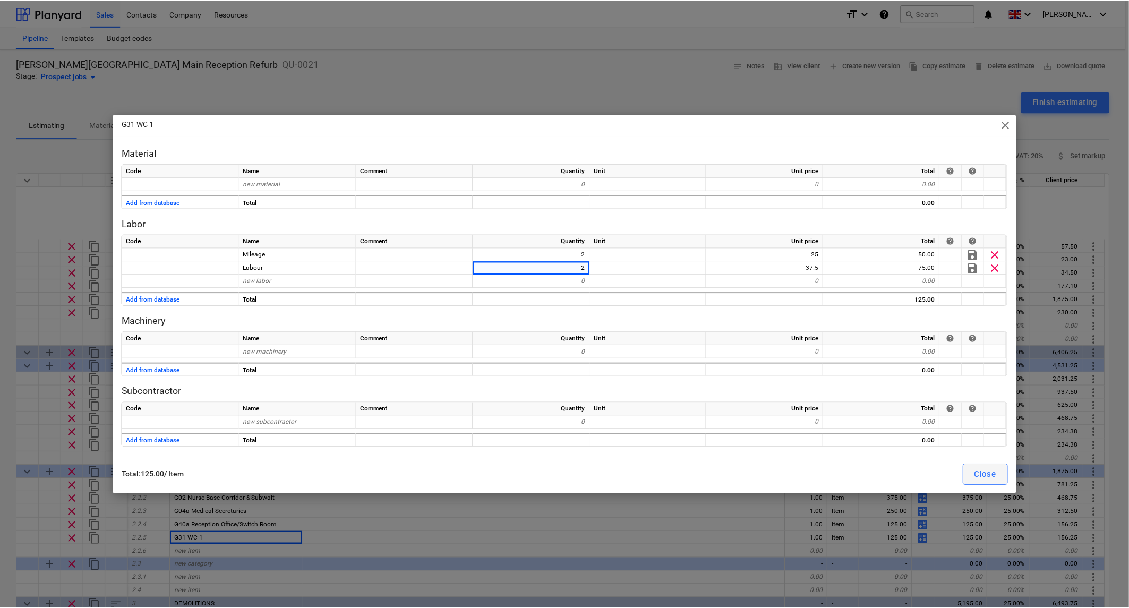
scroll to position [118, 0]
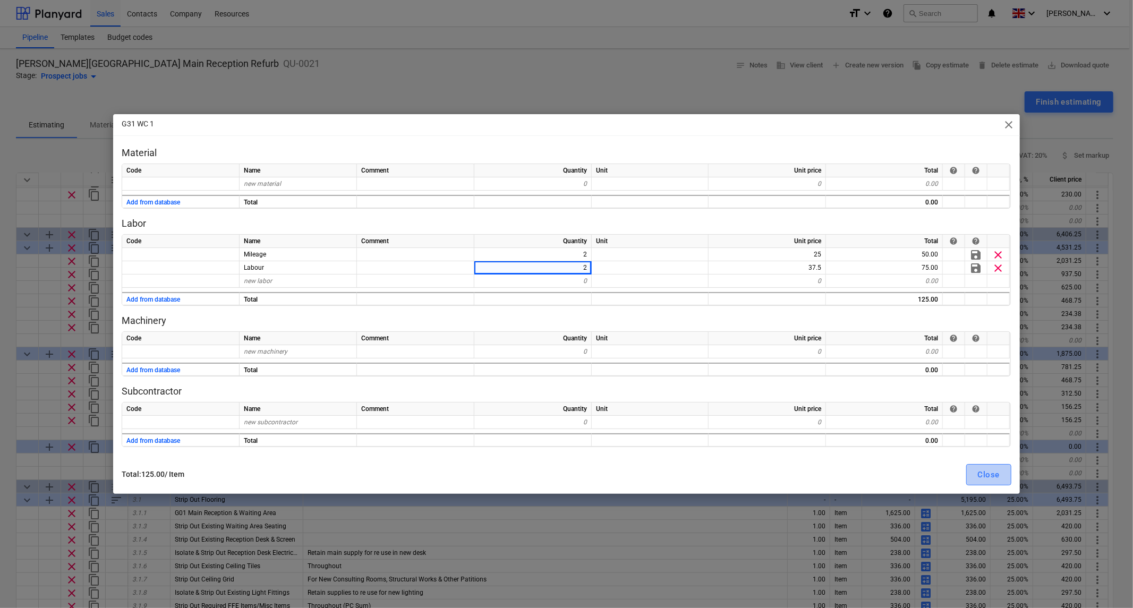
click at [999, 475] on div "Close" at bounding box center [989, 475] width 22 height 14
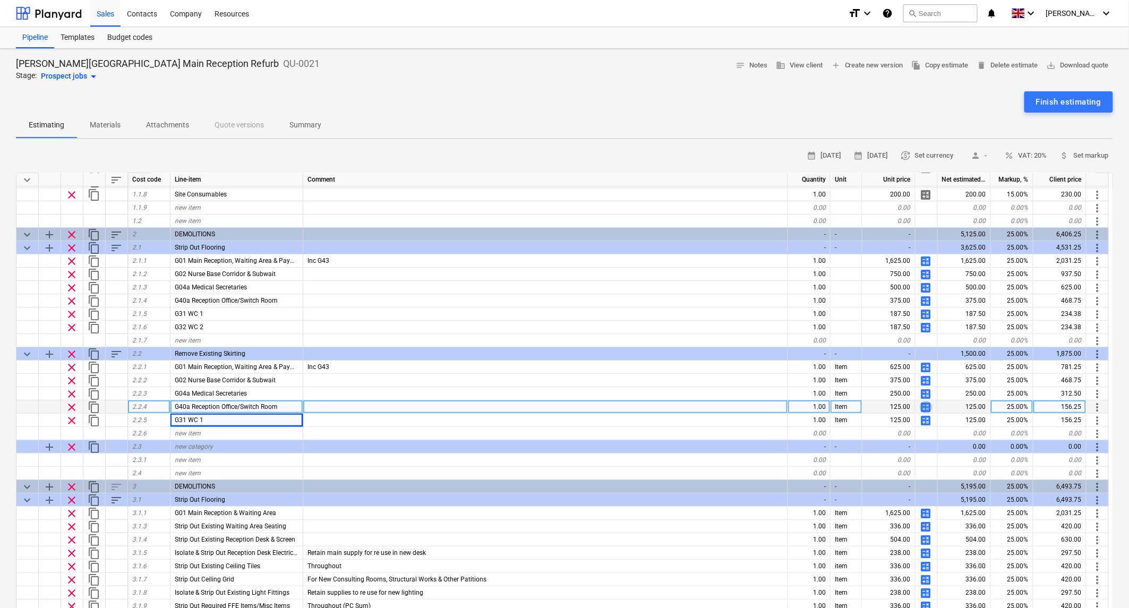
click at [929, 405] on span "calculate" at bounding box center [926, 407] width 13 height 13
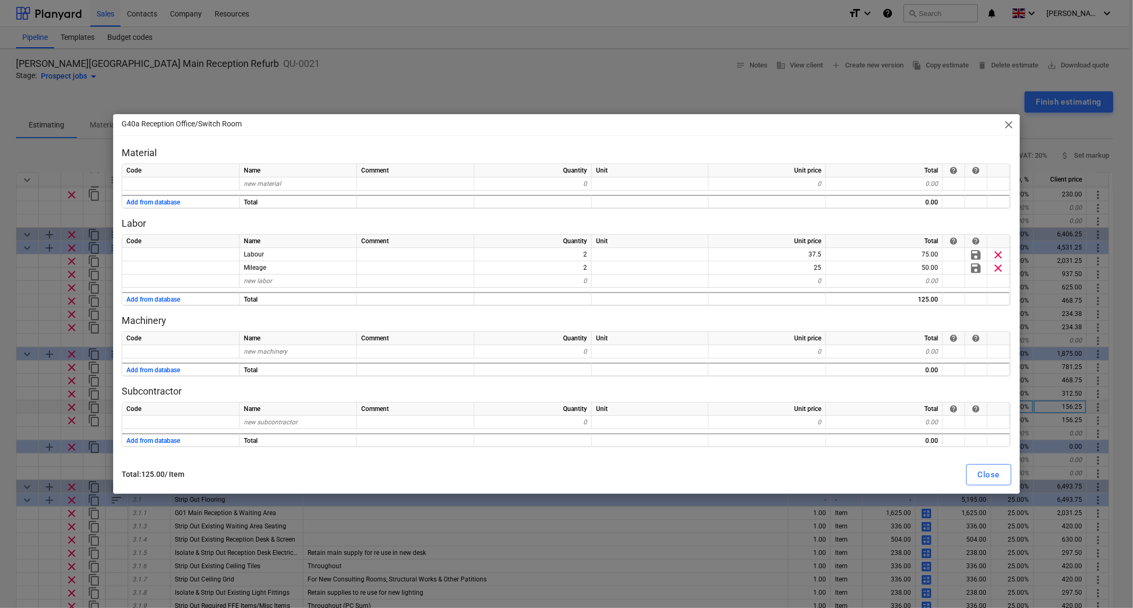
drag, startPoint x: 562, startPoint y: 123, endPoint x: 644, endPoint y: 130, distance: 82.6
click at [644, 130] on div "G40a Reception Office/Switch Room close" at bounding box center [566, 124] width 906 height 21
click at [977, 482] on button "Close" at bounding box center [988, 474] width 45 height 21
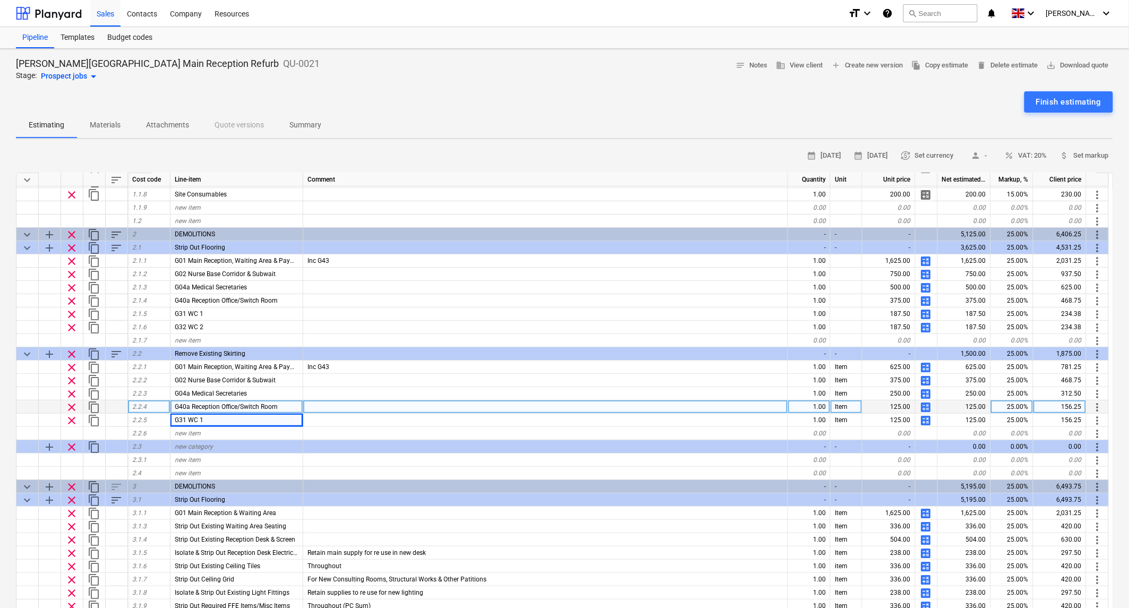
click at [927, 406] on span "calculate" at bounding box center [926, 407] width 13 height 13
type textarea "x"
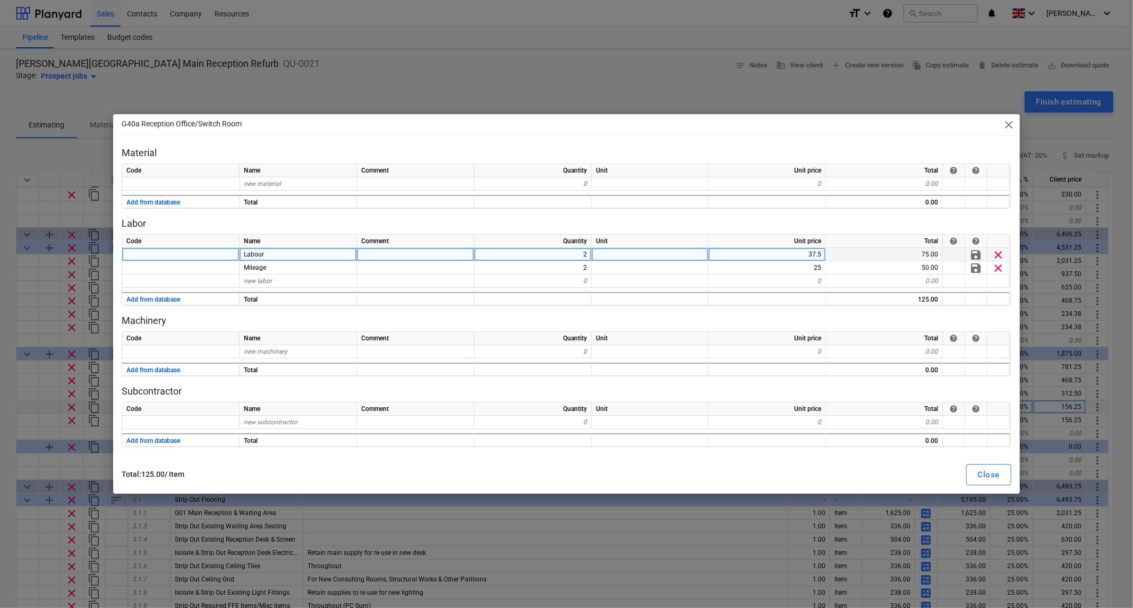
click at [583, 255] on div "2" at bounding box center [532, 254] width 117 height 13
type input "5"
type input "4"
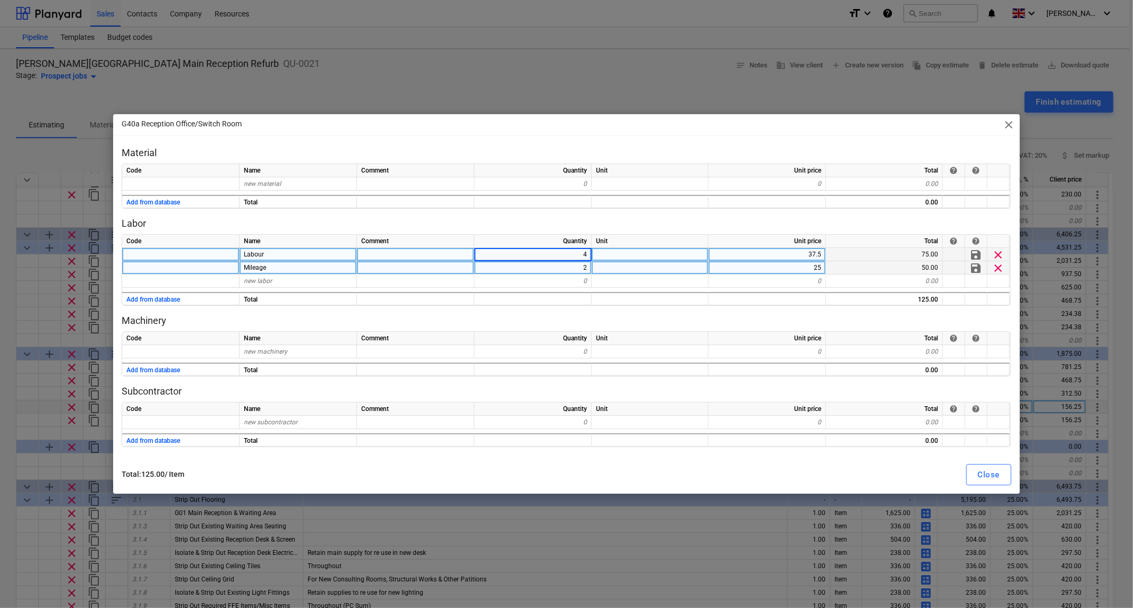
click at [585, 262] on div "2" at bounding box center [532, 267] width 117 height 13
type textarea "x"
type input "4"
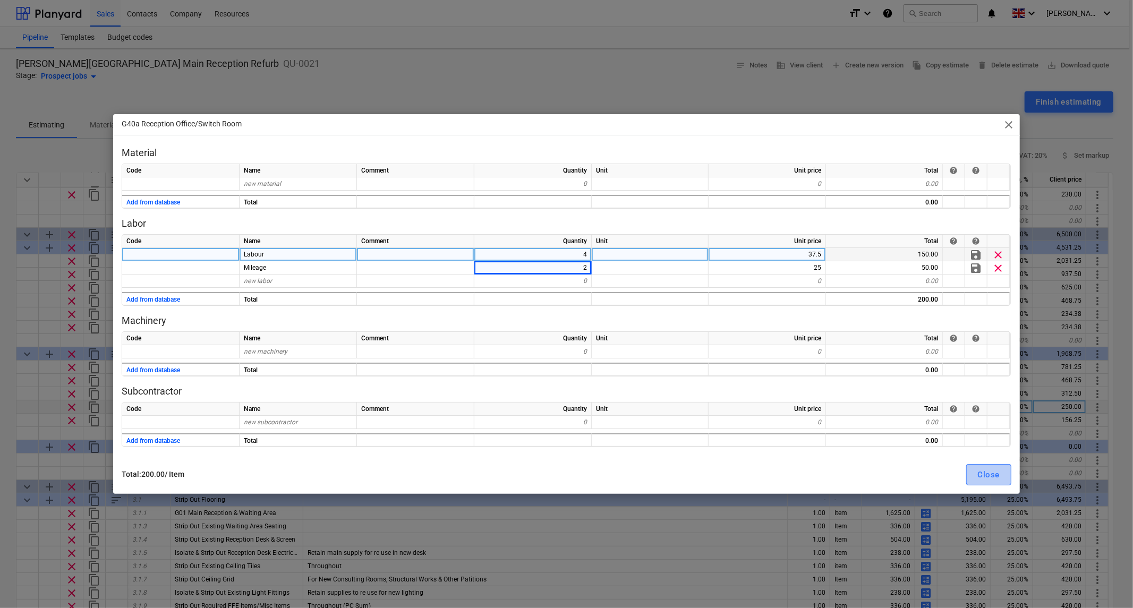
click at [998, 477] on div "Close" at bounding box center [989, 475] width 22 height 14
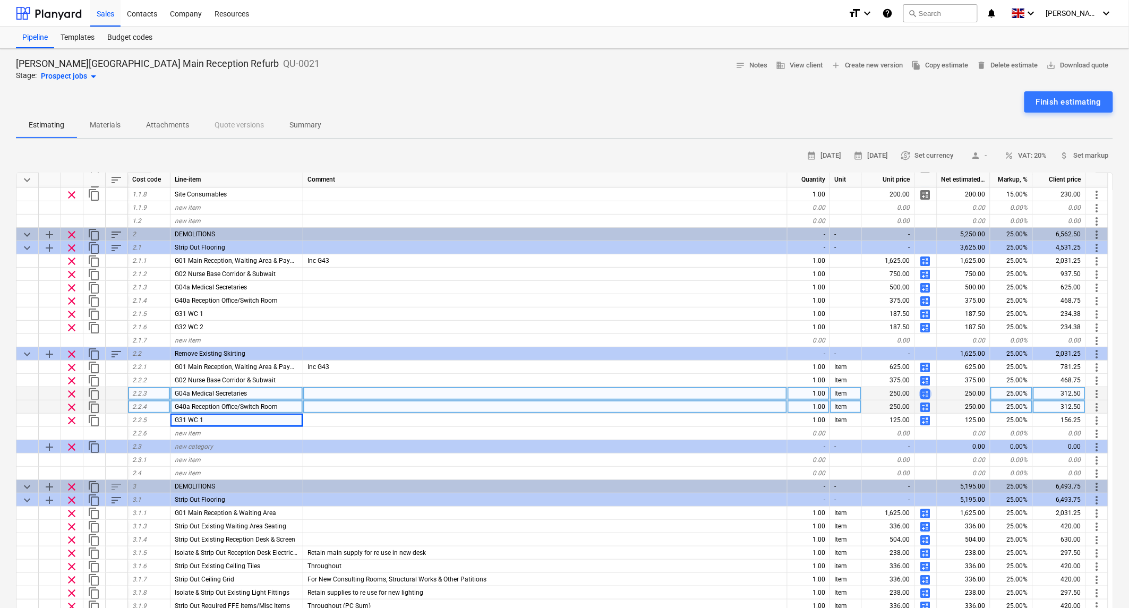
click at [929, 391] on span "calculate" at bounding box center [925, 394] width 13 height 13
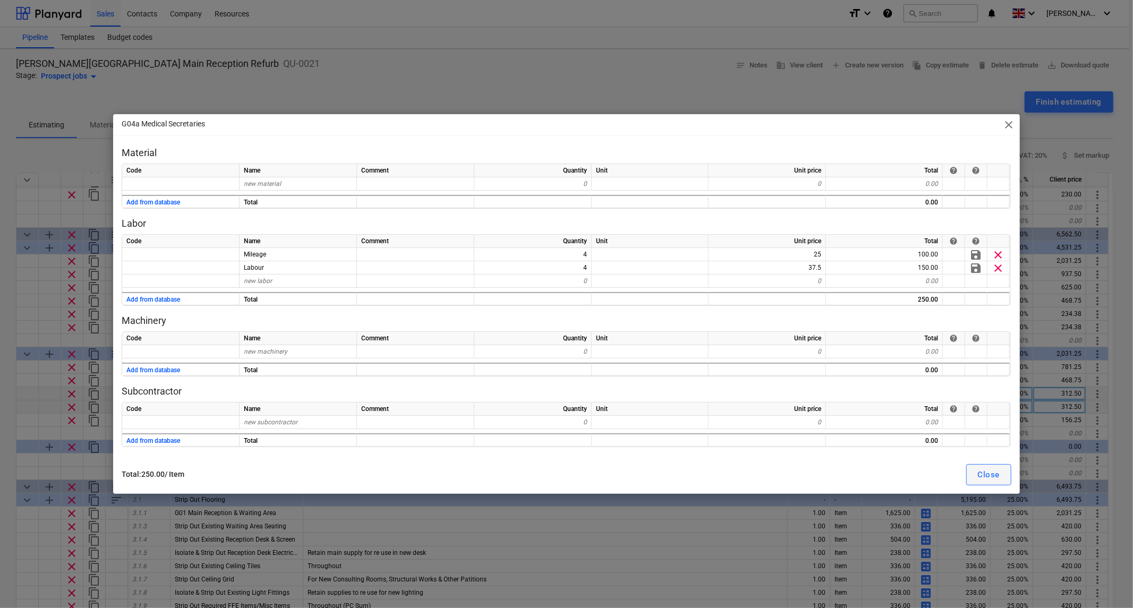
click at [990, 475] on div "Close" at bounding box center [989, 475] width 22 height 14
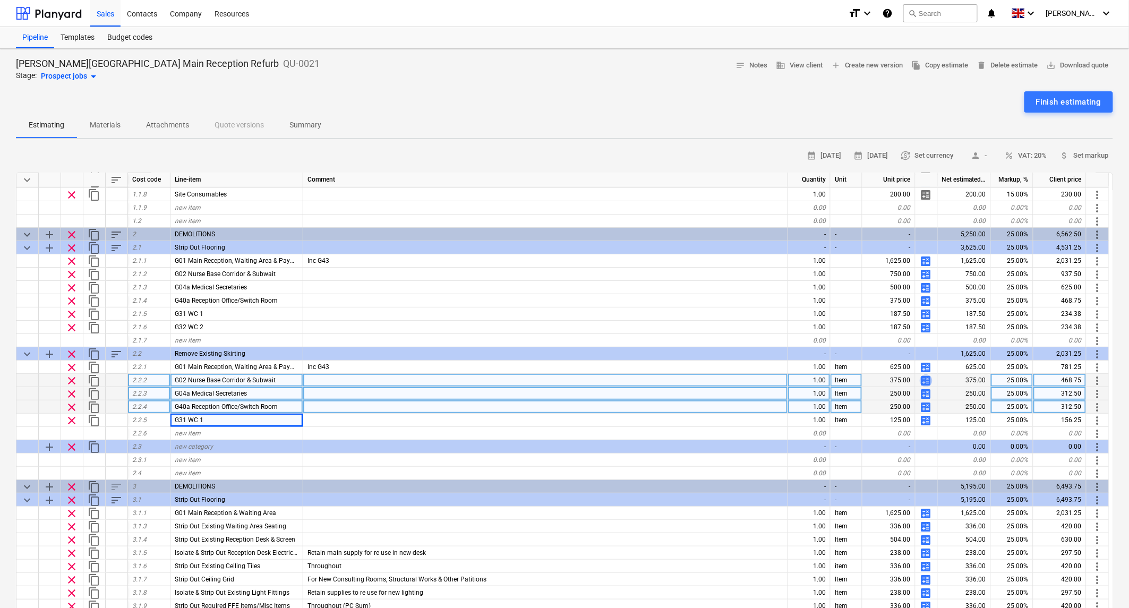
click at [928, 377] on span "calculate" at bounding box center [926, 380] width 13 height 13
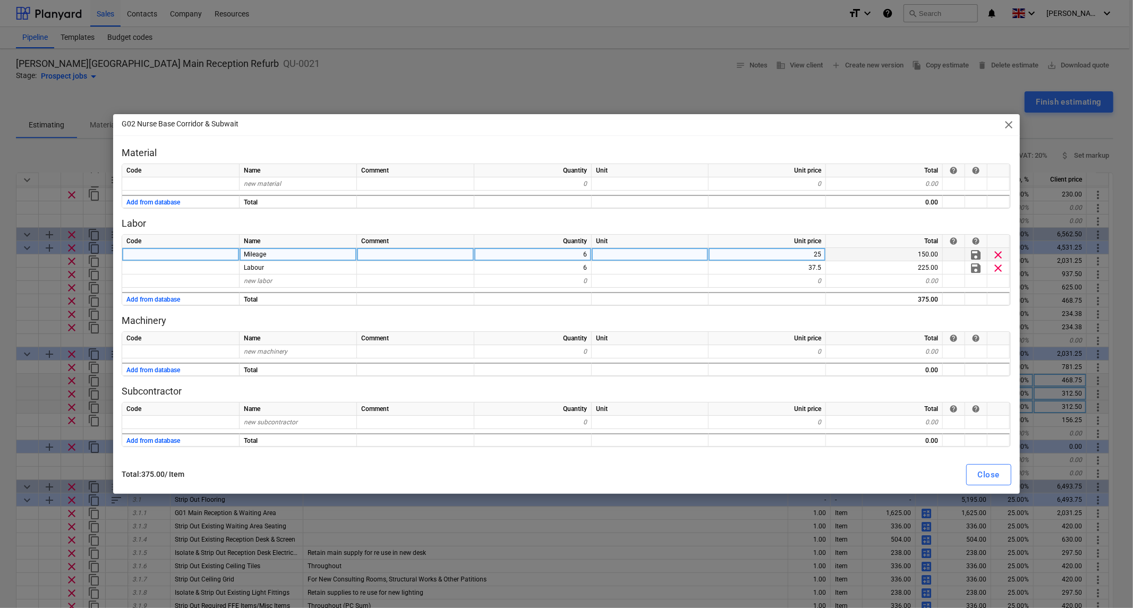
click at [584, 252] on div "6" at bounding box center [532, 254] width 117 height 13
click at [989, 471] on div "Close" at bounding box center [989, 475] width 22 height 14
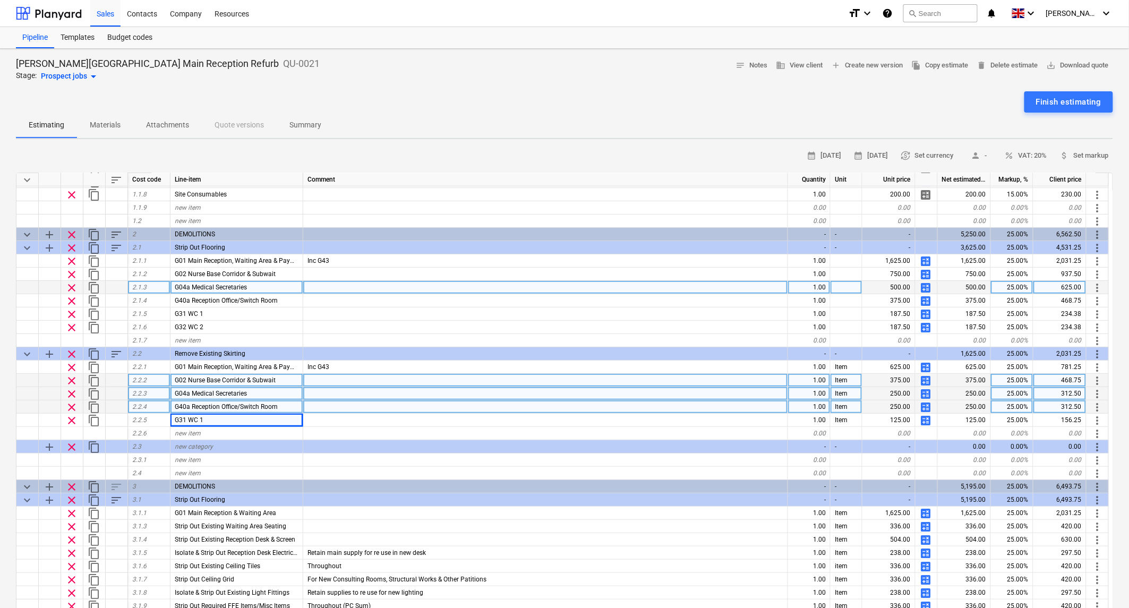
click at [927, 285] on span "calculate" at bounding box center [926, 288] width 13 height 13
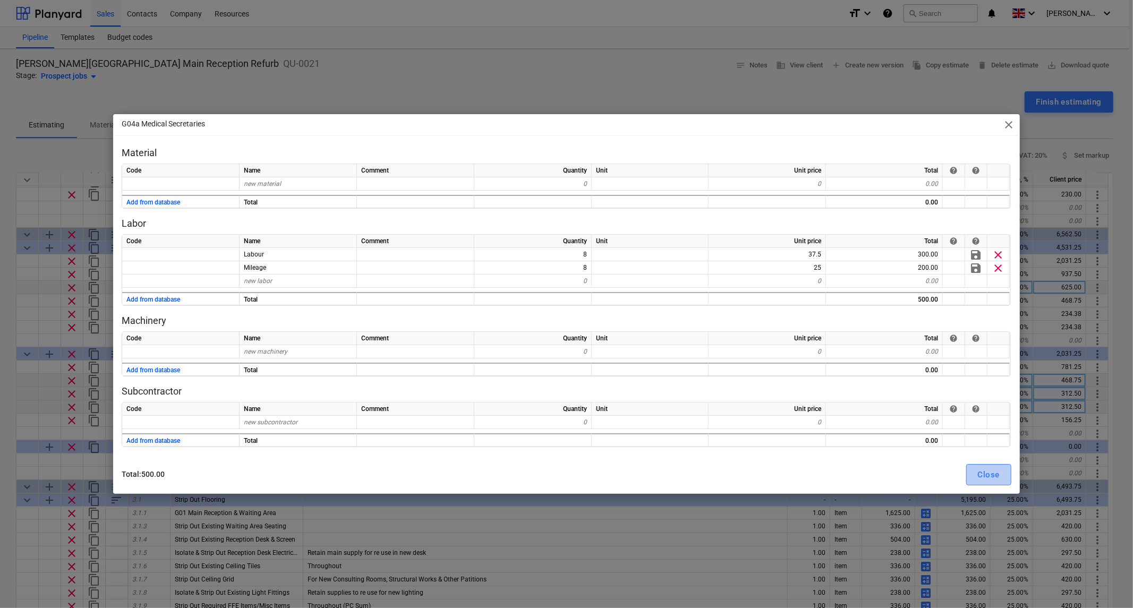
click at [993, 474] on div "Close" at bounding box center [989, 475] width 22 height 14
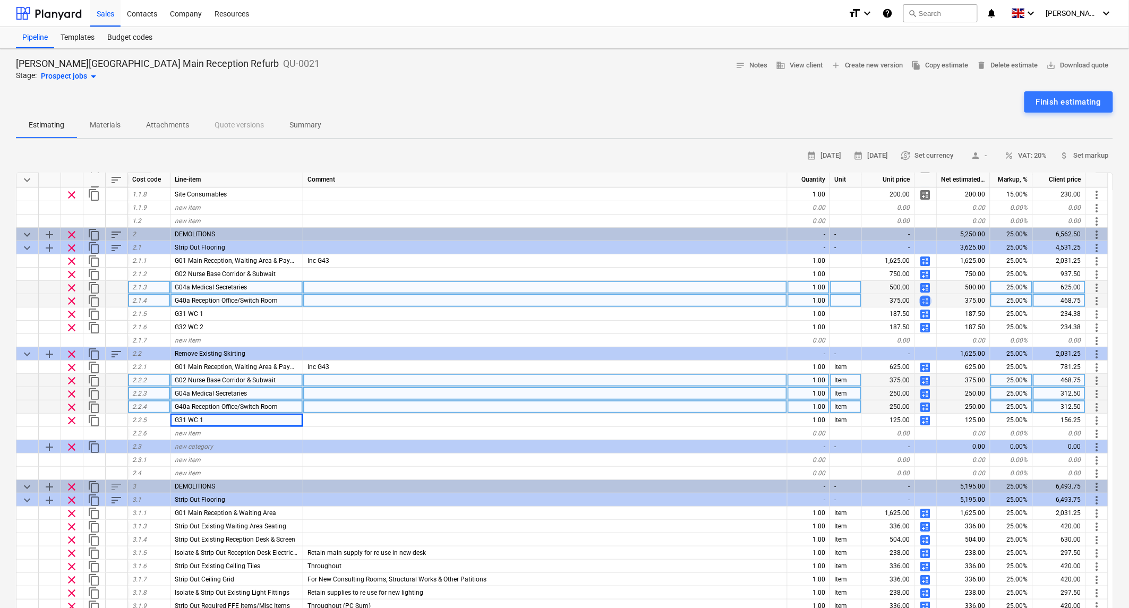
click at [925, 299] on span "calculate" at bounding box center [925, 301] width 13 height 13
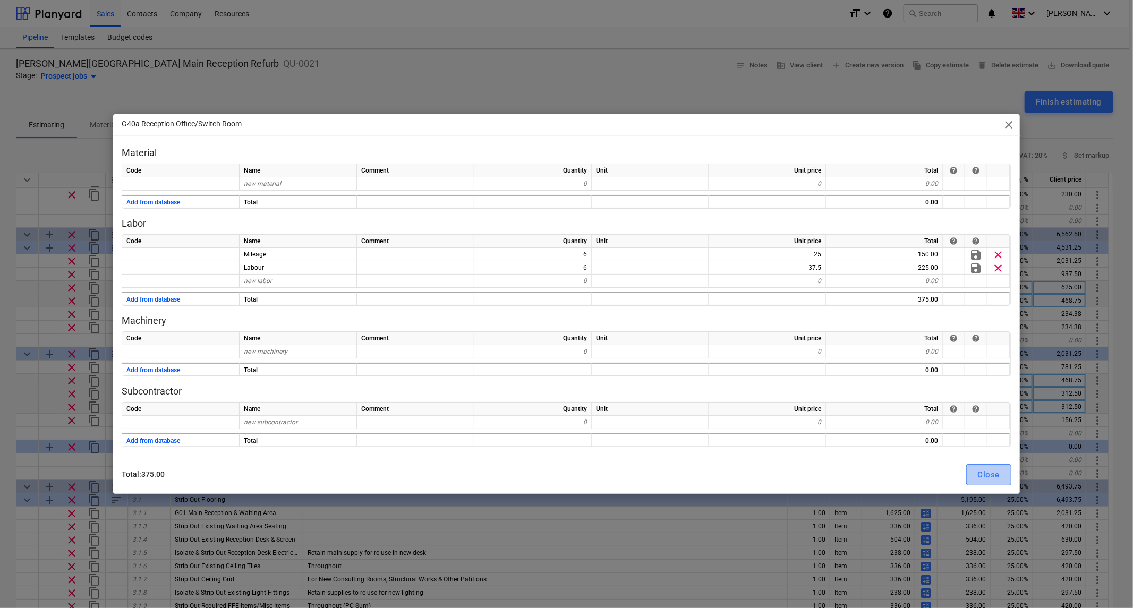
click at [992, 473] on div "Close" at bounding box center [989, 475] width 22 height 14
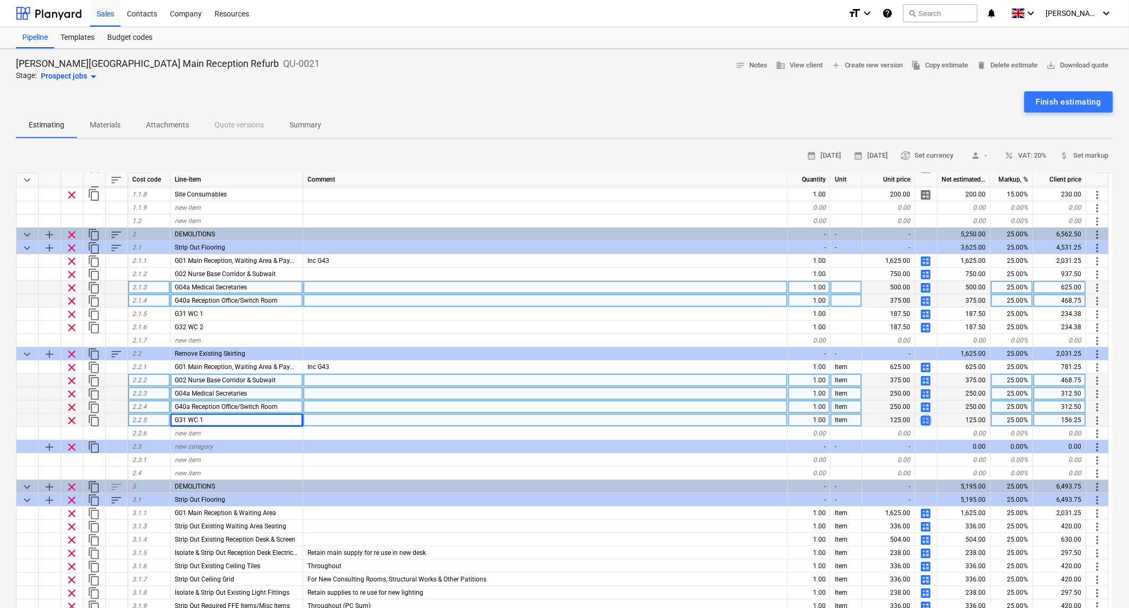
click at [926, 419] on span "calculate" at bounding box center [926, 420] width 13 height 13
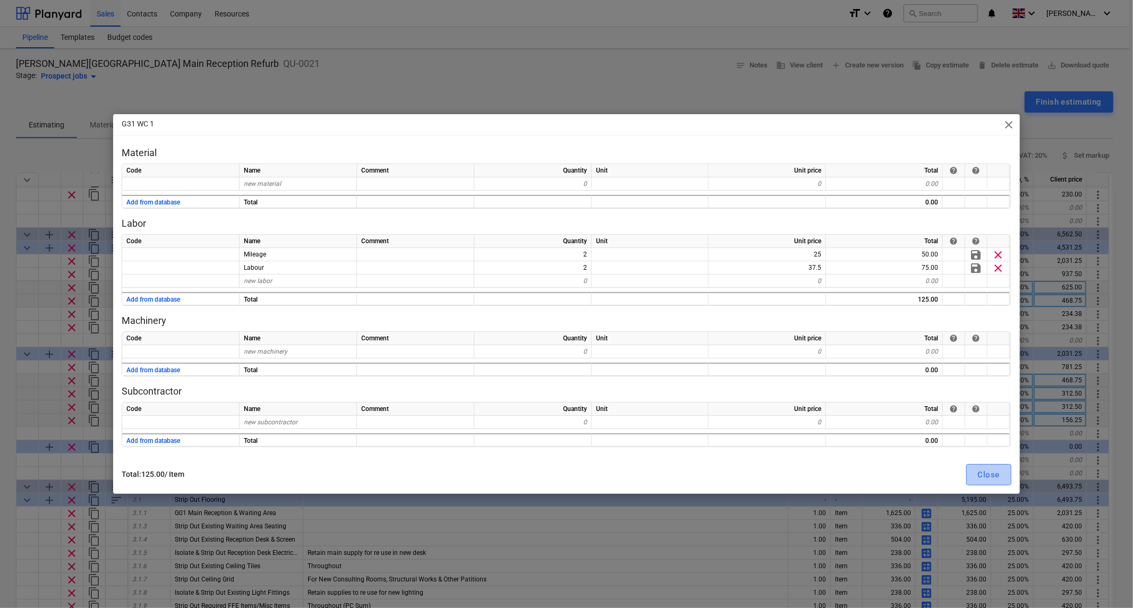
click at [988, 474] on div "Close" at bounding box center [989, 475] width 22 height 14
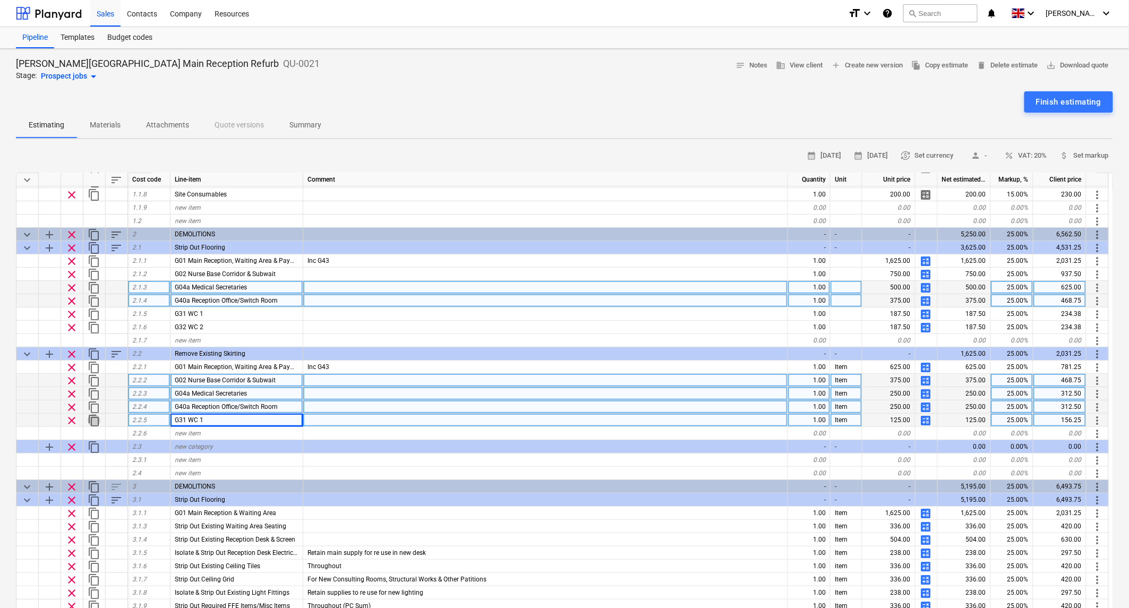
click at [92, 419] on span "content_copy" at bounding box center [94, 420] width 13 height 13
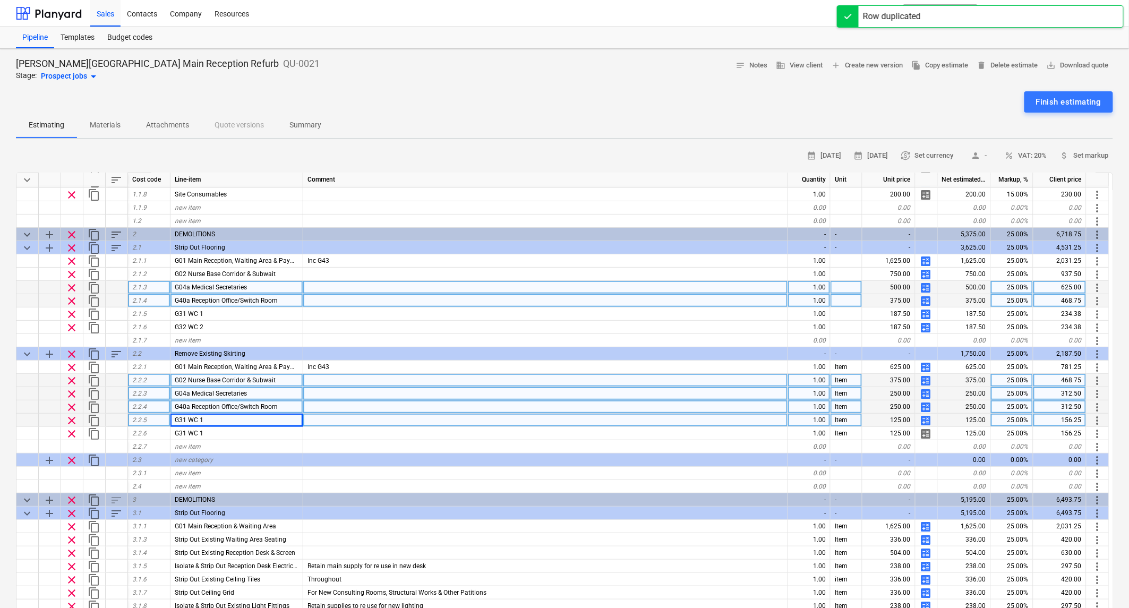
type textarea "x"
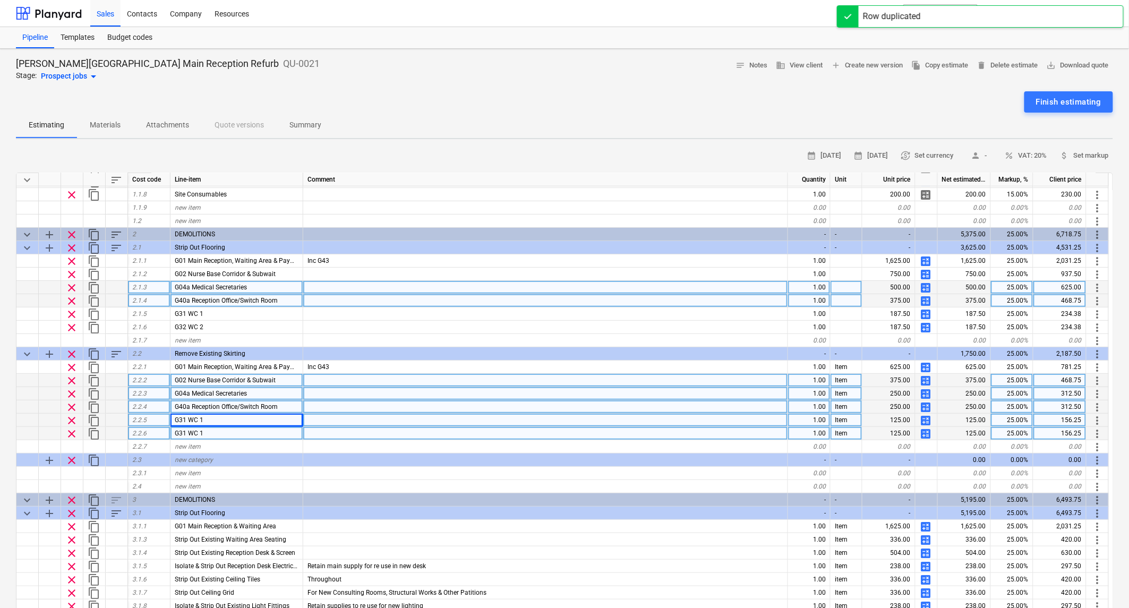
click at [206, 429] on div "G31 WC 1" at bounding box center [237, 433] width 133 height 13
click at [227, 435] on input "G31 WC 1" at bounding box center [237, 433] width 132 height 13
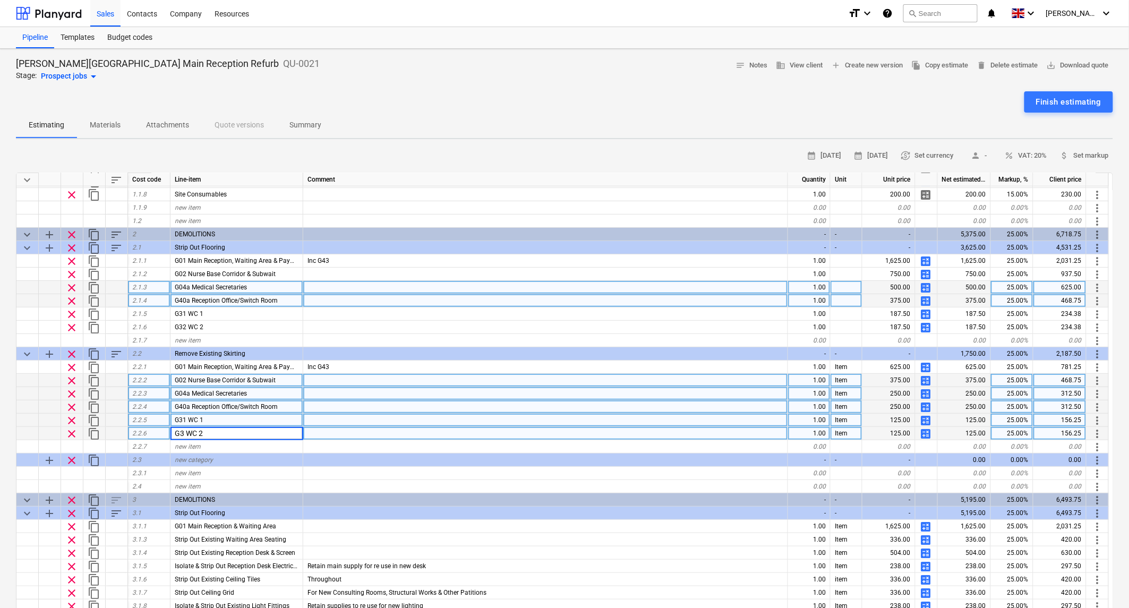
type input "G32 WC 2"
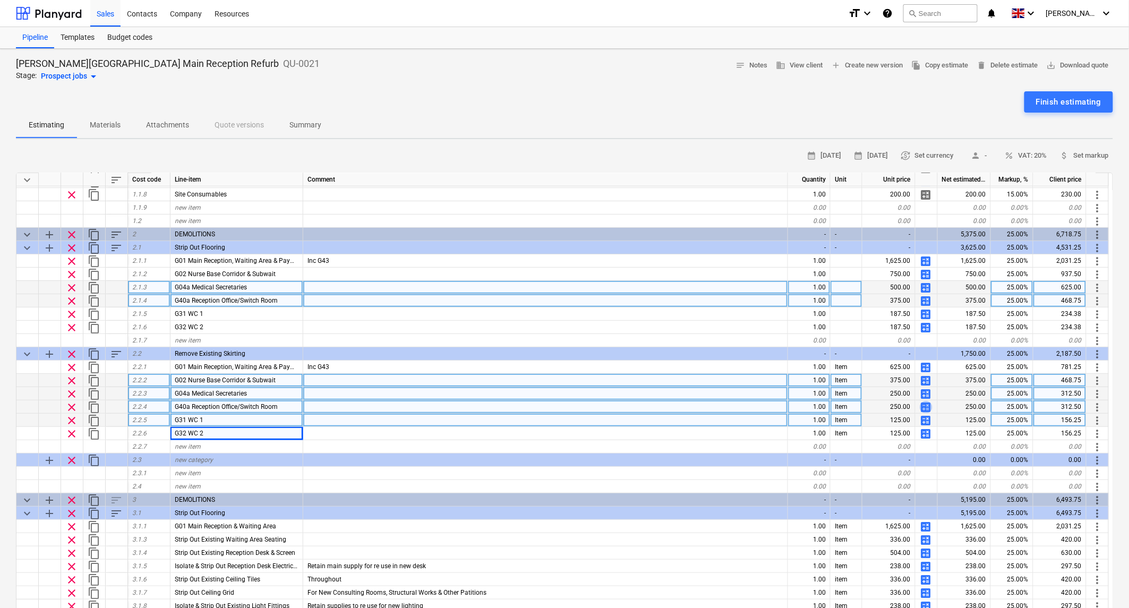
click at [926, 404] on span "calculate" at bounding box center [926, 407] width 13 height 13
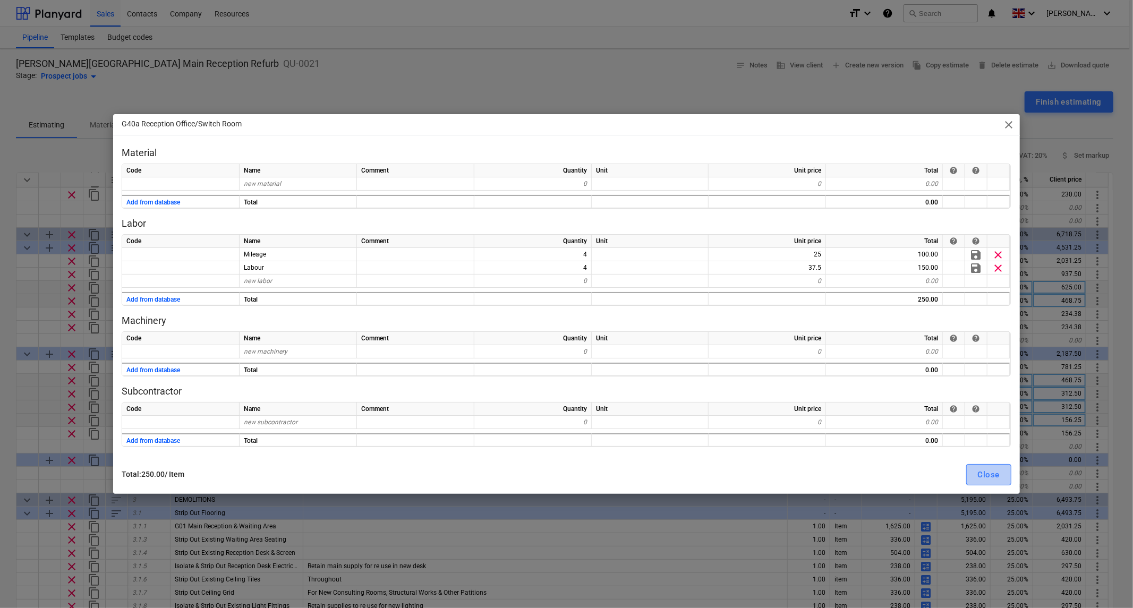
click at [990, 476] on div "Close" at bounding box center [989, 475] width 22 height 14
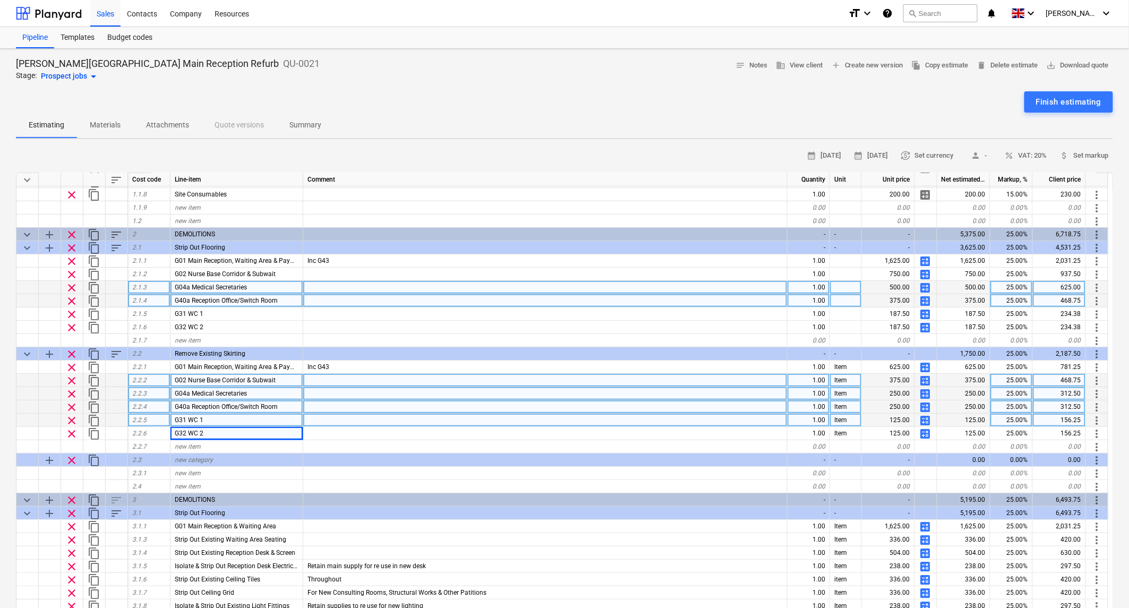
click at [926, 392] on span "calculate" at bounding box center [925, 394] width 13 height 13
type textarea "x"
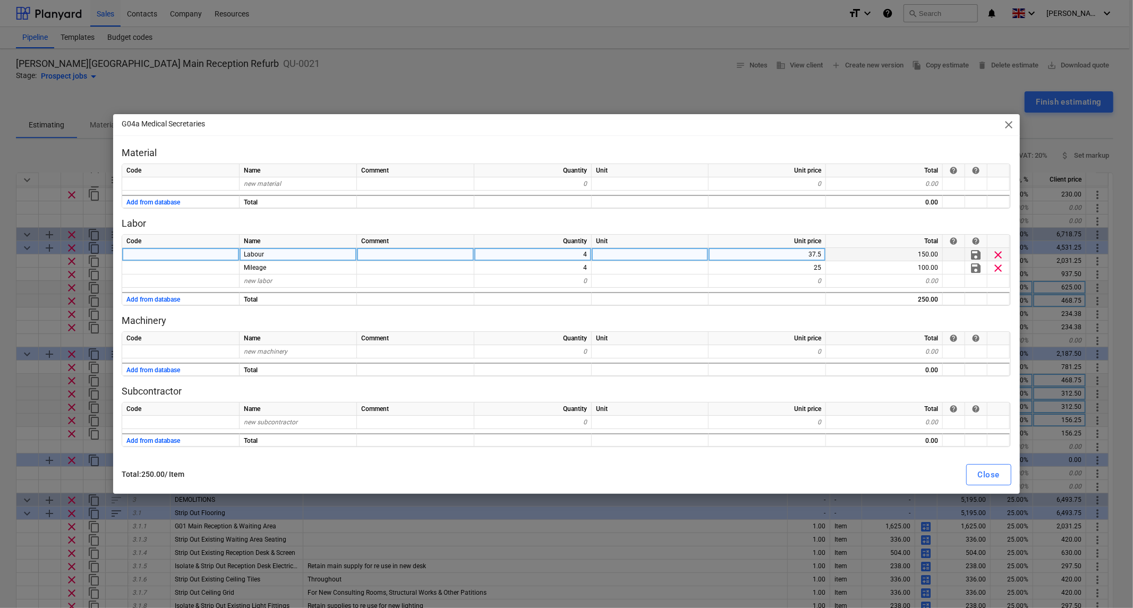
click at [585, 255] on div "4" at bounding box center [532, 254] width 117 height 13
type input "6"
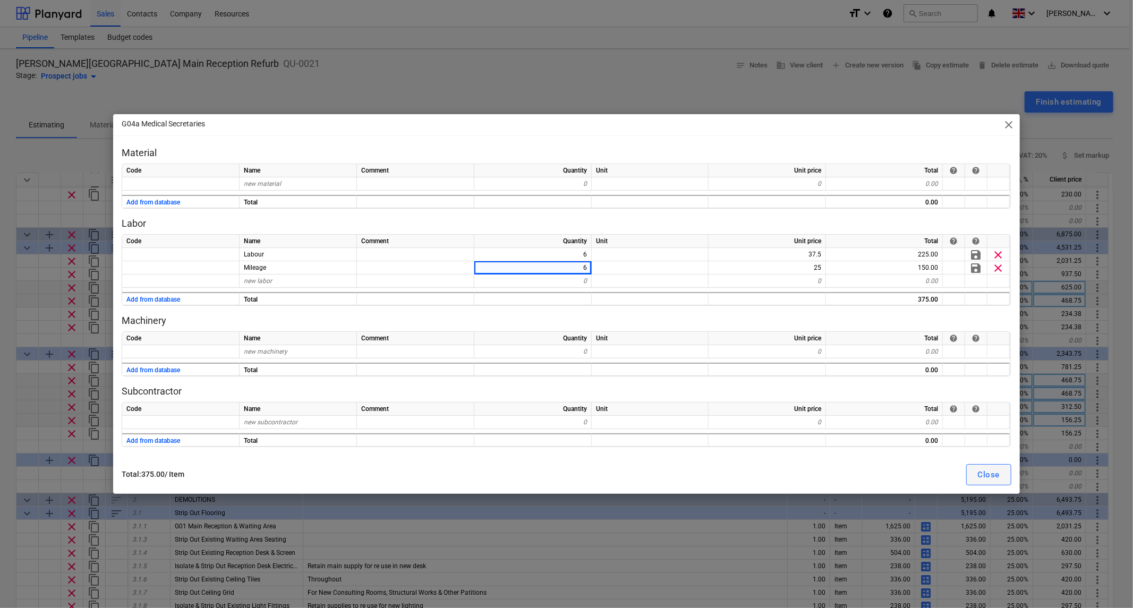
click at [983, 479] on div "Close" at bounding box center [989, 475] width 22 height 14
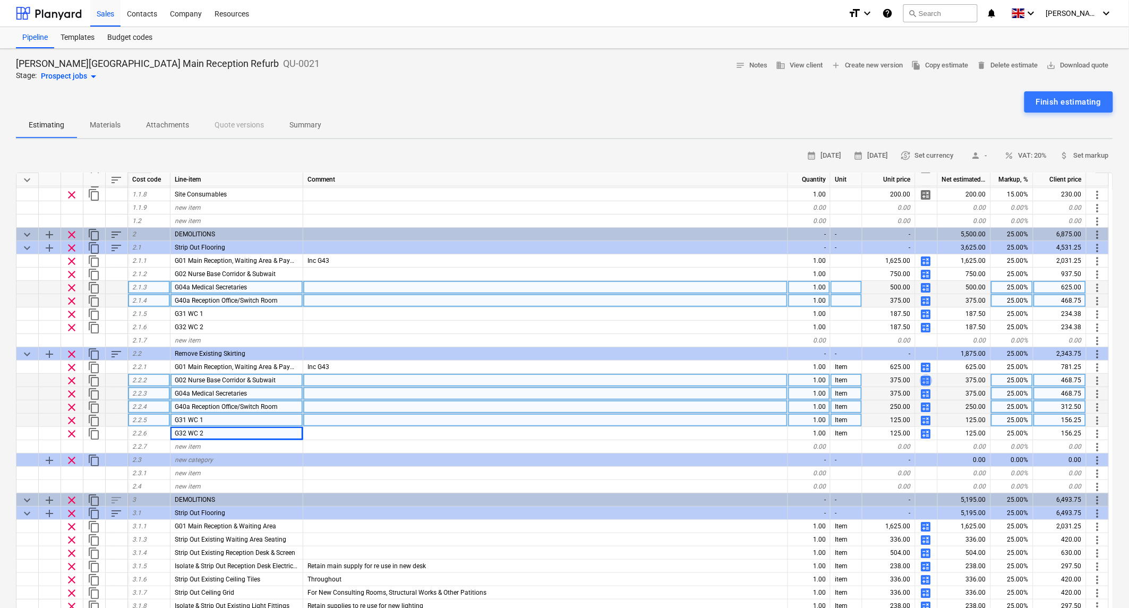
click at [929, 379] on span "calculate" at bounding box center [926, 380] width 13 height 13
type textarea "x"
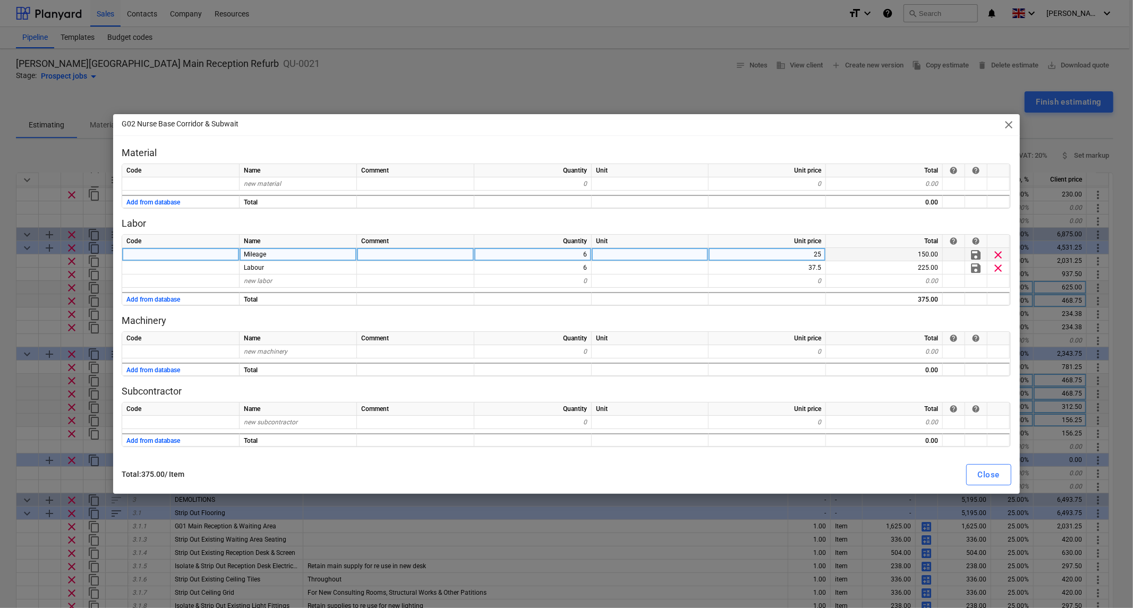
click at [581, 255] on div "6" at bounding box center [532, 254] width 117 height 13
type input "8"
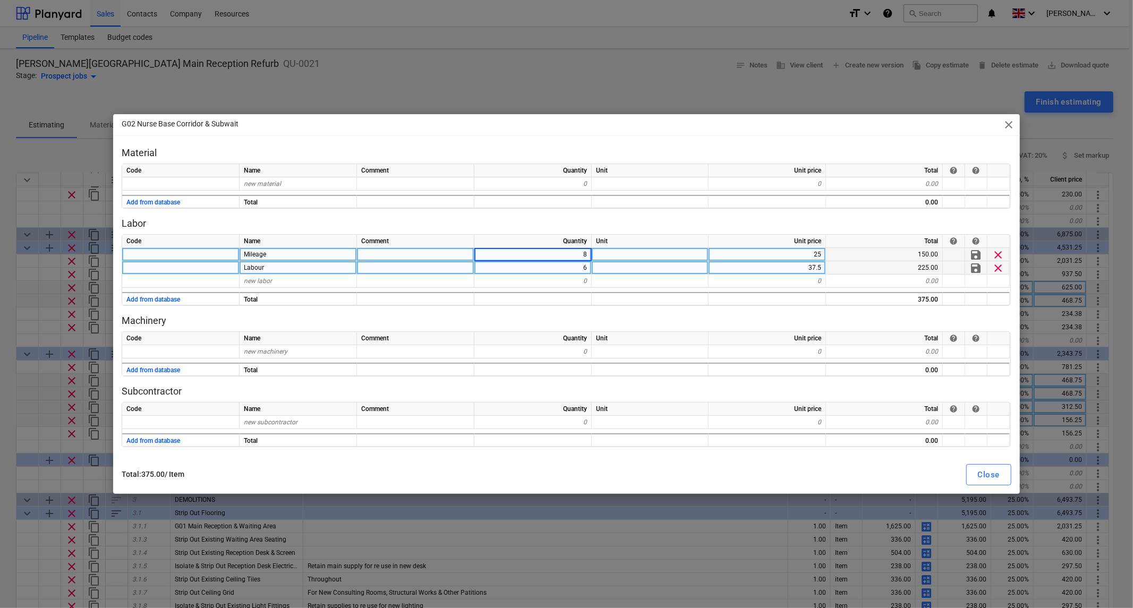
click at [586, 265] on div "6" at bounding box center [532, 267] width 117 height 13
type textarea "x"
type input "8"
click at [988, 474] on div "Close" at bounding box center [989, 475] width 22 height 14
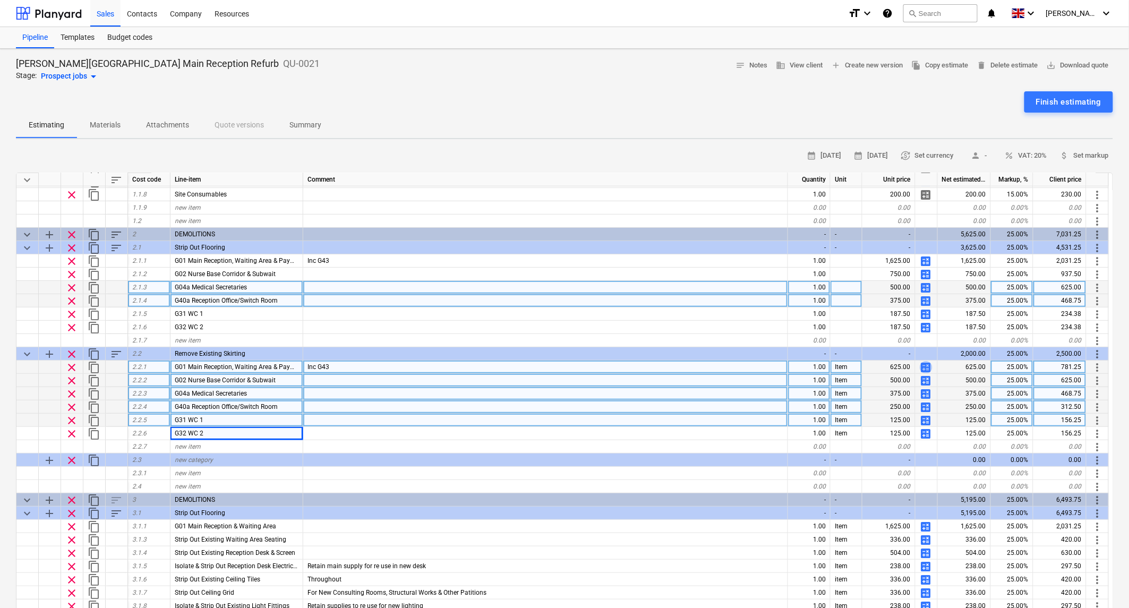
click at [931, 363] on span "calculate" at bounding box center [926, 367] width 13 height 13
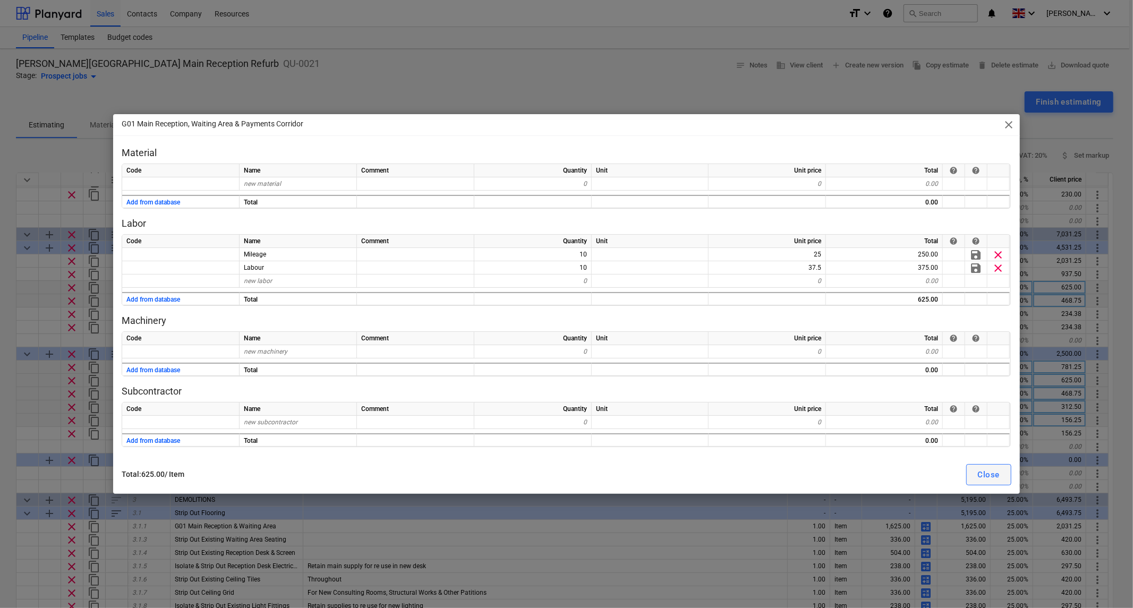
click at [1003, 473] on button "Close" at bounding box center [988, 474] width 45 height 21
type textarea "x"
